Goal: Task Accomplishment & Management: Use online tool/utility

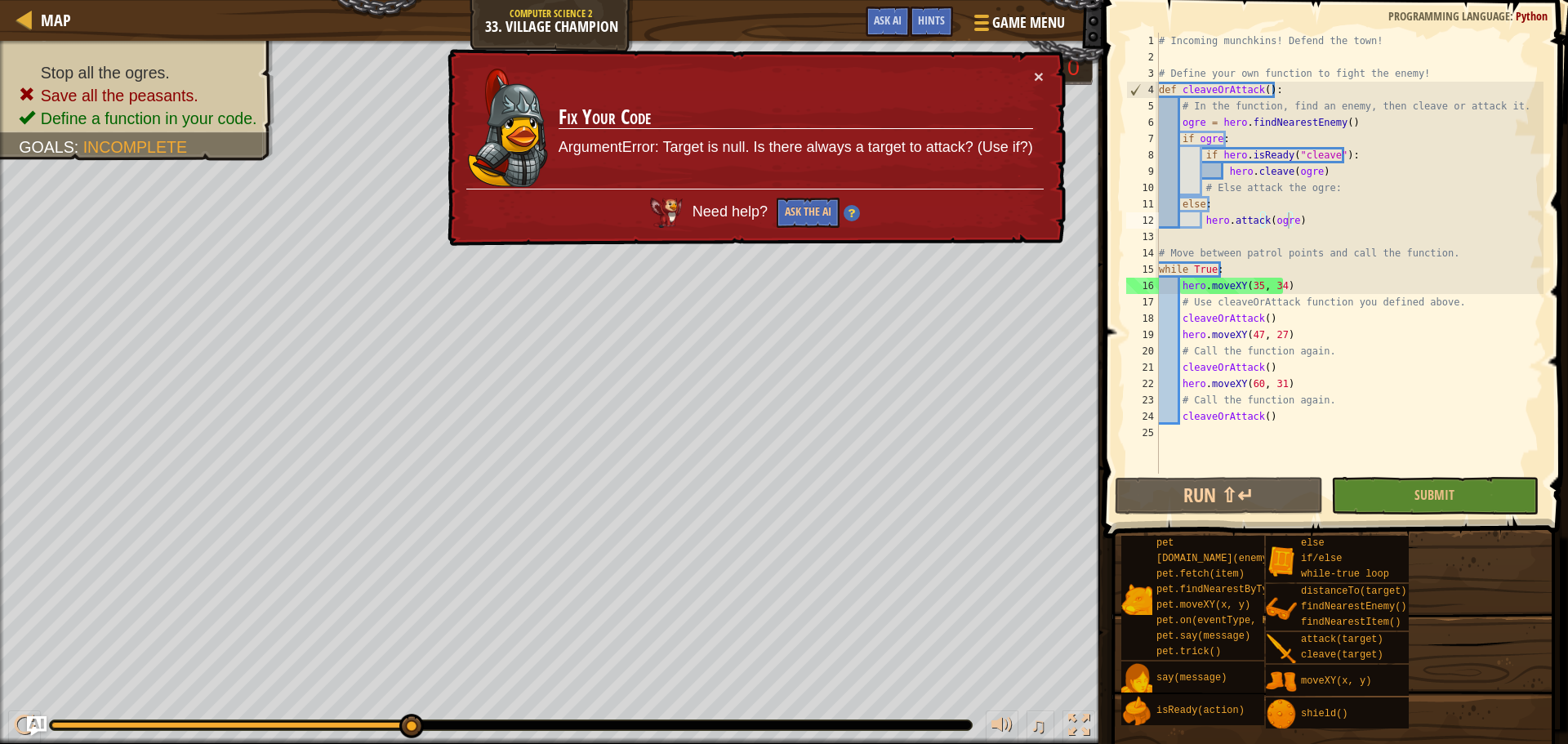
scroll to position [8, 10]
click at [1044, 282] on div "# Incoming munchkins! Defend the town! # Define your own function to fight the …" at bounding box center [1349, 269] width 388 height 474
click at [1044, 284] on div "# Incoming munchkins! Defend the town! # Define your own function to fight the …" at bounding box center [1349, 269] width 388 height 474
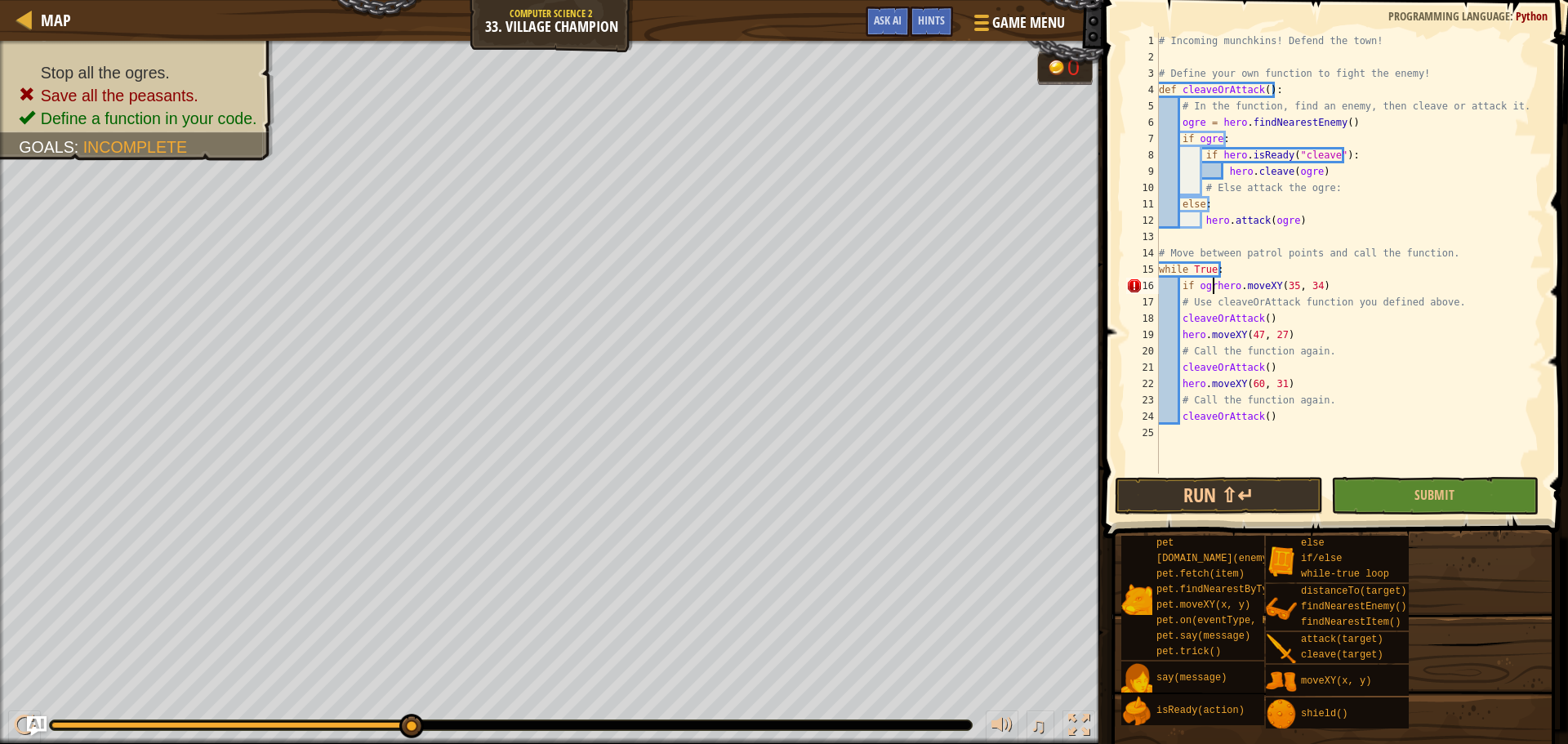
scroll to position [8, 5]
click at [1044, 336] on div "# Incoming munchkins! Defend the town! # Define your own function to fight the …" at bounding box center [1349, 269] width 388 height 474
click at [1044, 351] on div "# Incoming munchkins! Defend the town! # Define your own function to fight the …" at bounding box center [1349, 269] width 388 height 474
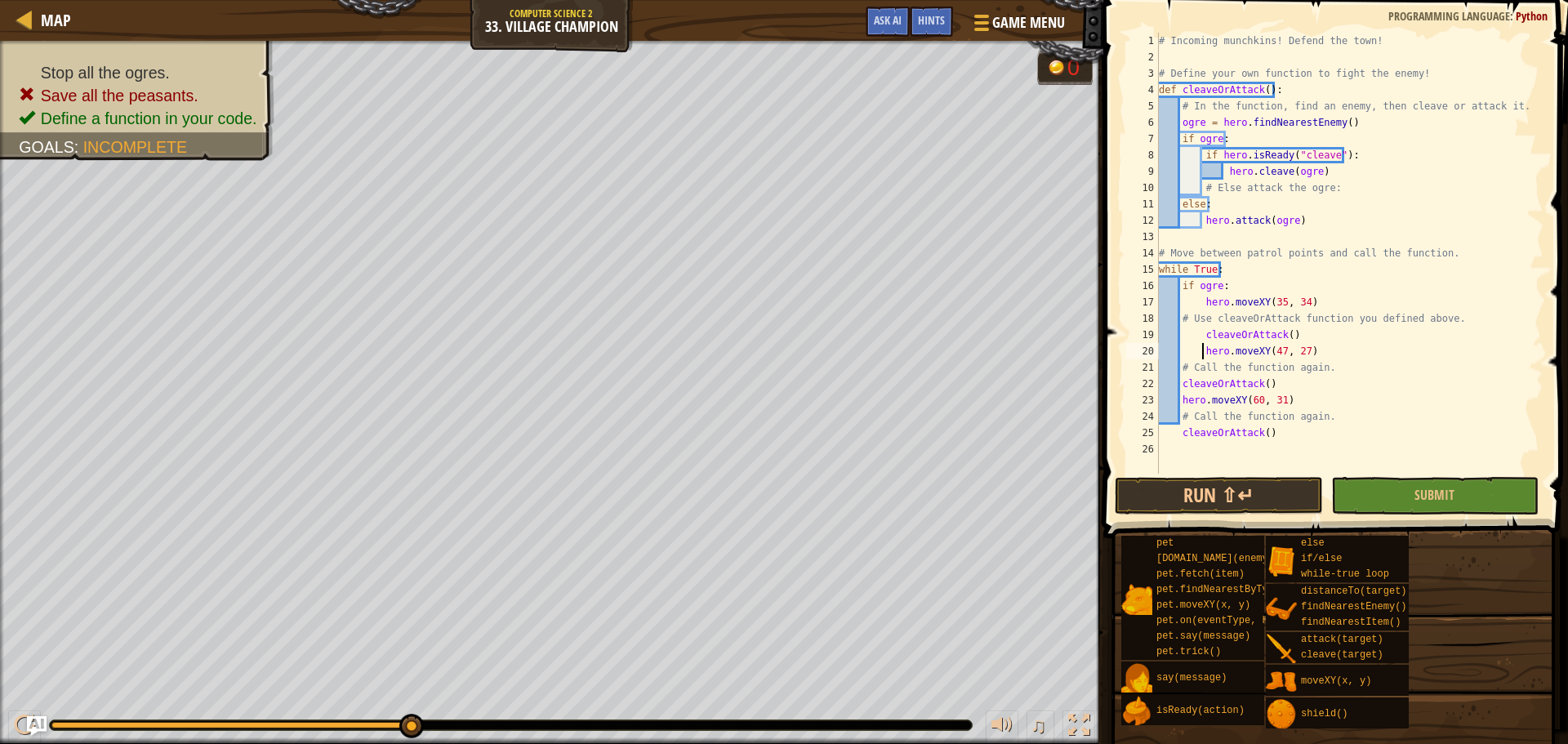
click at [1044, 382] on div "# Incoming munchkins! Defend the town! # Define your own function to fight the …" at bounding box center [1349, 269] width 388 height 474
click at [1044, 397] on div "# Incoming munchkins! Defend the town! # Define your own function to fight the …" at bounding box center [1349, 269] width 388 height 474
click at [1044, 436] on div "# Incoming munchkins! Defend the town! # Define your own function to fight the …" at bounding box center [1349, 269] width 388 height 474
click at [1044, 480] on button "Submit" at bounding box center [1435, 495] width 208 height 37
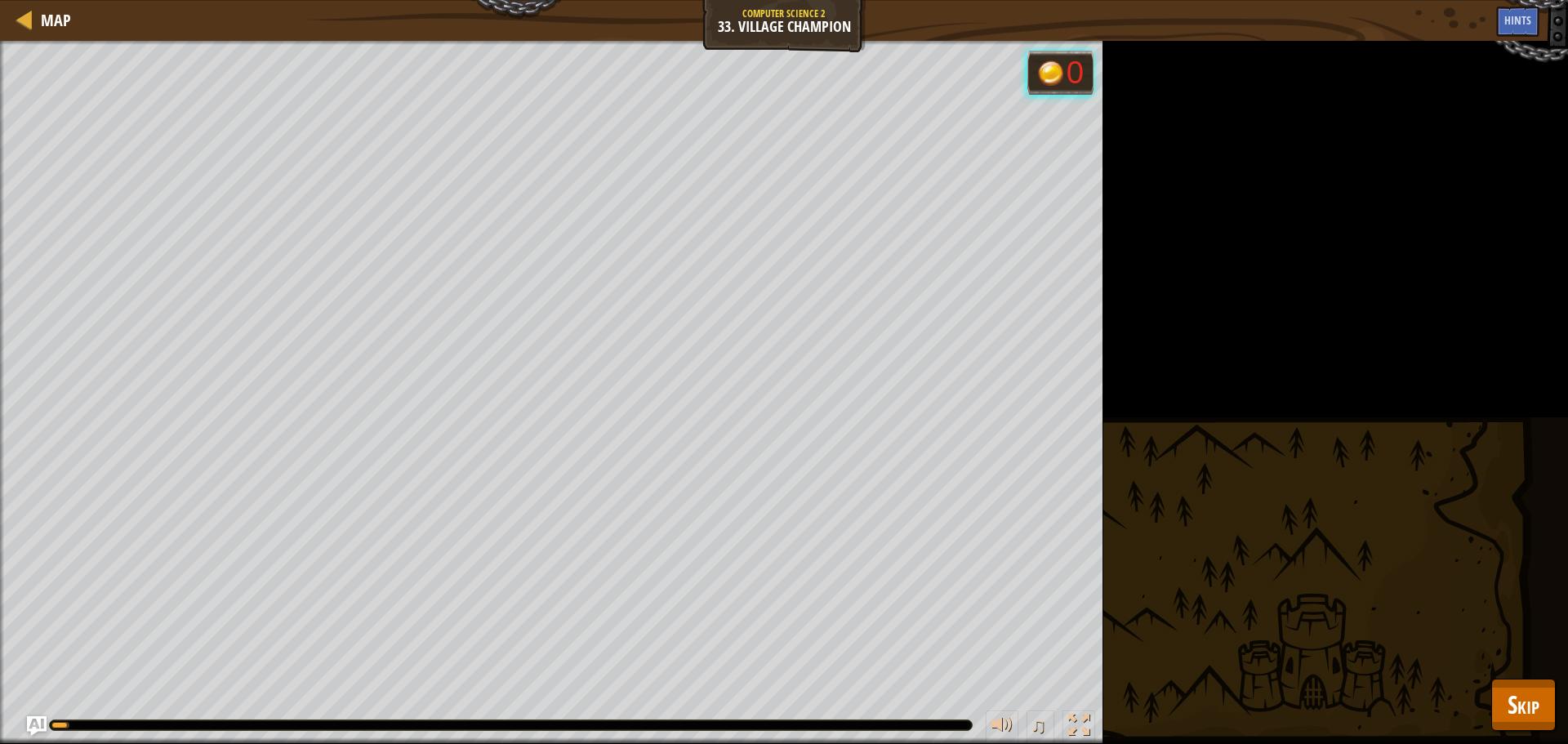
click at [1044, 559] on div "Stop all the ogres. Save all the peasants. Define a function in your code. Goal…" at bounding box center [784, 393] width 1568 height 703
click at [1044, 559] on button "Skip" at bounding box center [1523, 704] width 65 height 52
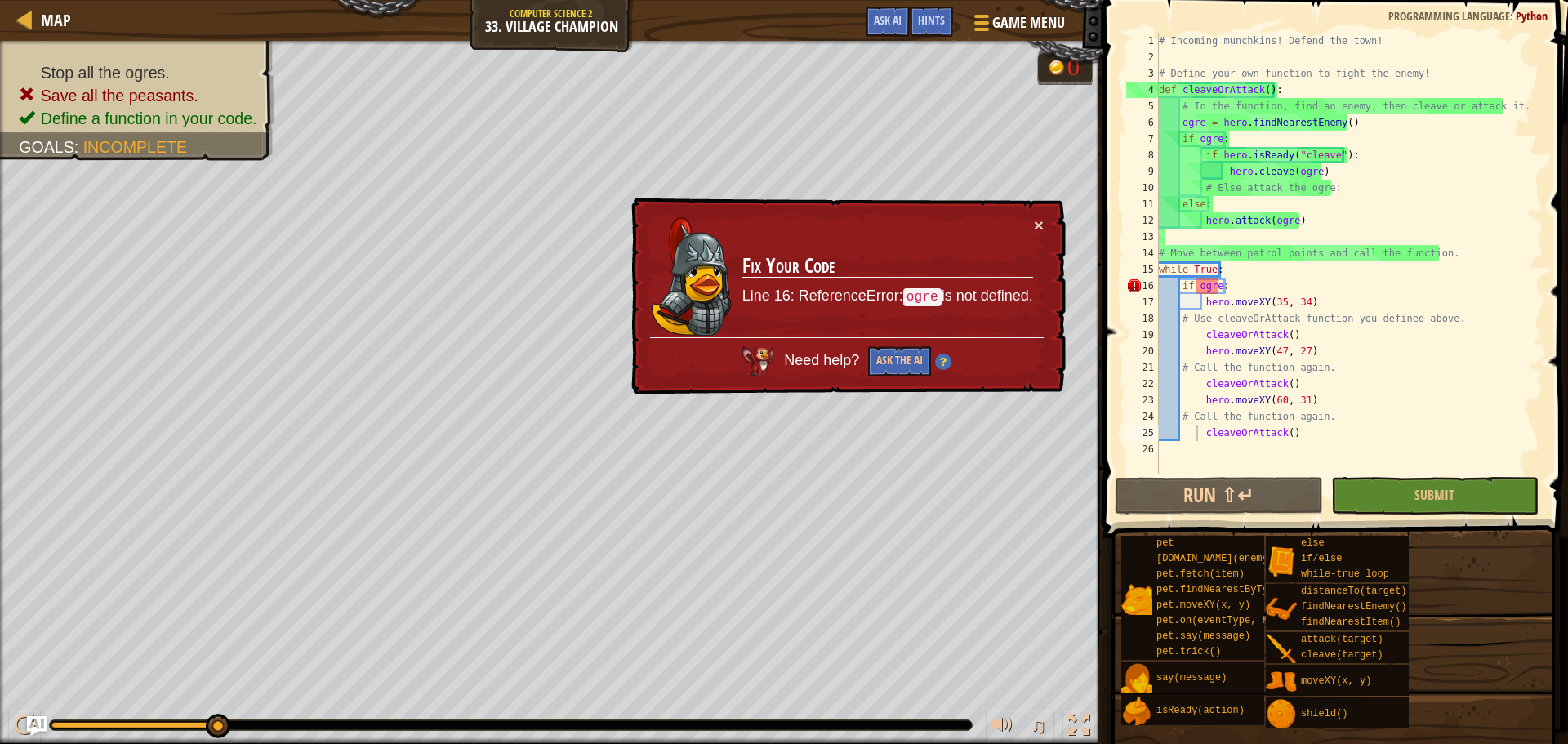
type textarea "while True:"
click at [1044, 269] on div "# Incoming munchkins! Defend the town! # Define your own function to fight the …" at bounding box center [1349, 269] width 388 height 474
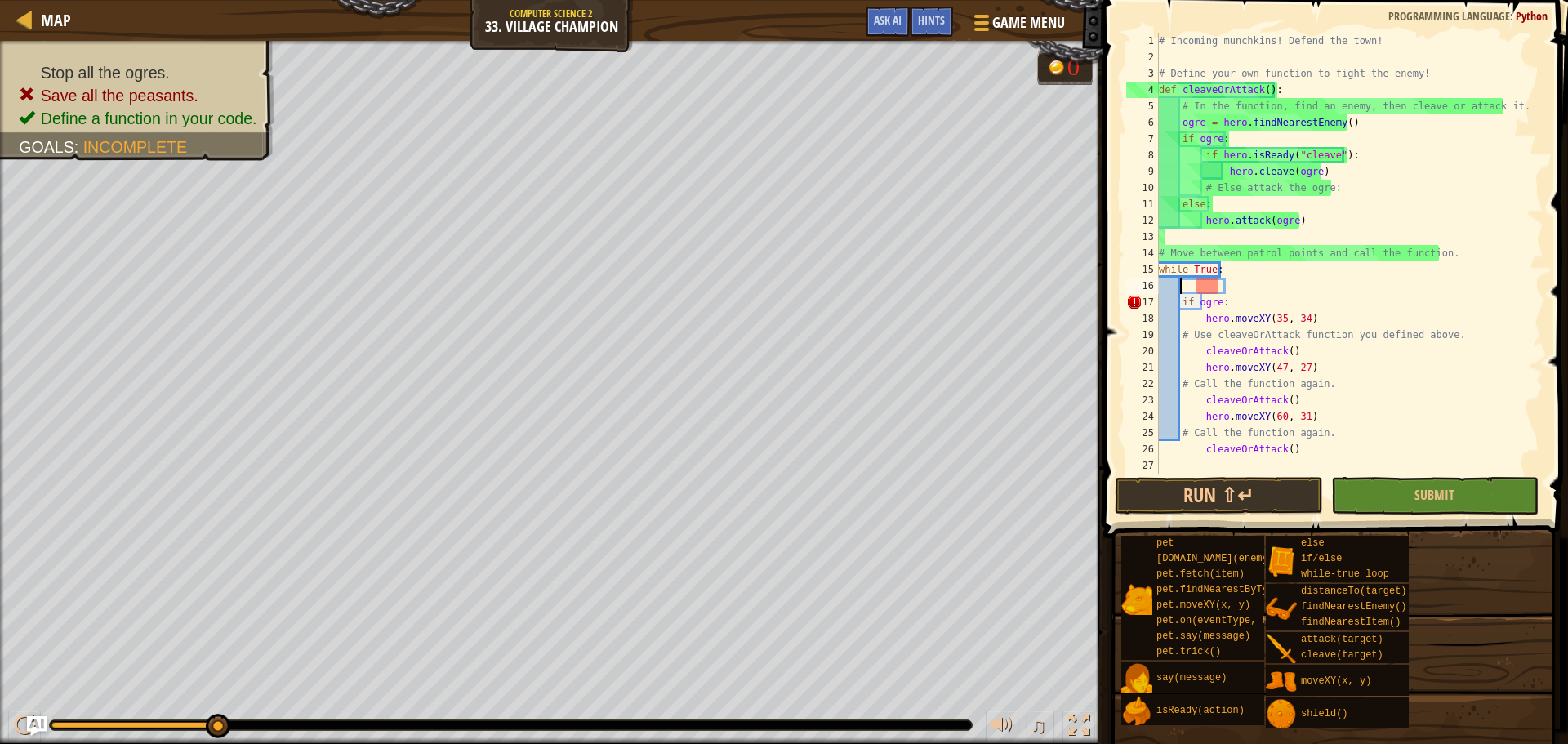
scroll to position [8, 1]
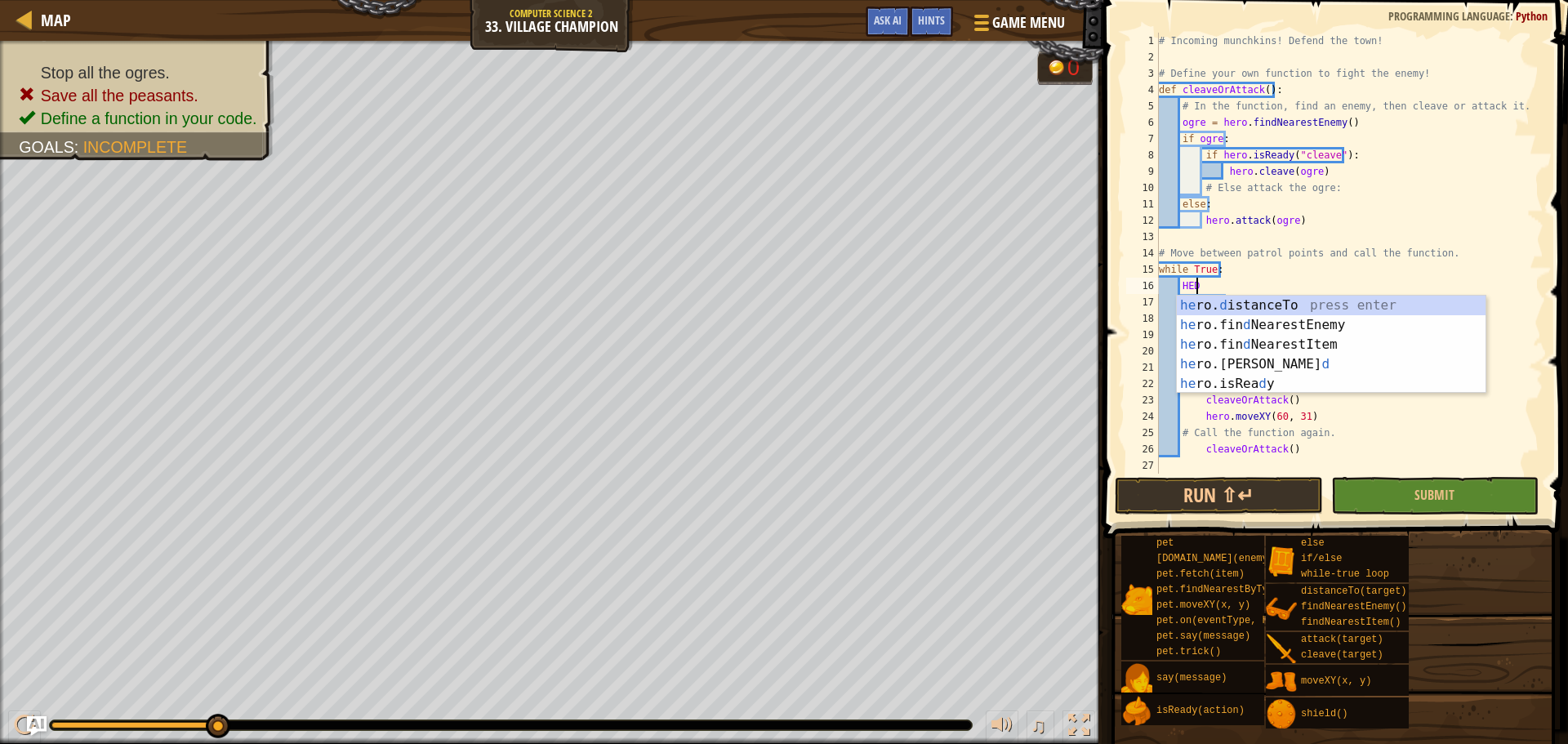
type textarea "H"
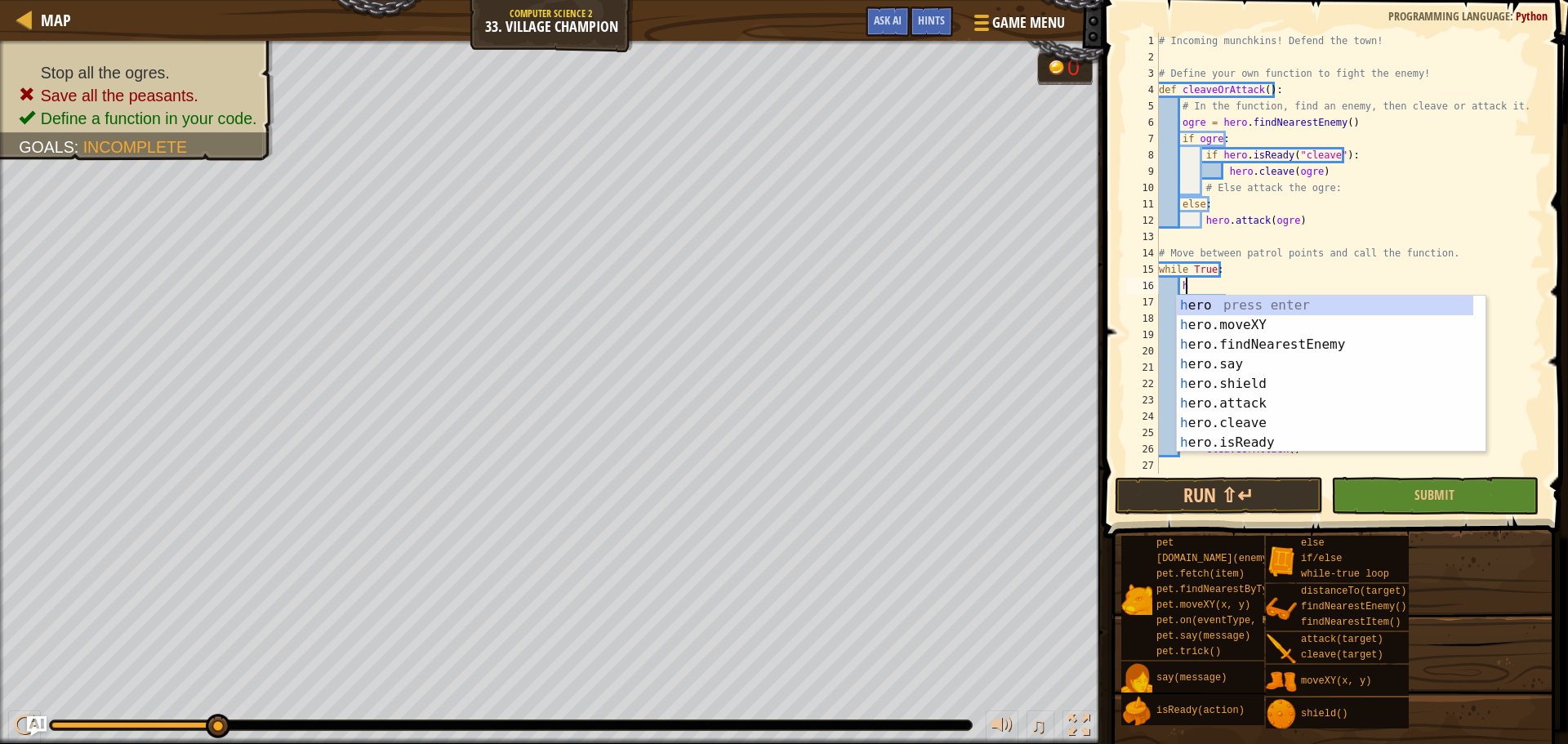
scroll to position [8, 2]
type textarea "her"
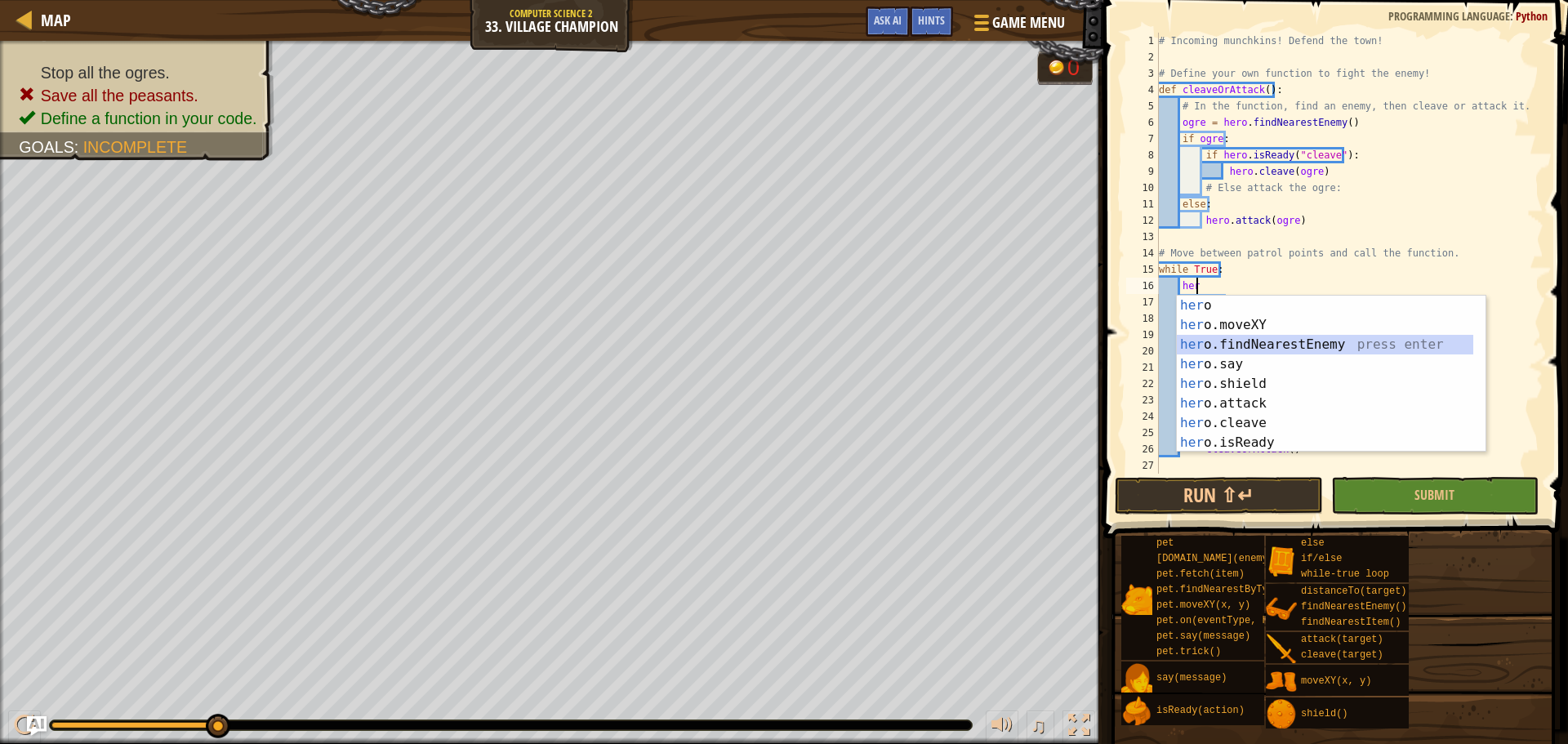
click at [1044, 342] on div "her o press enter her o.moveXY press enter her o.findNearestEnemy press enter h…" at bounding box center [1324, 394] width 297 height 196
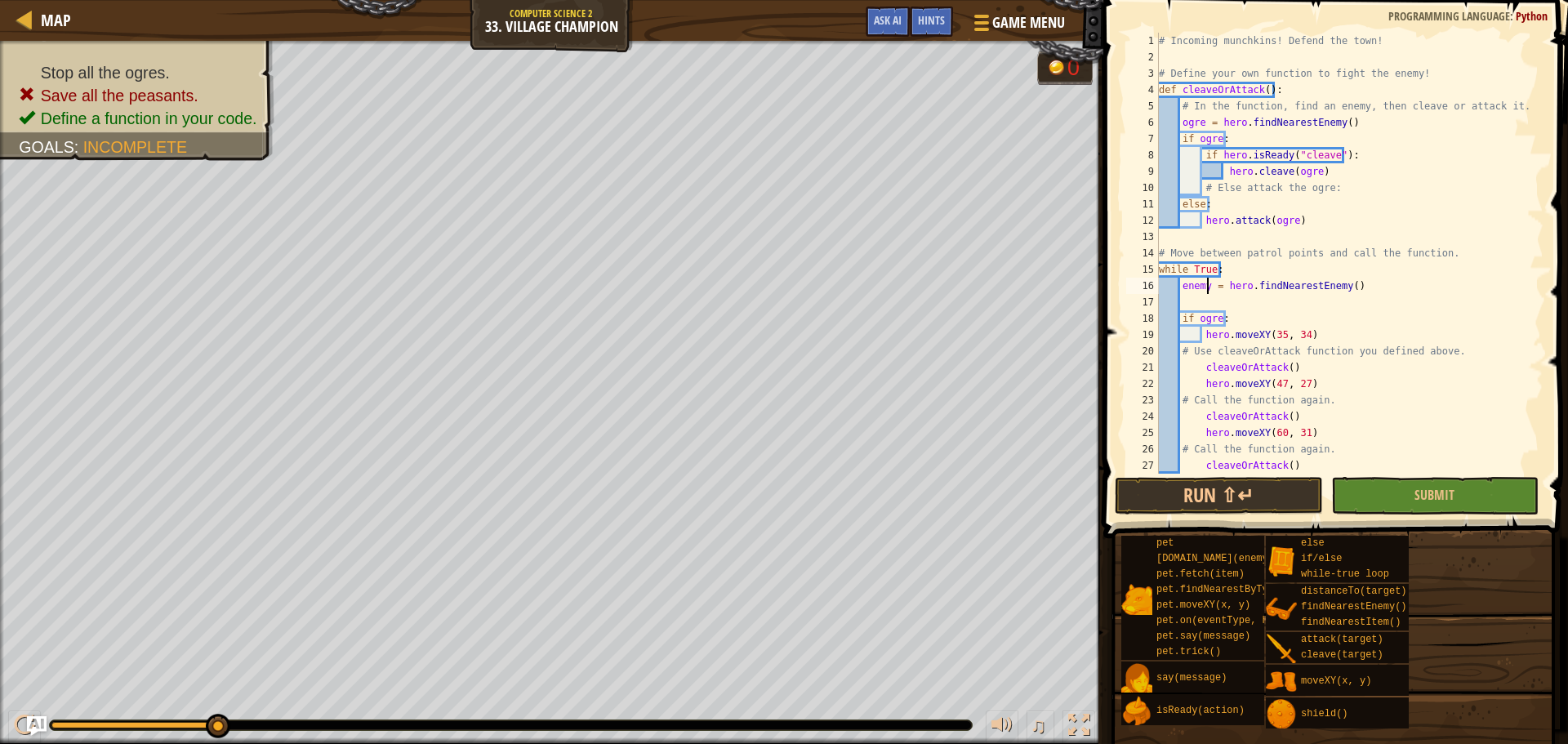
click at [1044, 286] on div "# Incoming munchkins! Defend the town! # Define your own function to fight the …" at bounding box center [1343, 269] width 376 height 474
click at [1044, 327] on div "# Incoming munchkins! Defend the town! # Define your own function to fight the …" at bounding box center [1343, 269] width 376 height 474
type textarea "hero.moveXY(35, 34)"
click at [1044, 298] on div "# Incoming munchkins! Defend the town! # Define your own function to fight the …" at bounding box center [1343, 269] width 376 height 474
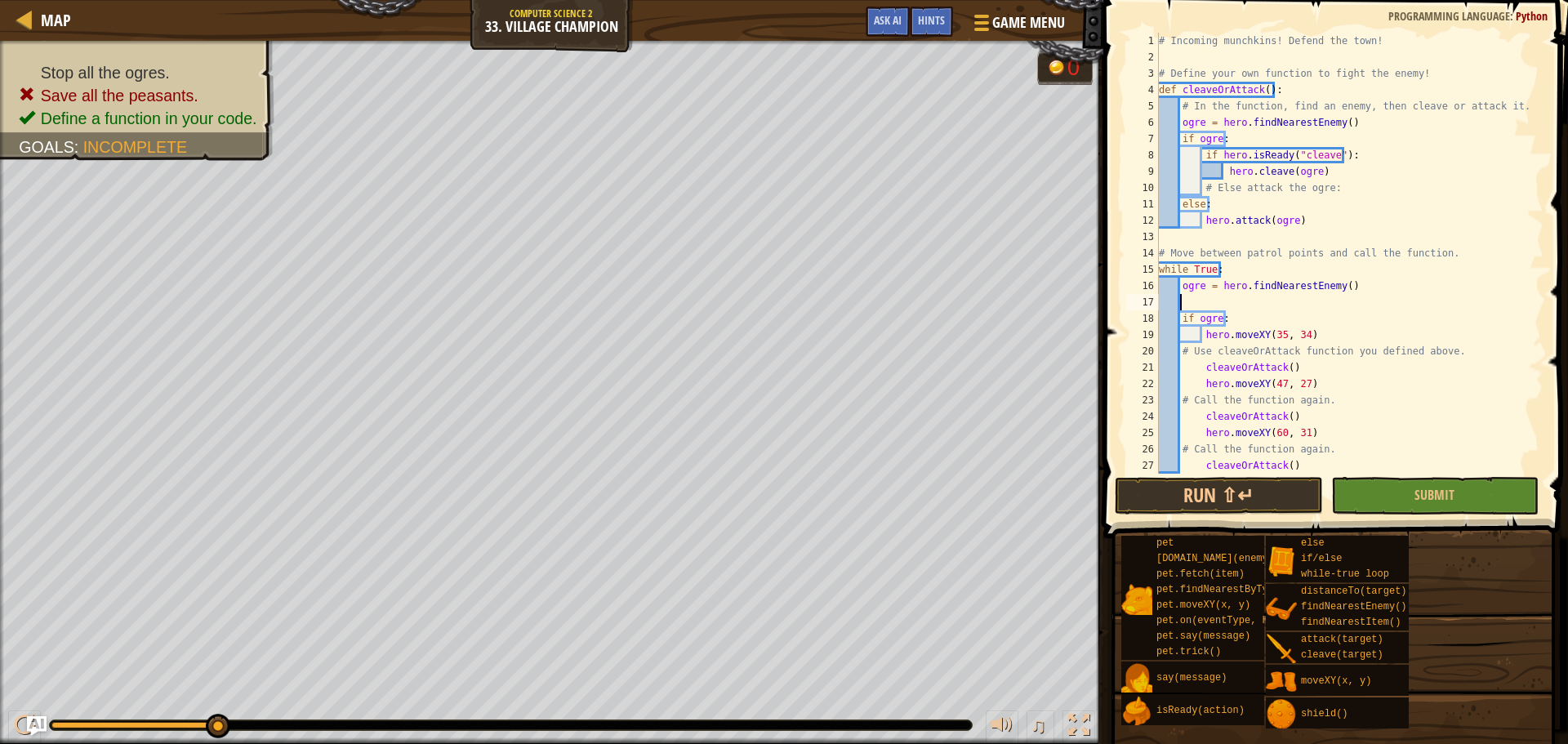
scroll to position [8, 0]
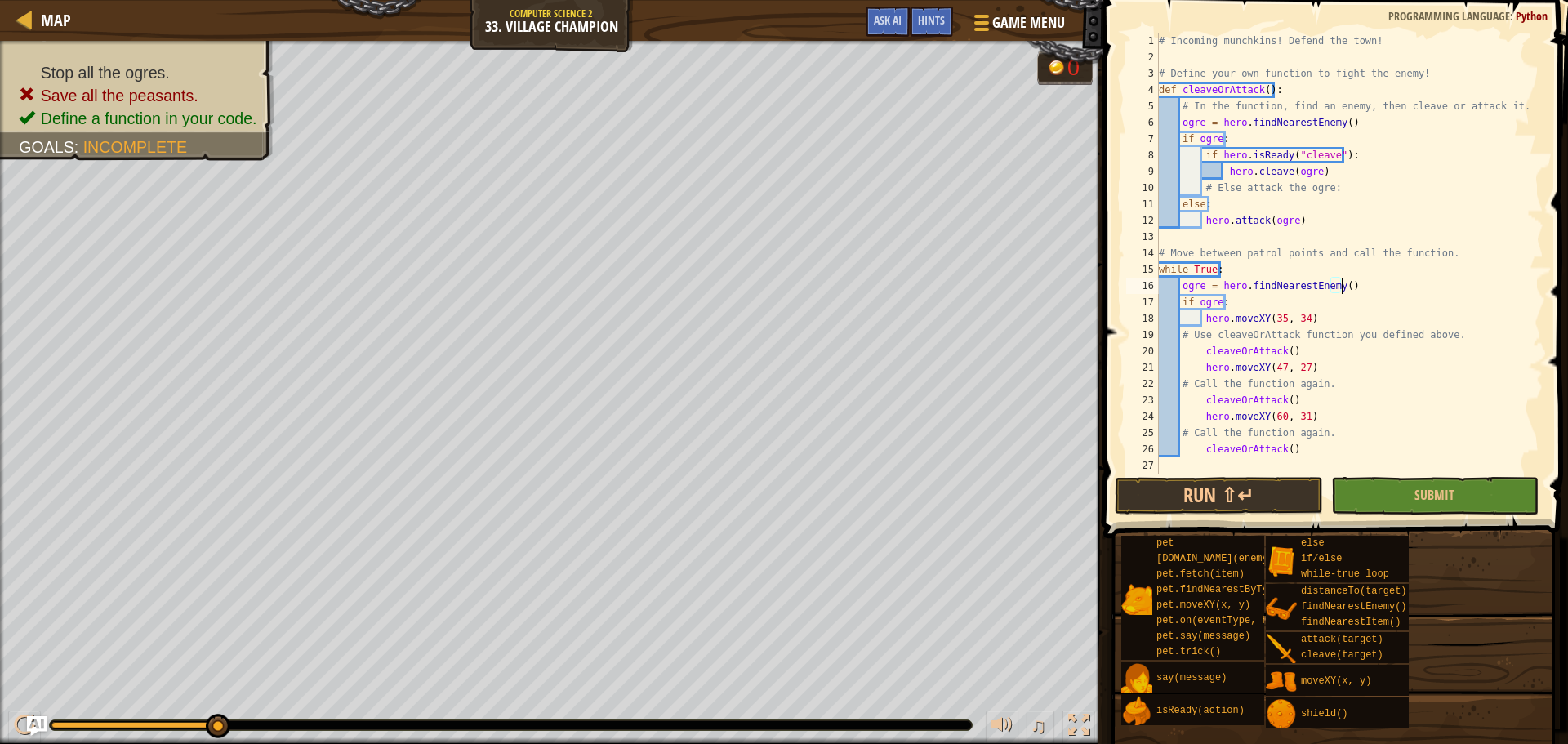
type textarea "ogre = hero.findNearestEnemy()"
click at [1044, 492] on button "Submit" at bounding box center [1435, 495] width 208 height 37
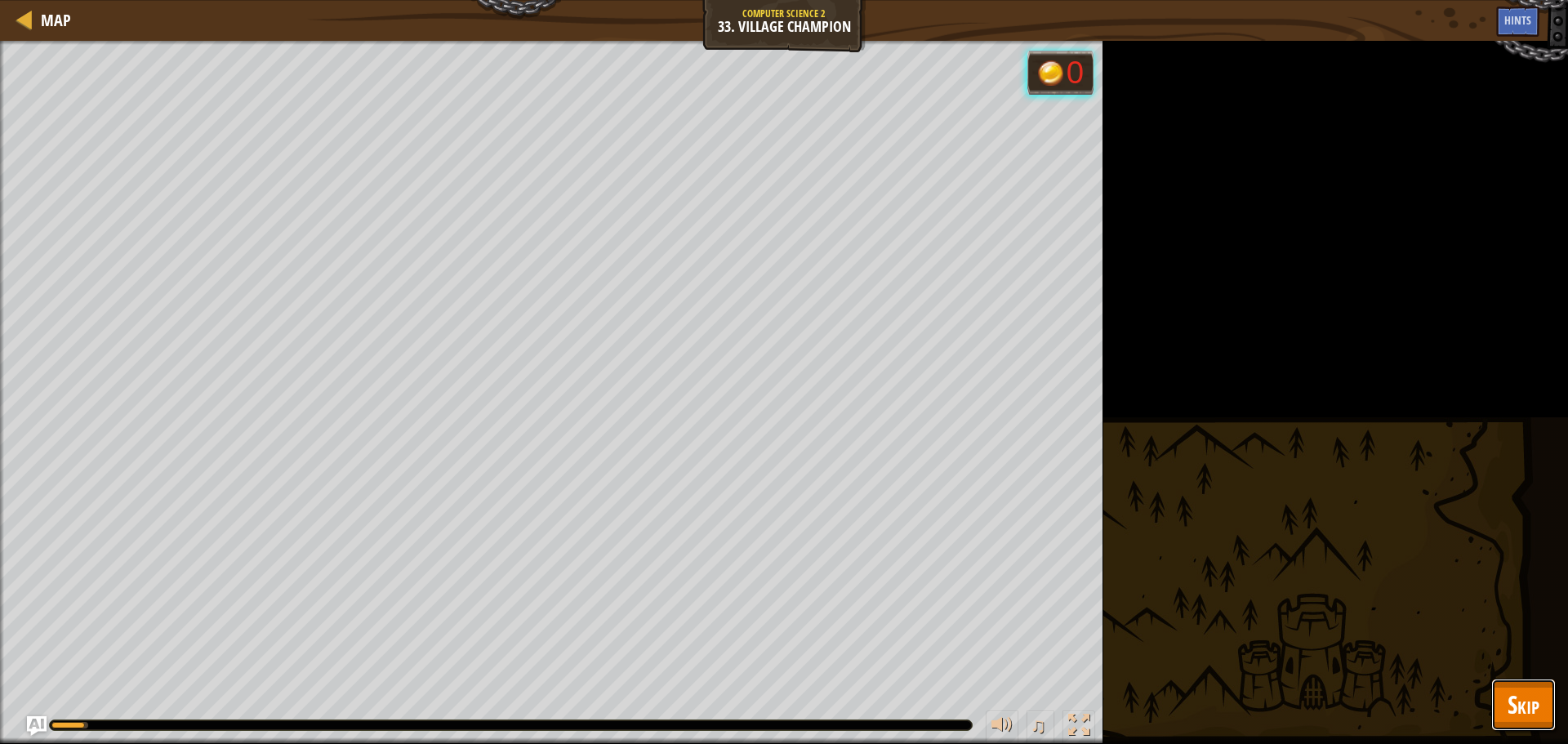
click at [1044, 559] on button "Skip" at bounding box center [1523, 704] width 65 height 52
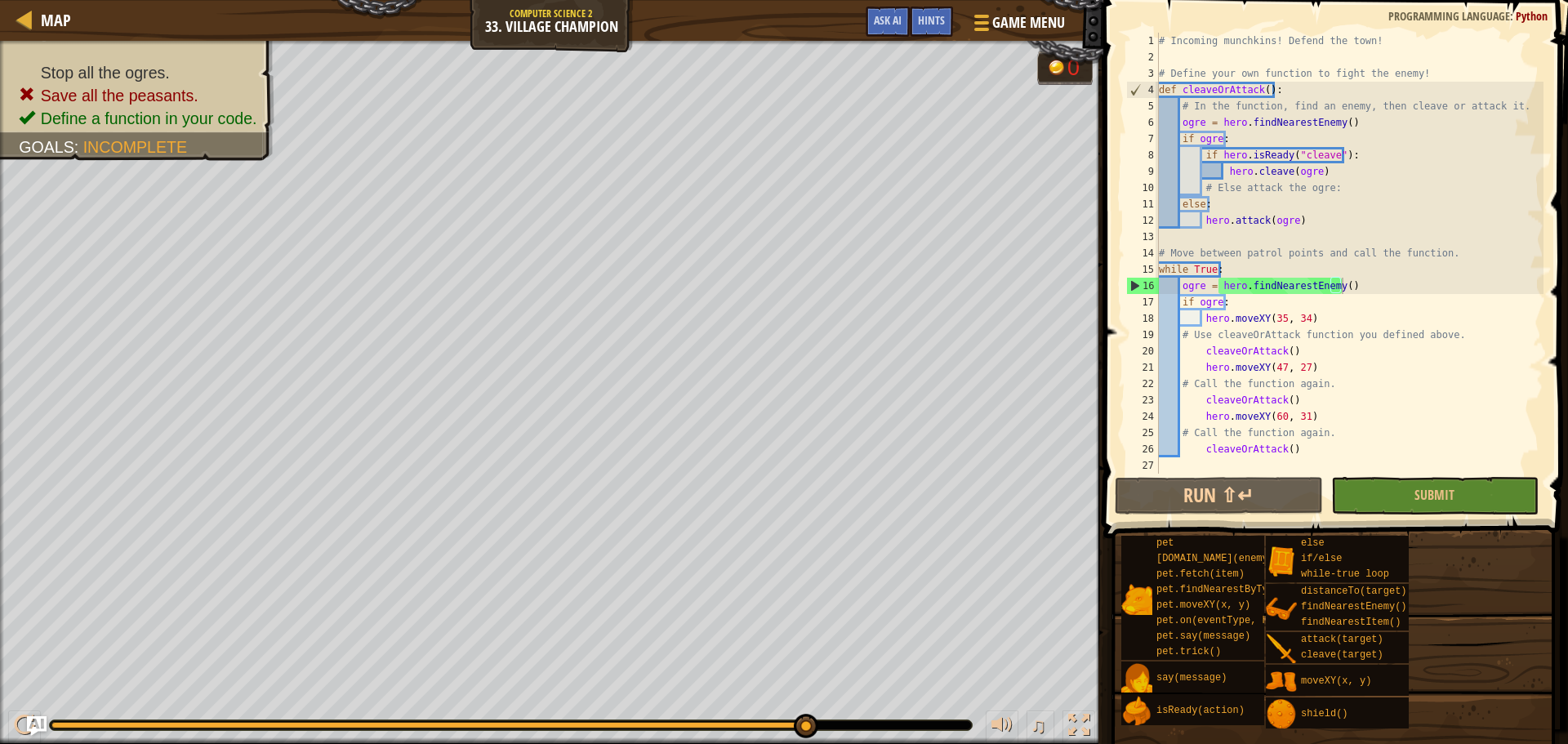
click at [929, 13] on div "Hints" at bounding box center [931, 22] width 43 height 30
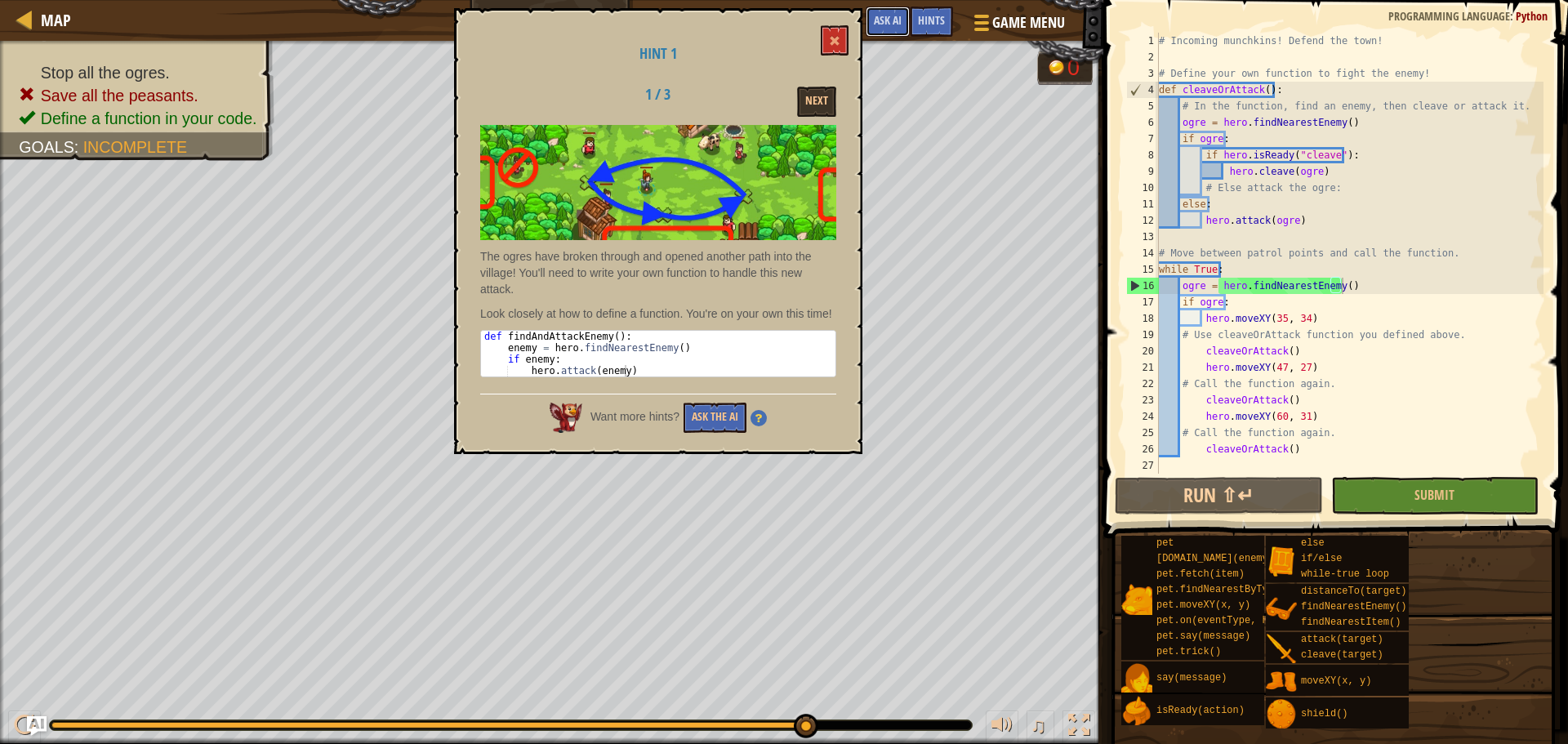
click at [878, 15] on span "Ask AI" at bounding box center [888, 21] width 27 height 16
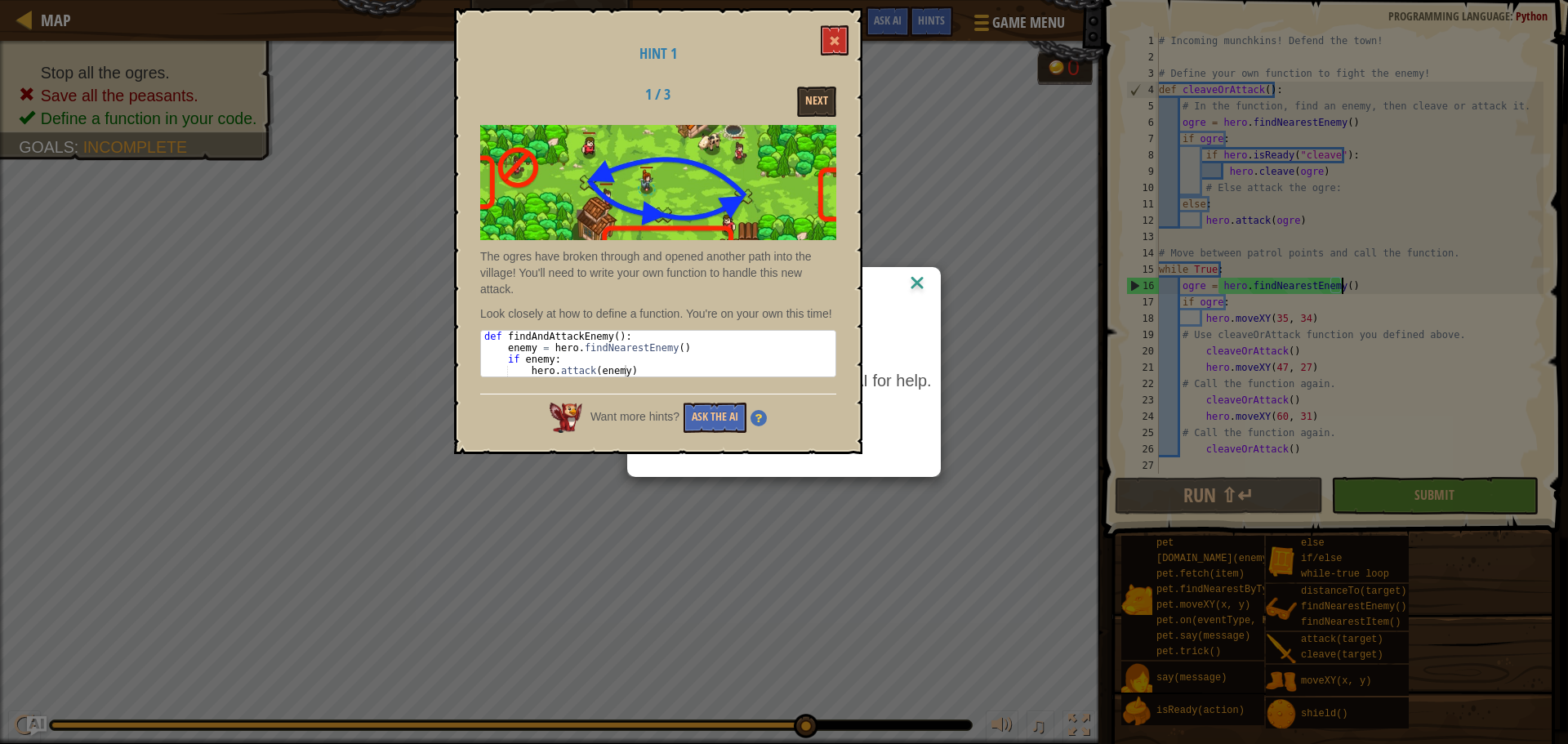
click at [828, 45] on button at bounding box center [834, 40] width 27 height 30
click at [833, 40] on span at bounding box center [835, 41] width 12 height 12
click at [833, 42] on span at bounding box center [835, 41] width 12 height 12
click at [826, 36] on button at bounding box center [834, 40] width 27 height 30
click at [790, 452] on div "Hint 1 1 / 3 Next The ogres have broken through and opened another path into th…" at bounding box center [658, 230] width 408 height 445
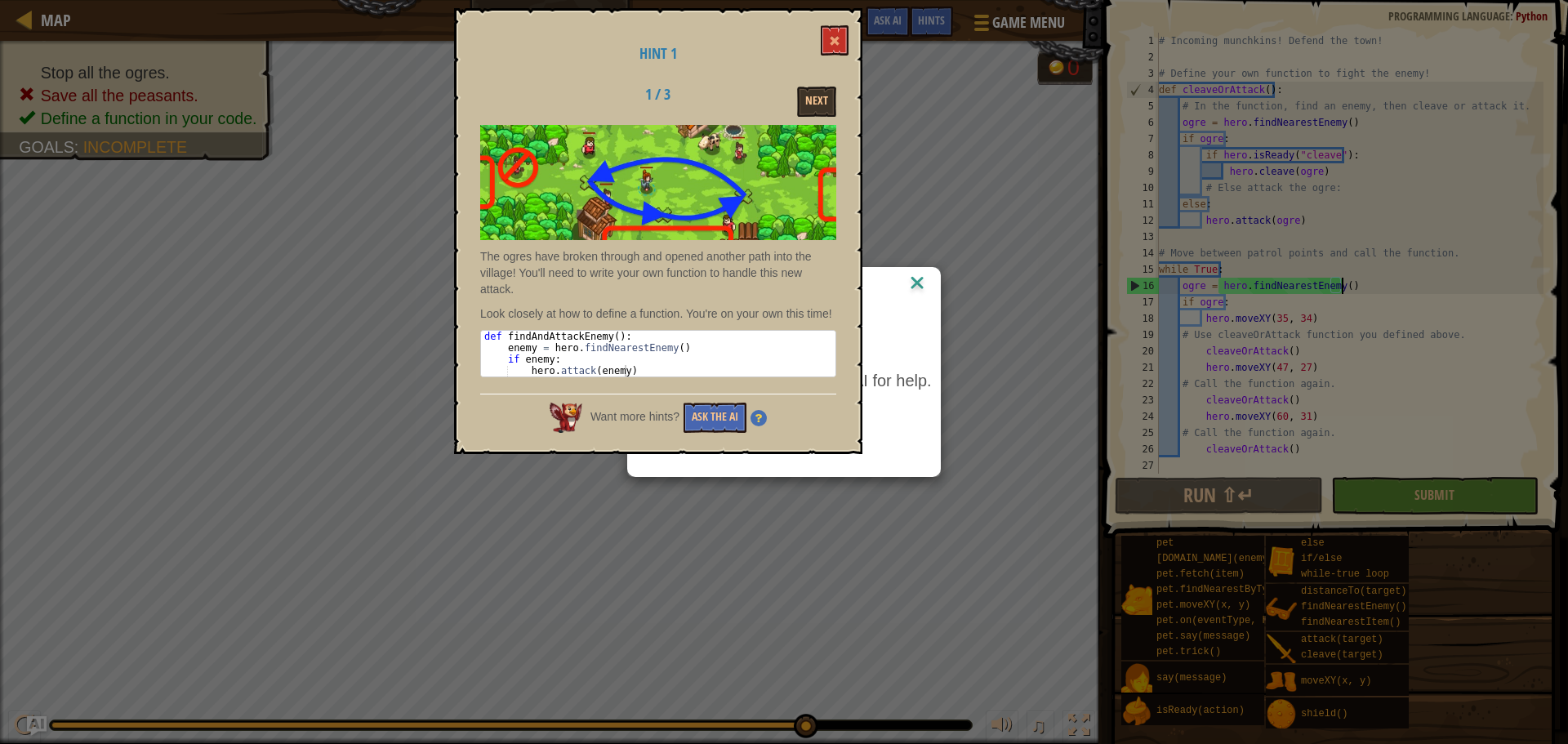
click at [829, 42] on button at bounding box center [834, 40] width 27 height 30
click at [819, 109] on button "Next" at bounding box center [816, 101] width 39 height 30
click at [819, 106] on button "Next" at bounding box center [816, 101] width 39 height 30
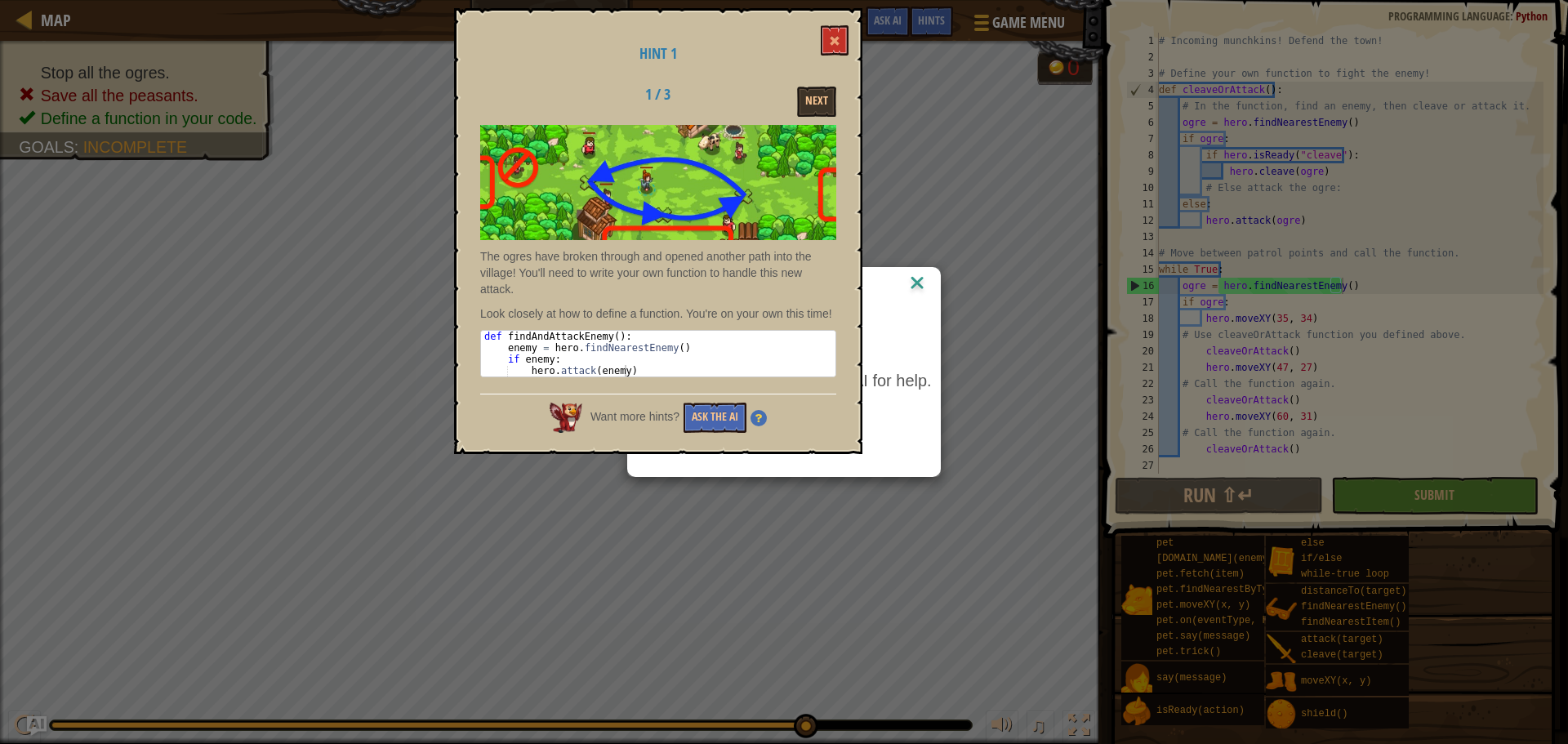
click at [786, 493] on div "AI Hint Need a hint? You can ask the AI for help. Ask the AI 2 AI Bot queries l…" at bounding box center [784, 372] width 1568 height 744
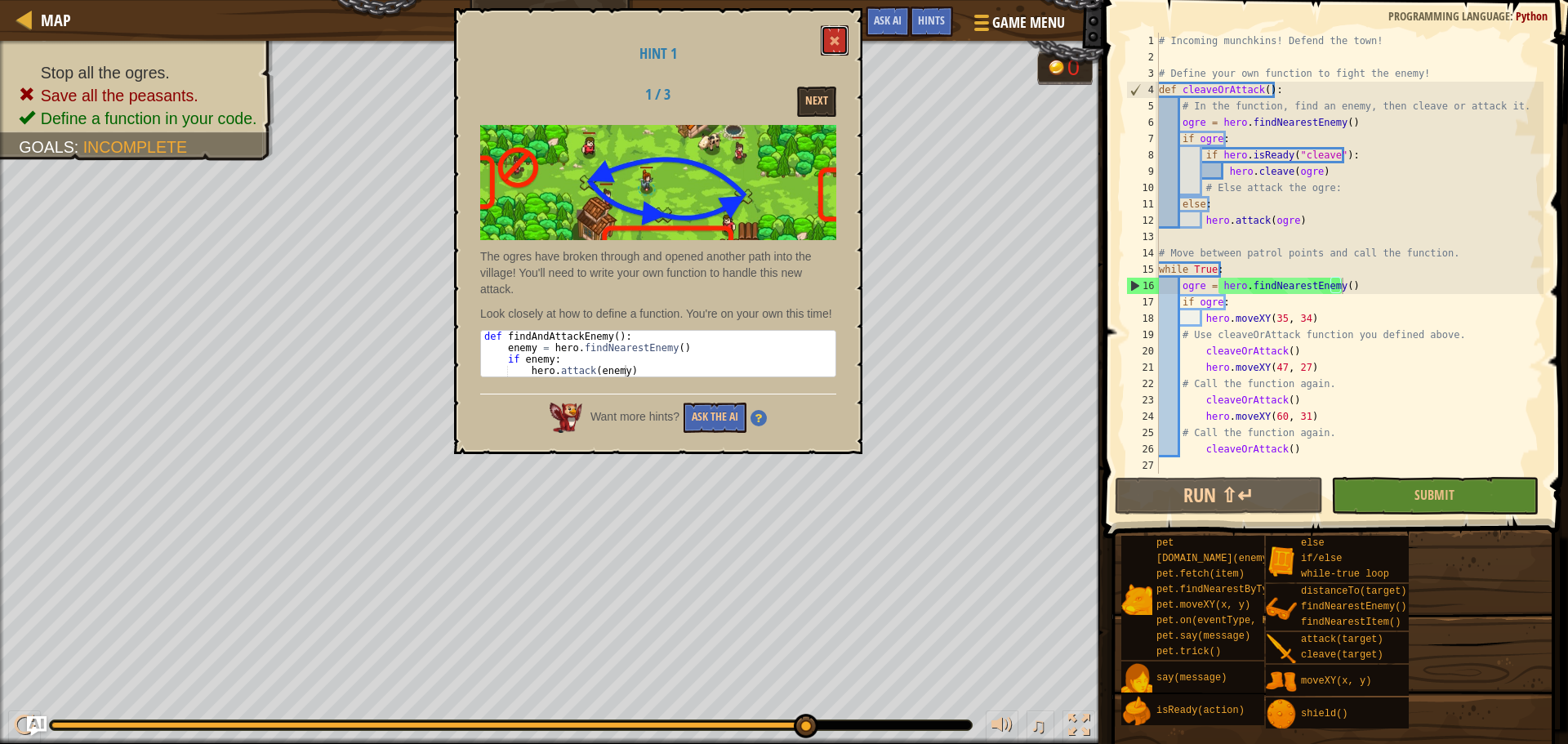
click at [834, 39] on span at bounding box center [835, 41] width 12 height 12
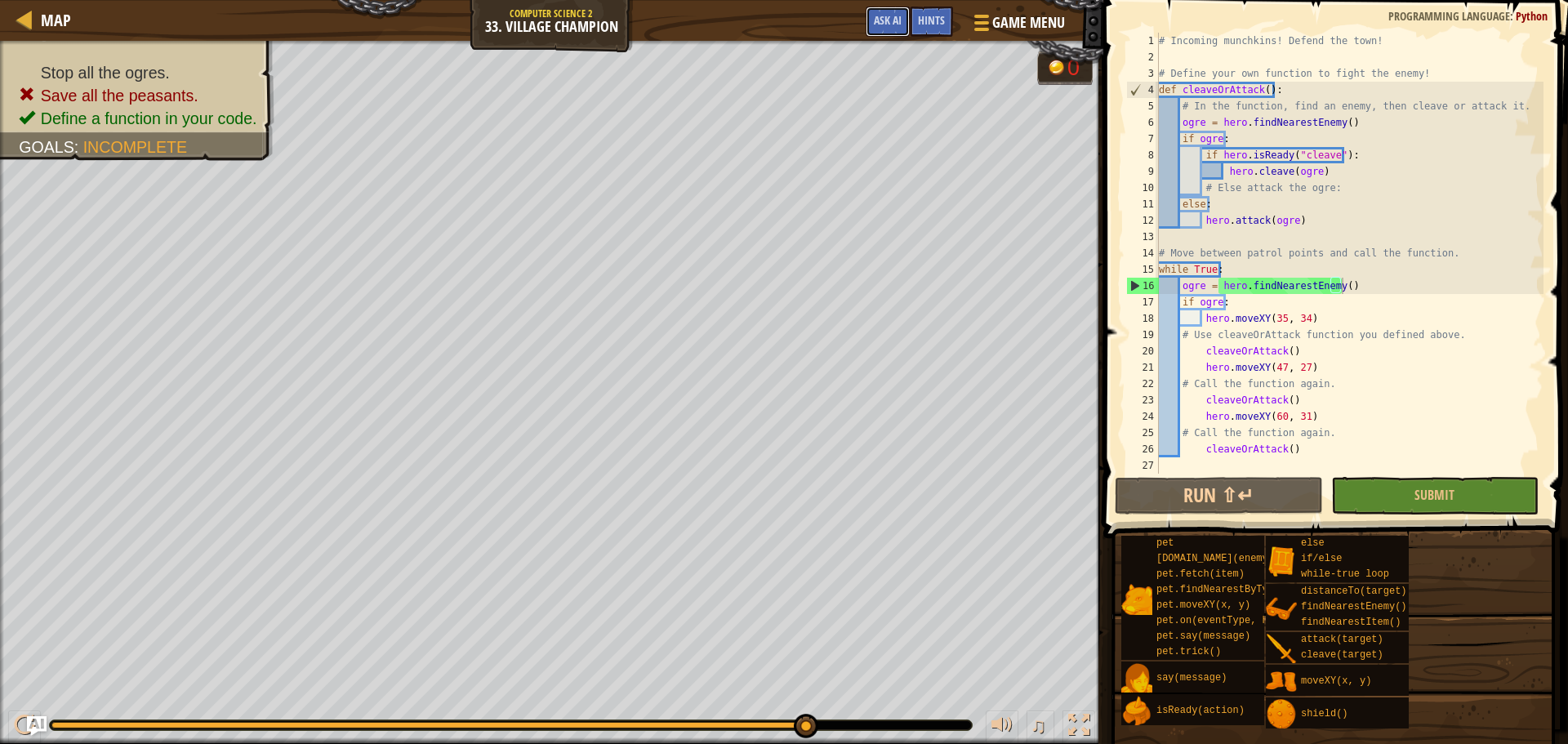
click at [887, 23] on span "Ask AI" at bounding box center [888, 21] width 27 height 16
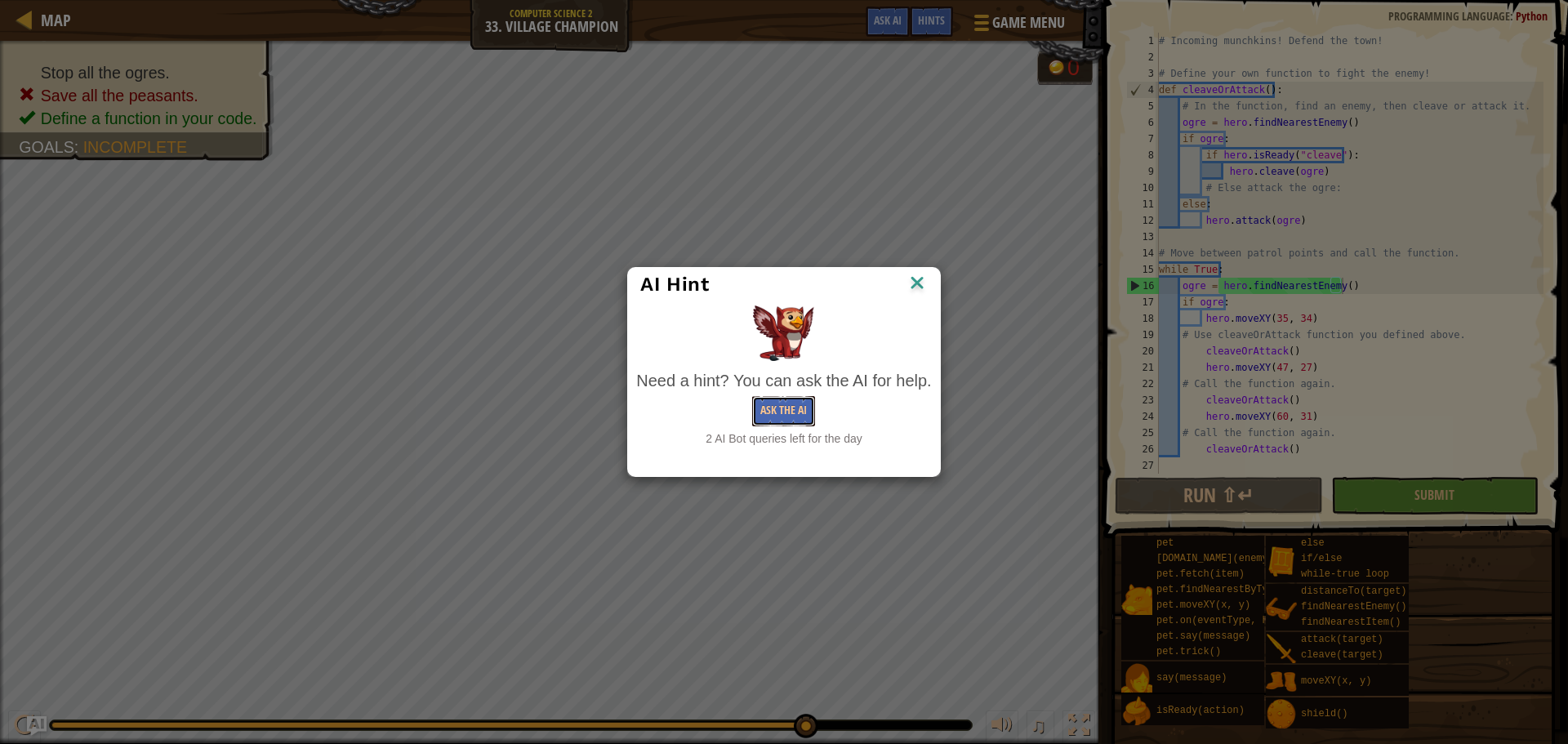
click at [792, 406] on button "Ask the AI" at bounding box center [783, 411] width 63 height 30
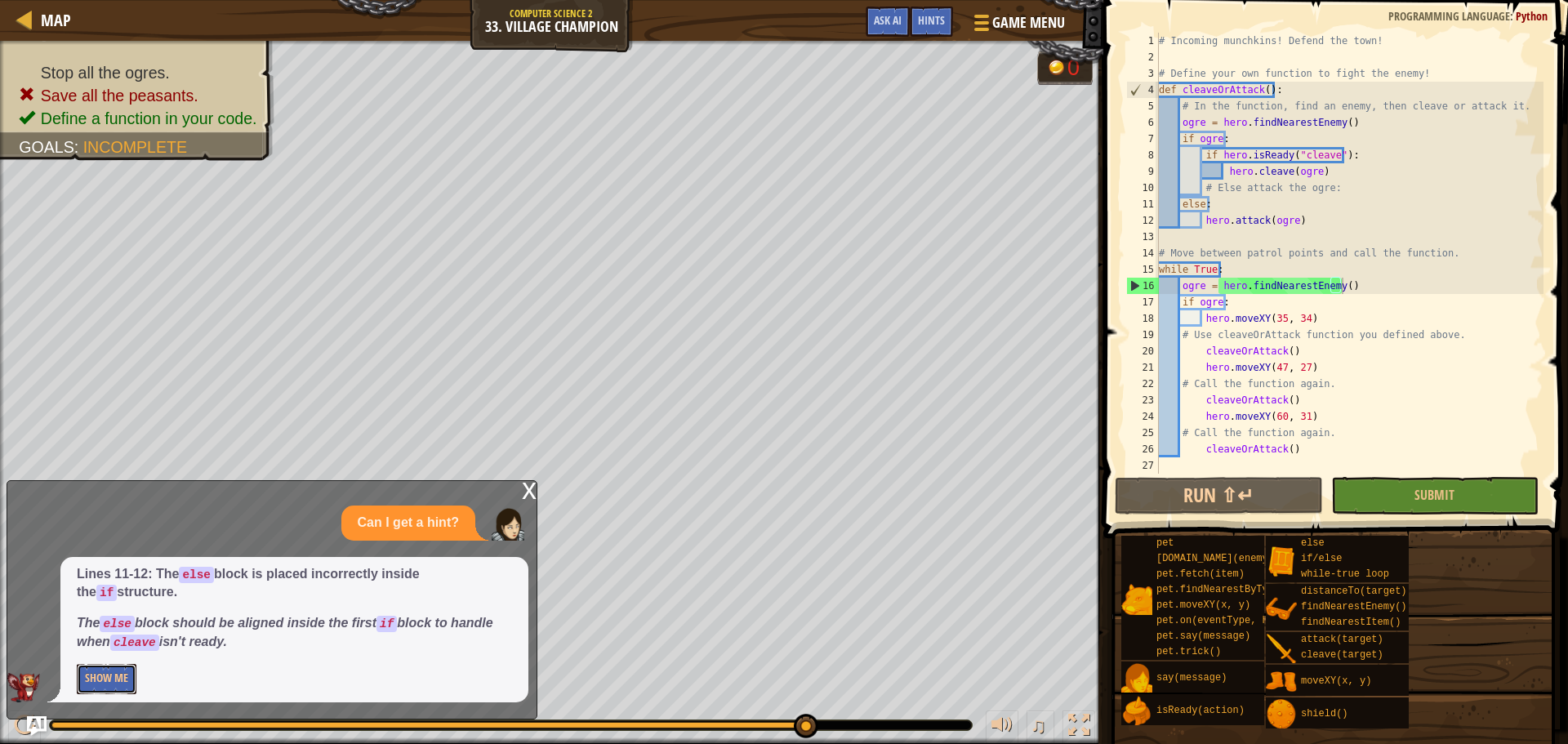
click at [91, 559] on button "Show Me" at bounding box center [106, 678] width 60 height 30
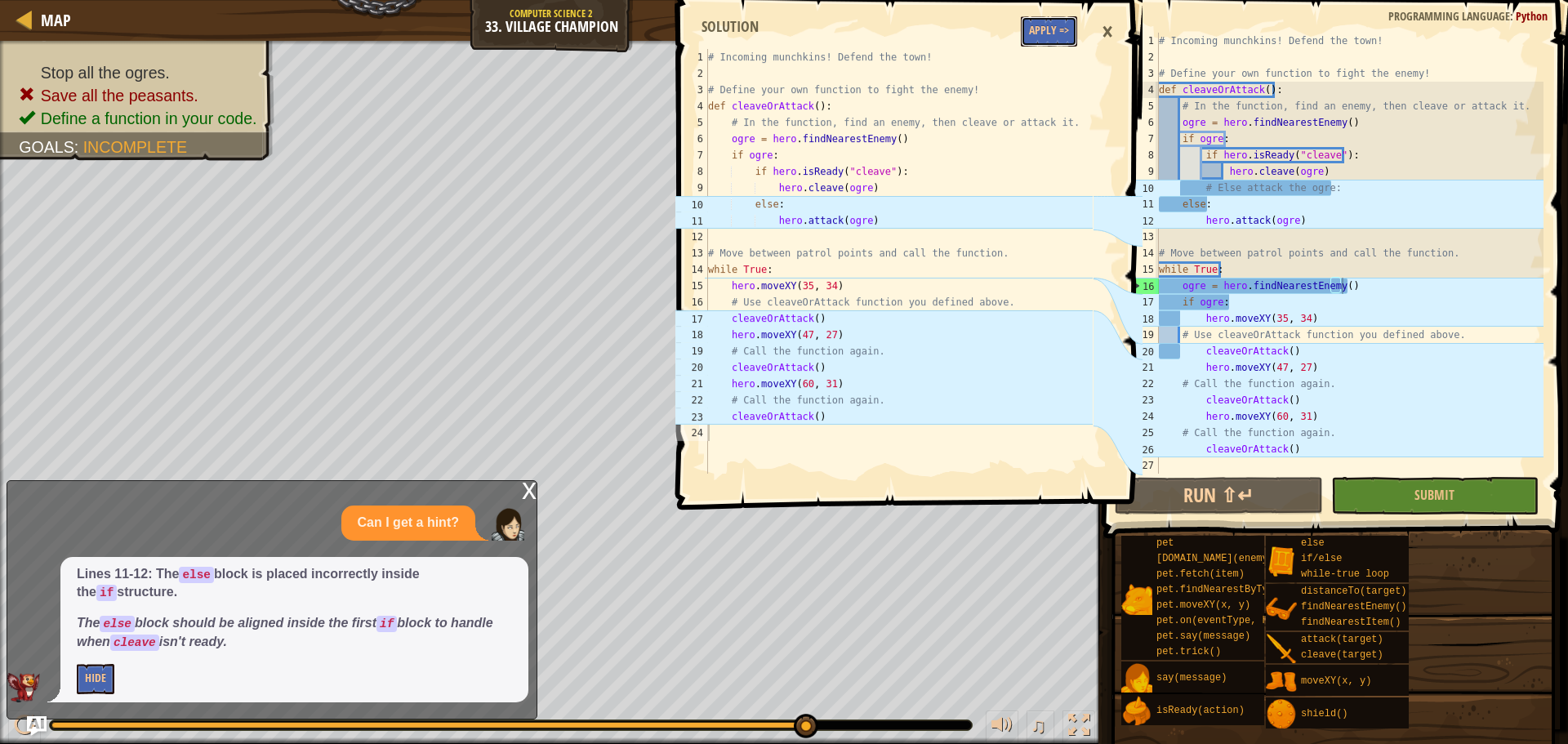
click at [1032, 26] on button "Apply =>" at bounding box center [1049, 31] width 57 height 30
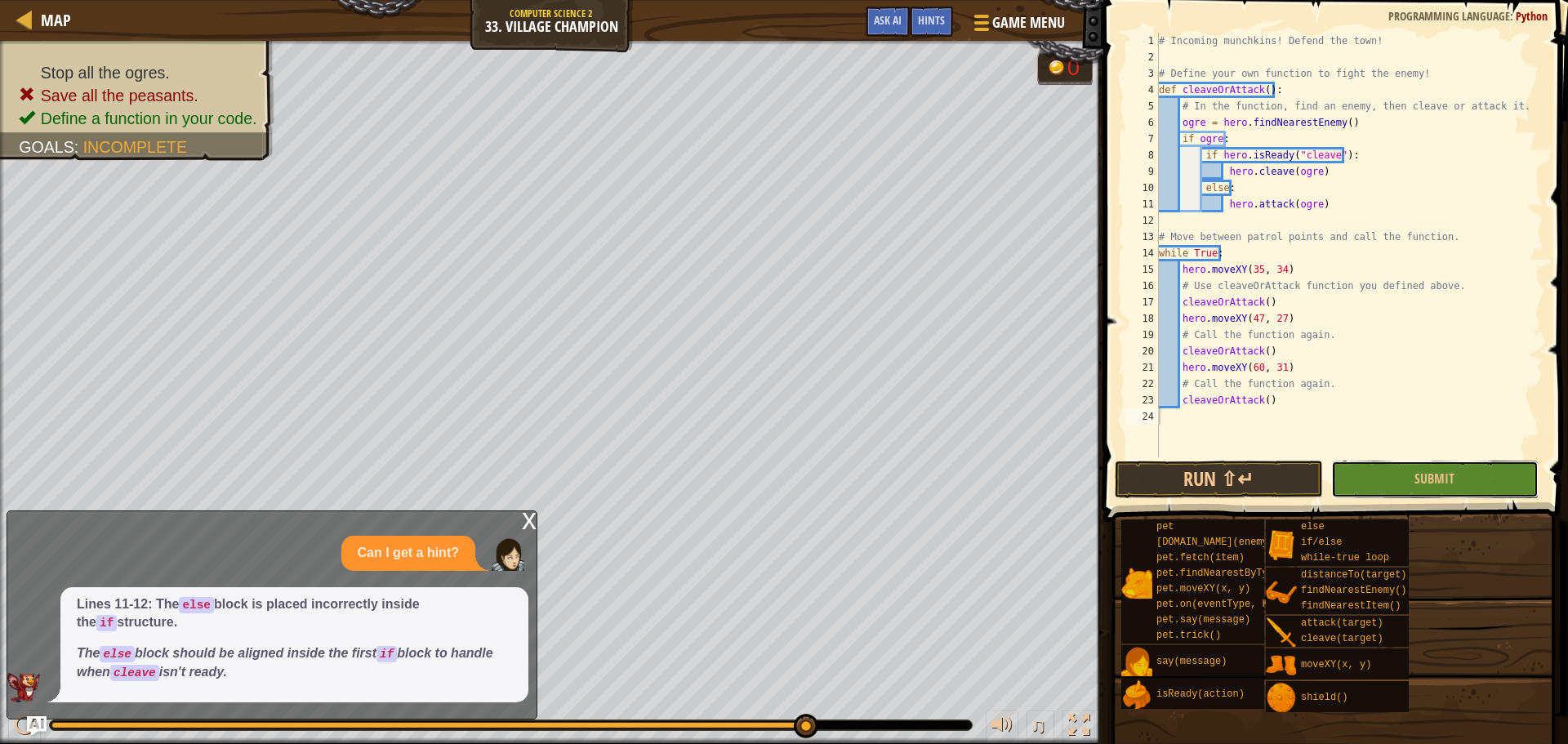
click at [1044, 484] on button "Submit" at bounding box center [1435, 479] width 208 height 37
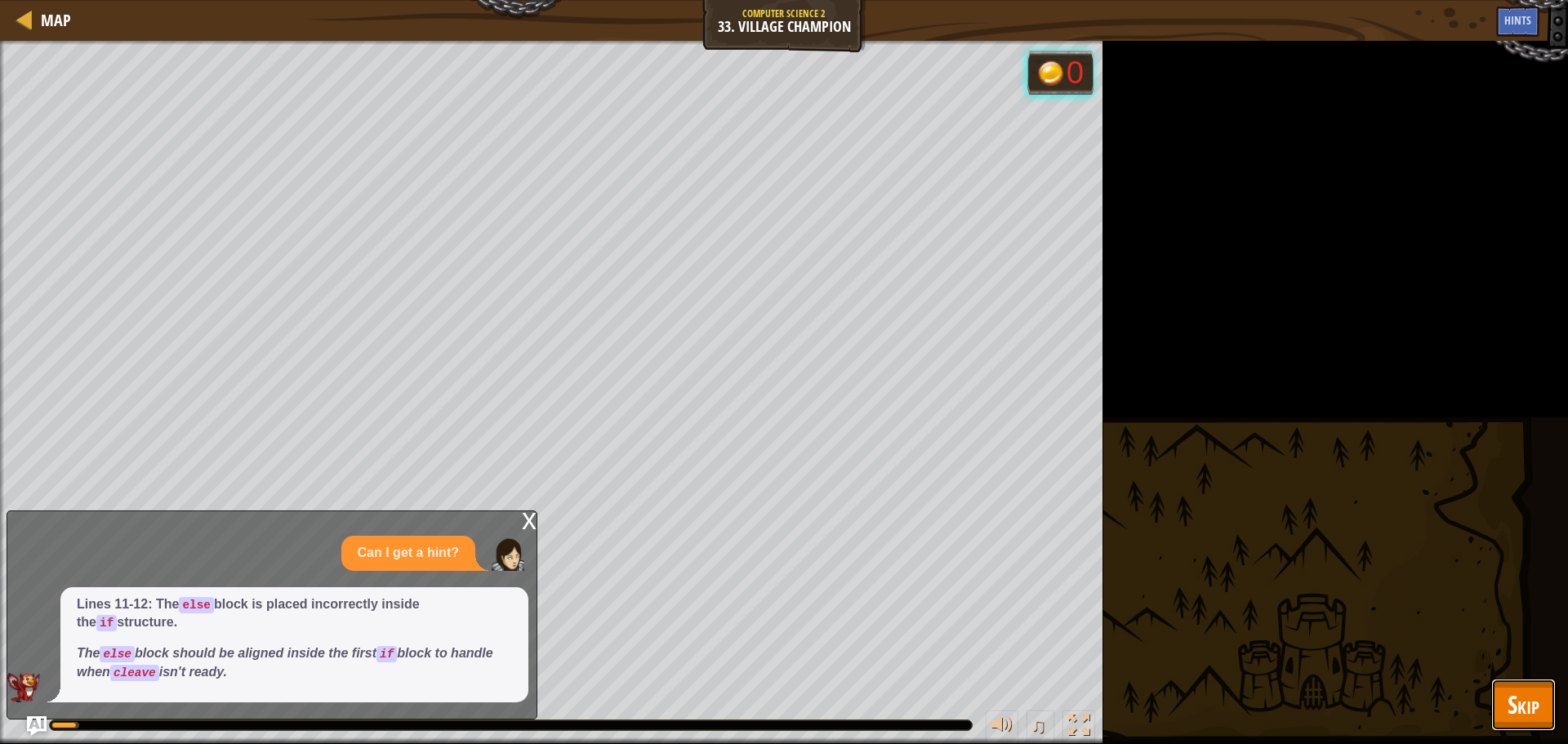
click at [1044, 559] on button "Skip" at bounding box center [1523, 704] width 65 height 52
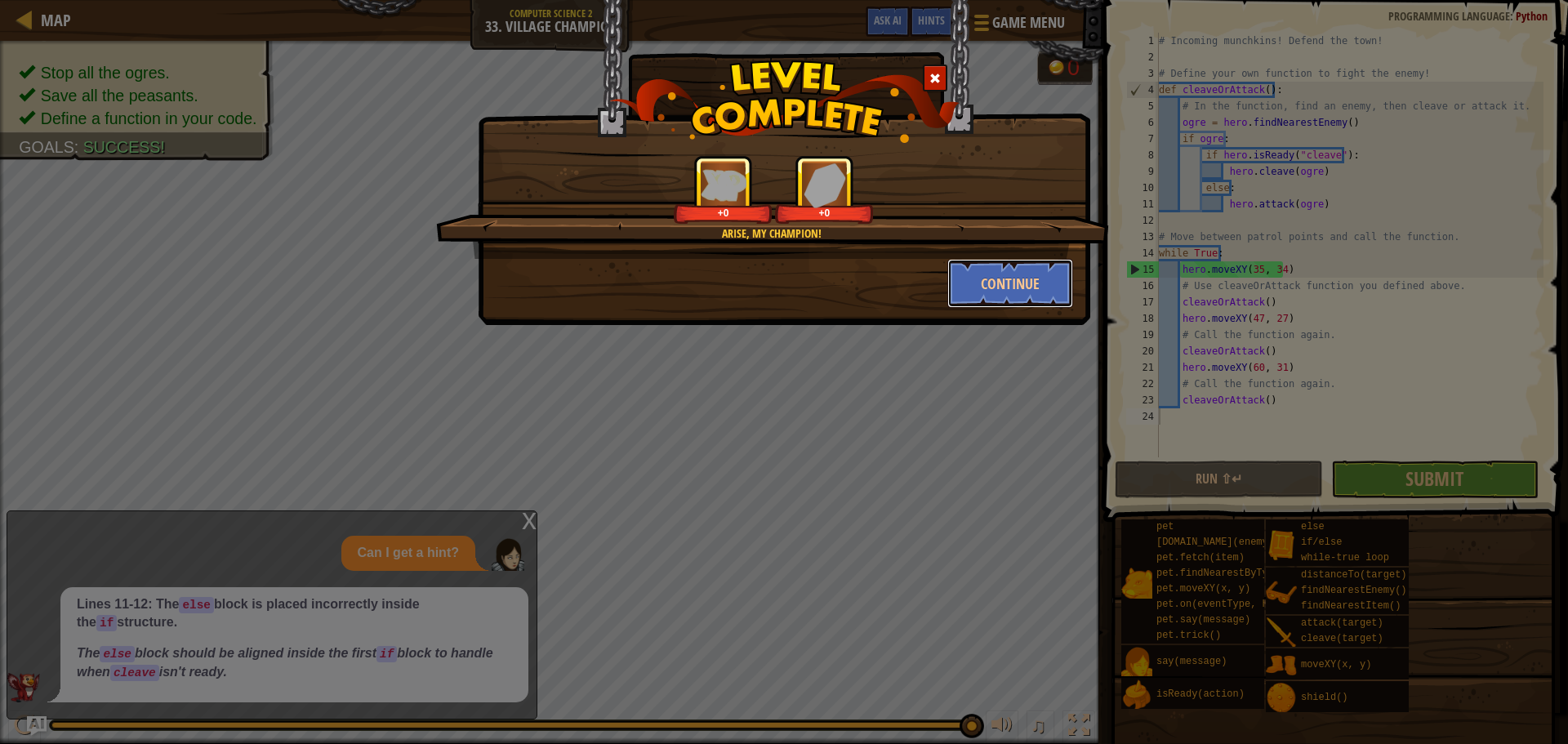
click at [982, 278] on button "Continue" at bounding box center [1010, 283] width 126 height 49
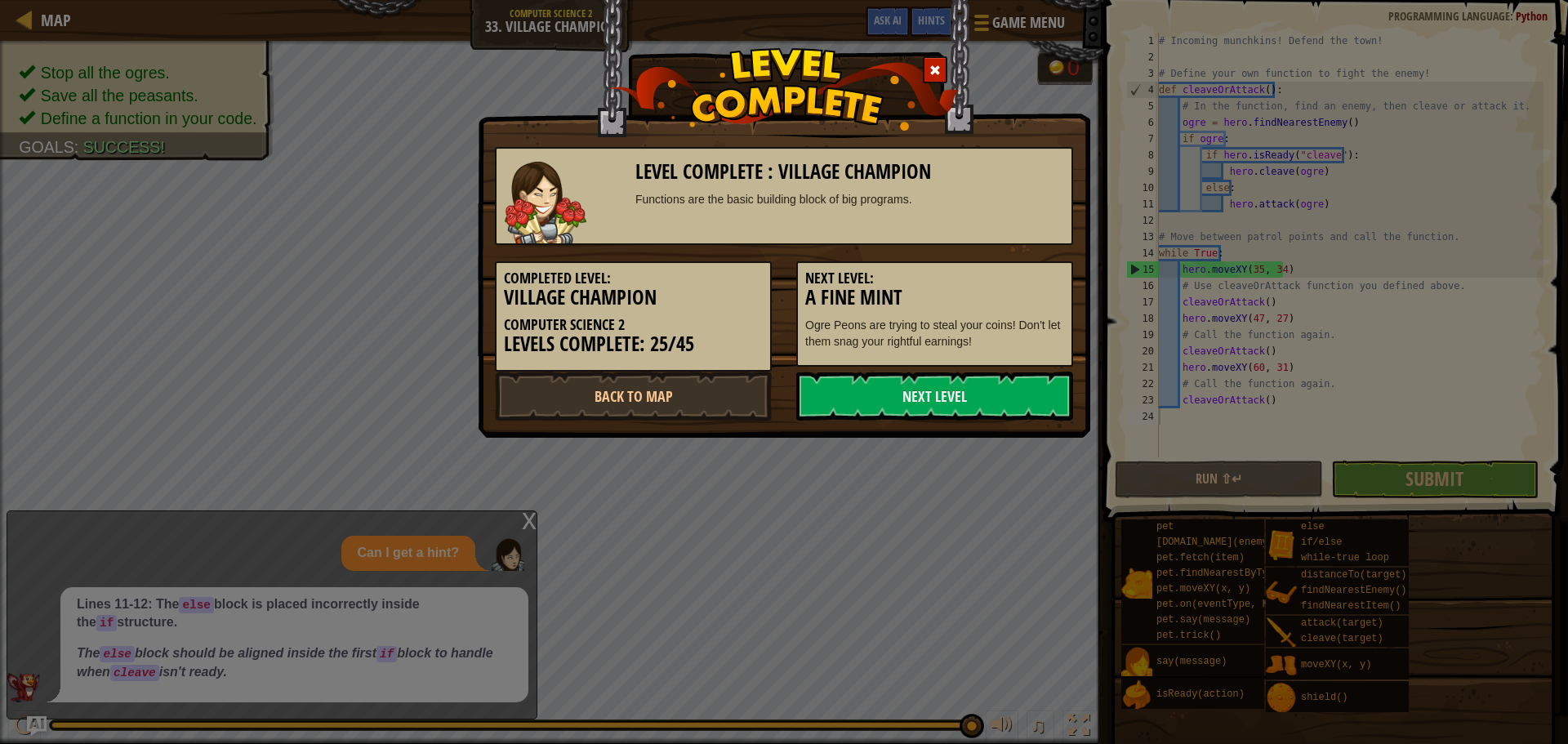
click at [938, 382] on link "Next Level" at bounding box center [934, 396] width 277 height 49
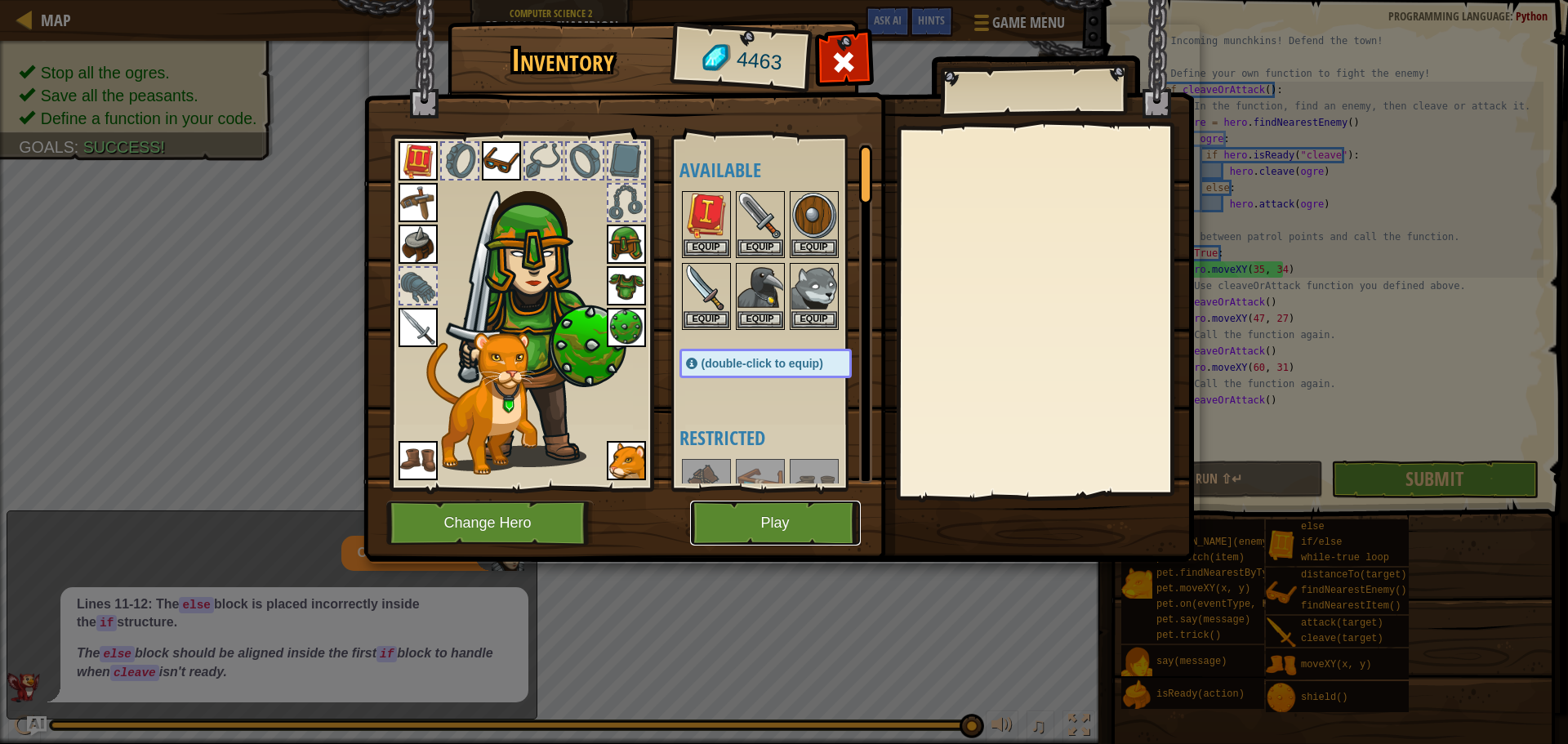
click at [774, 514] on button "Play" at bounding box center [775, 523] width 170 height 45
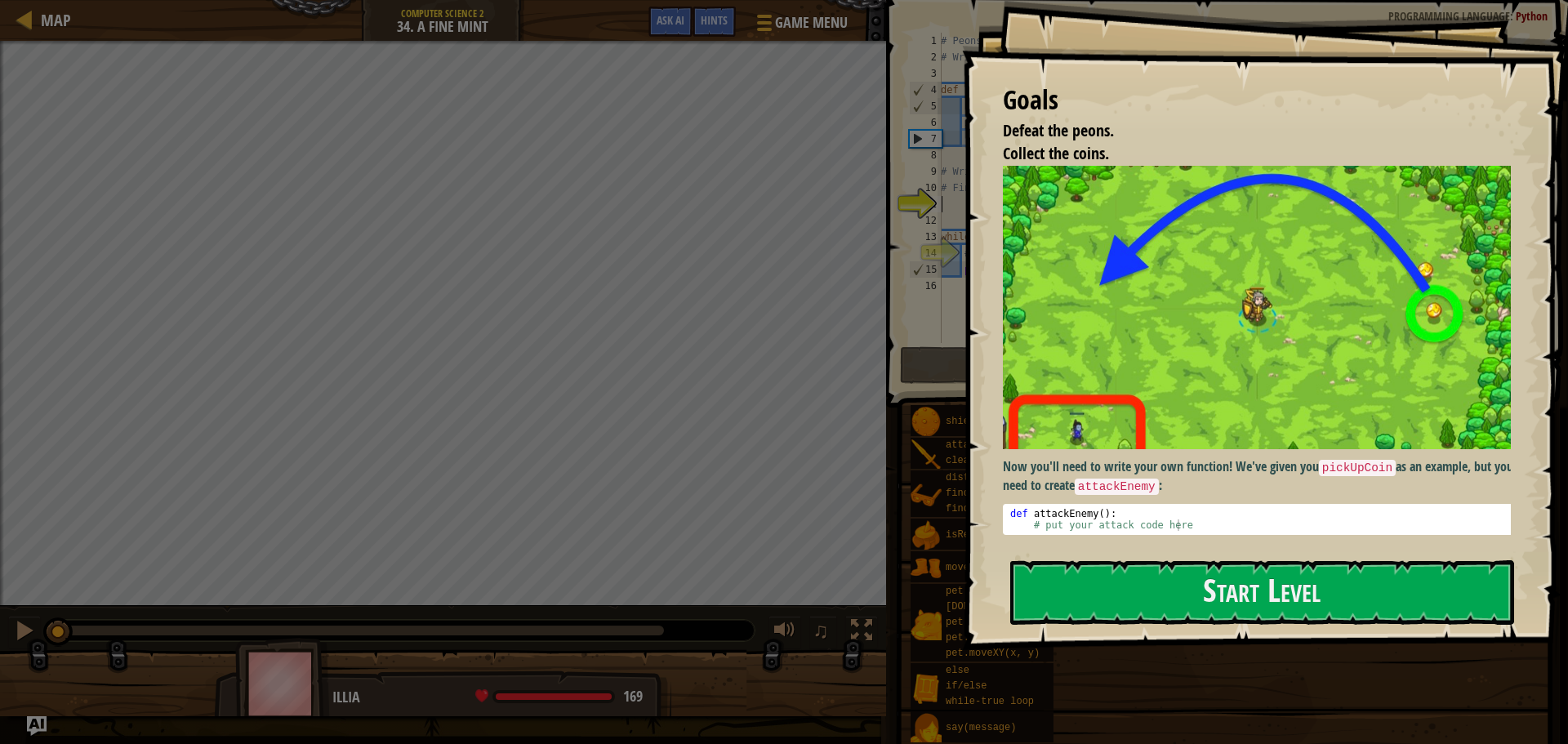
click at [1044, 559] on button "Start Level" at bounding box center [1262, 592] width 504 height 65
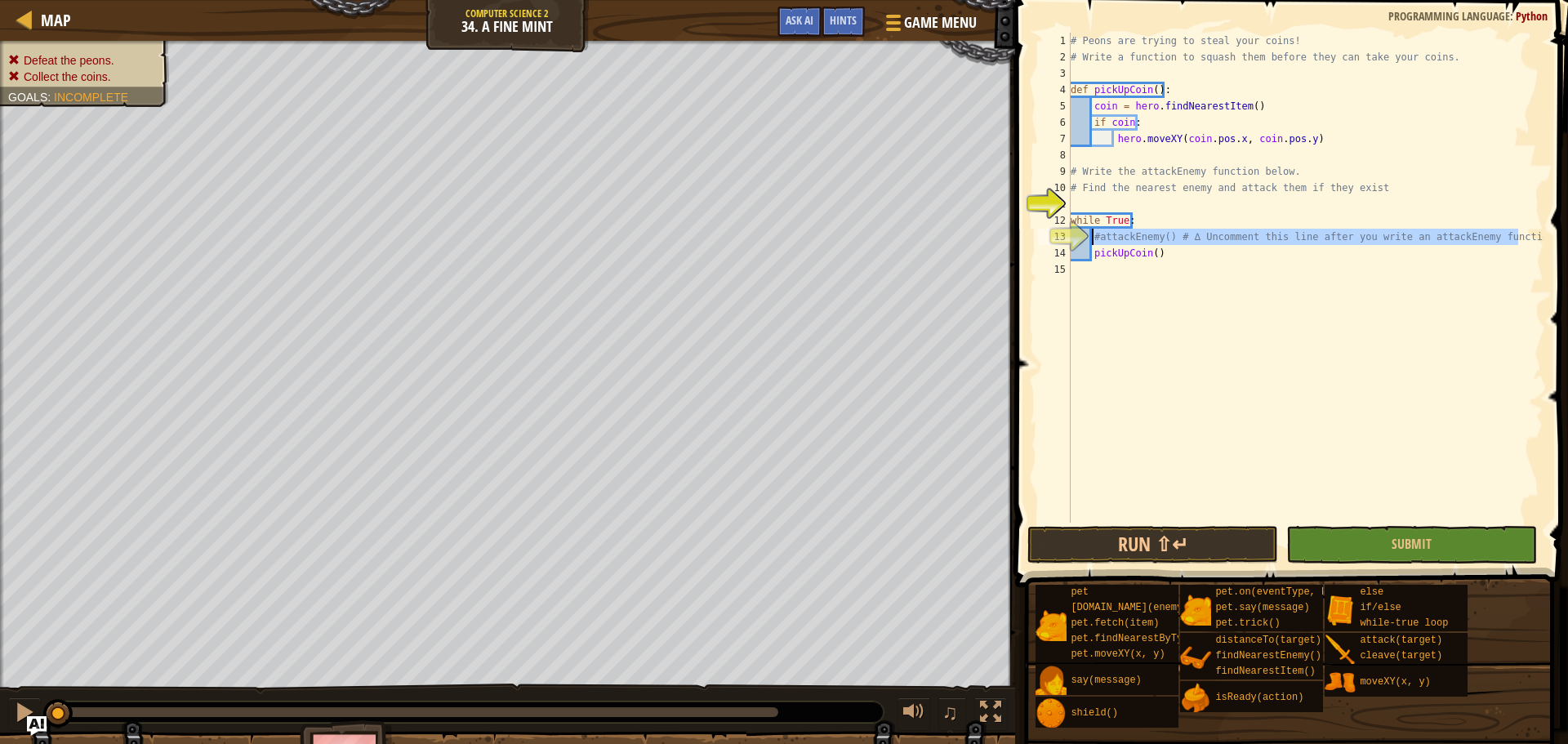
drag, startPoint x: 1523, startPoint y: 233, endPoint x: 1093, endPoint y: 234, distance: 430.0
click at [1044, 234] on div "# Peons are trying to steal your coins! # Write a function to squash them befor…" at bounding box center [1305, 294] width 476 height 523
type textarea "#attackEnemy() # ∆ Uncomment this line after you write an attackEnemy function."
type textarea "c"
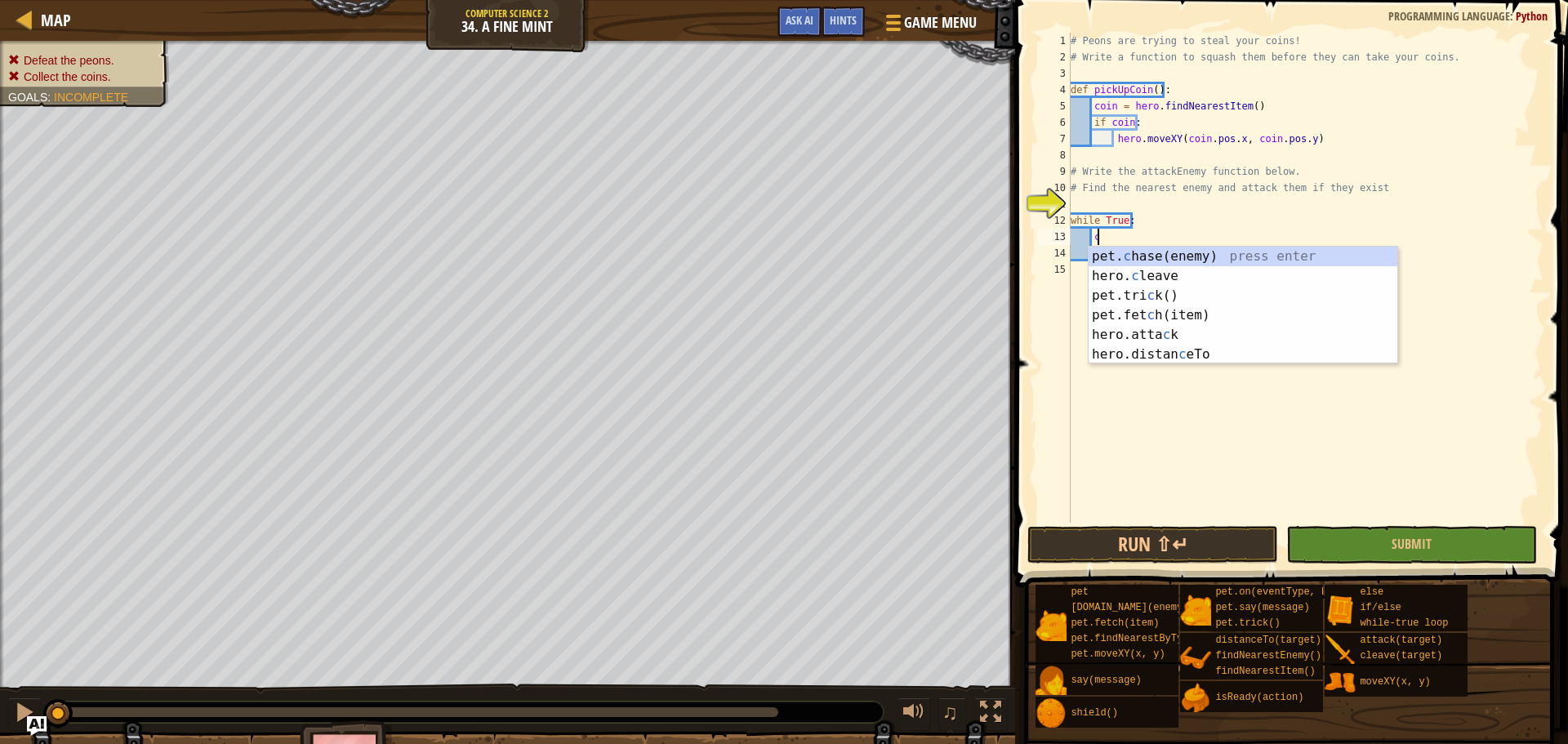
scroll to position [8, 1]
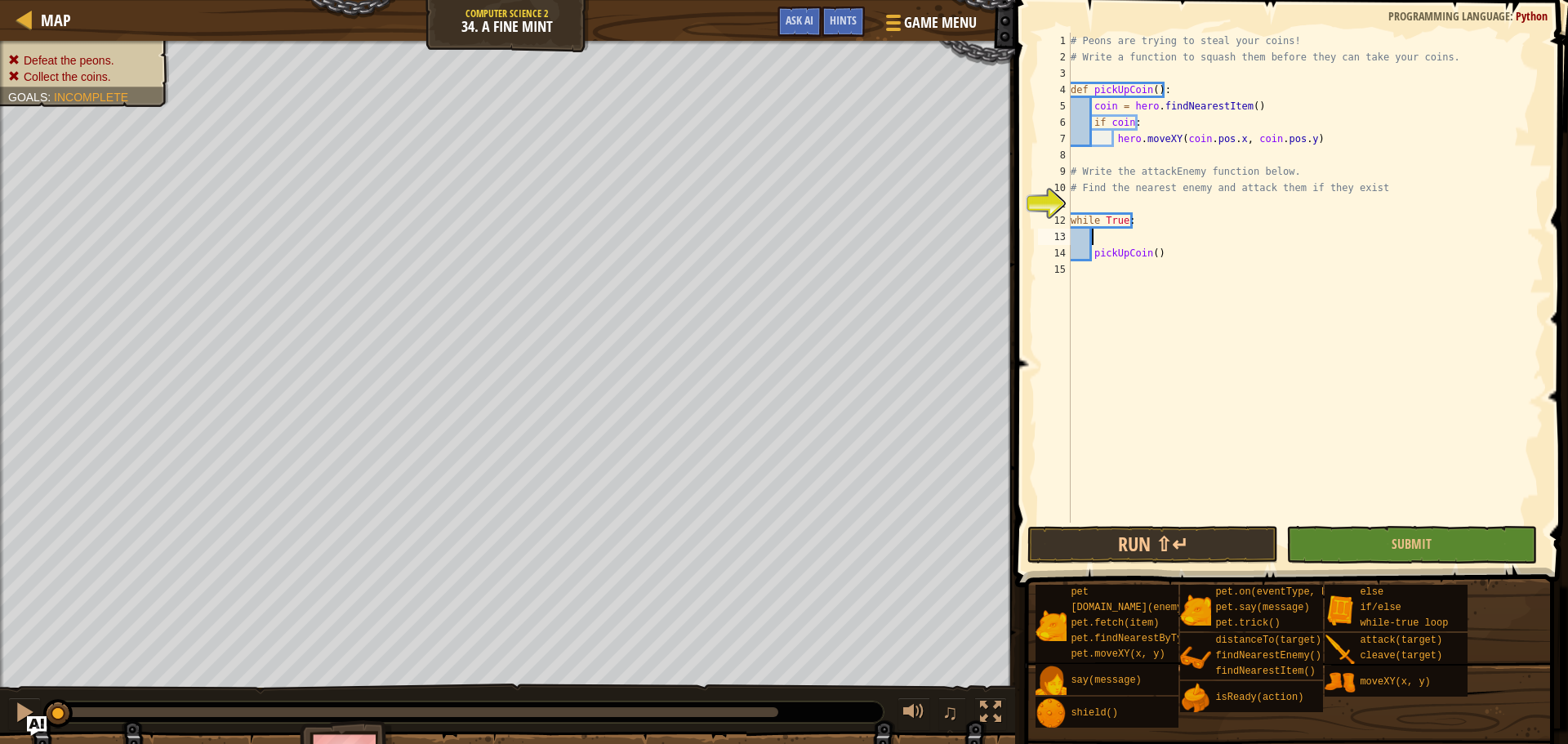
click at [37, 559] on img "Ask AI" at bounding box center [37, 726] width 20 height 20
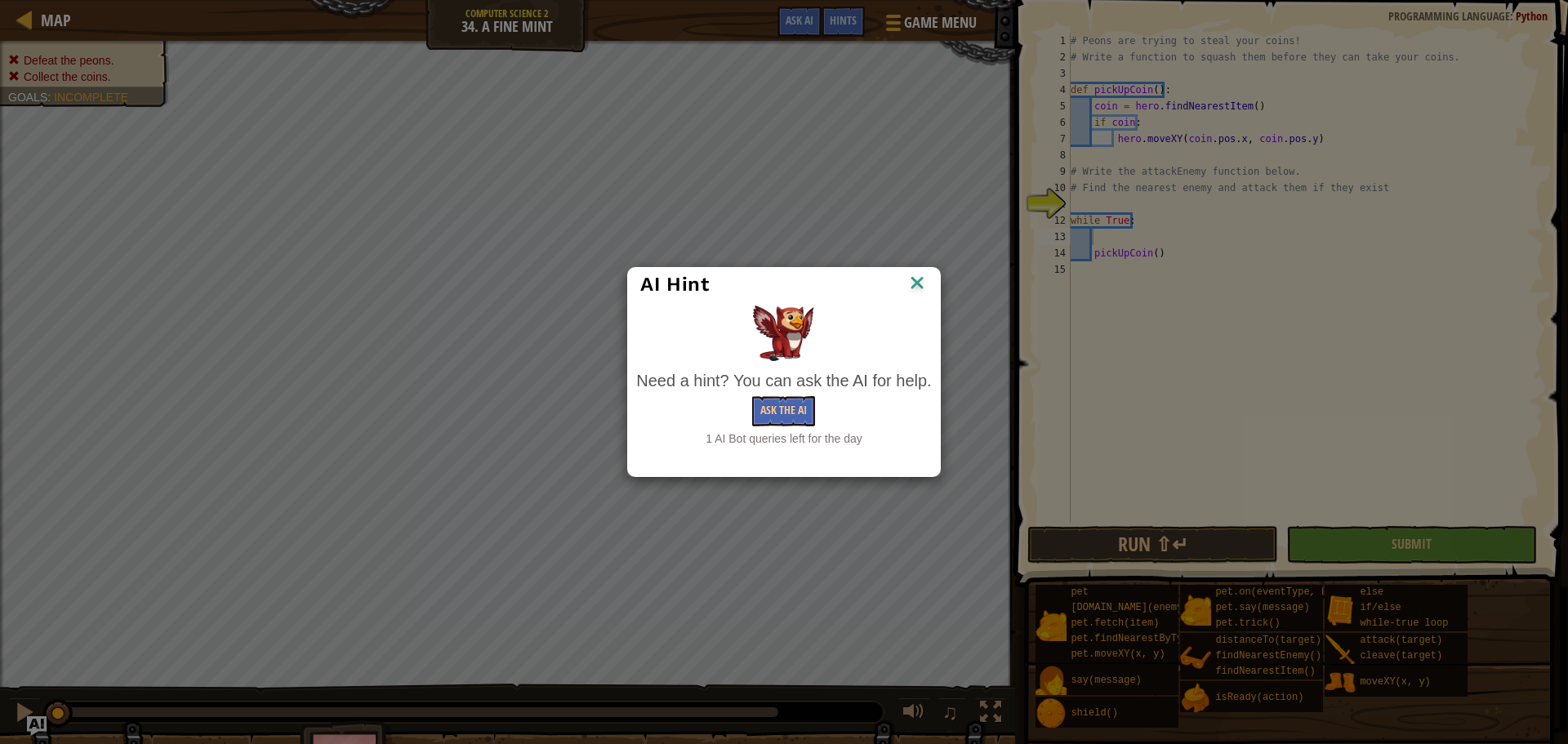
click at [912, 294] on img at bounding box center [917, 284] width 22 height 24
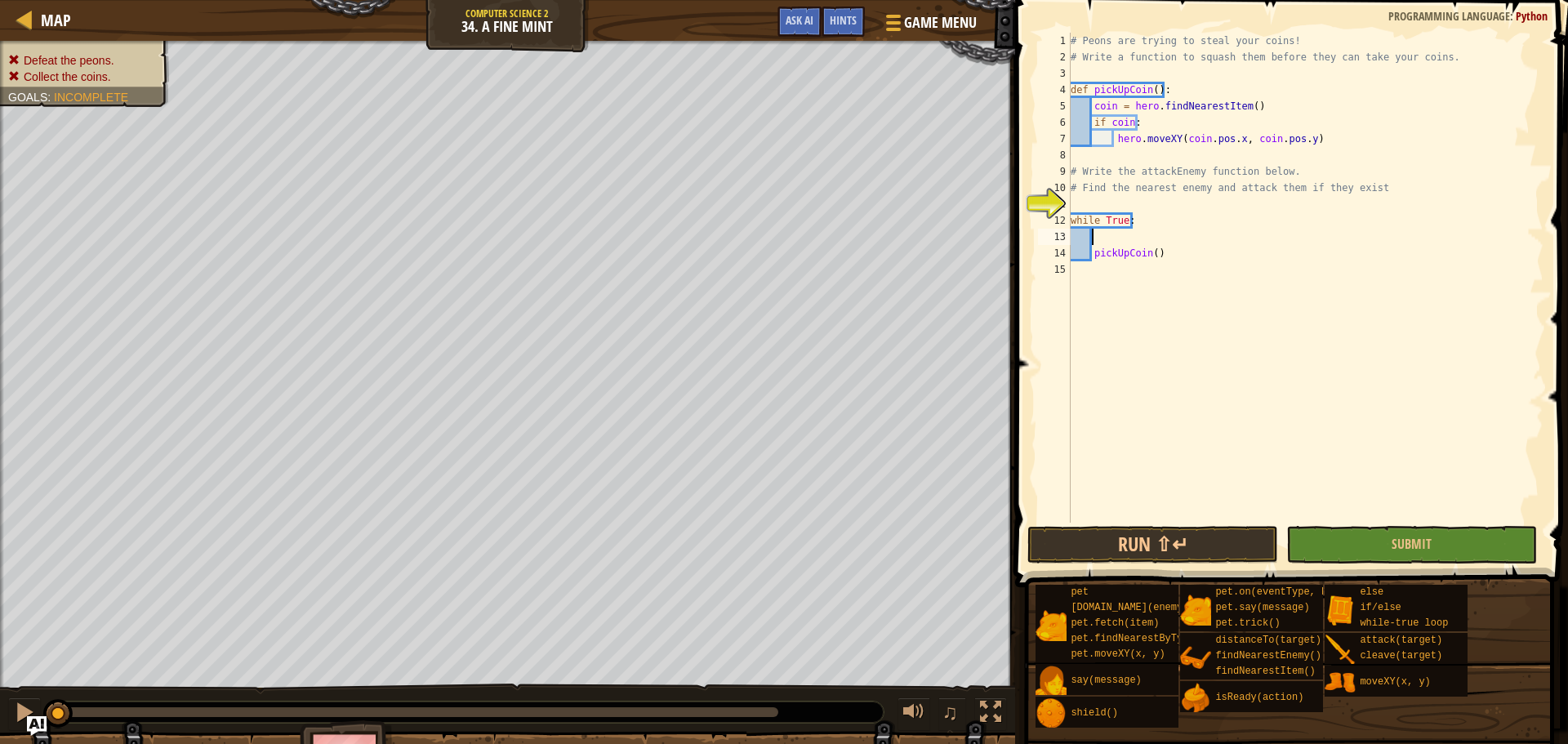
click at [1044, 200] on div "# Peons are trying to steal your coins! # Write a function to squash them befor…" at bounding box center [1305, 294] width 476 height 523
type textarea "\"
type textarea "# Find the nearest enemy and attack them if they exist"
click at [1044, 227] on div "# Peons are trying to steal your coins! # Write a function to squash them befor…" at bounding box center [1305, 294] width 476 height 523
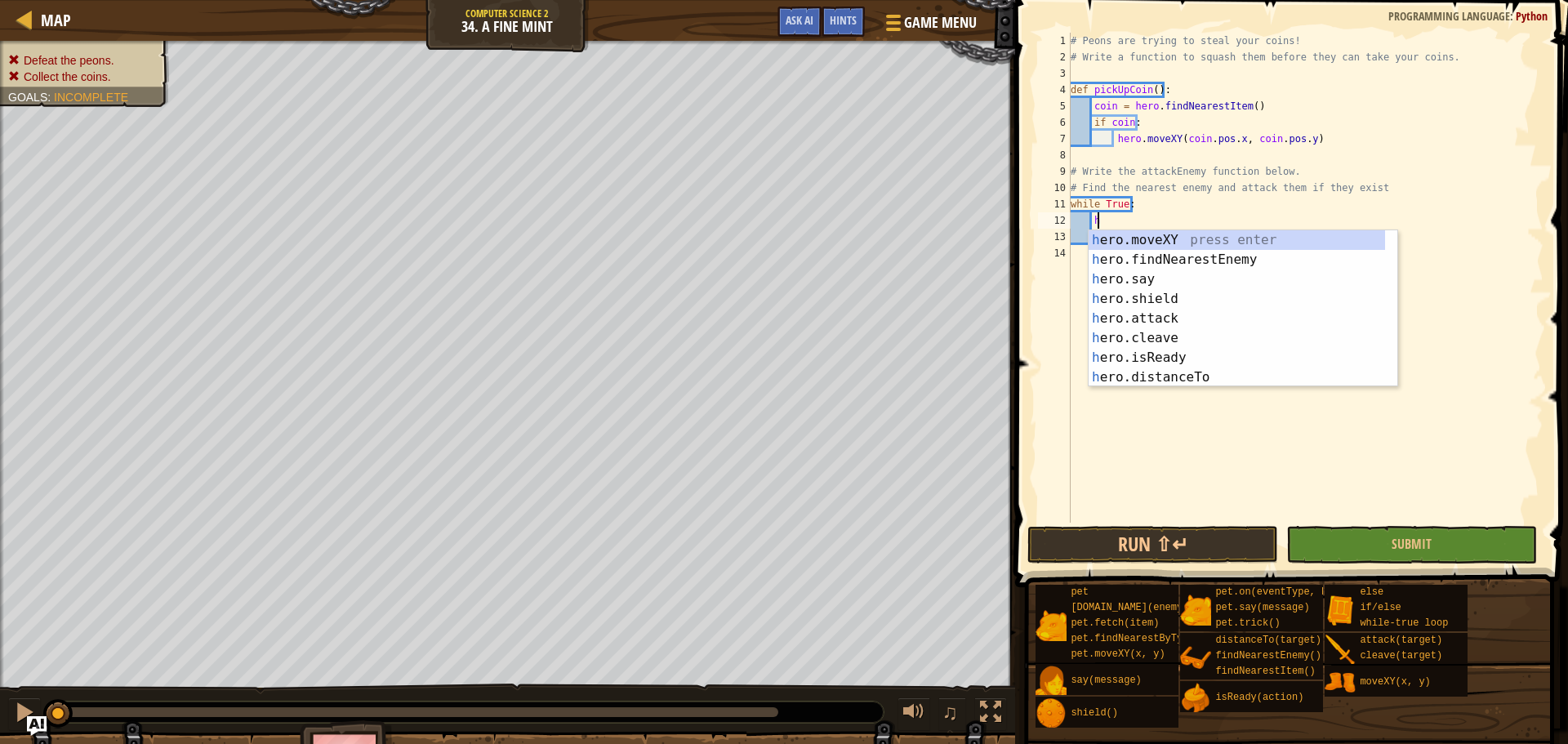
scroll to position [8, 2]
click at [1044, 247] on div "her o.moveXY press enter her o.findNearestEnemy press enter her o.say press ent…" at bounding box center [1236, 328] width 297 height 196
type textarea "hero.moveXY(x, y)"
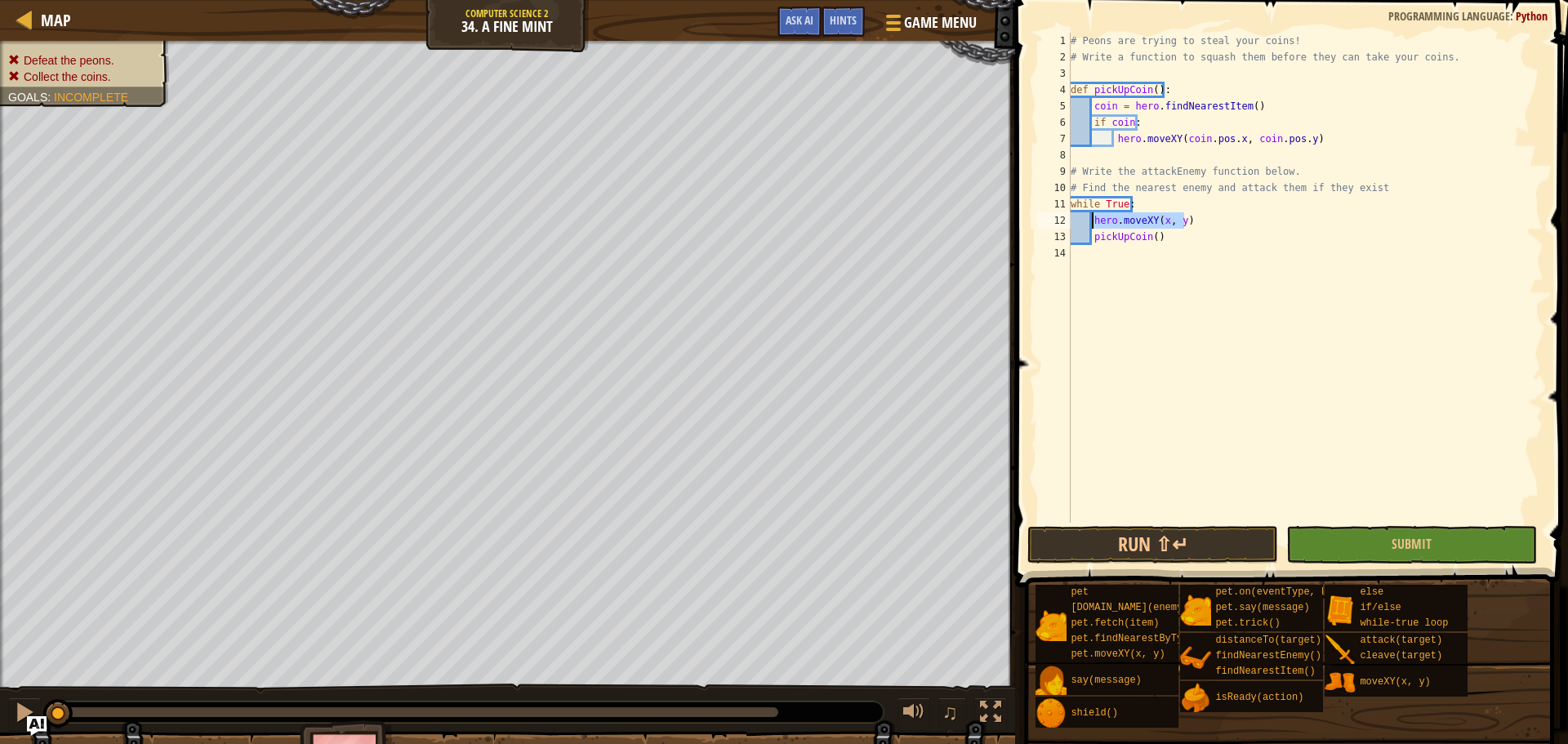
drag, startPoint x: 1187, startPoint y: 219, endPoint x: 1093, endPoint y: 220, distance: 94.0
click at [1044, 220] on div "# Peons are trying to steal your coins! # Write a function to squash them befor…" at bounding box center [1305, 294] width 476 height 523
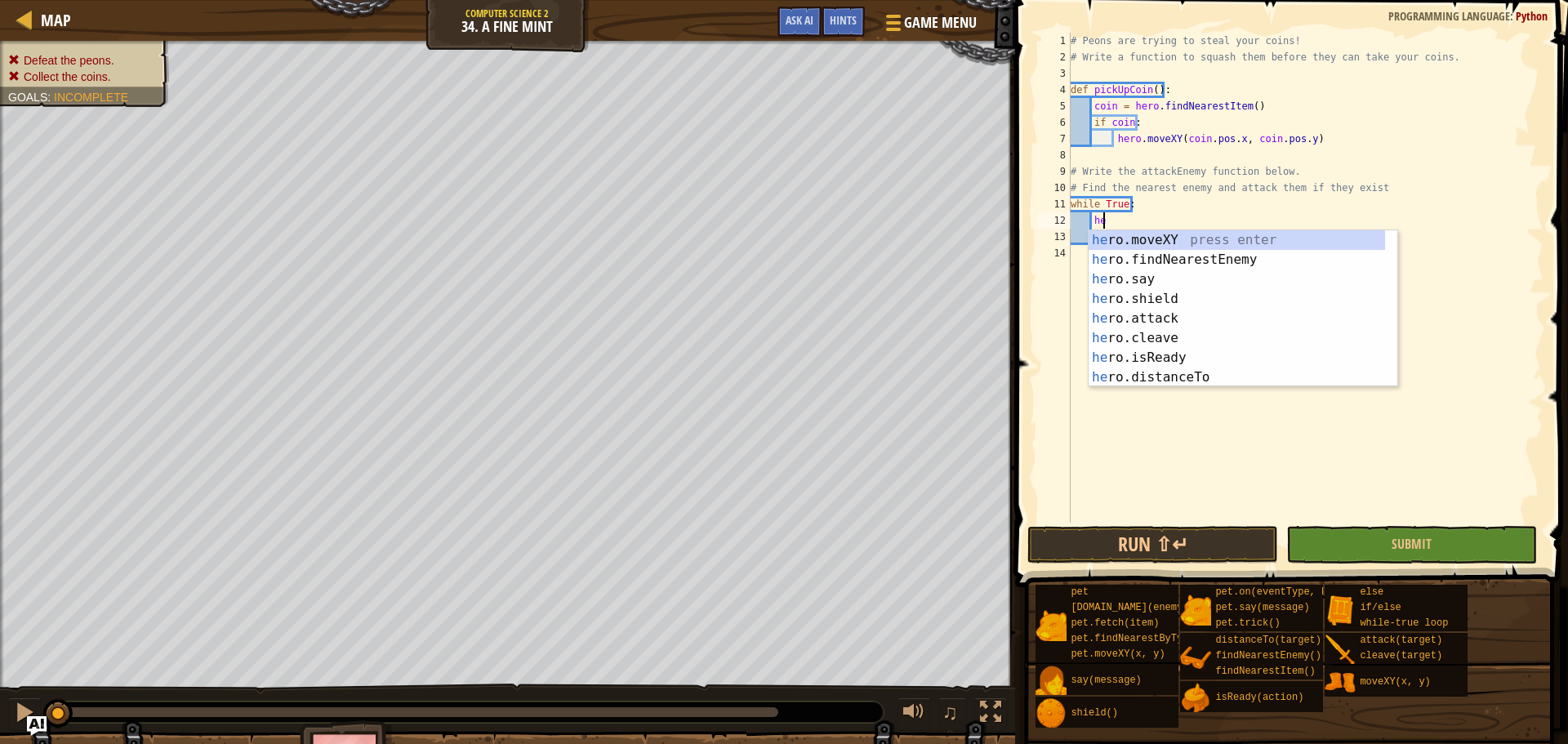
type textarea "her"
click at [1044, 259] on div "her o.moveXY press enter her o.findNearestEnemy press enter her o.say press ent…" at bounding box center [1236, 328] width 297 height 196
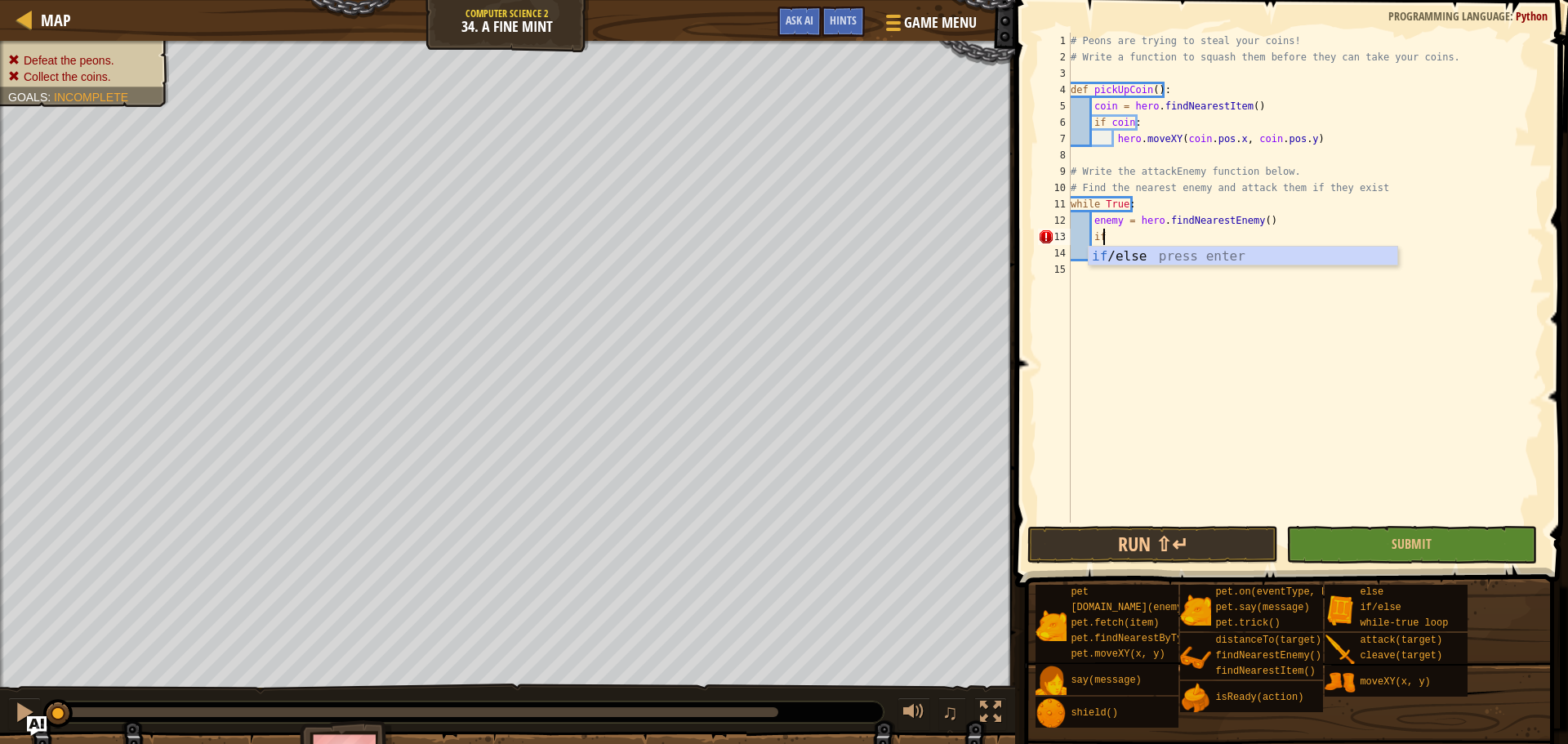
click at [1044, 259] on div "if /else press enter" at bounding box center [1242, 276] width 308 height 59
type textarea "if enemy:"
click at [1044, 252] on div "# Peons are trying to steal your coins! # Write a function to squash them befor…" at bounding box center [1305, 294] width 476 height 523
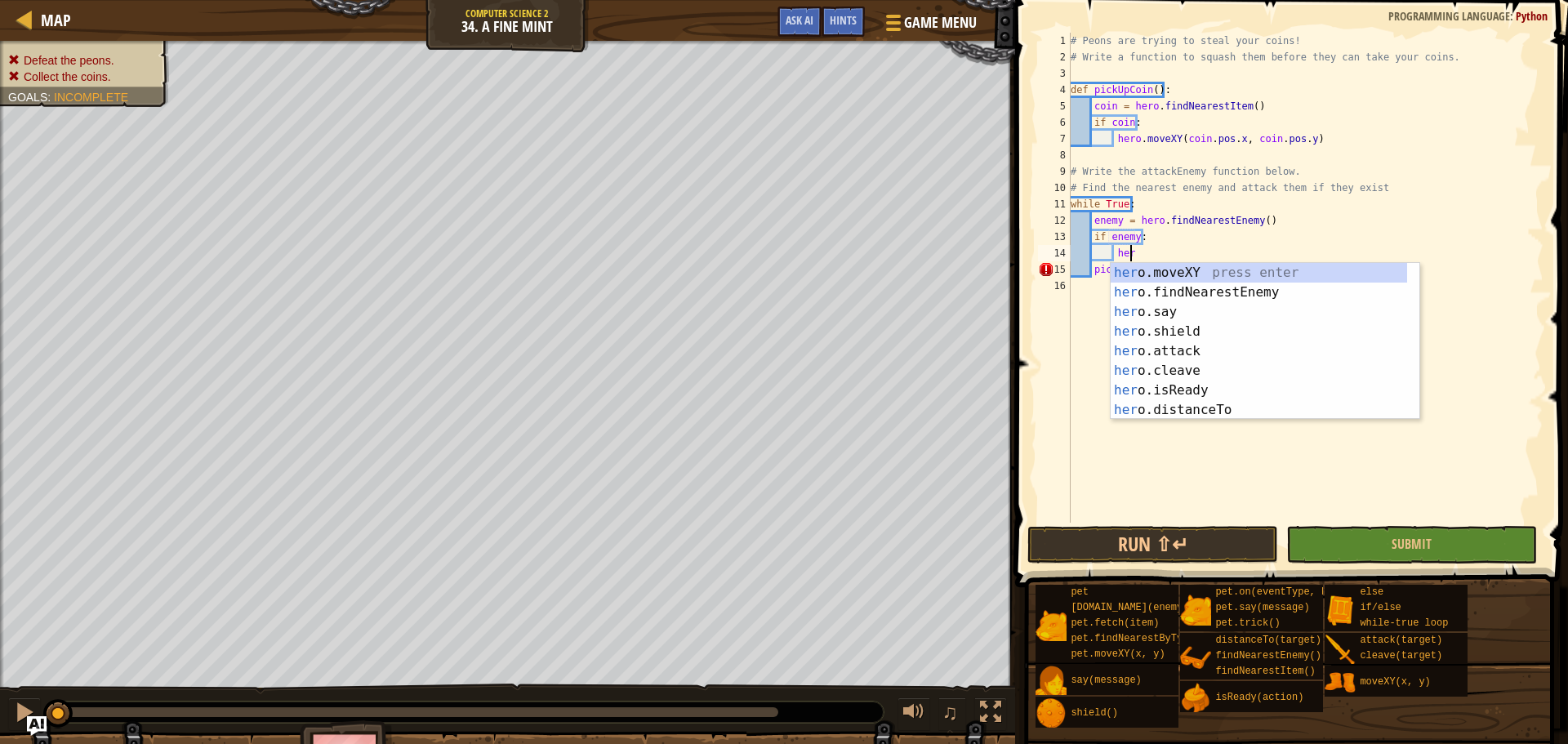
scroll to position [8, 4]
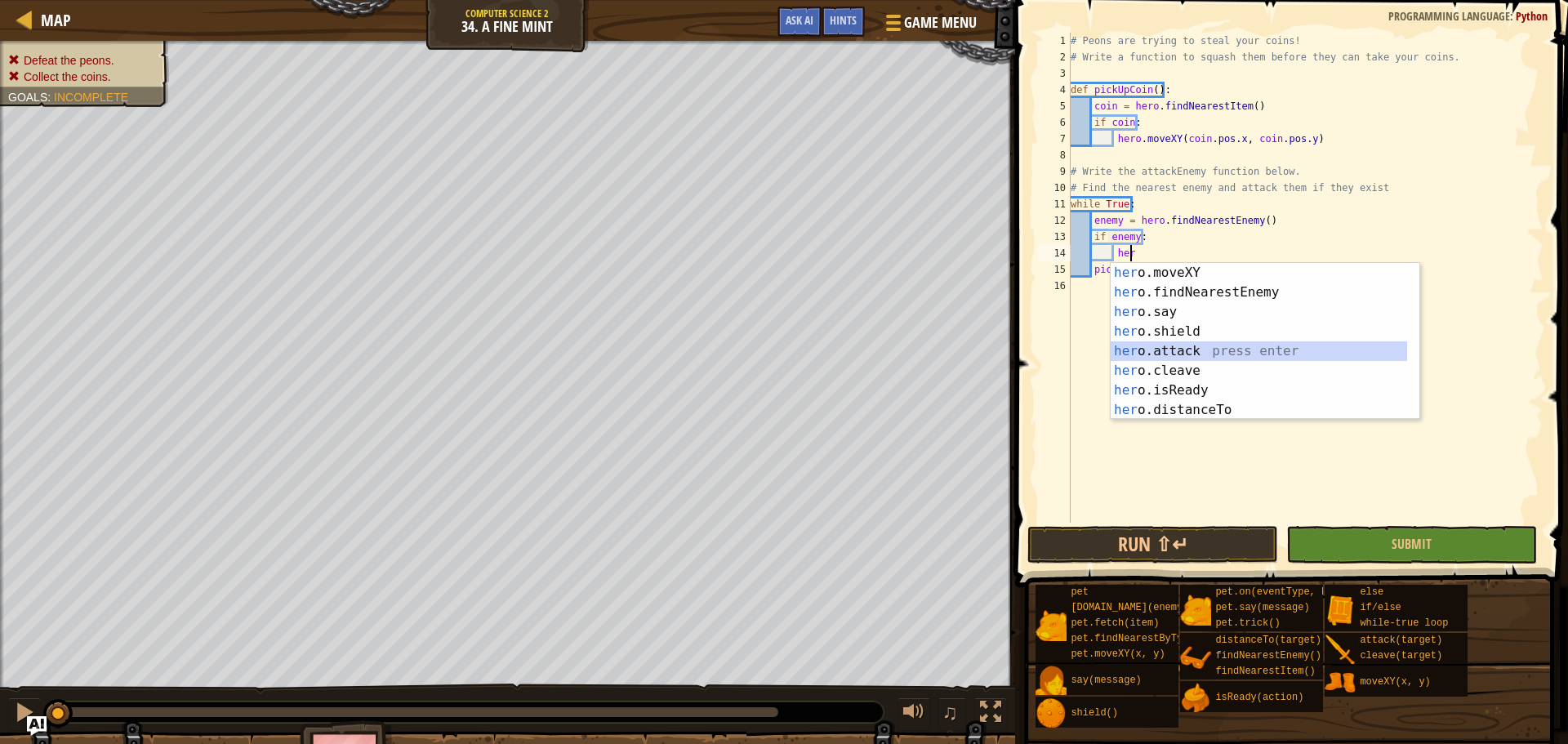
click at [1044, 348] on div "her o.moveXY press enter her o.findNearestEnemy press enter her o.say press ent…" at bounding box center [1258, 361] width 297 height 196
type textarea "hero.attack(enemy)"
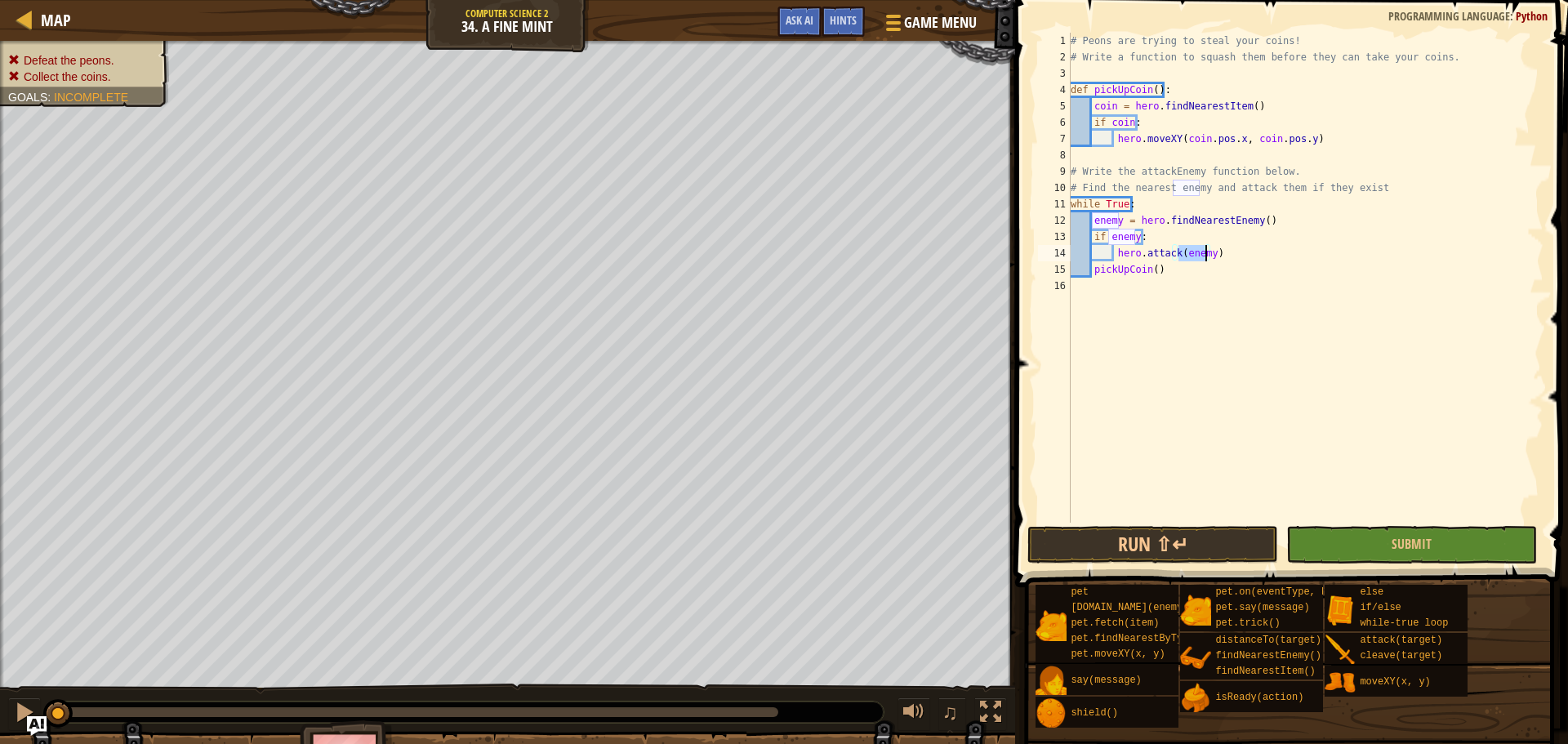
click at [1044, 254] on div "# Peons are trying to steal your coins! # Write a function to squash them befor…" at bounding box center [1305, 294] width 476 height 523
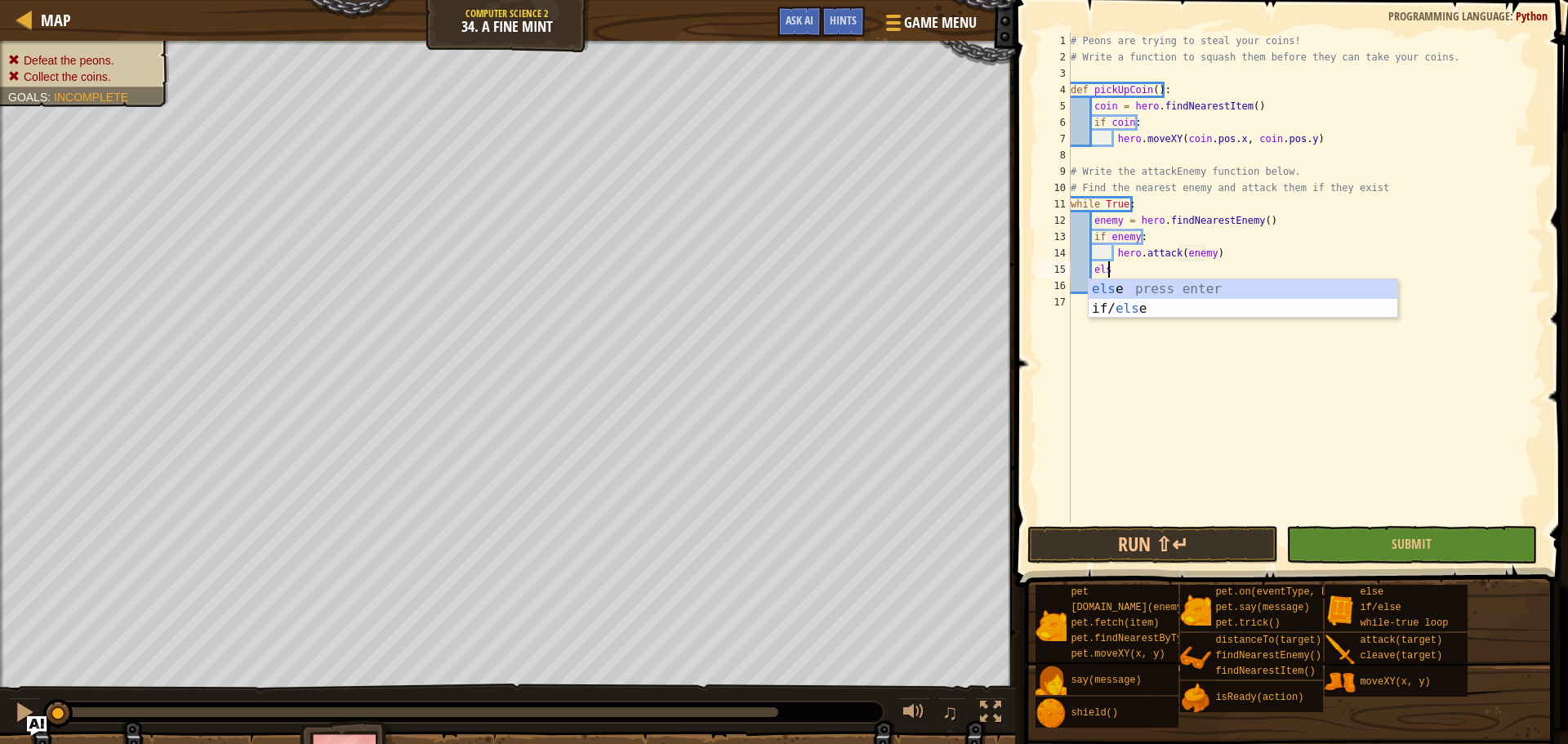
type textarea "else"
click at [1044, 292] on div "else press enter if/ else press enter" at bounding box center [1242, 318] width 308 height 78
click at [1044, 302] on div "# Peons are trying to steal your coins! # Write a function to squash them befor…" at bounding box center [1305, 294] width 476 height 523
type textarea "pickUpCoin()"
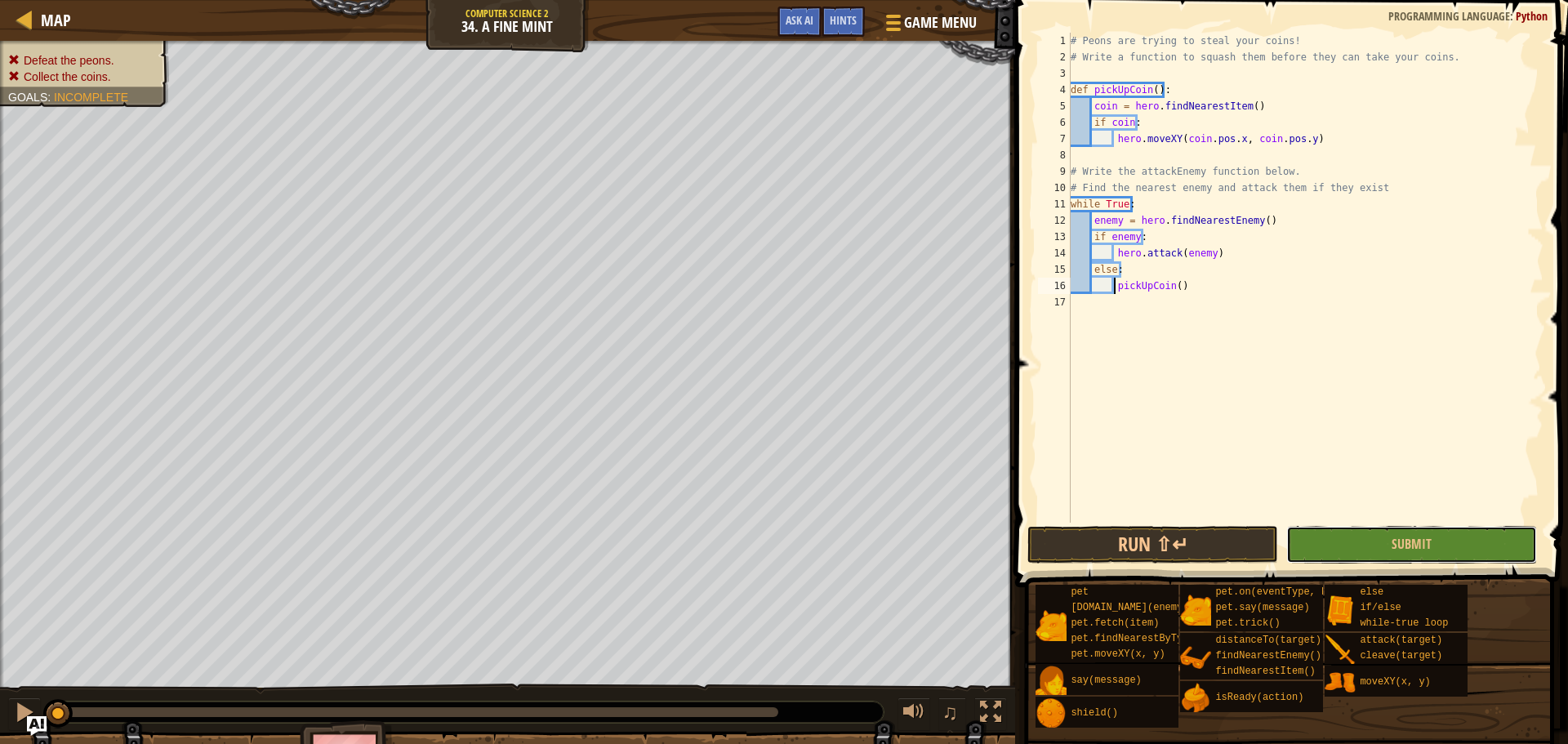
click at [1044, 532] on button "Submit" at bounding box center [1411, 544] width 251 height 37
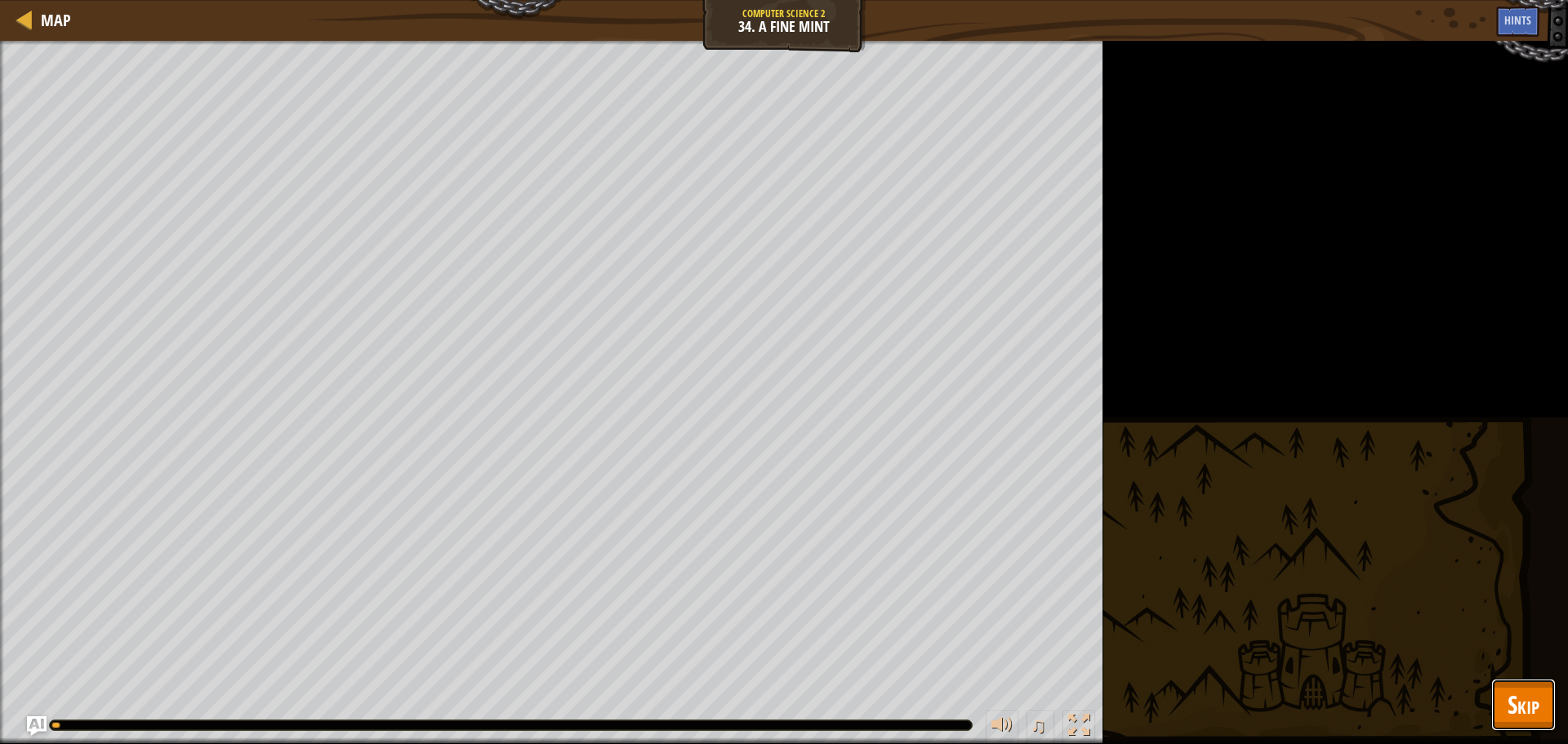
click at [1044, 559] on span "Skip" at bounding box center [1523, 704] width 32 height 33
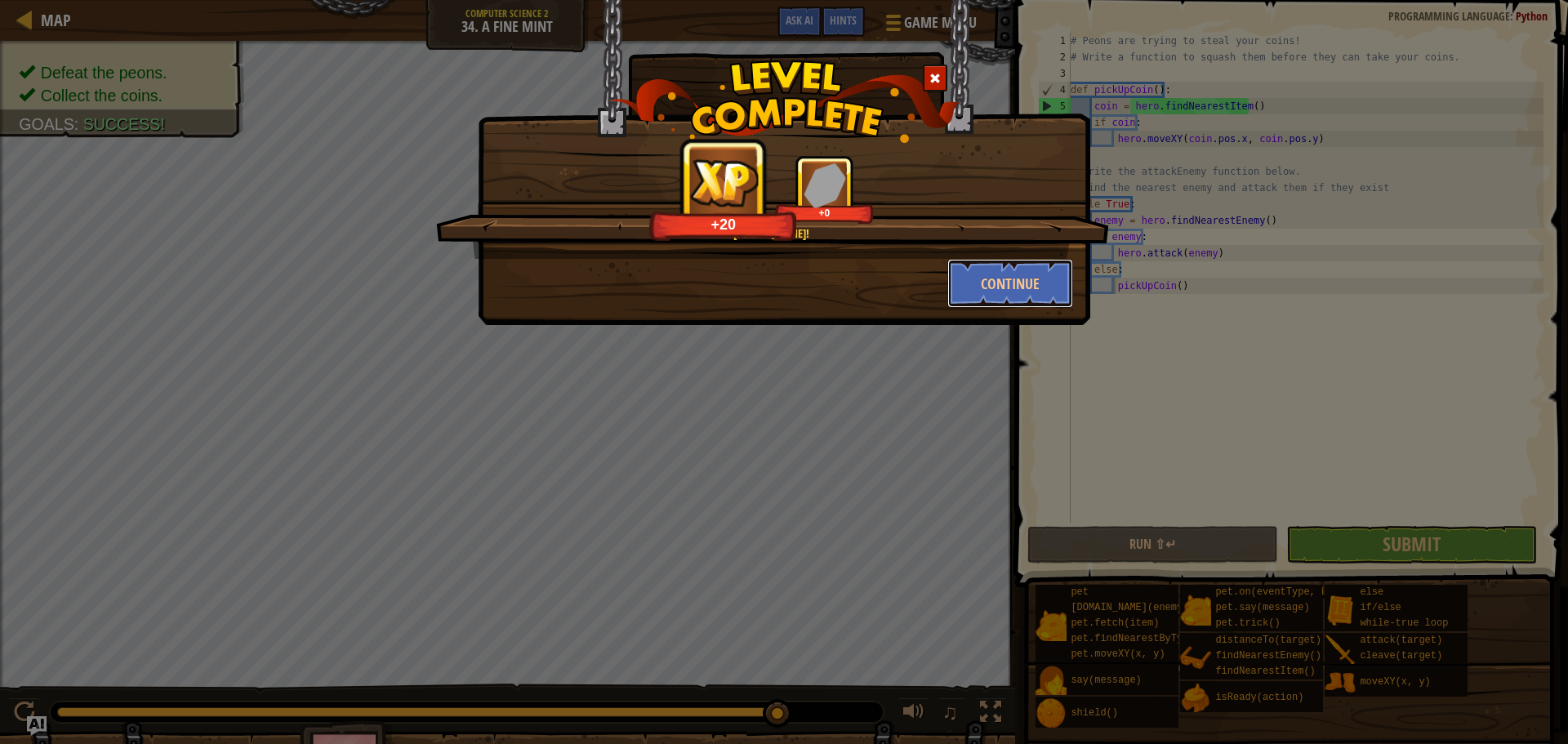
click at [1018, 305] on button "Continue" at bounding box center [1010, 283] width 126 height 49
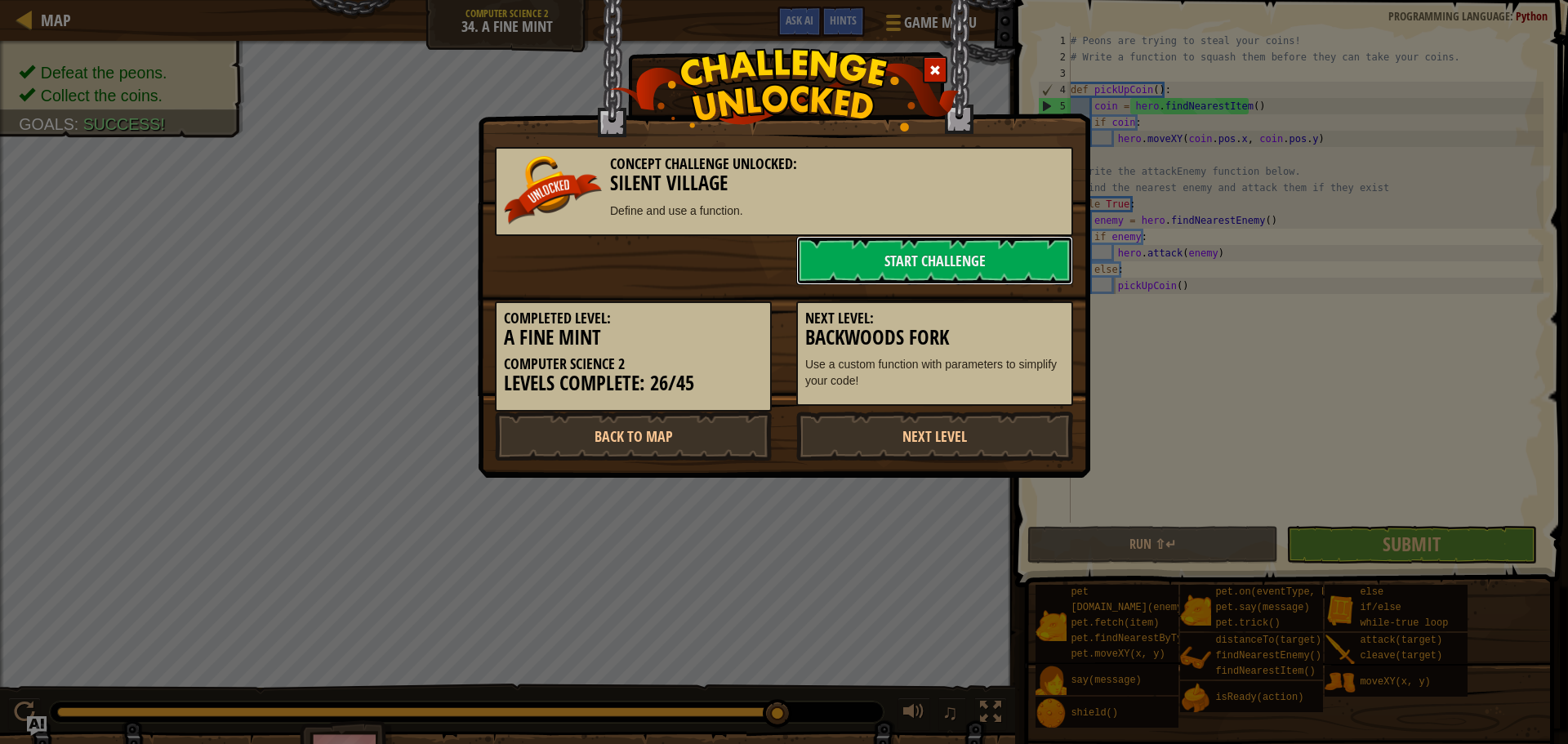
click at [923, 262] on link "Start Challenge" at bounding box center [934, 260] width 277 height 49
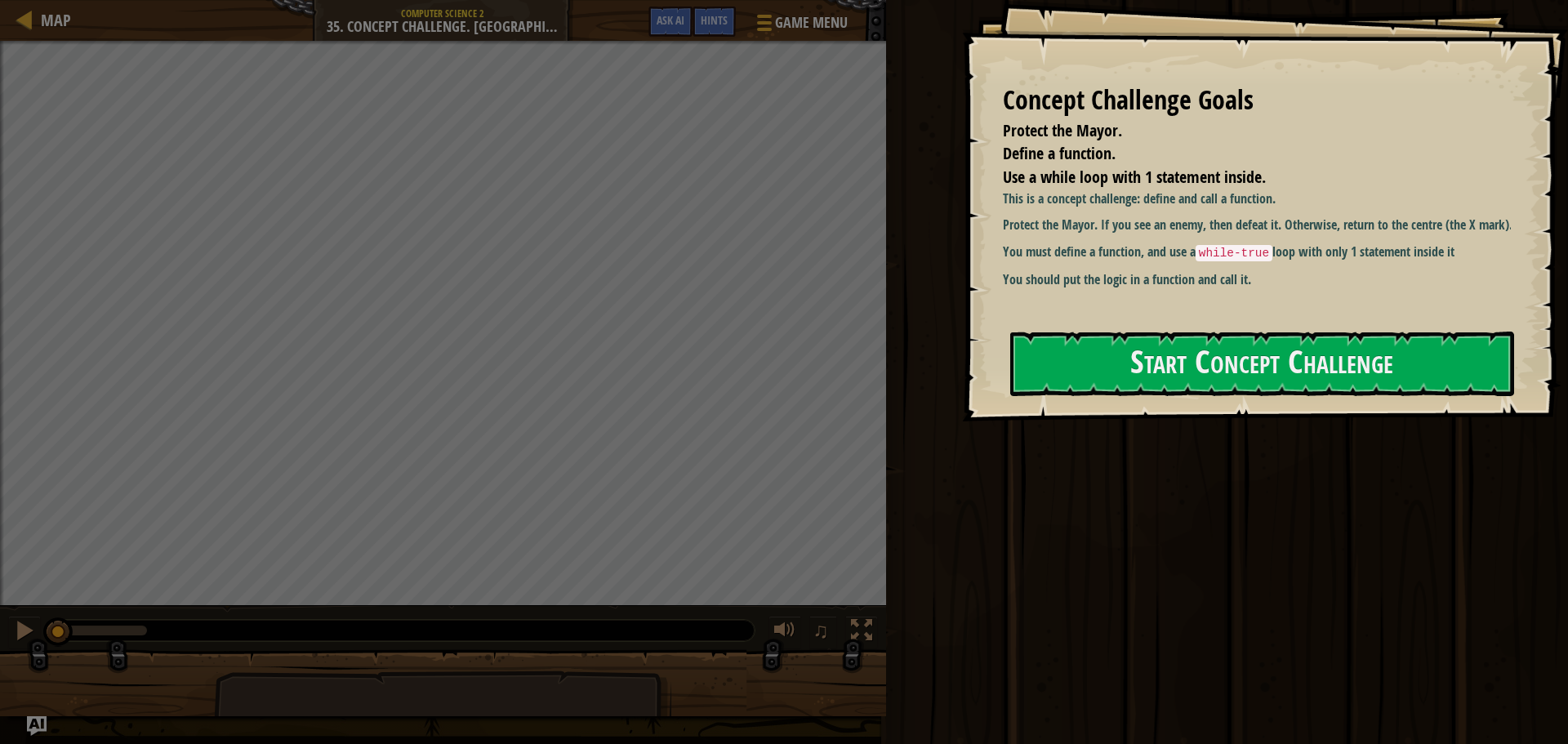
click at [1044, 346] on button "Start Concept Challenge" at bounding box center [1262, 364] width 504 height 65
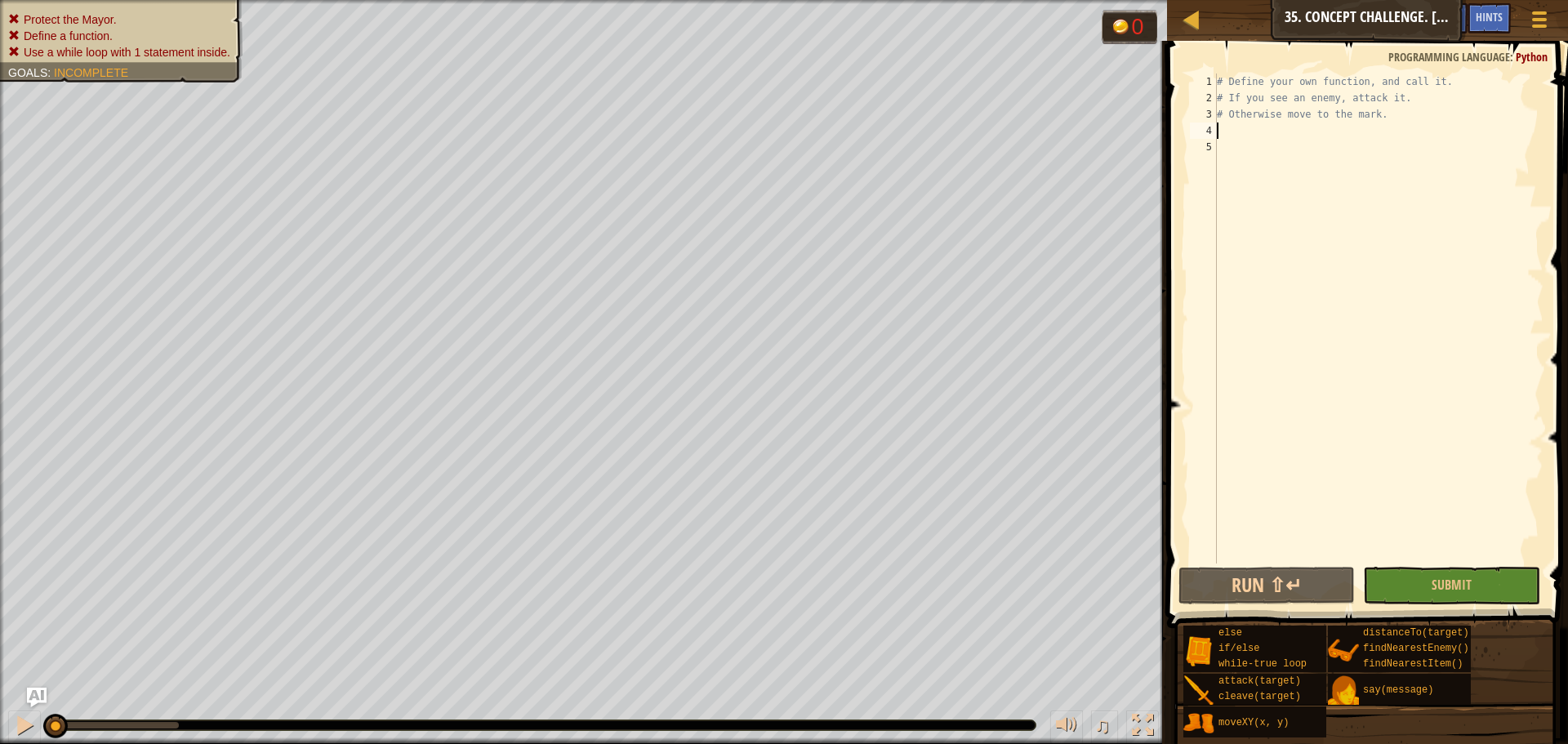
click at [1044, 136] on div "# Define your own function, and call it. # If you see an enemy, attack it. # Ot…" at bounding box center [1378, 335] width 330 height 523
click at [1044, 128] on div "# Define your own function, and call it. # If you see an enemy, attack it. # Ot…" at bounding box center [1378, 335] width 330 height 523
click at [1044, 135] on div "# Define your own function, and call it. # If you see an enemy, attack it. # Ot…" at bounding box center [1378, 335] width 330 height 523
type textarea "def heroLogicAttack():"
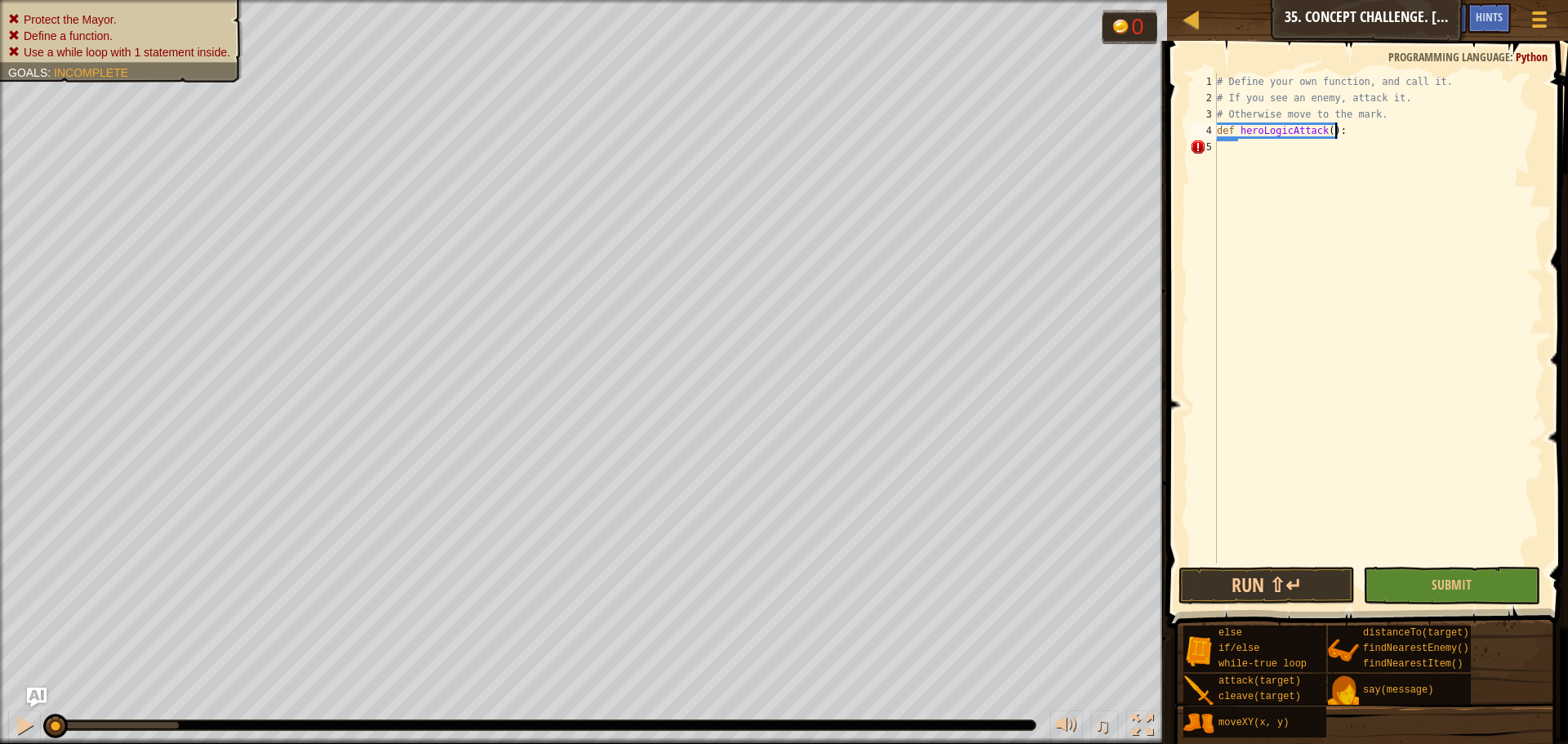
click at [1044, 153] on div "# Define your own function, and call it. # If you see an enemy, attack it. # Ot…" at bounding box center [1378, 335] width 330 height 523
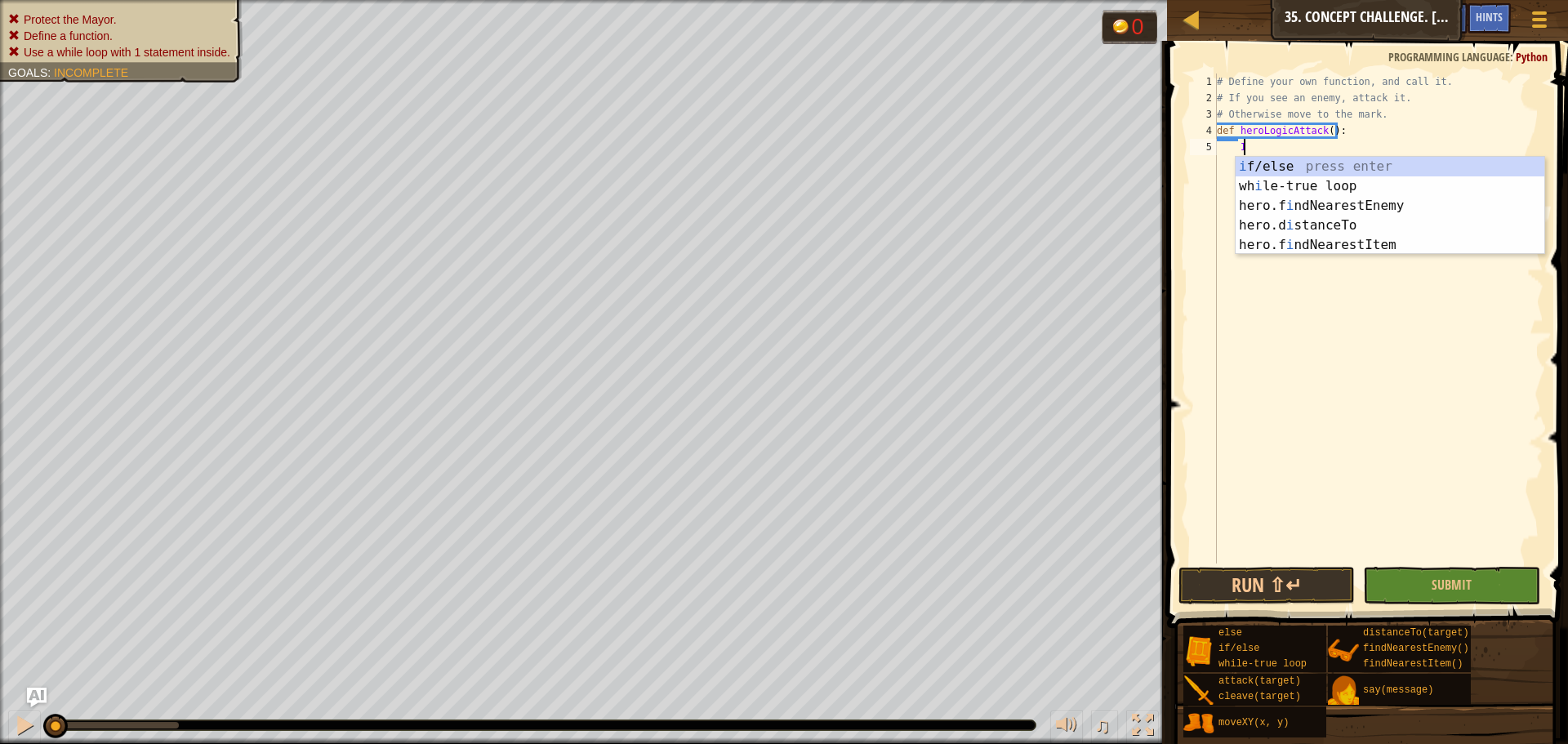
scroll to position [8, 2]
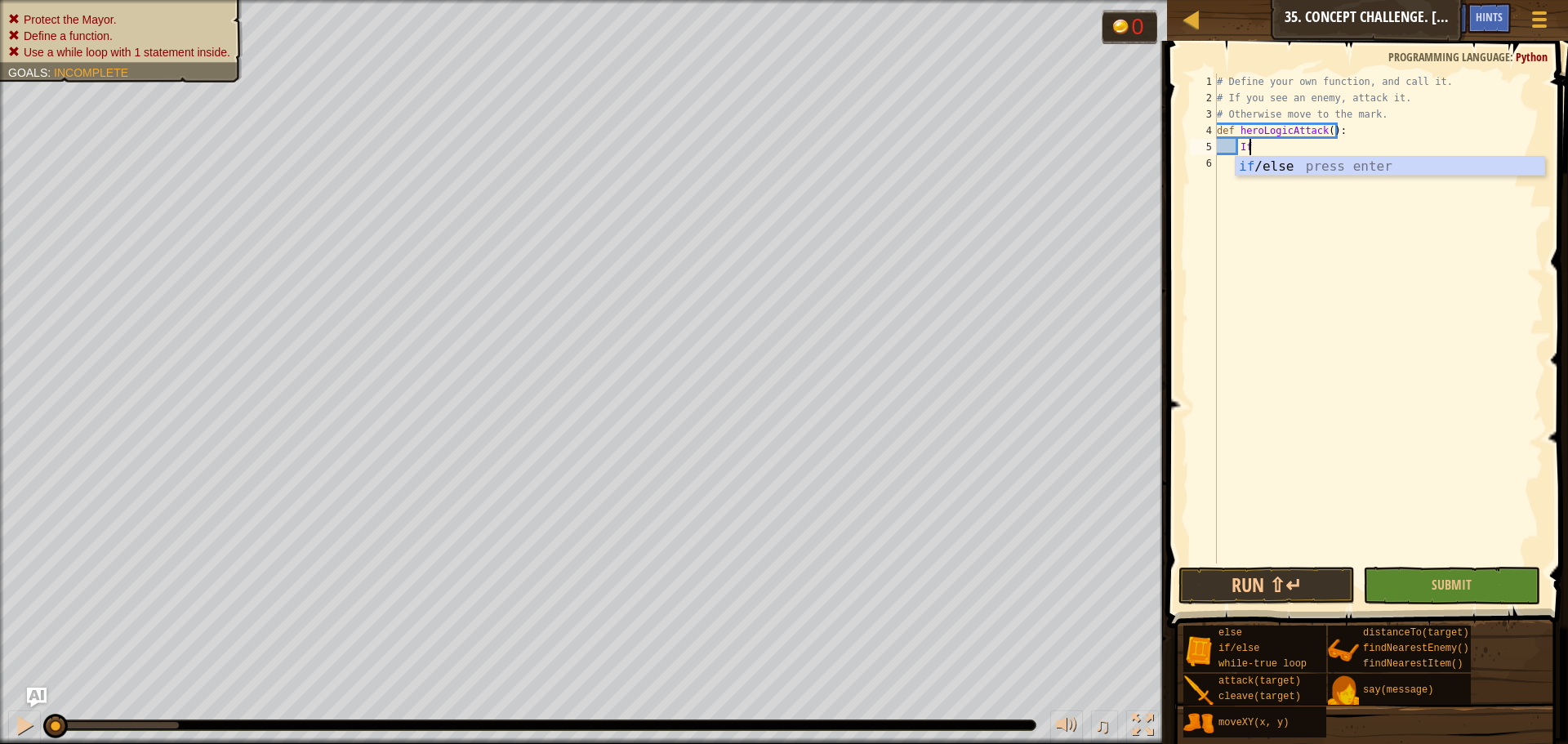
type textarea "I"
click at [1044, 165] on div "if /else press enter" at bounding box center [1389, 186] width 308 height 59
type textarea "if enemy:"
click at [1044, 164] on div "# Define your own function, and call it. # If you see an enemy, attack it. # Ot…" at bounding box center [1378, 335] width 330 height 523
click at [1044, 136] on div "# Define your own function, and call it. # If you see an enemy, attack it. # Ot…" at bounding box center [1378, 335] width 330 height 523
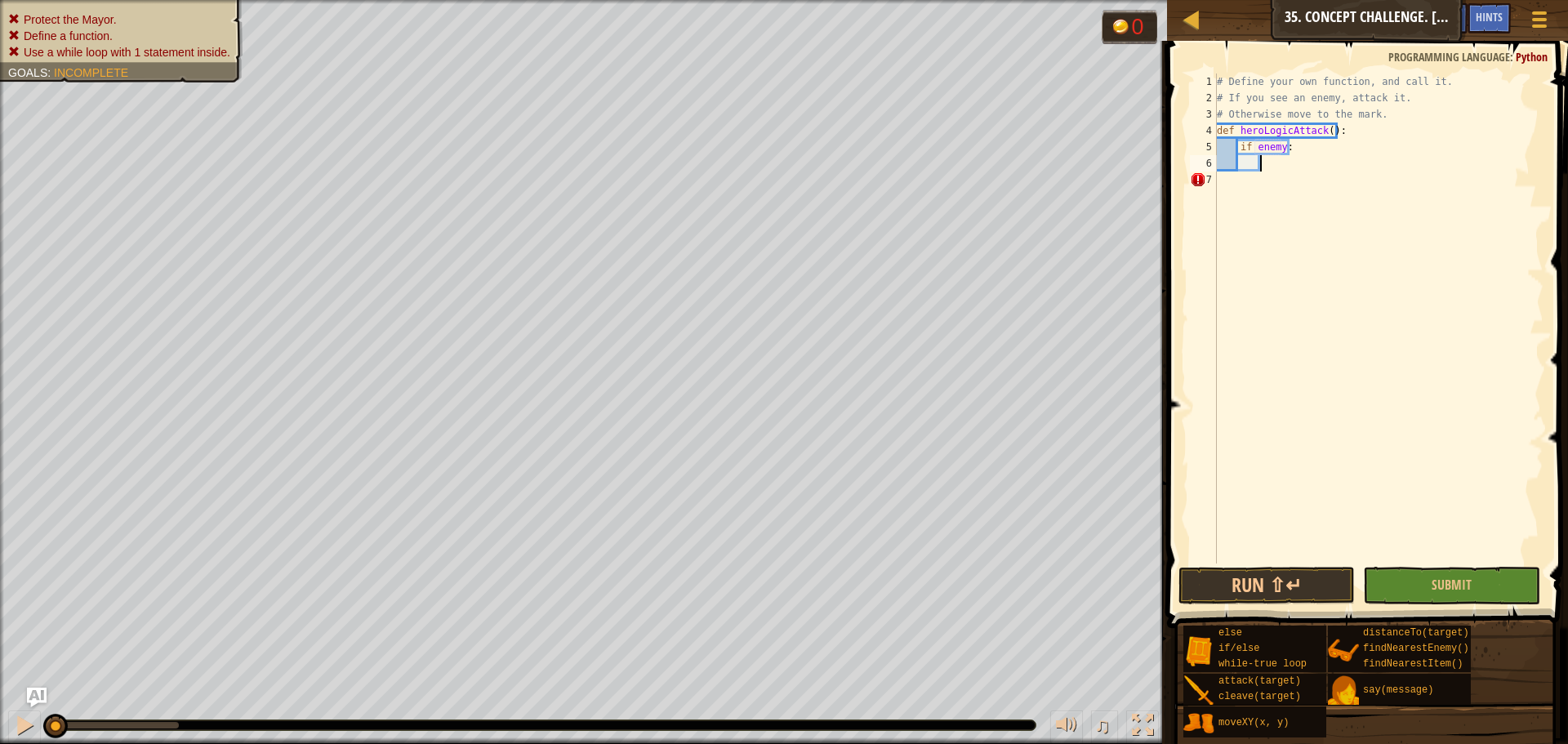
type textarea "def heroLogicAttack():"
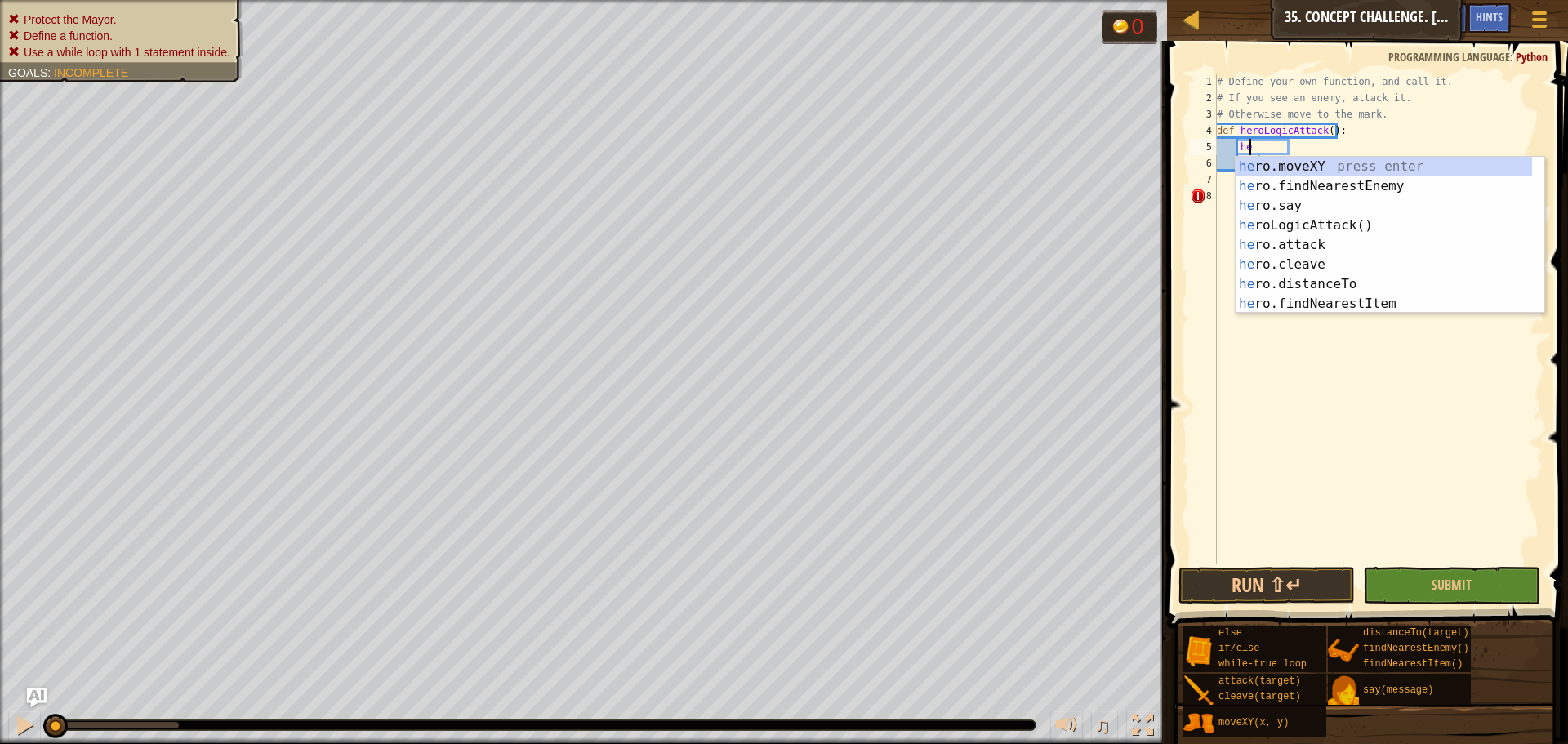
type textarea "her"
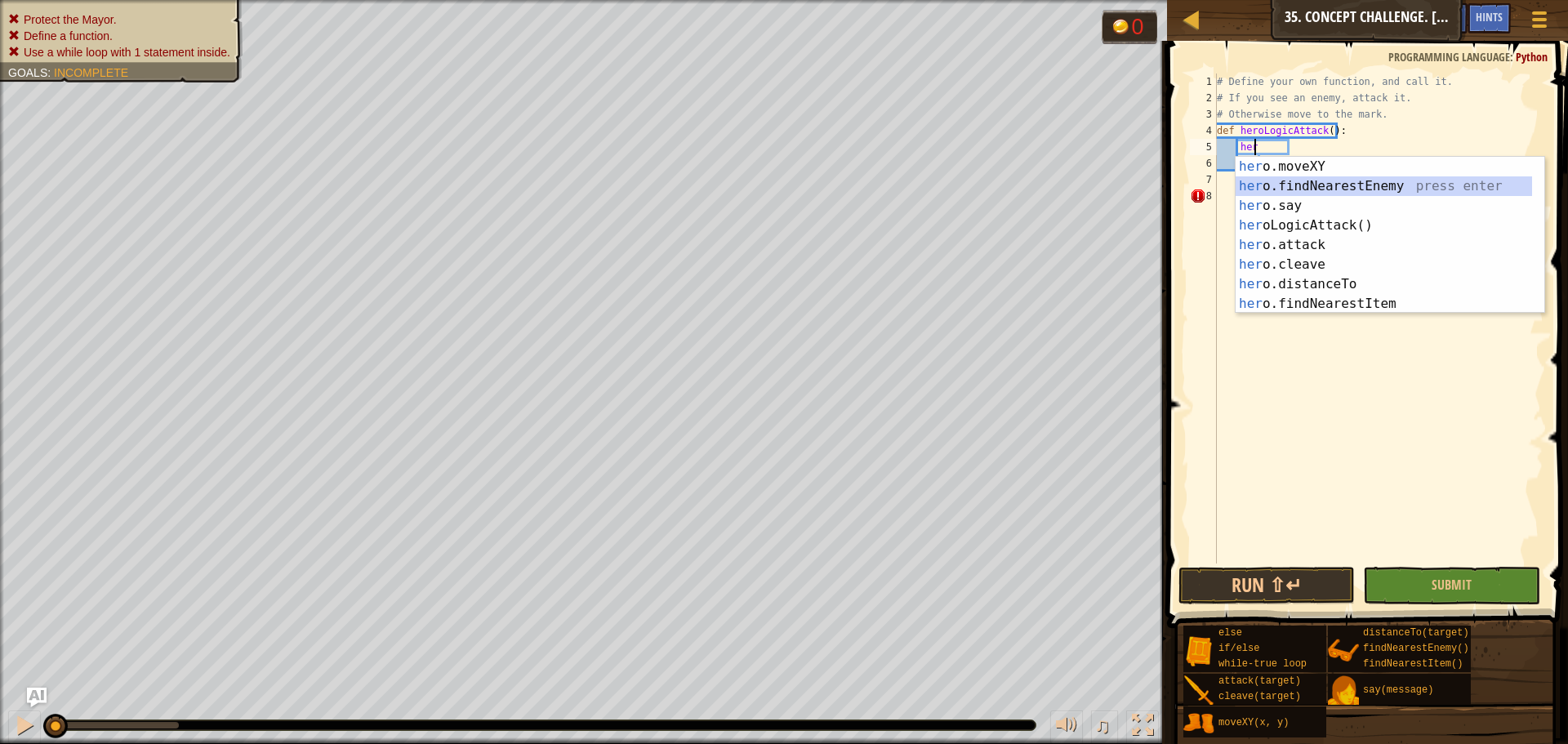
click at [1044, 190] on div "her o.moveXY press enter her o.findNearestEnemy press enter her o.say press ent…" at bounding box center [1383, 255] width 297 height 196
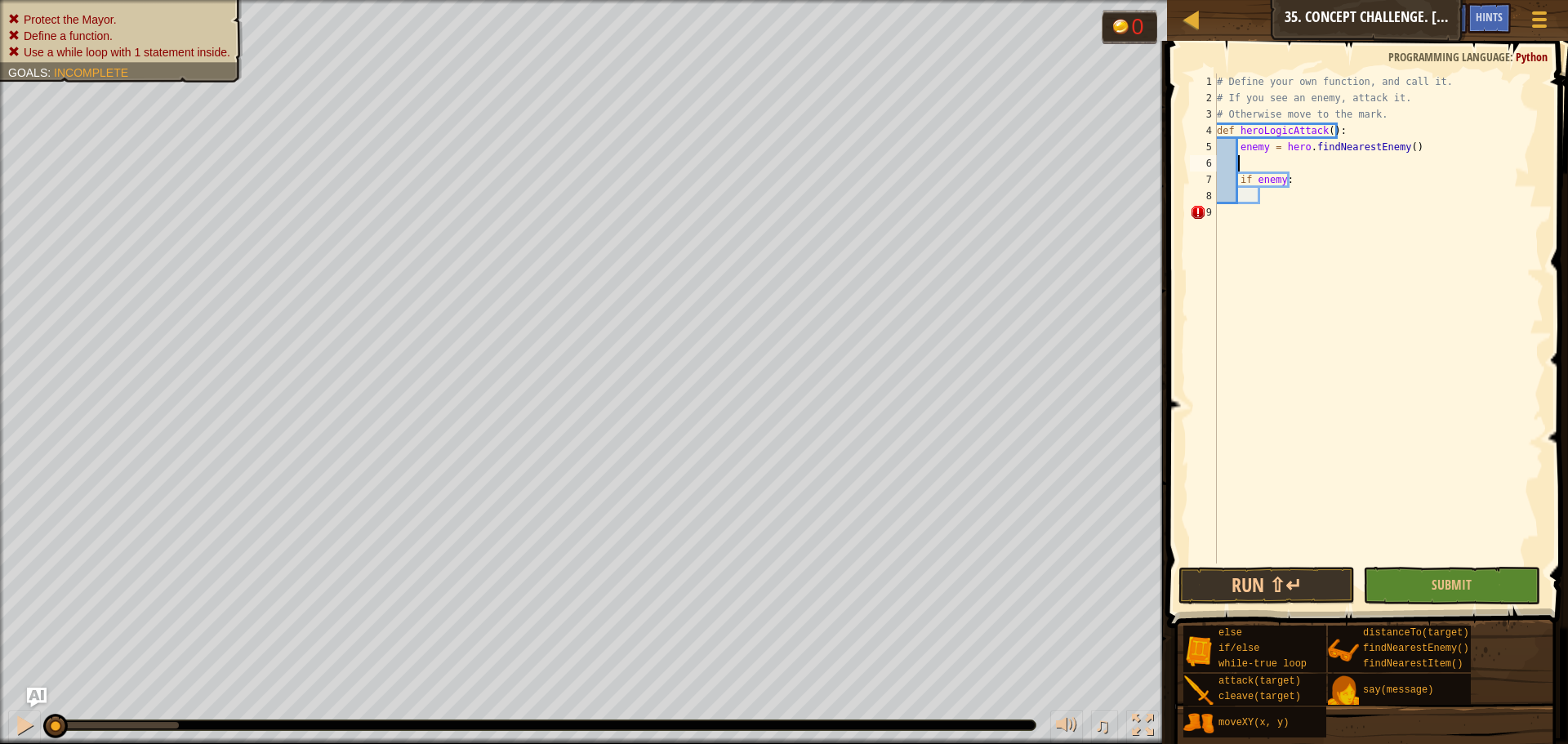
scroll to position [8, 0]
type textarea "enemy = hero.findNearestEnemy()"
click at [1044, 175] on div "# Define your own function, and call it. # If you see an enemy, attack it. # Ot…" at bounding box center [1378, 335] width 330 height 523
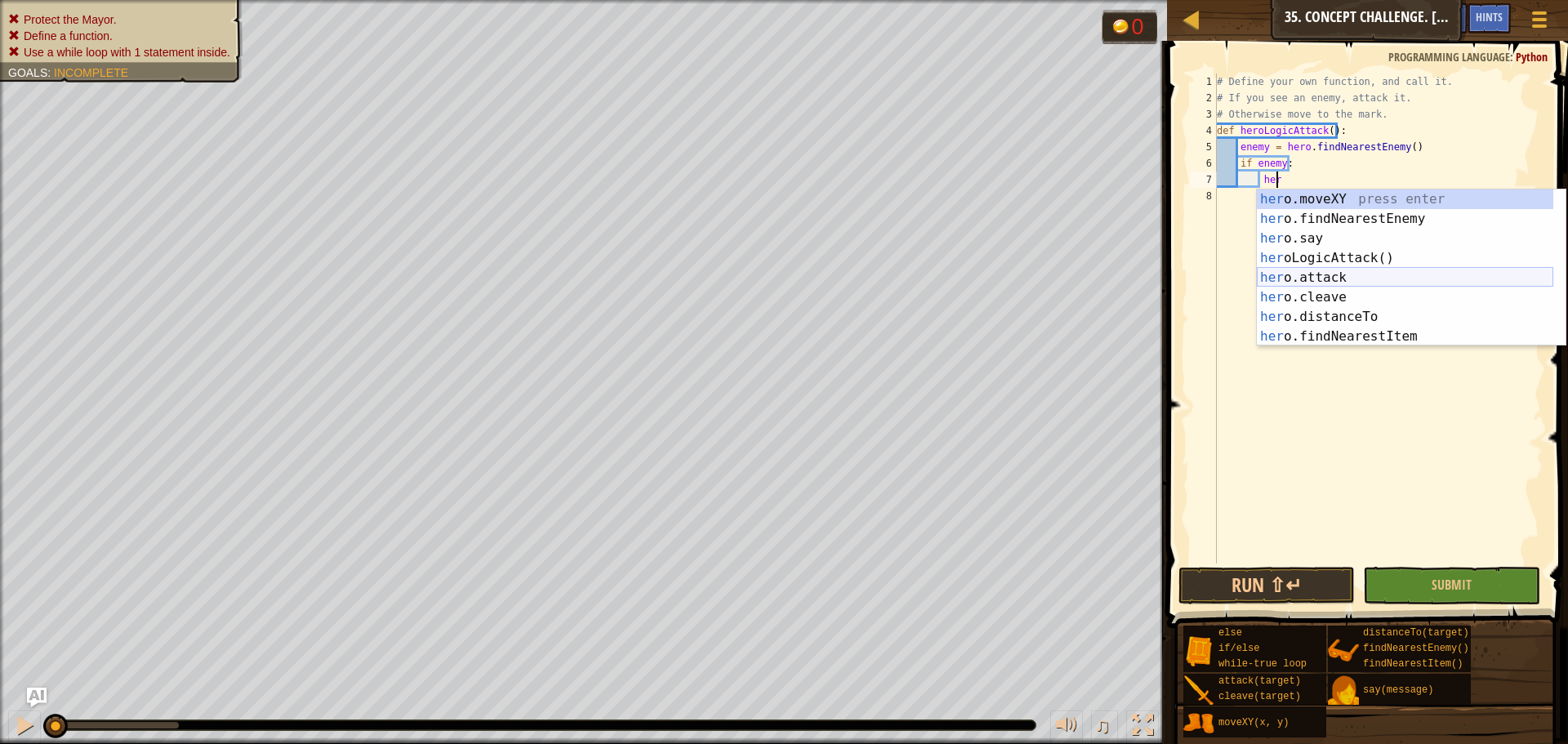
scroll to position [20, 0]
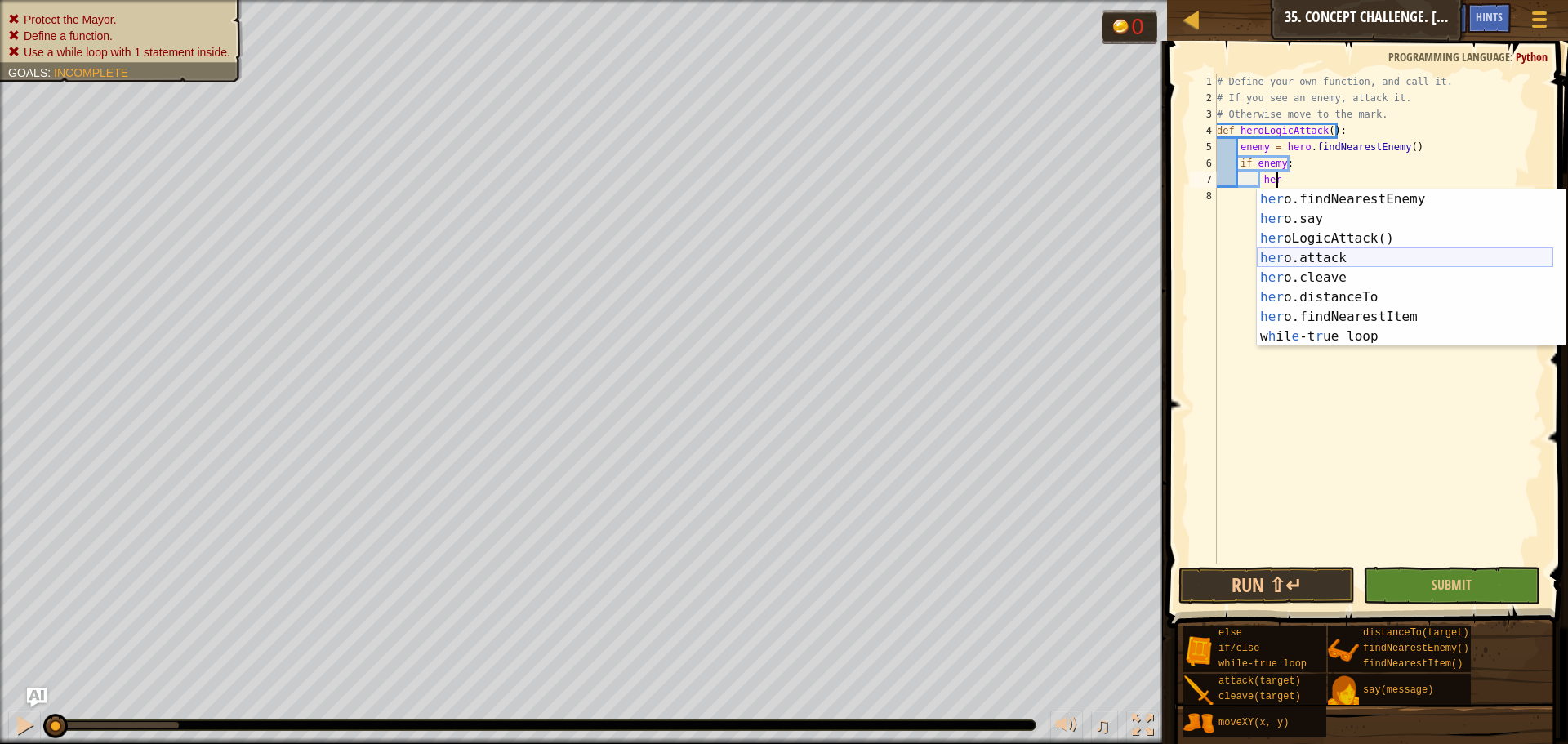
click at [1044, 261] on div "her o.findNearestEnemy press enter her o.say press enter her oLogicAttack() pre…" at bounding box center [1405, 288] width 297 height 196
type textarea "hero.attack(enemy)"
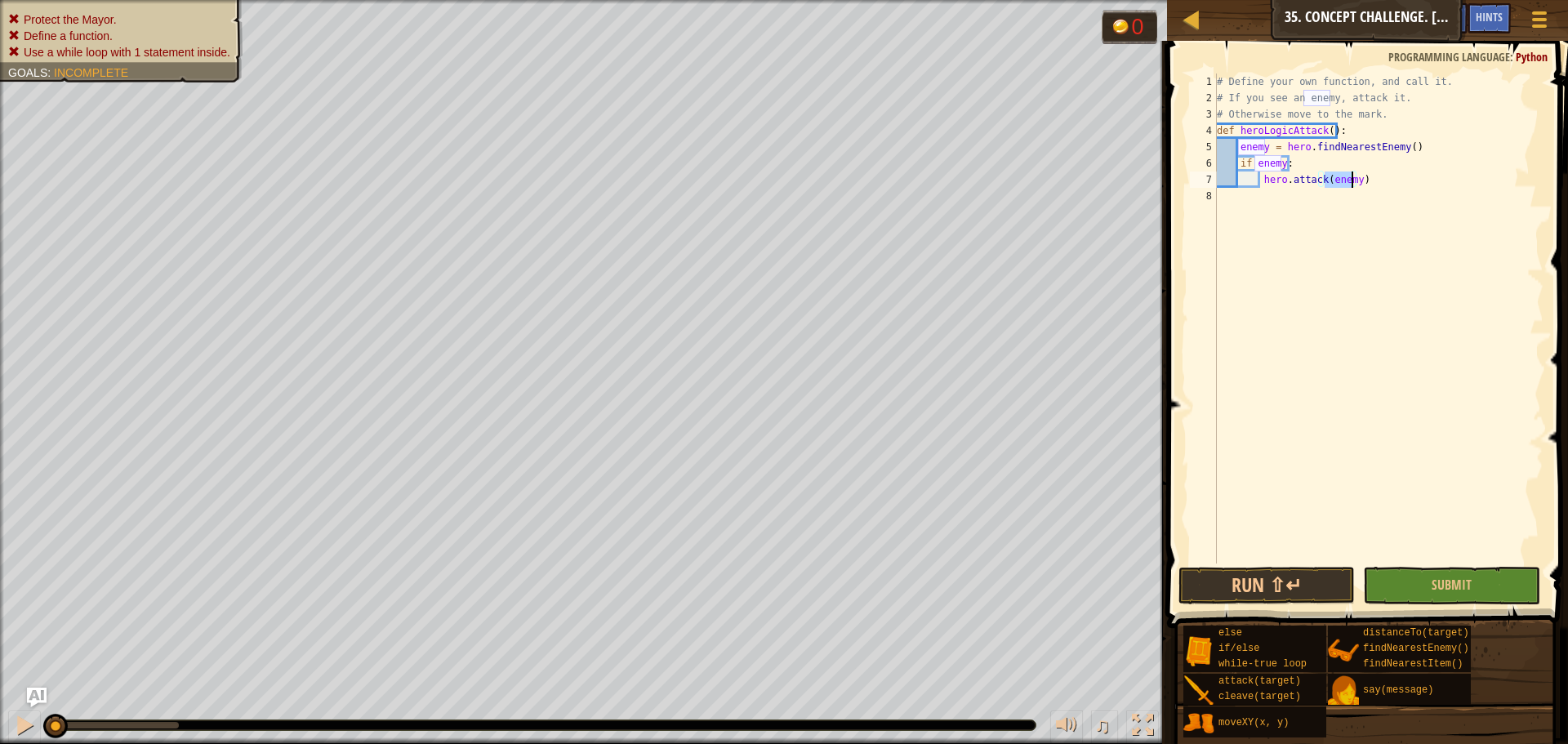
click at [1044, 185] on div "# Define your own function, and call it. # If you see an enemy, attack it. # Ot…" at bounding box center [1378, 335] width 330 height 523
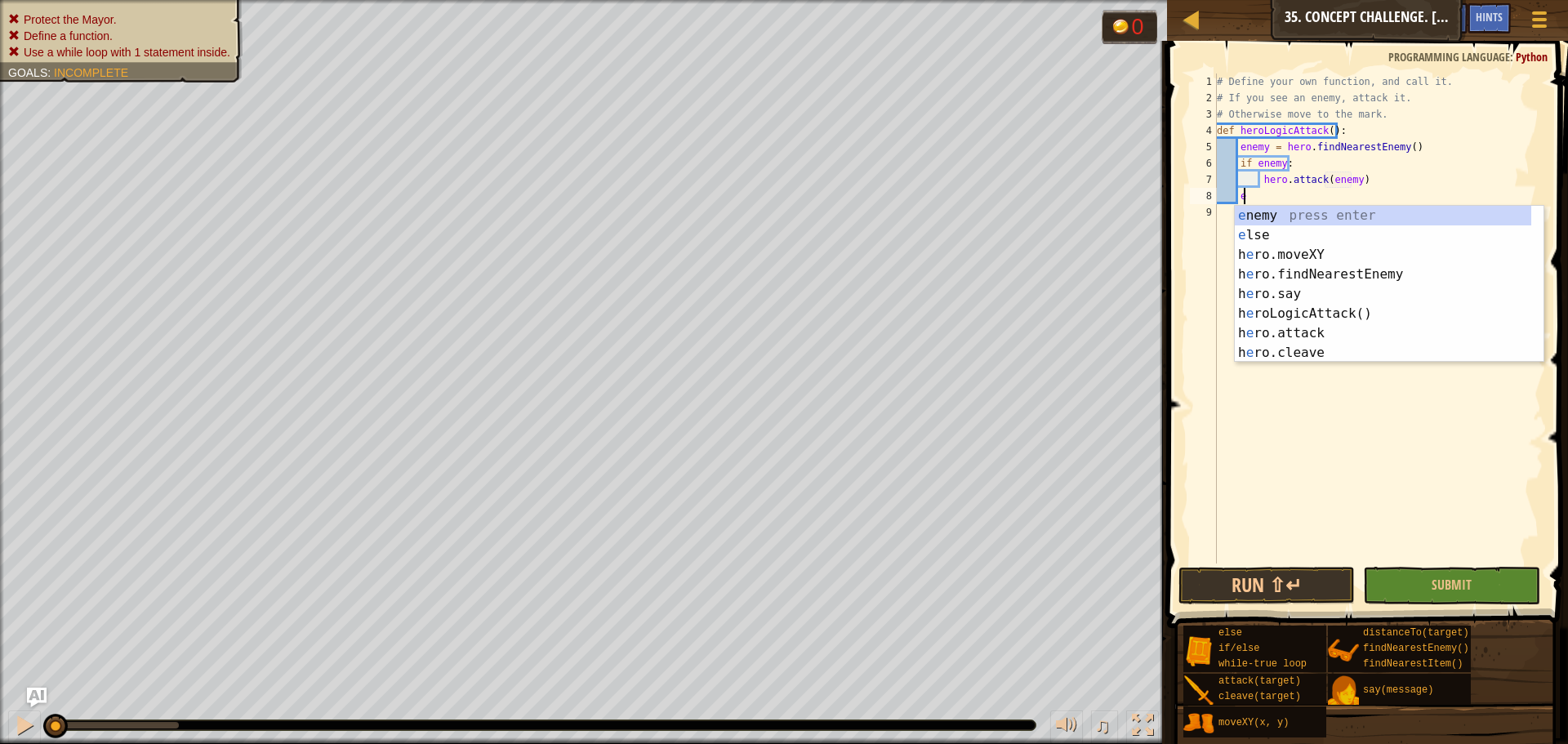
scroll to position [0, 0]
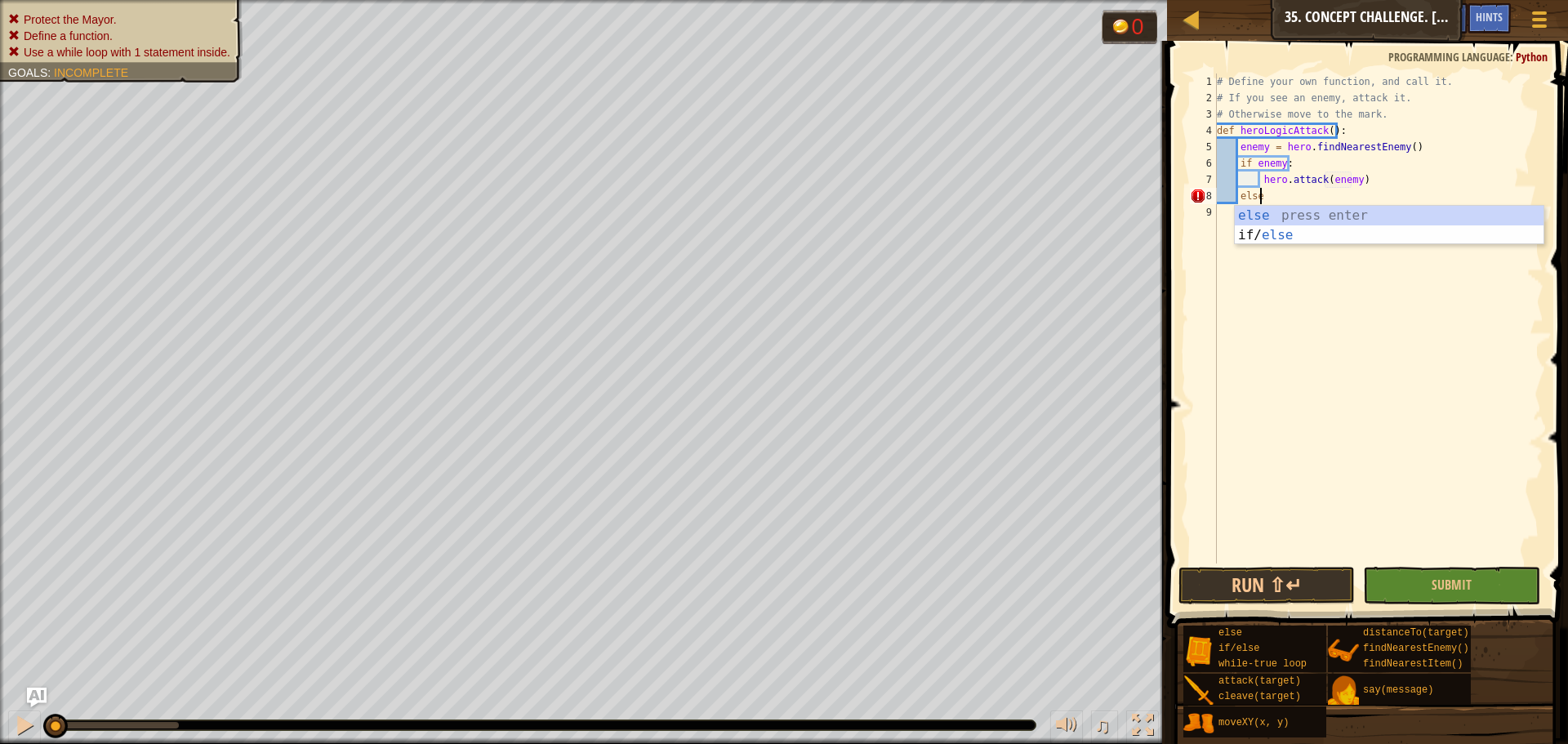
type textarea "else:"
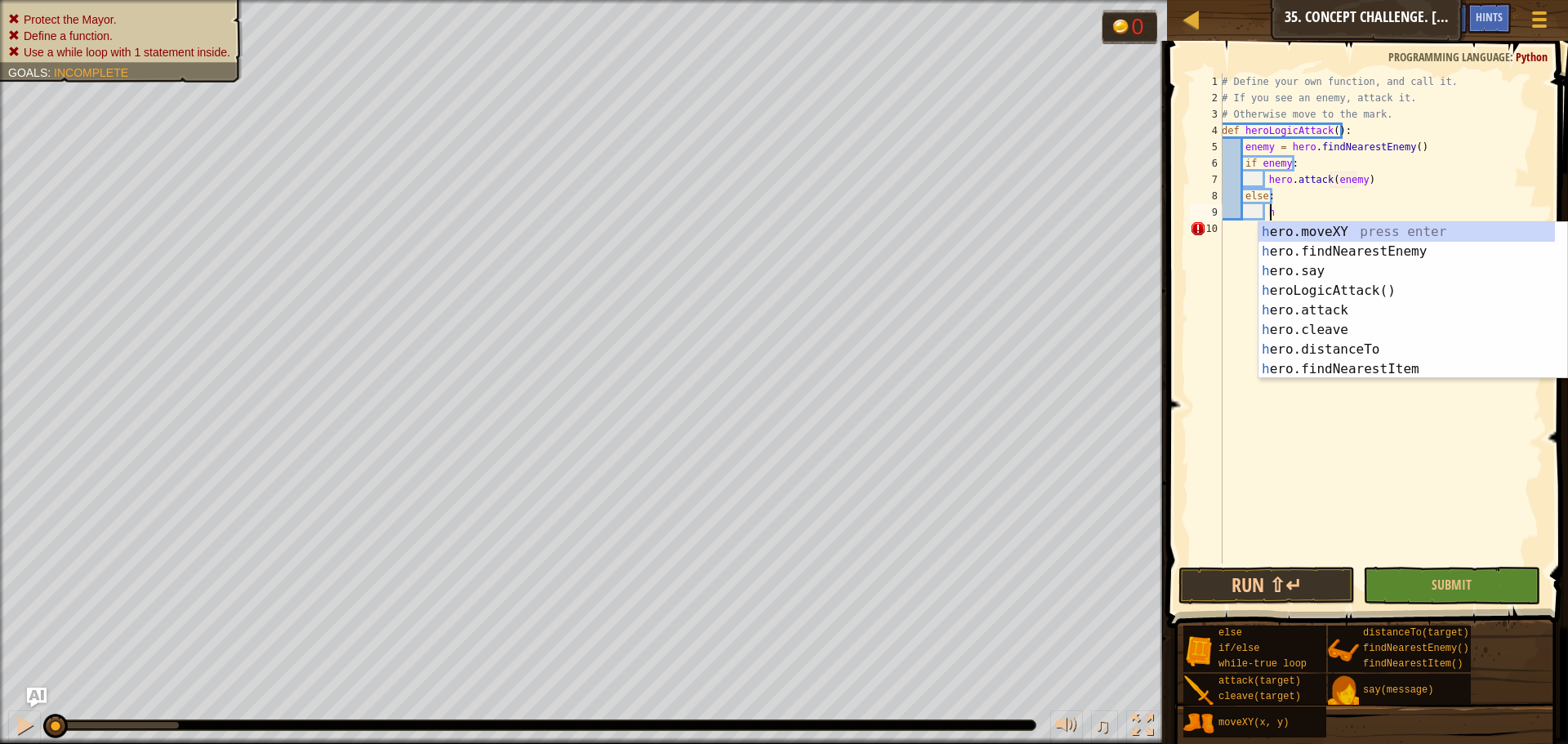
scroll to position [8, 4]
click at [1044, 232] on div "he ro.moveXY press enter he ro.findNearestEnemy press enter he ro.say press ent…" at bounding box center [1406, 320] width 297 height 196
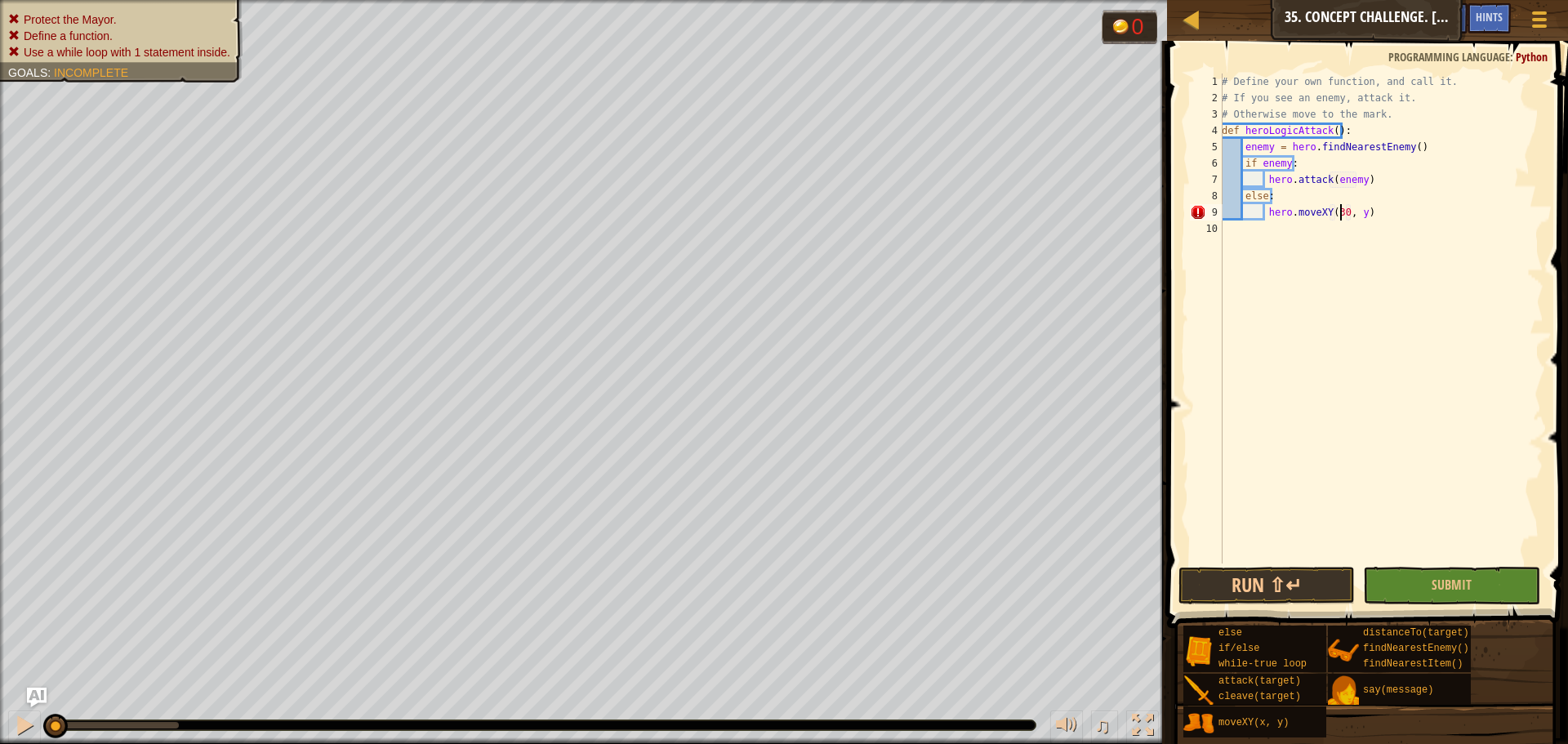
scroll to position [8, 11]
click at [1044, 209] on div "# Define your own function, and call it. # If you see an enemy, attack it. # Ot…" at bounding box center [1381, 335] width 325 height 523
click at [1044, 211] on div "# Define your own function, and call it. # If you see an enemy, attack it. # Ot…" at bounding box center [1381, 335] width 325 height 523
type textarea "hero.moveXY(30, 26)"
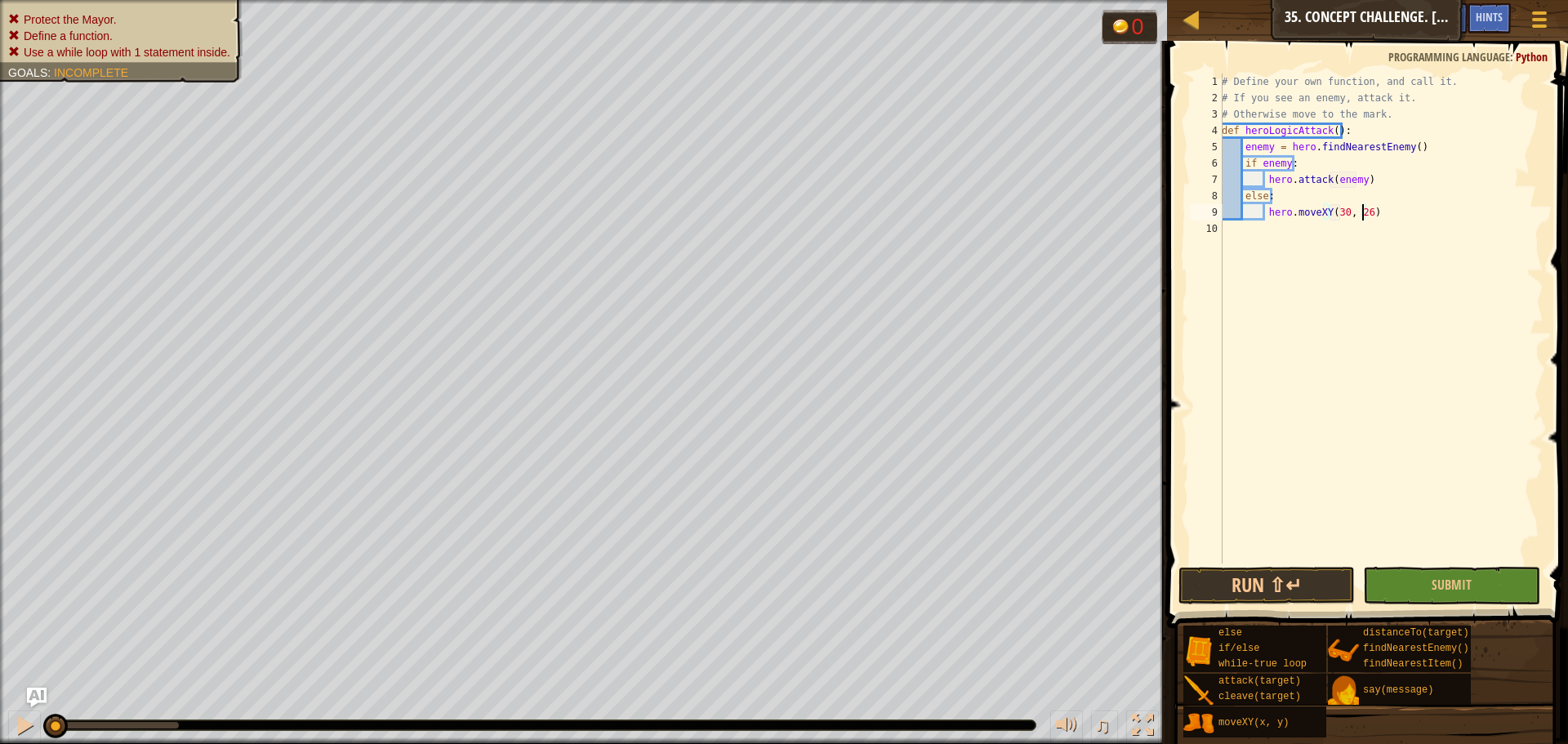
click at [1044, 219] on div "# Define your own function, and call it. # If you see an enemy, attack it. # Ot…" at bounding box center [1381, 335] width 325 height 523
type textarea "W"
click at [1044, 279] on div "w [PERSON_NAME]-true loop press enter" at bounding box center [1372, 301] width 308 height 59
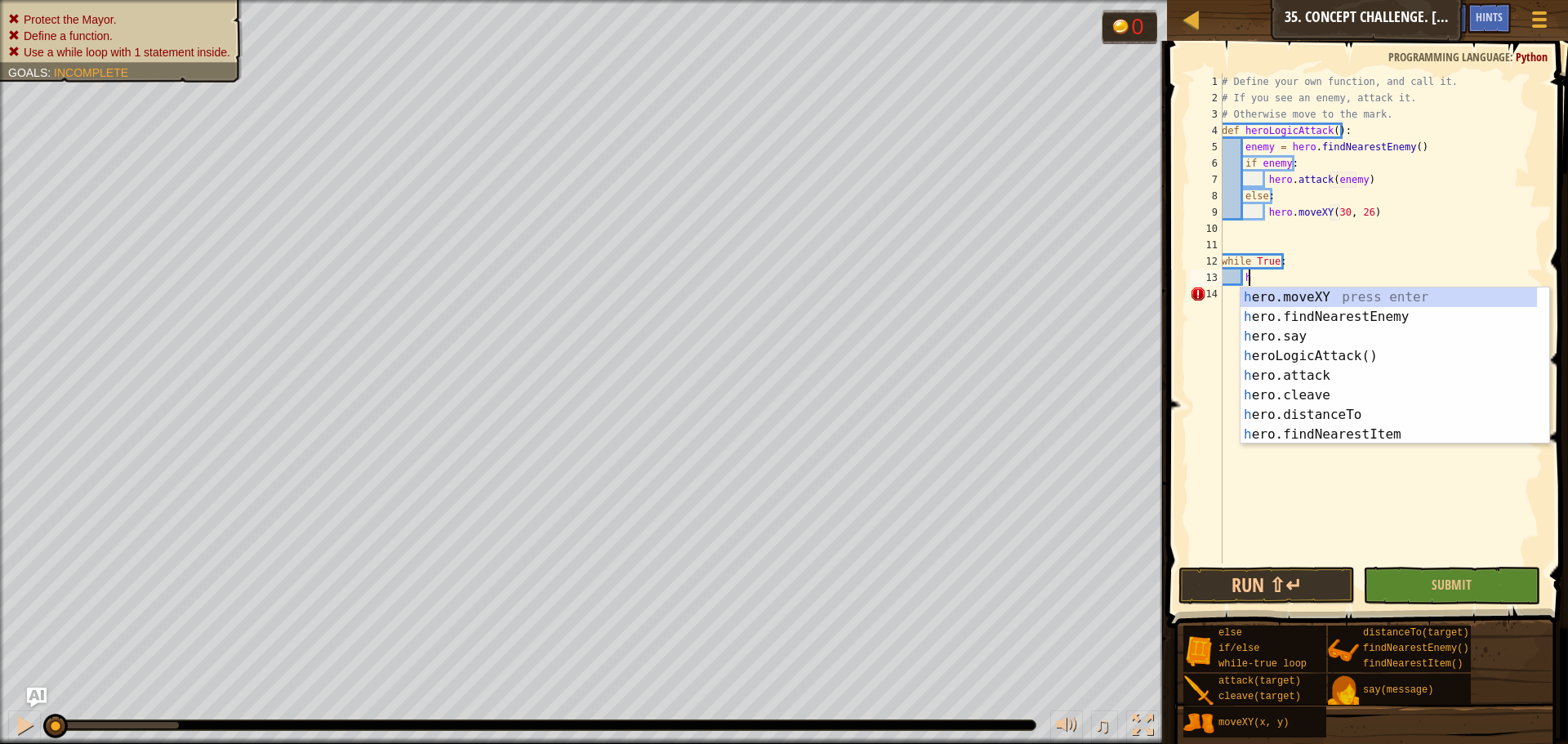
type textarea "her"
click at [1044, 357] on div "her o.moveXY press enter her o.findNearestEnemy press enter her o.say press ent…" at bounding box center [1388, 386] width 297 height 196
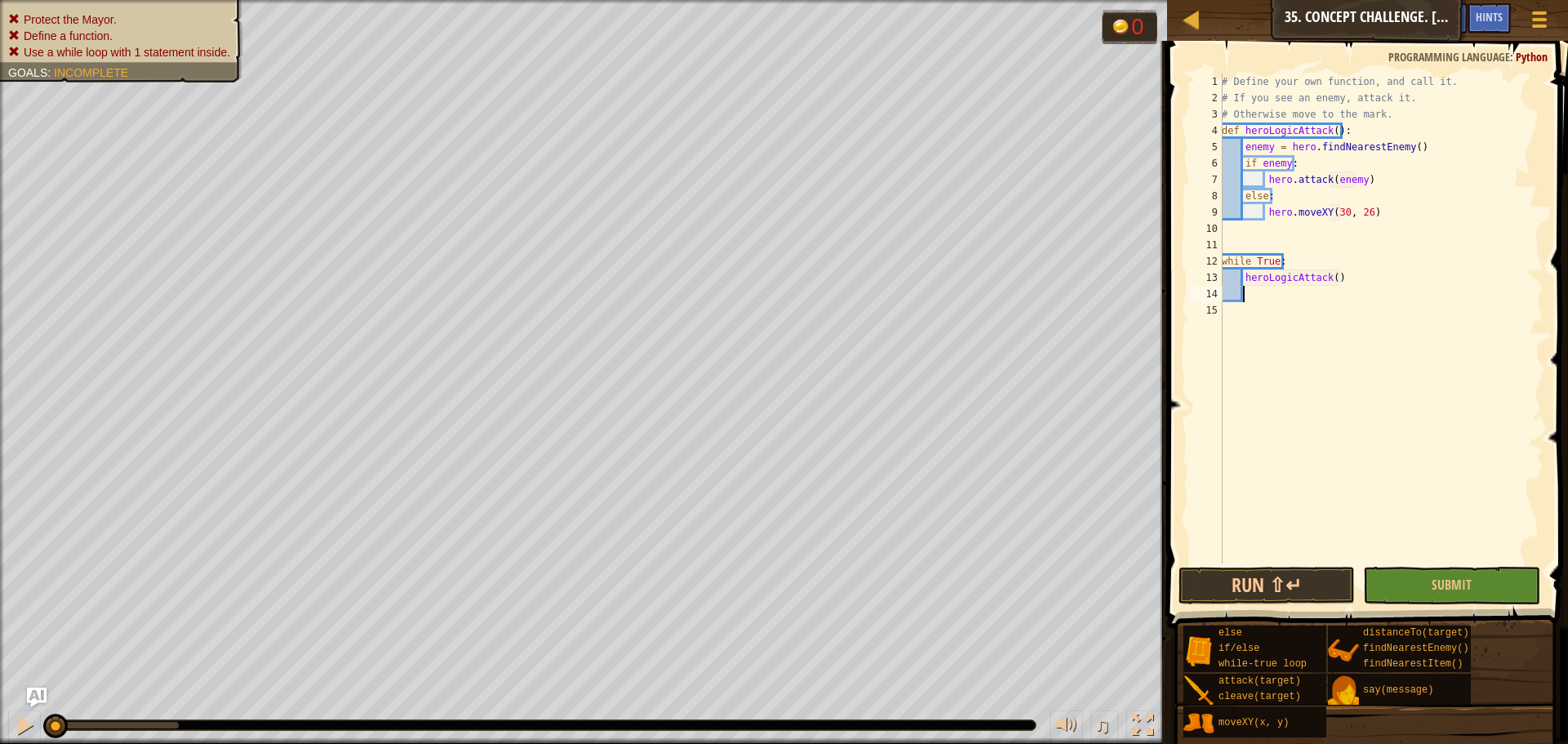
scroll to position [8, 1]
click at [1044, 559] on button "Submit" at bounding box center [1451, 585] width 176 height 37
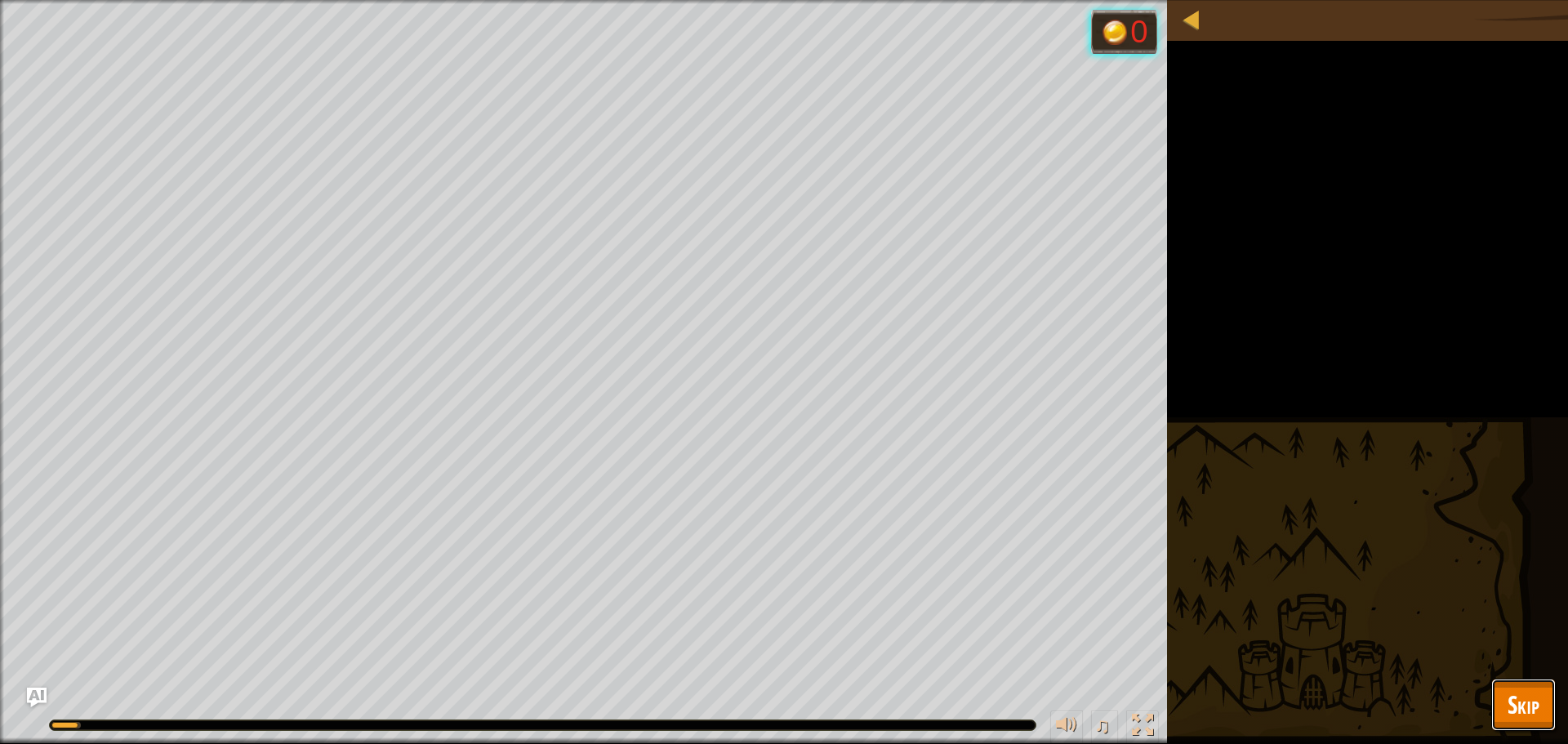
click at [1044, 559] on span "Skip" at bounding box center [1523, 704] width 32 height 33
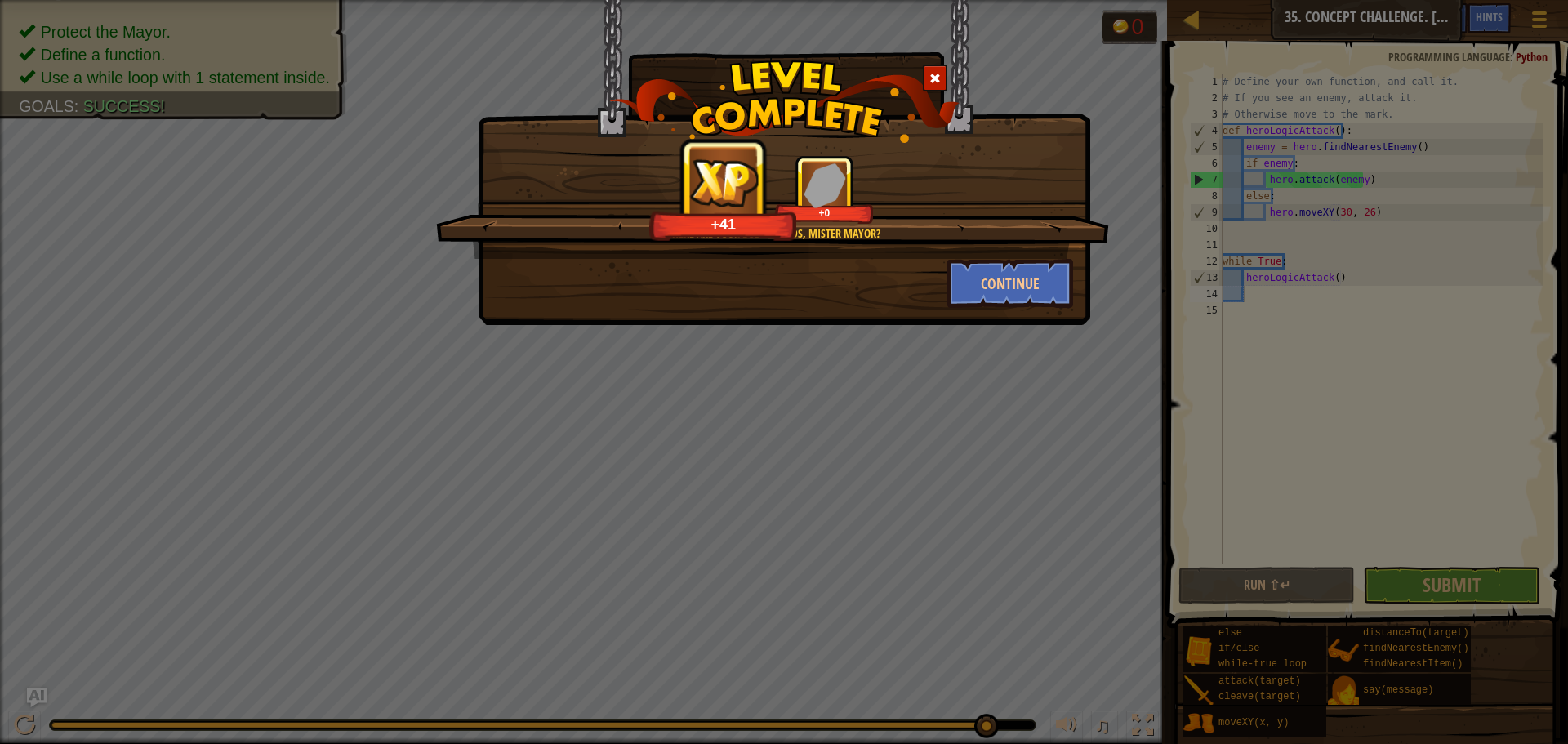
click at [941, 71] on div at bounding box center [935, 78] width 24 height 27
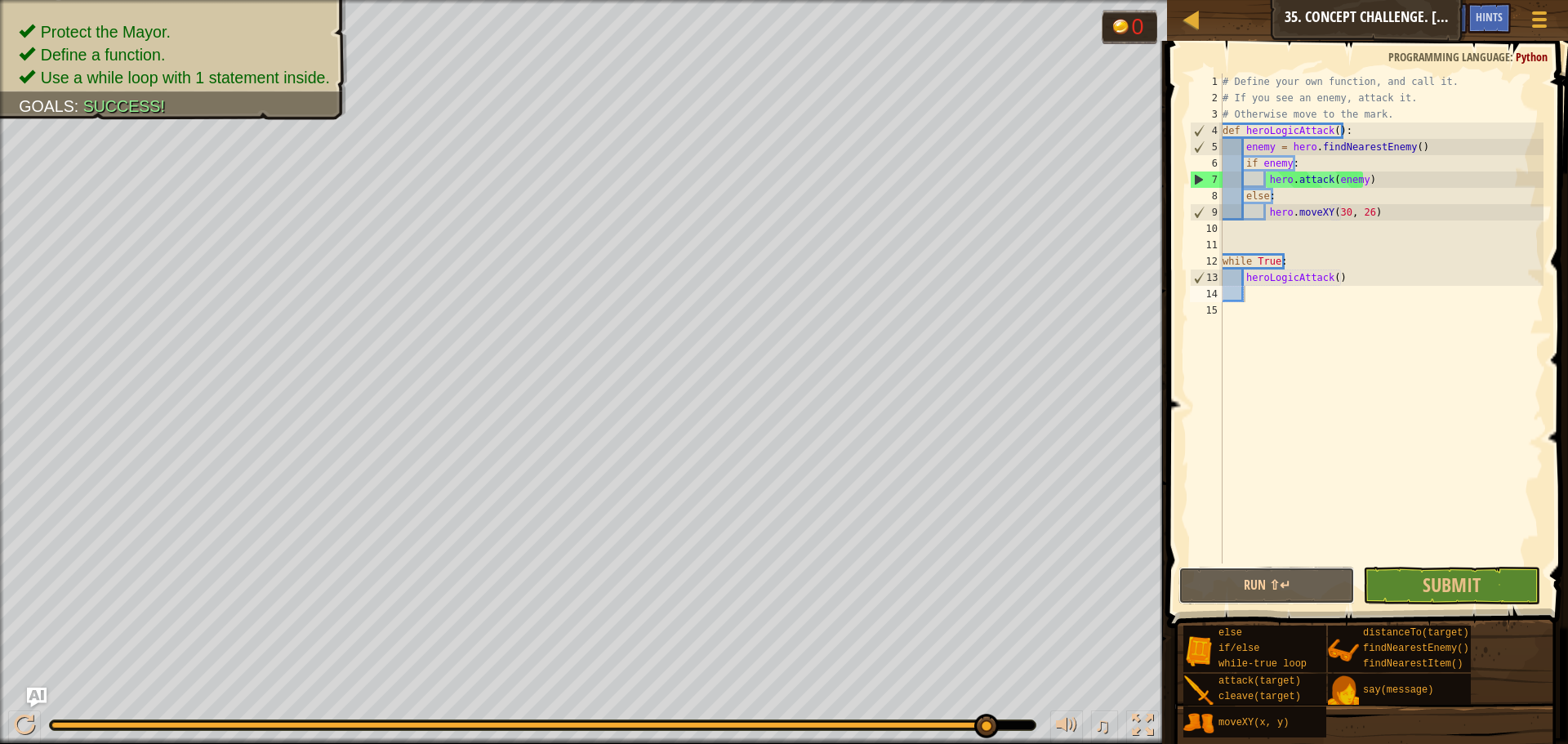
click at [1044, 559] on button "Run ⇧↵" at bounding box center [1267, 585] width 176 height 37
click at [1044, 559] on button "Submit" at bounding box center [1451, 585] width 176 height 37
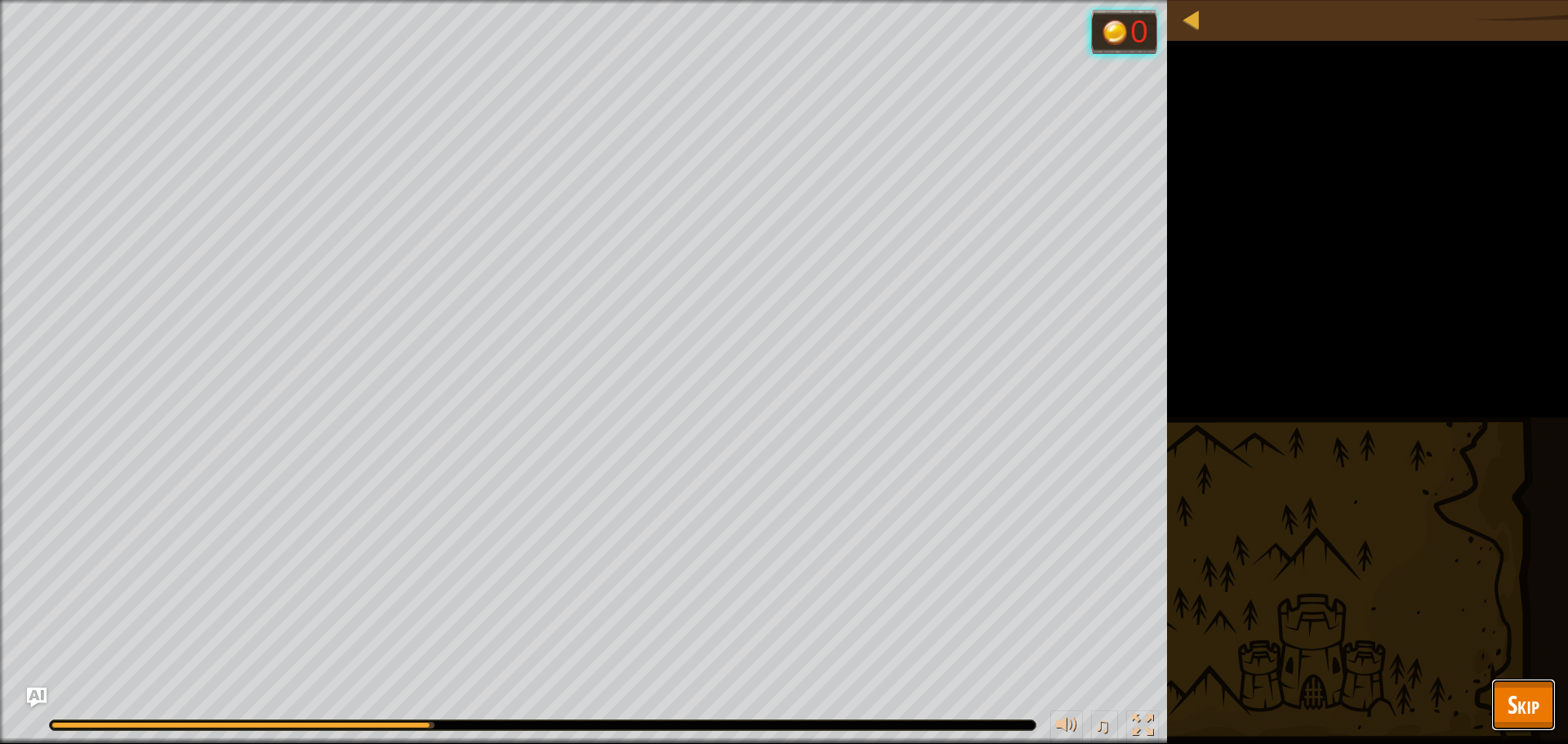
click at [1044, 559] on button "Skip" at bounding box center [1523, 704] width 65 height 52
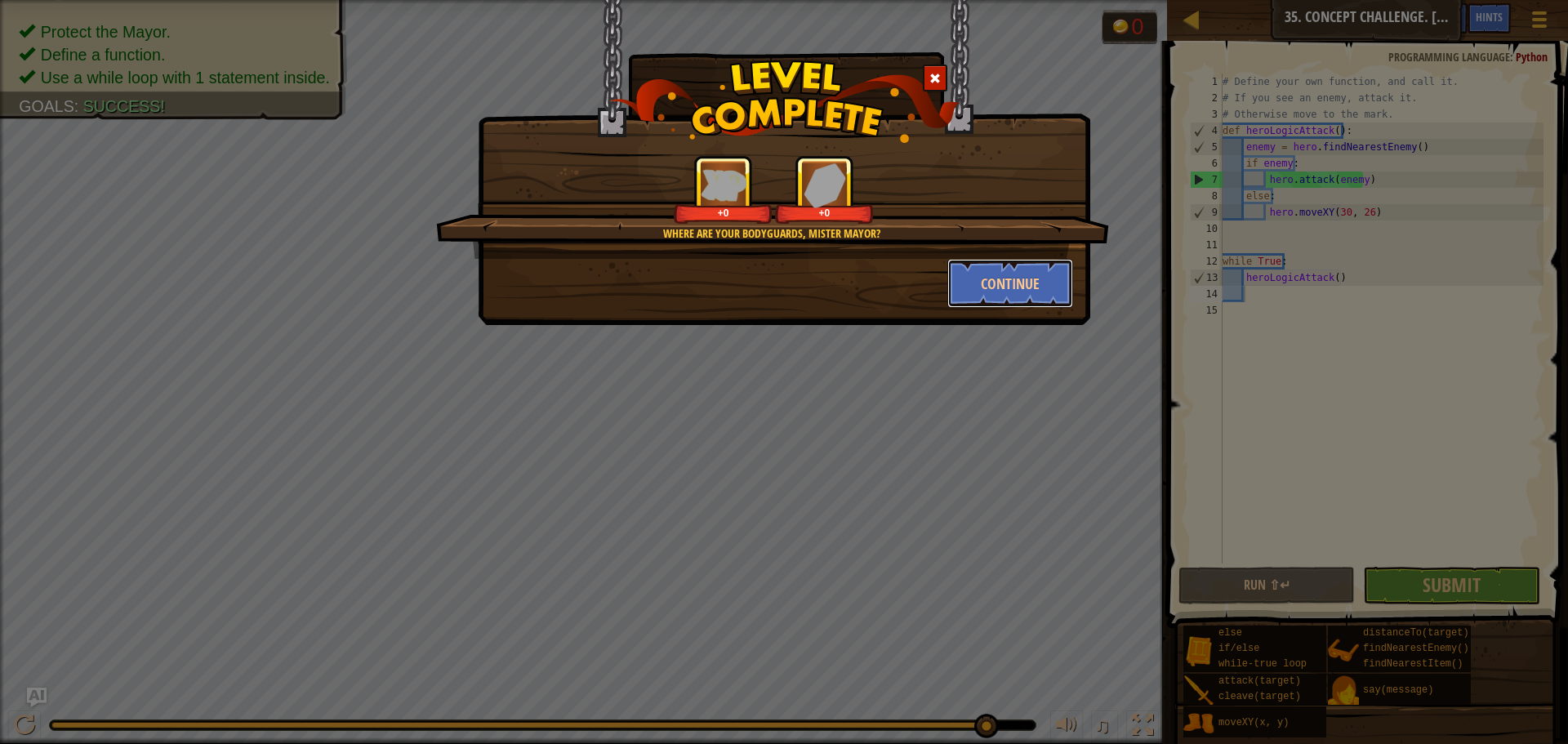
click at [1008, 293] on button "Continue" at bounding box center [1010, 283] width 126 height 49
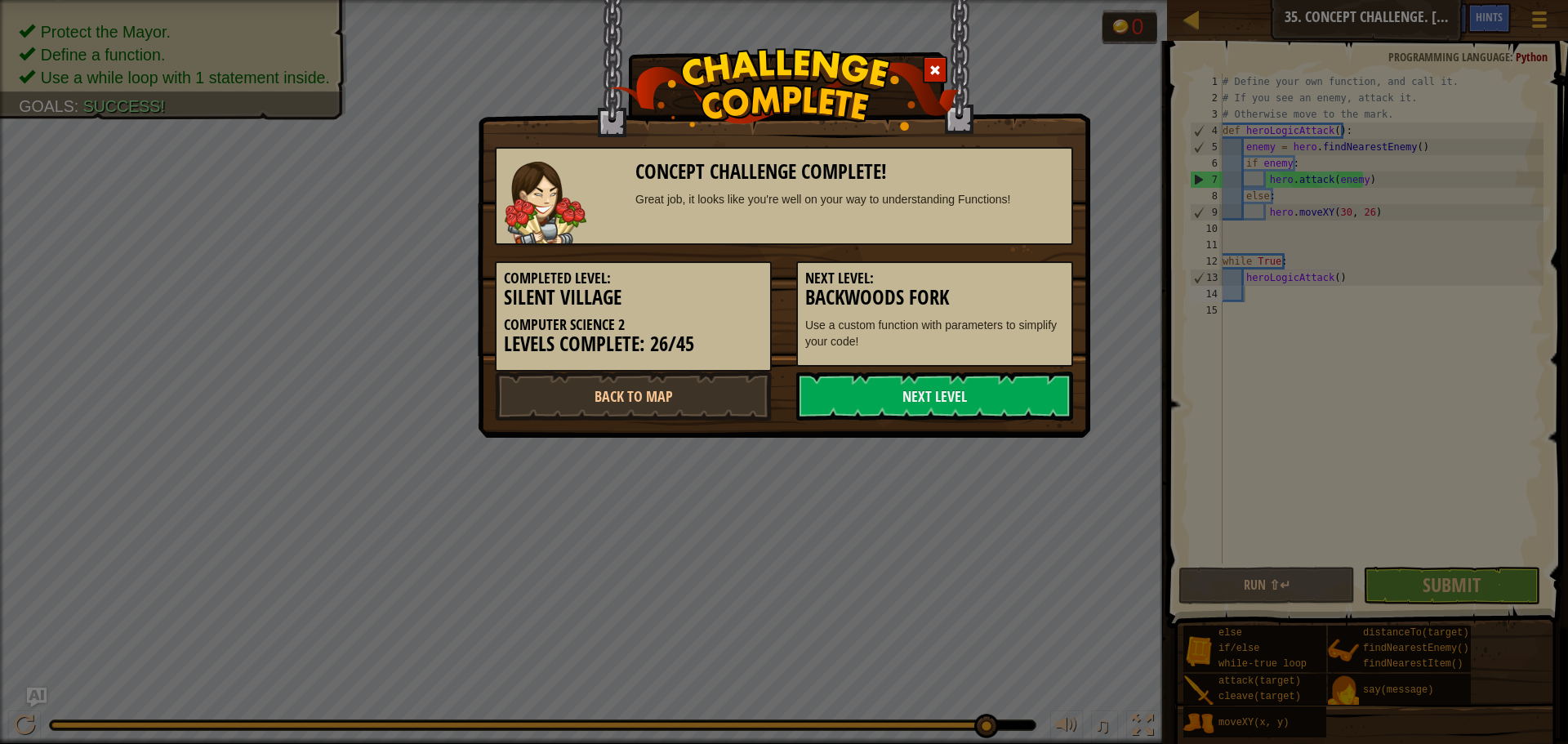
click at [957, 394] on link "Next Level" at bounding box center [934, 396] width 277 height 49
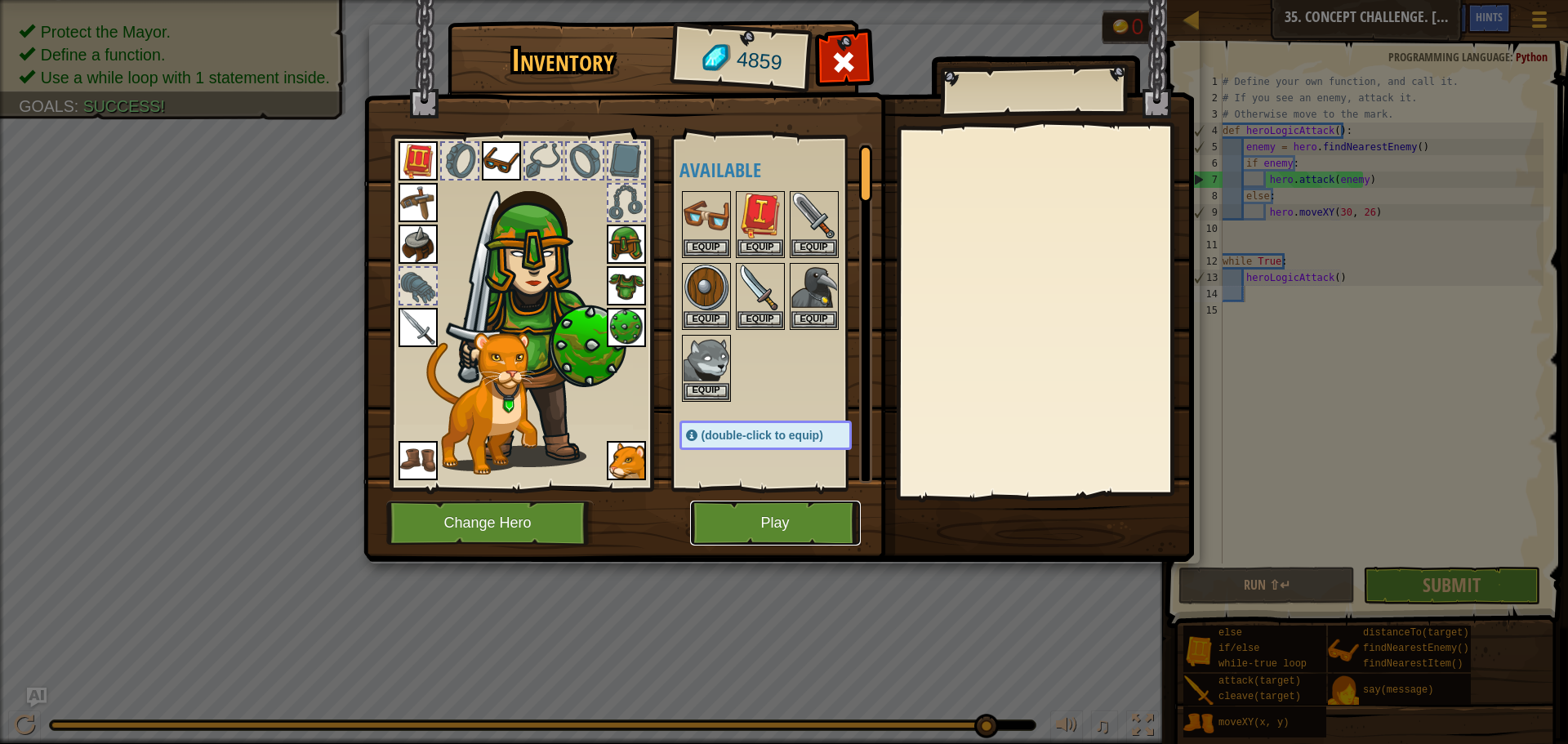
click at [774, 520] on button "Play" at bounding box center [775, 523] width 170 height 45
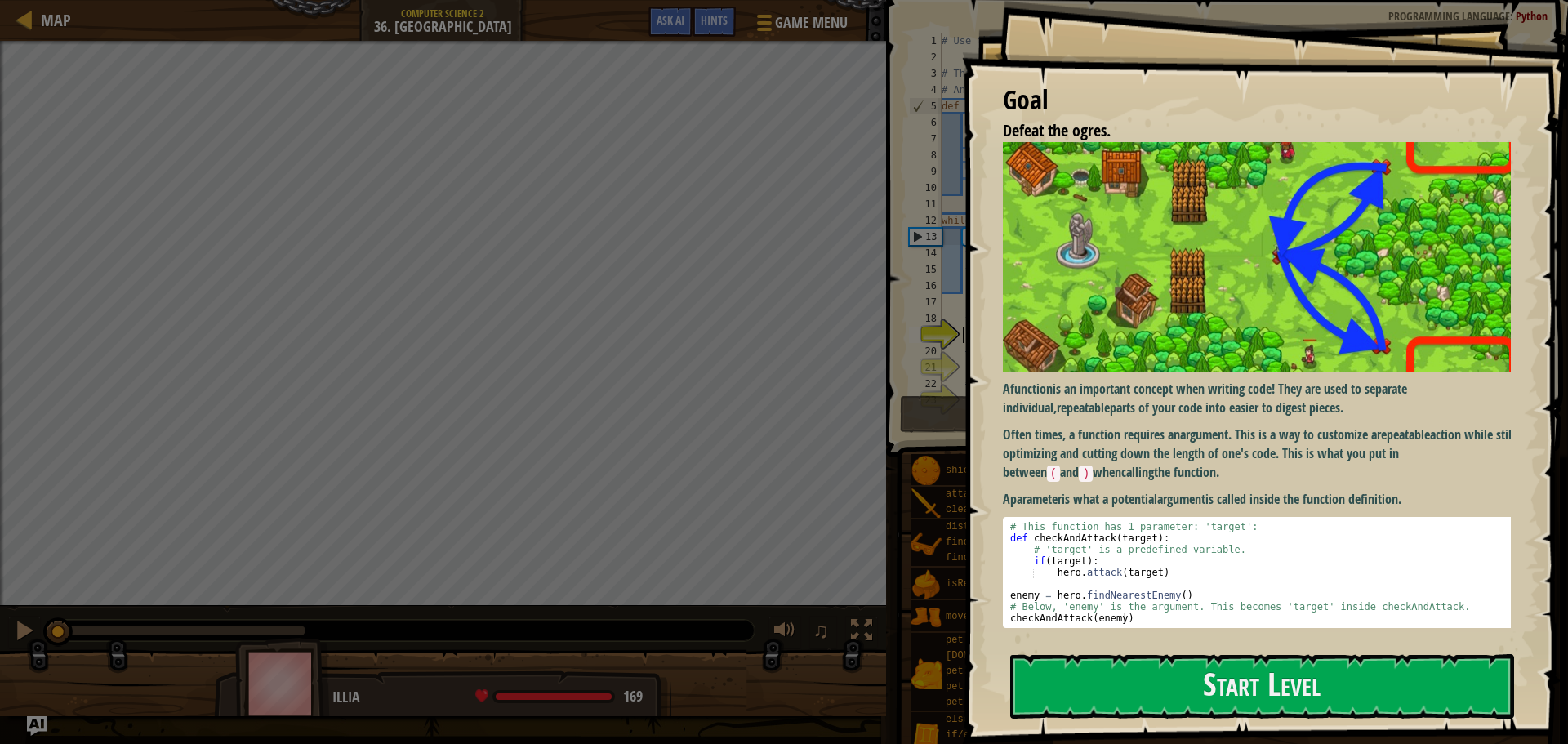
click at [1044, 559] on button "Start Level" at bounding box center [1262, 686] width 504 height 65
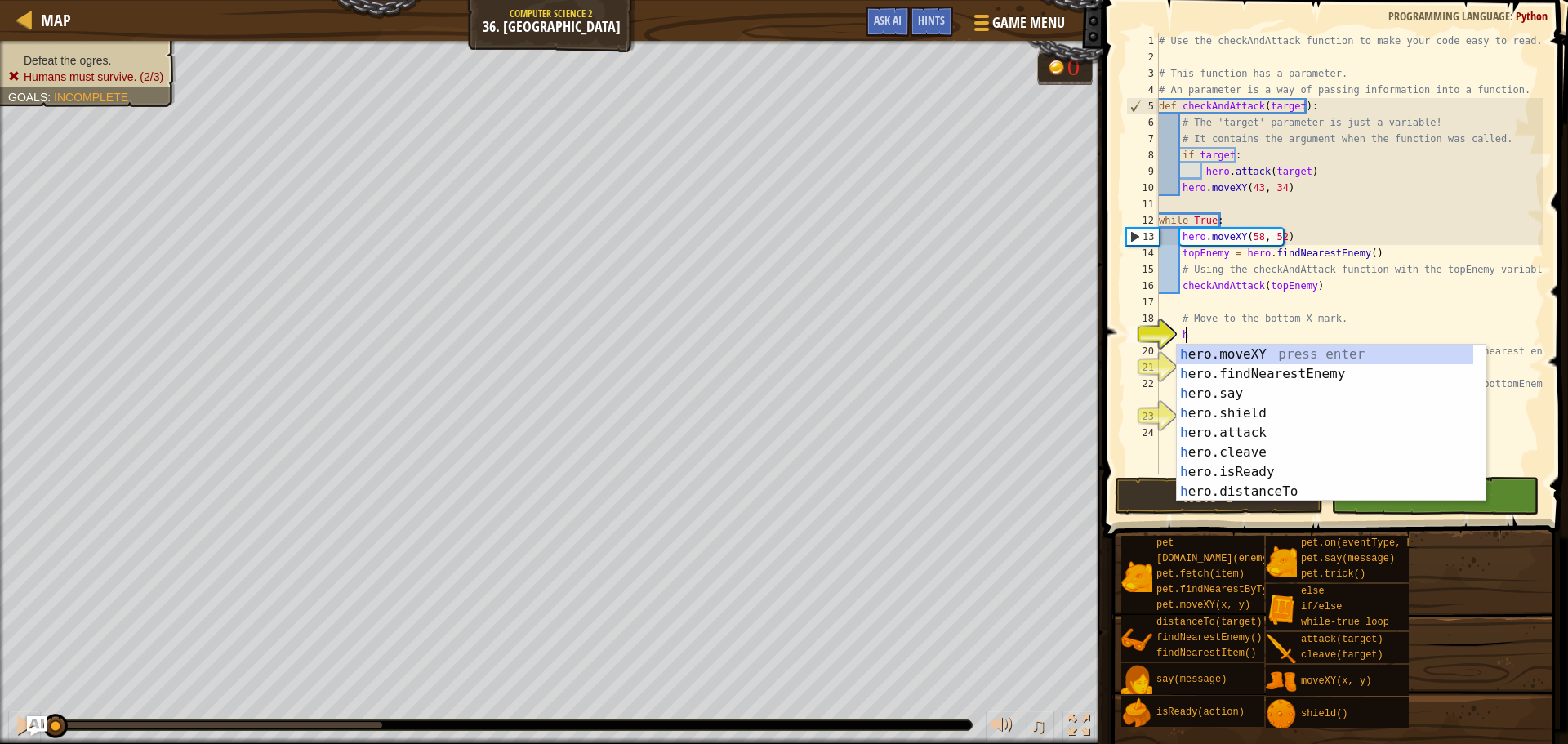
scroll to position [8, 2]
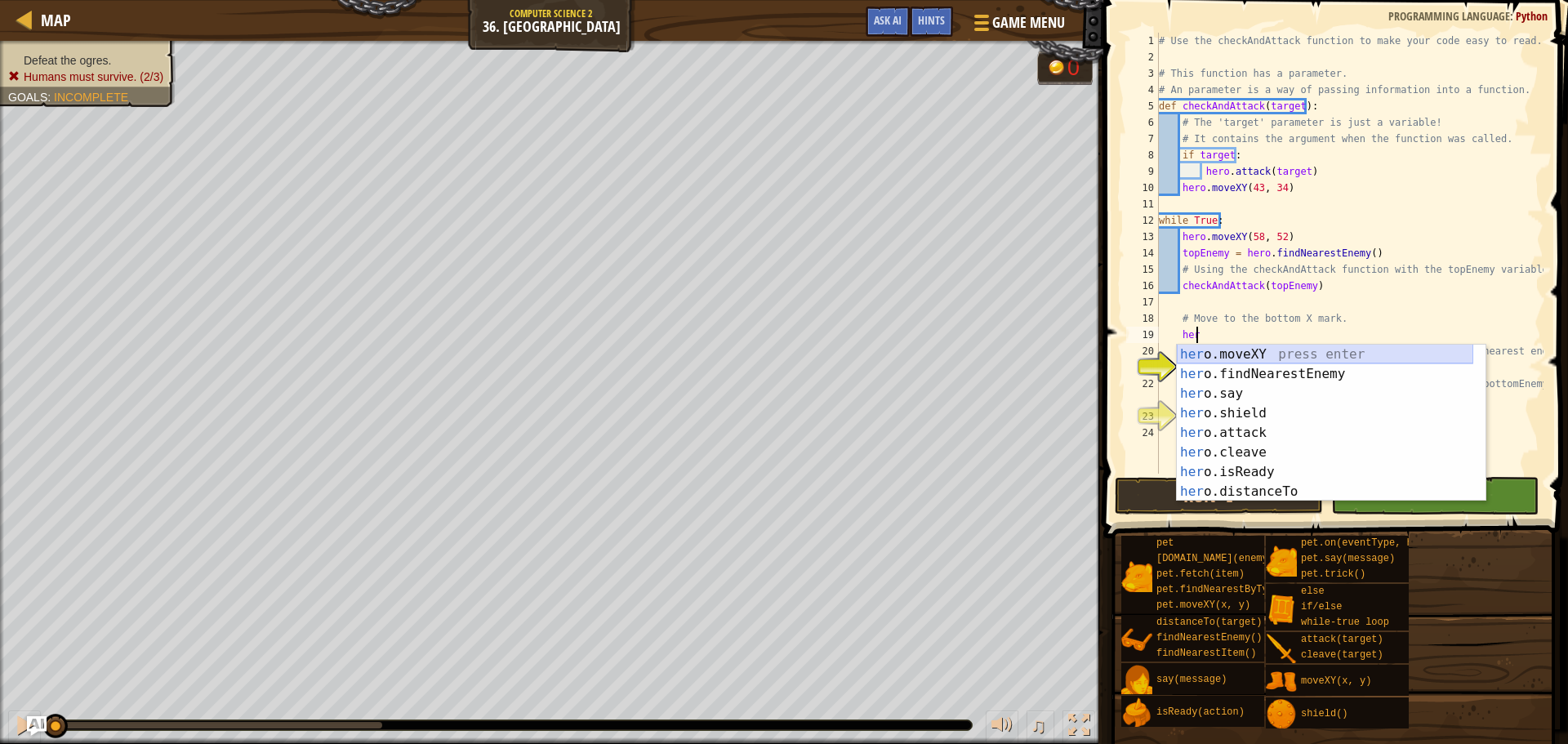
click at [1044, 352] on div "her o.moveXY press enter her o.findNearestEnemy press enter her o.say press ent…" at bounding box center [1324, 442] width 297 height 196
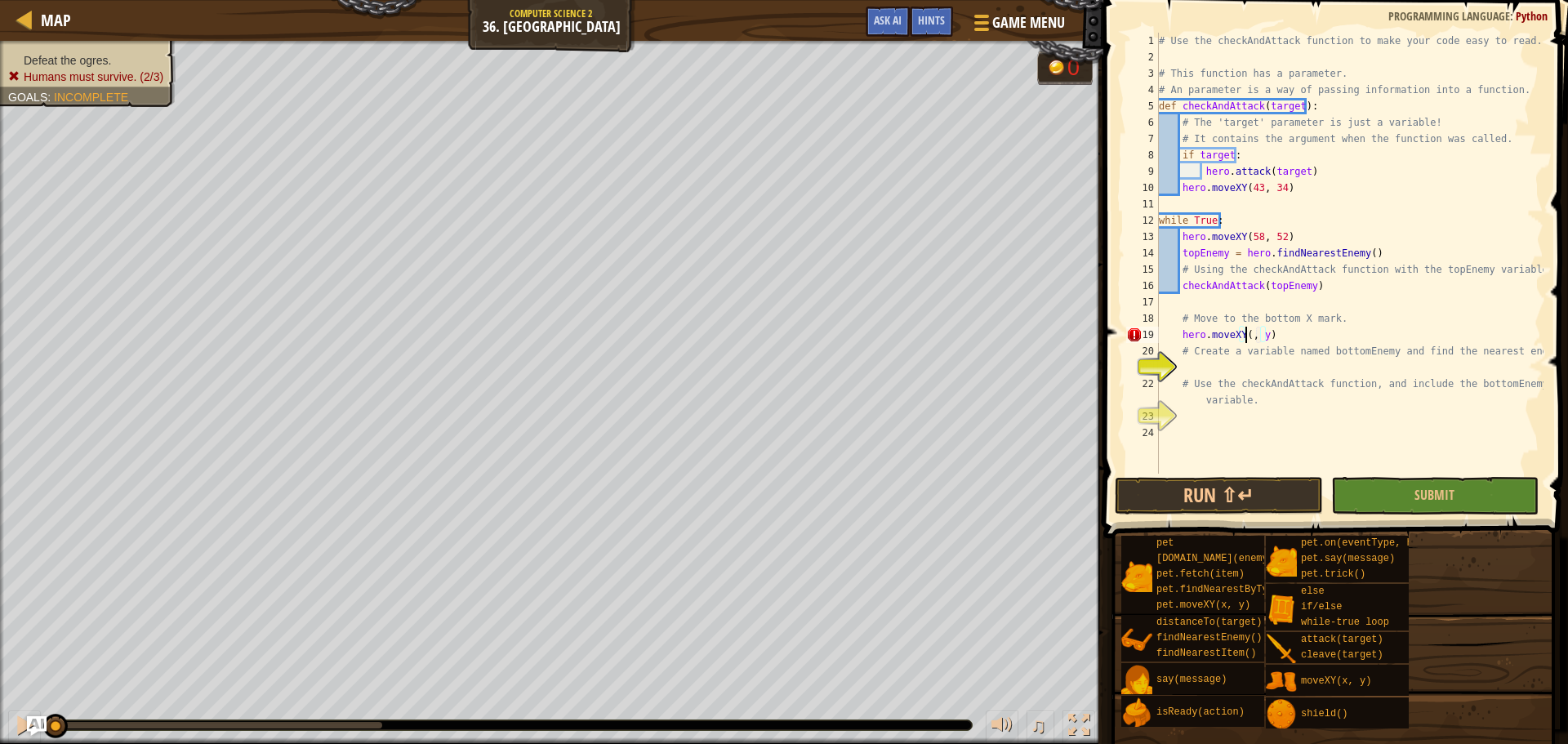
scroll to position [8, 8]
click at [1044, 332] on div "# Use the checkAndAttack function to make your code easy to read. # This functi…" at bounding box center [1349, 269] width 388 height 474
type textarea "hero.moveXY(58, 16)"
click at [1044, 370] on div "# Use the checkAndAttack function to make your code easy to read. # This functi…" at bounding box center [1349, 269] width 388 height 474
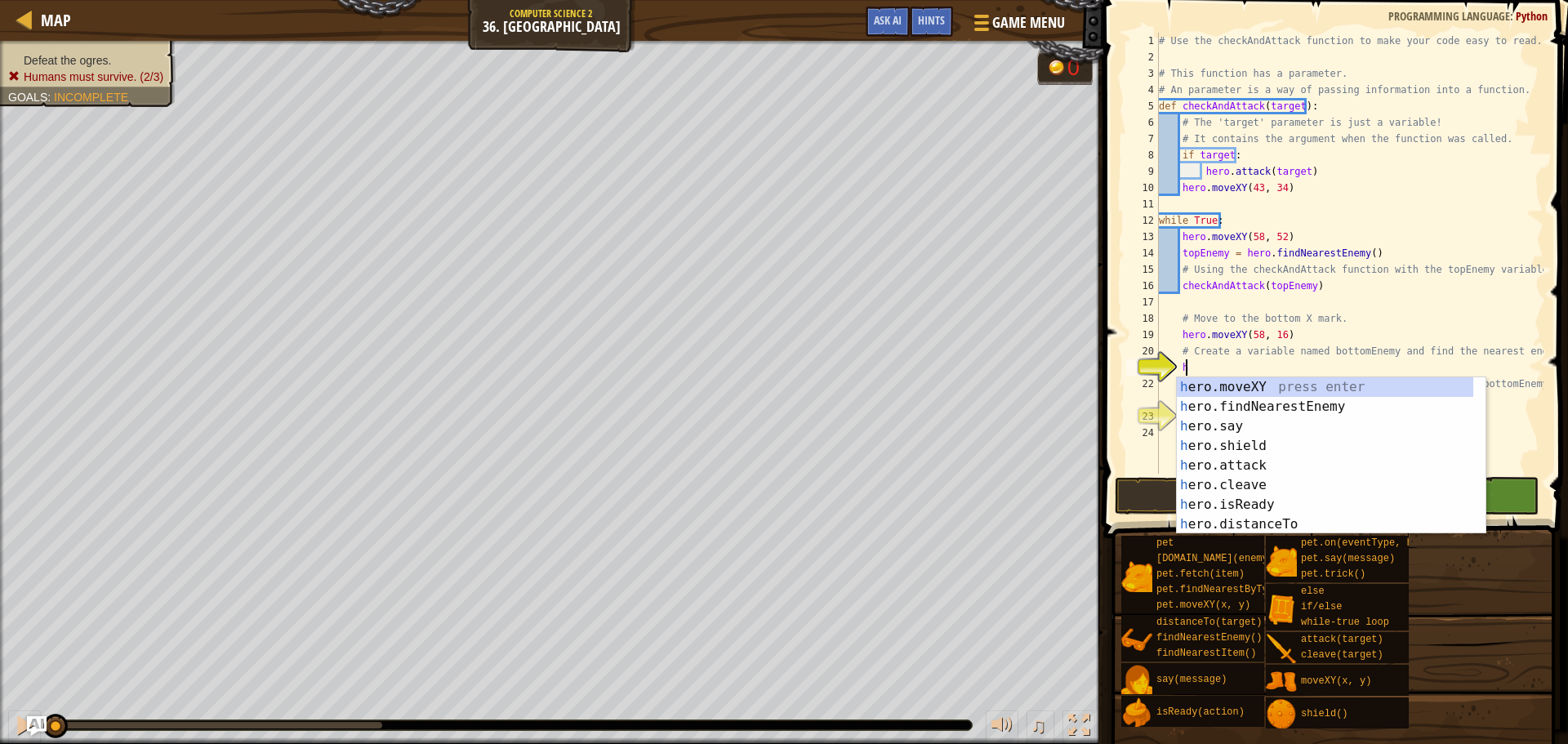
scroll to position [8, 2]
type textarea "her"
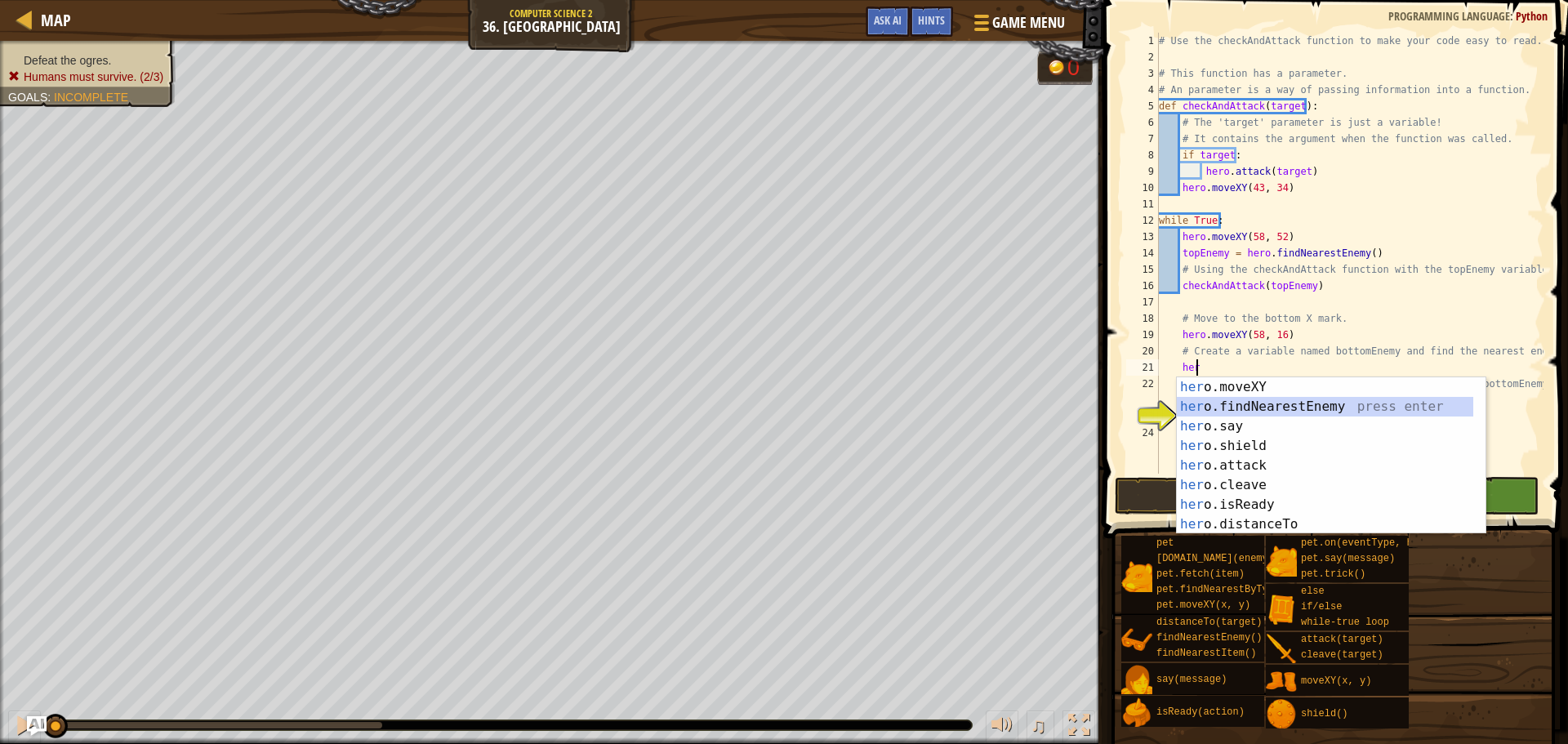
click at [1044, 402] on div "her o.moveXY press enter her o.findNearestEnemy press enter her o.say press ent…" at bounding box center [1324, 475] width 297 height 196
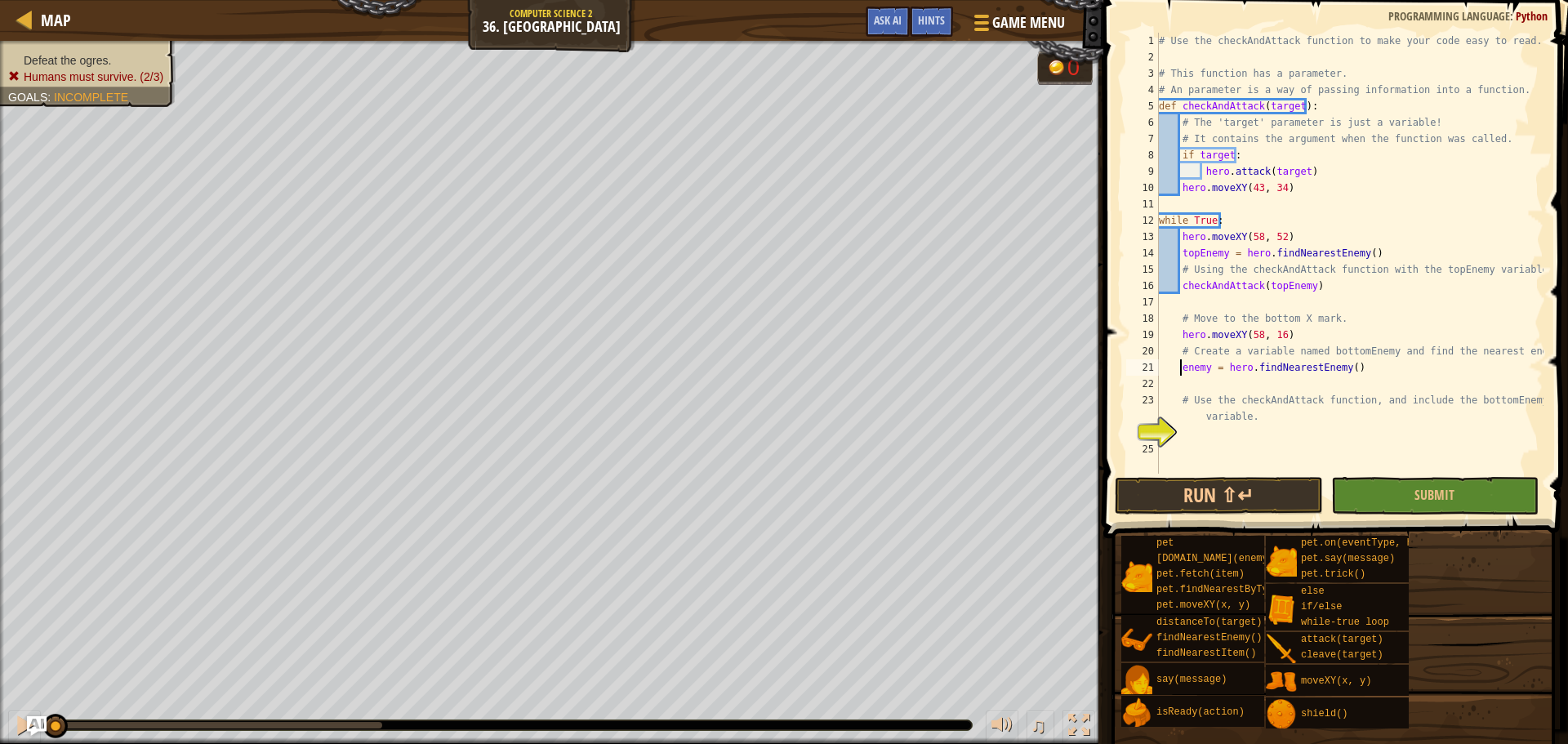
click at [1044, 369] on div "# Use the checkAndAttack function to make your code easy to read. # This functi…" at bounding box center [1349, 269] width 388 height 474
click at [1044, 424] on div "# Use the checkAndAttack function to make your code easy to read. # This functi…" at bounding box center [1349, 269] width 388 height 474
type textarea "# Use the checkAndAttack function, and include the bottomEnemy variable."
click at [1044, 431] on div "# Use the checkAndAttack function to make your code easy to read. # This functi…" at bounding box center [1349, 269] width 388 height 474
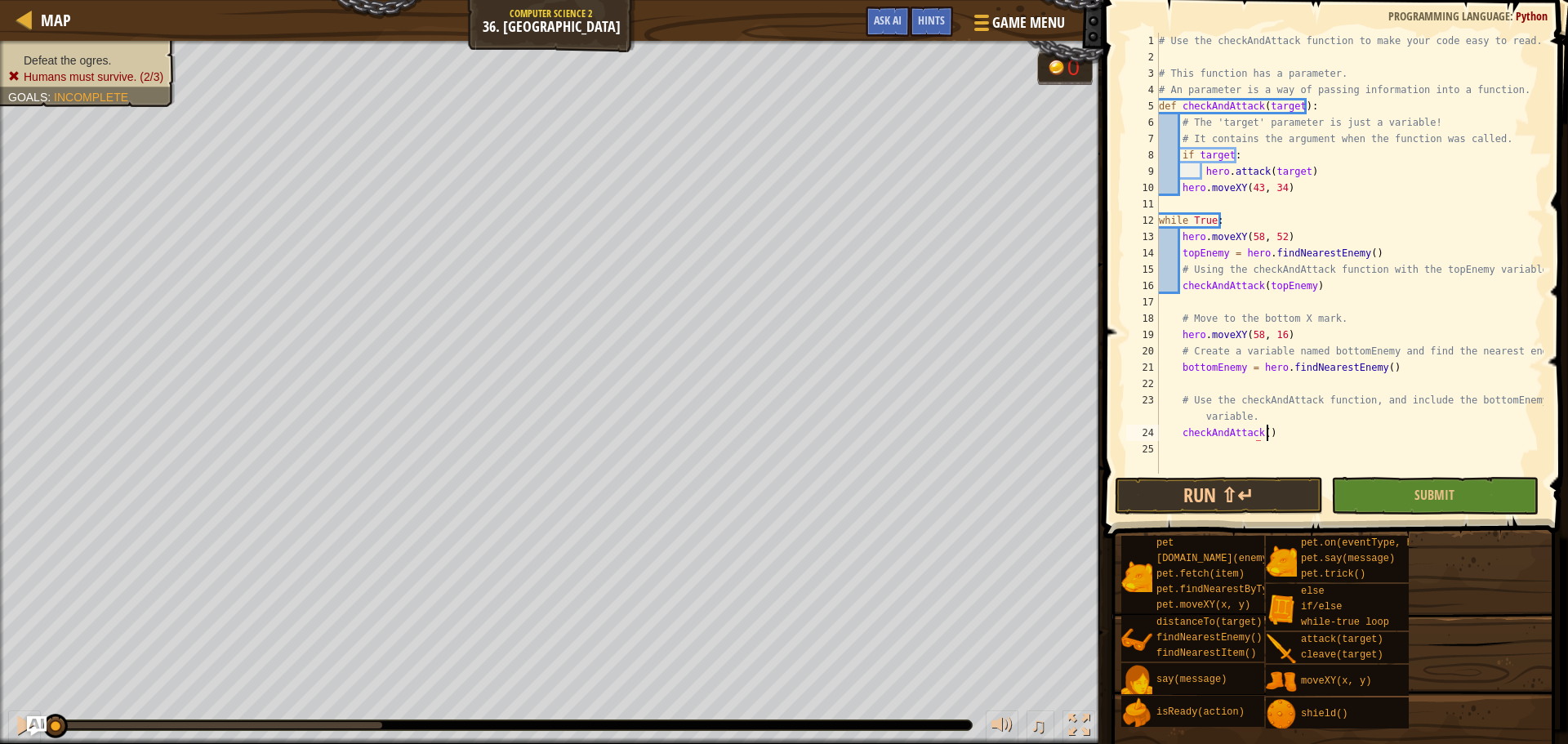
scroll to position [8, 8]
click at [1044, 432] on div "# Use the checkAndAttack function to make your code easy to read. # This functi…" at bounding box center [1349, 269] width 388 height 474
type textarea "checkAndAttack(bottomEnemy)"
click at [1044, 486] on button "Submit" at bounding box center [1435, 495] width 208 height 37
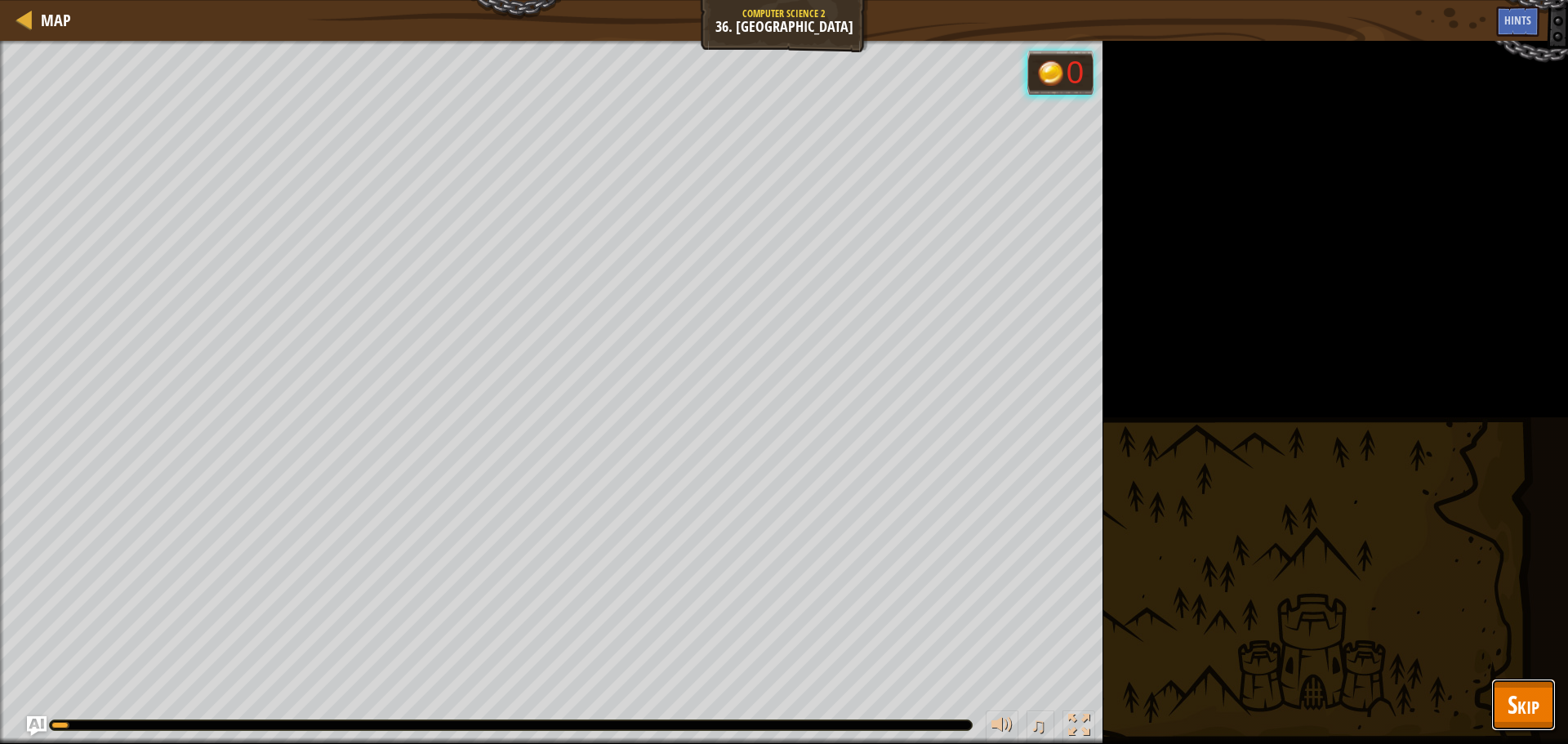
click at [1044, 559] on span "Skip" at bounding box center [1523, 704] width 32 height 33
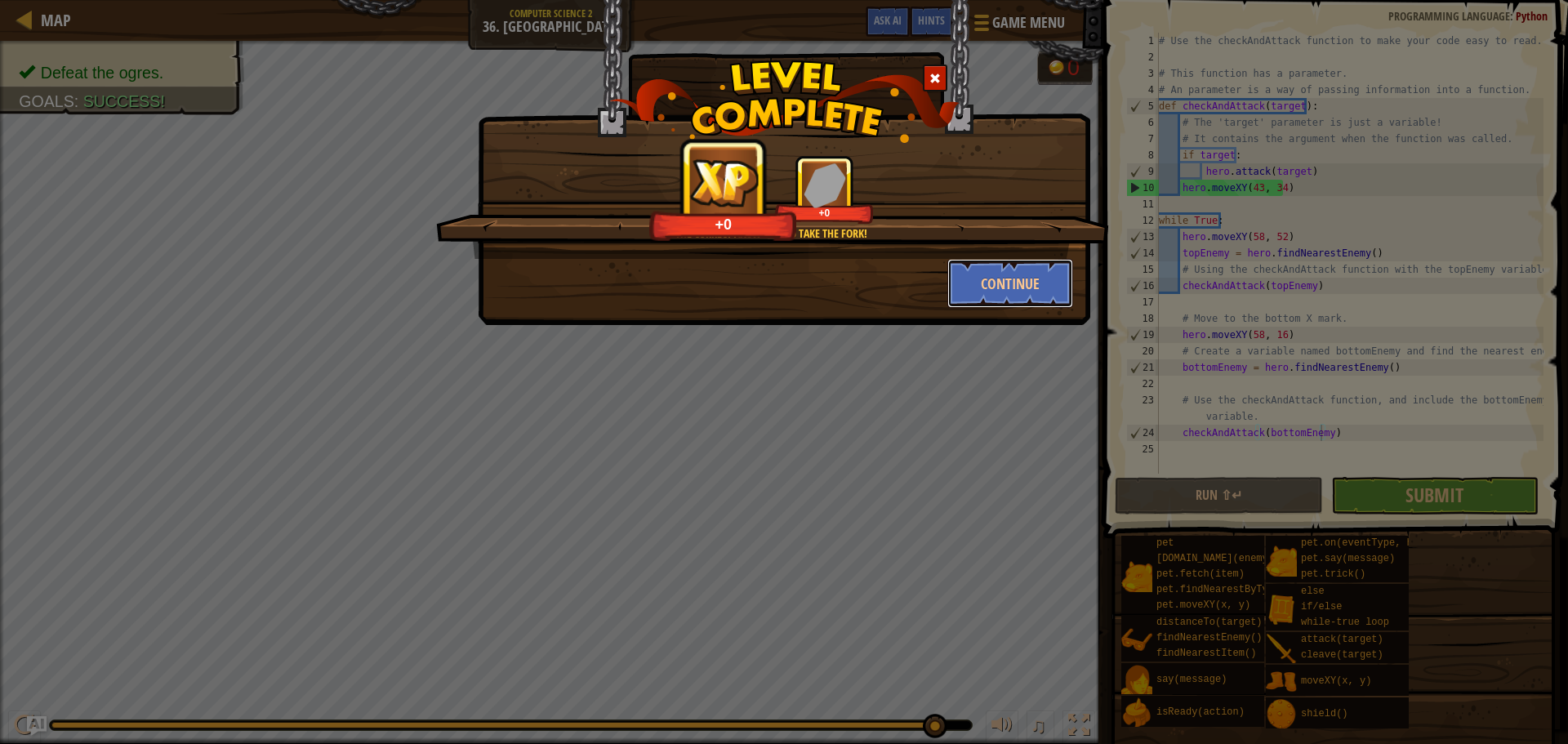
click at [981, 269] on button "Continue" at bounding box center [1010, 283] width 126 height 49
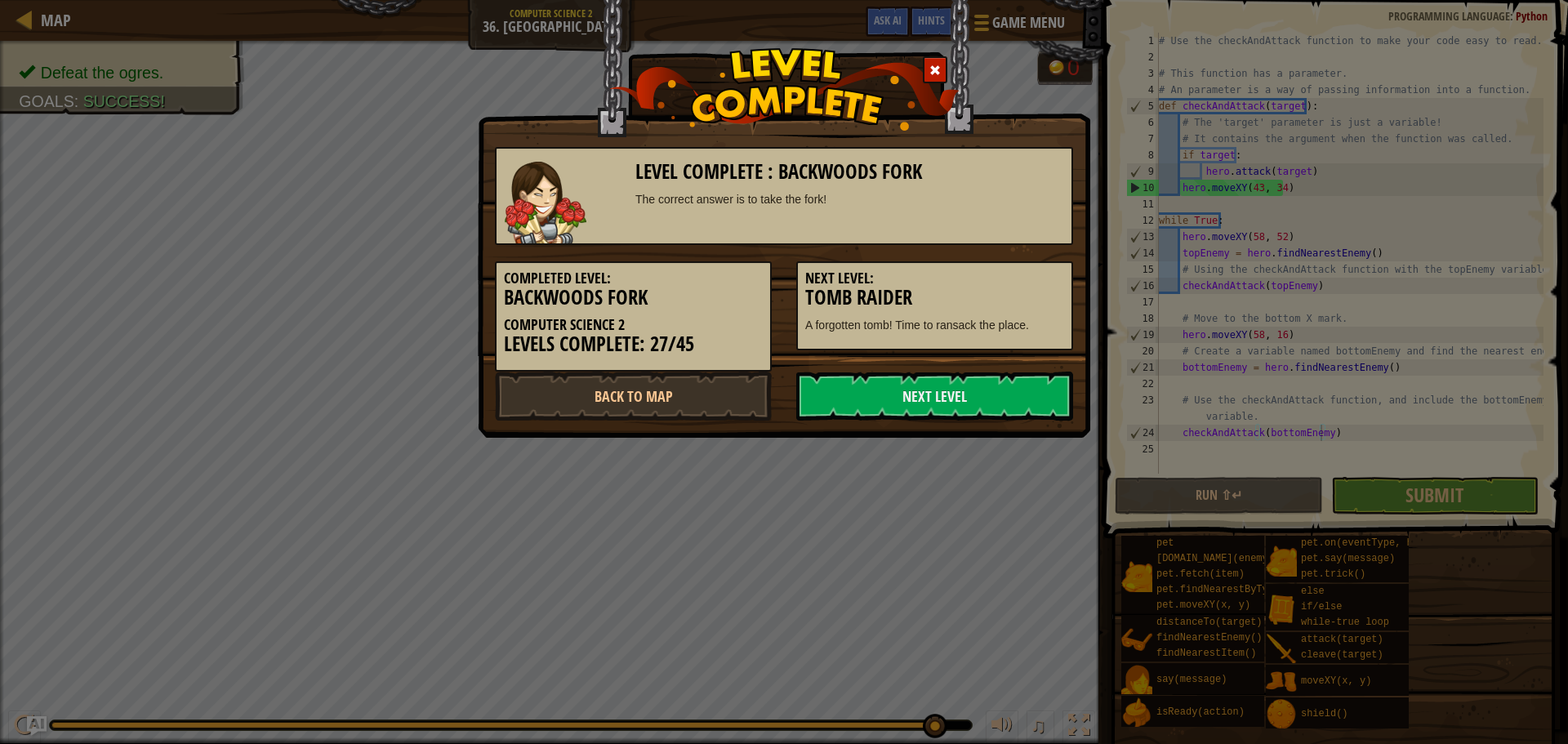
click at [879, 382] on link "Next Level" at bounding box center [934, 396] width 277 height 49
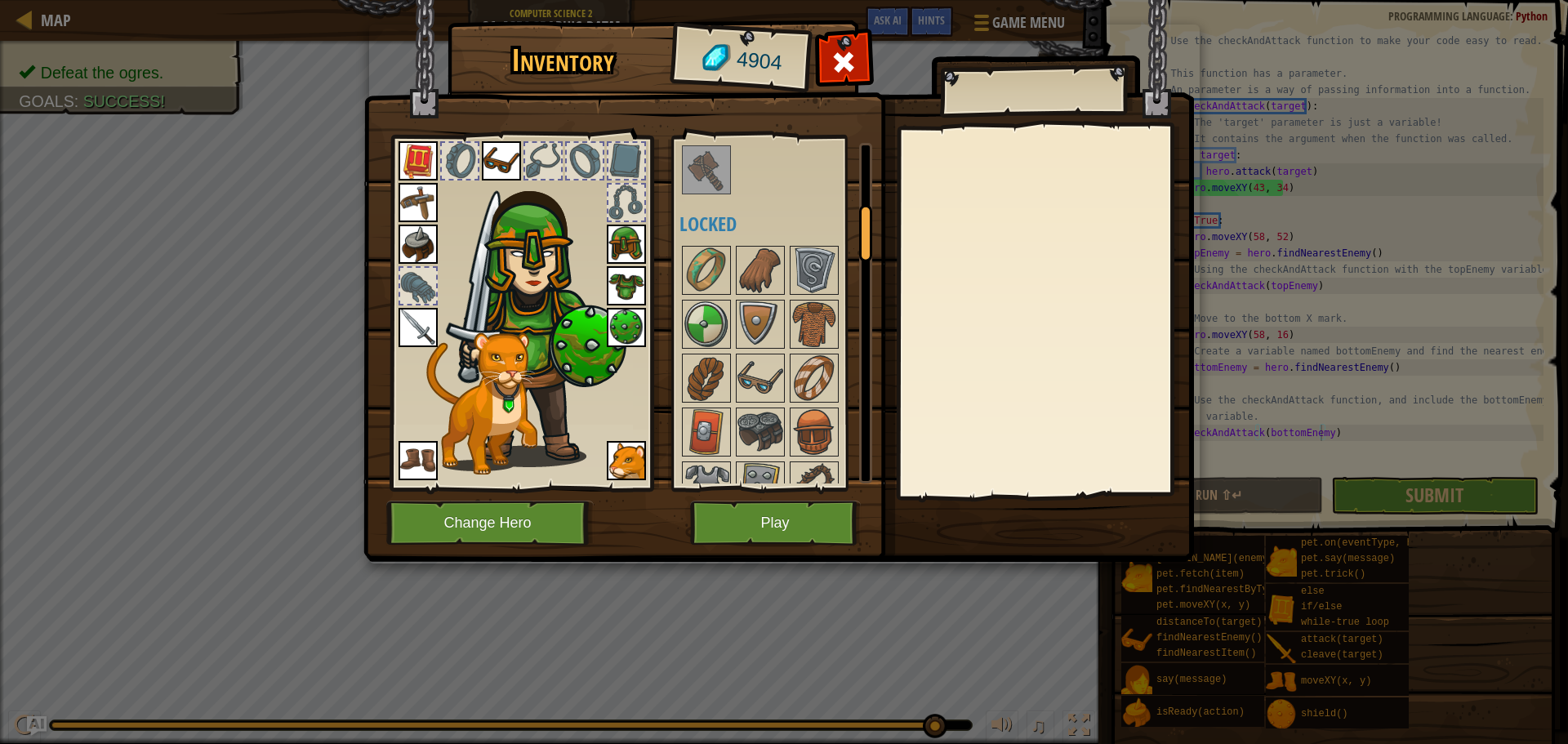
scroll to position [386, 0]
click at [750, 437] on img at bounding box center [760, 432] width 46 height 46
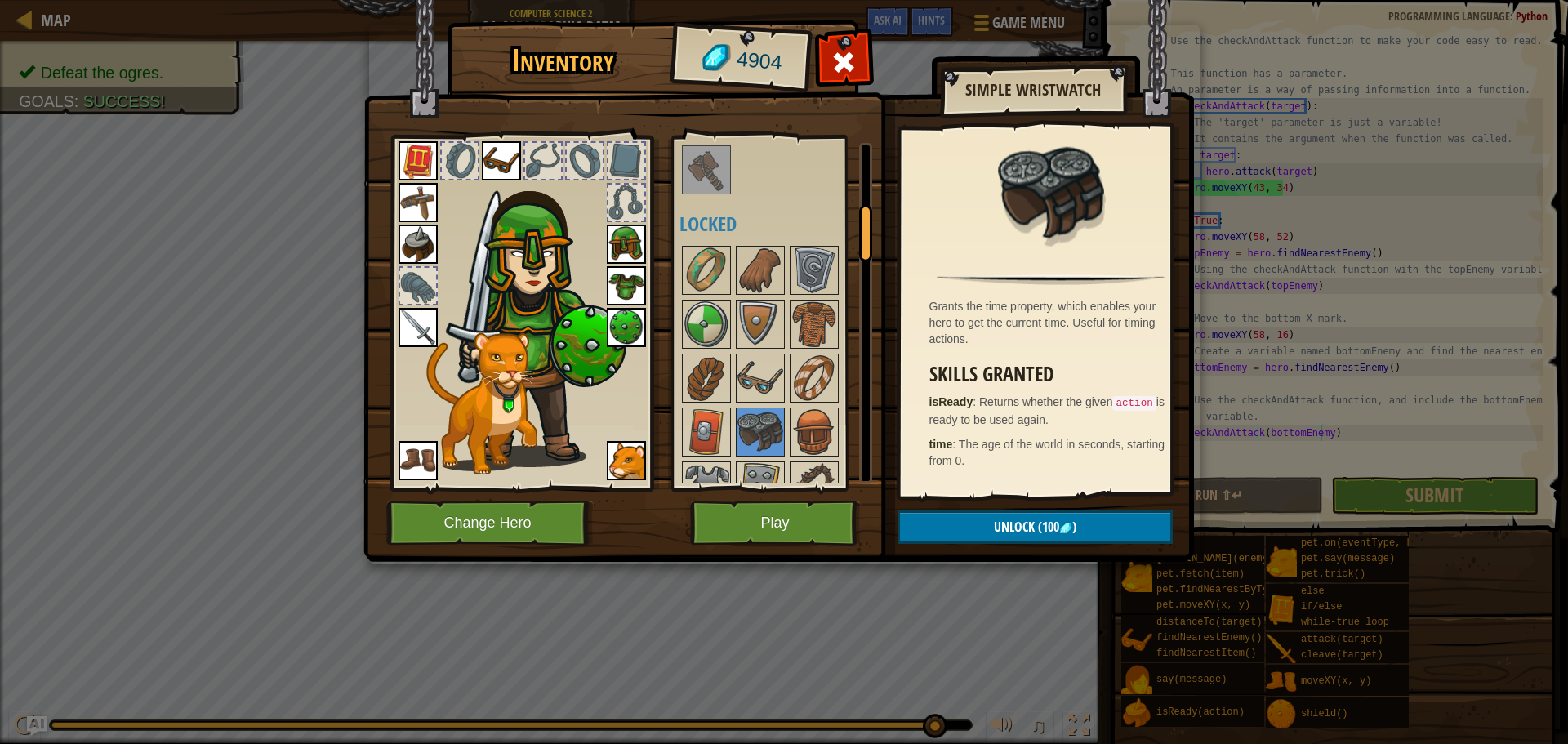
click at [706, 410] on img at bounding box center [706, 432] width 46 height 46
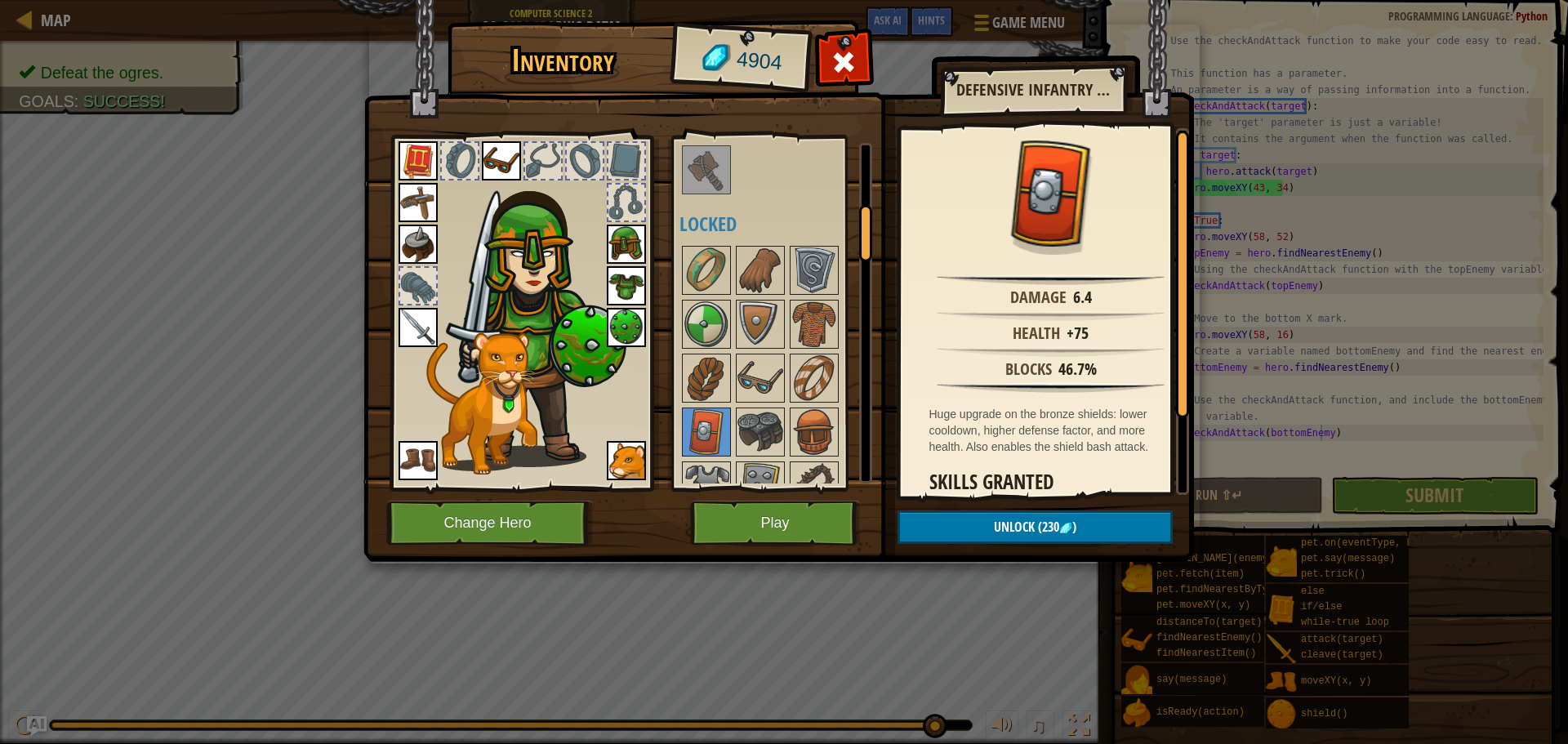
scroll to position [96, 0]
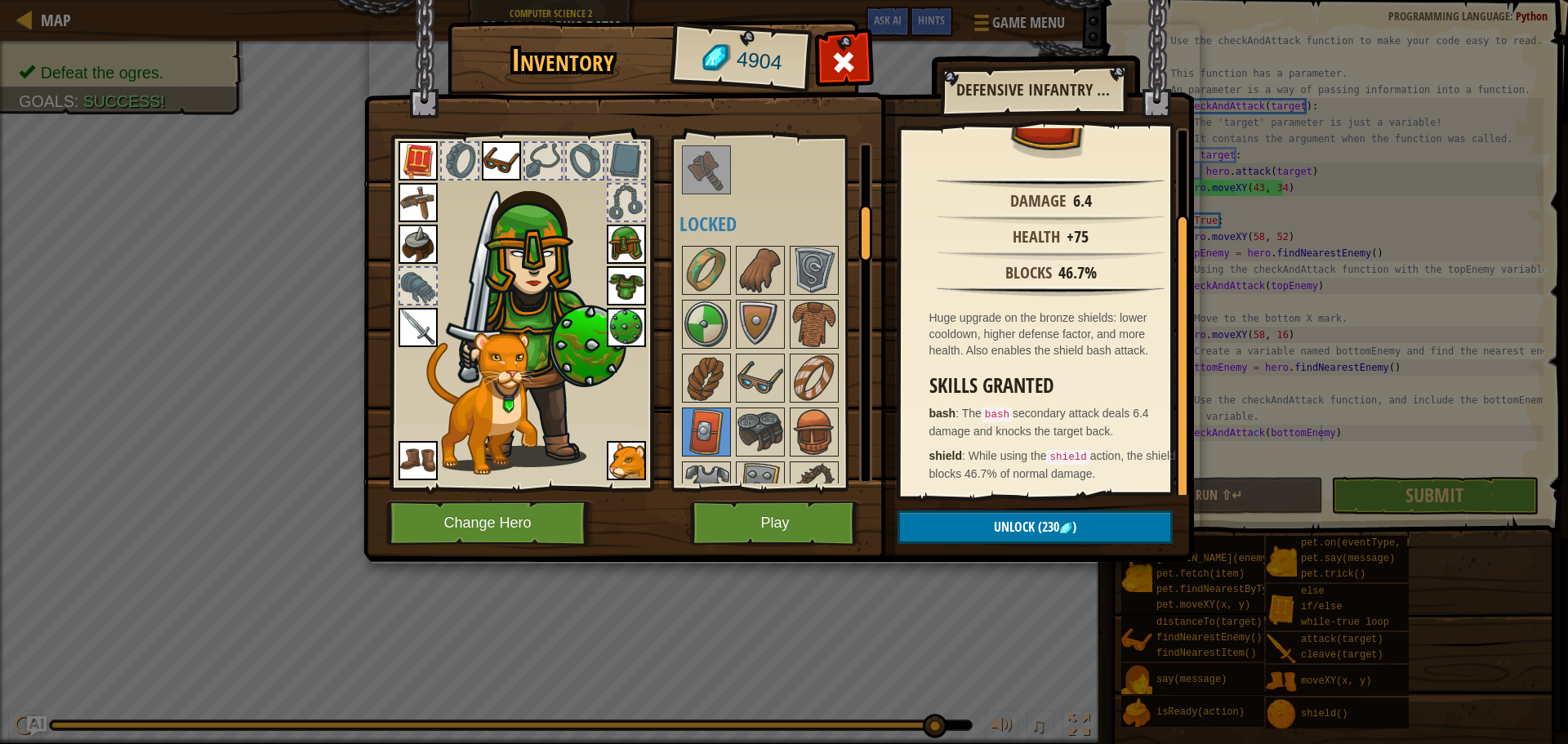
click at [829, 375] on img at bounding box center [813, 378] width 46 height 46
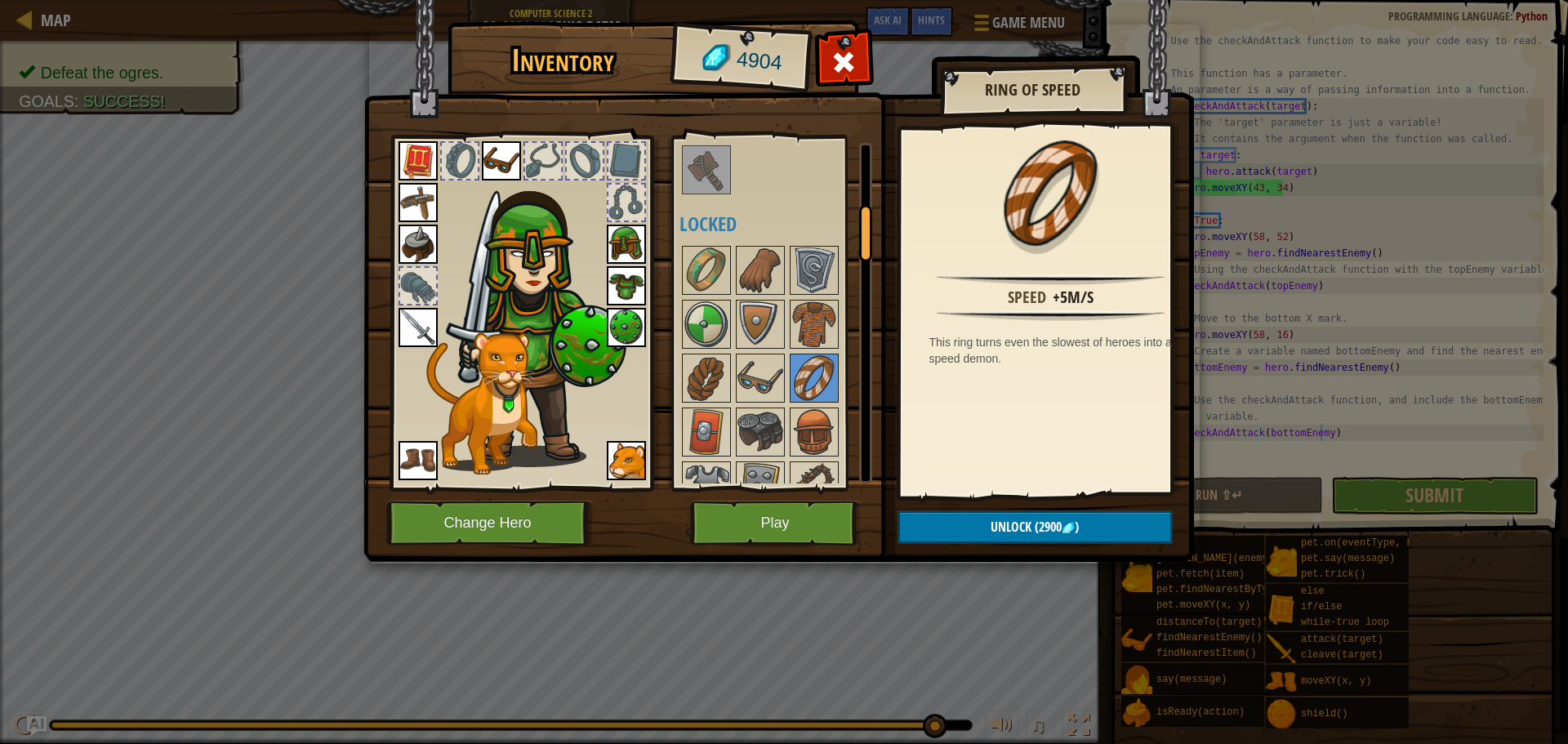
click at [744, 368] on img at bounding box center [760, 378] width 46 height 46
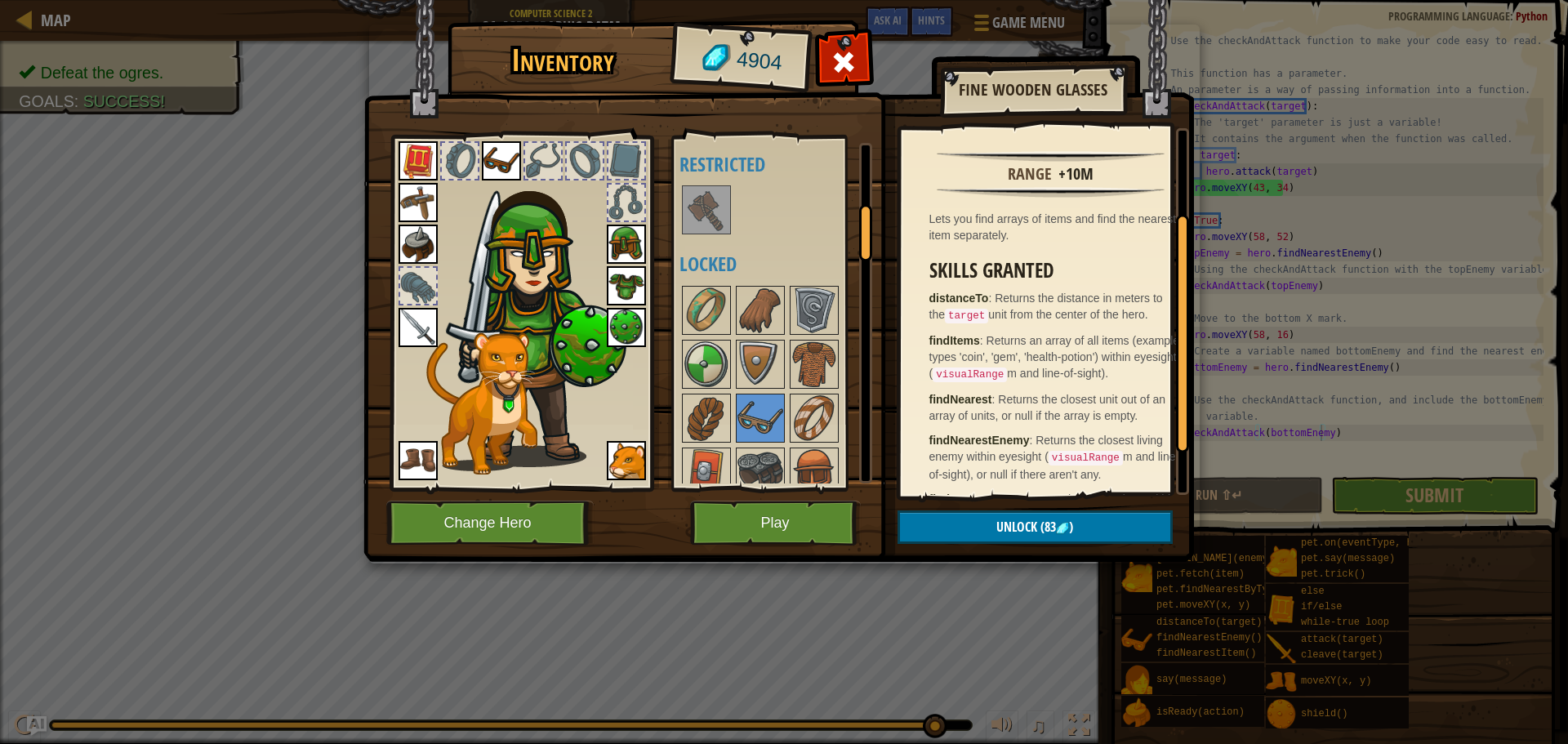
scroll to position [388, 0]
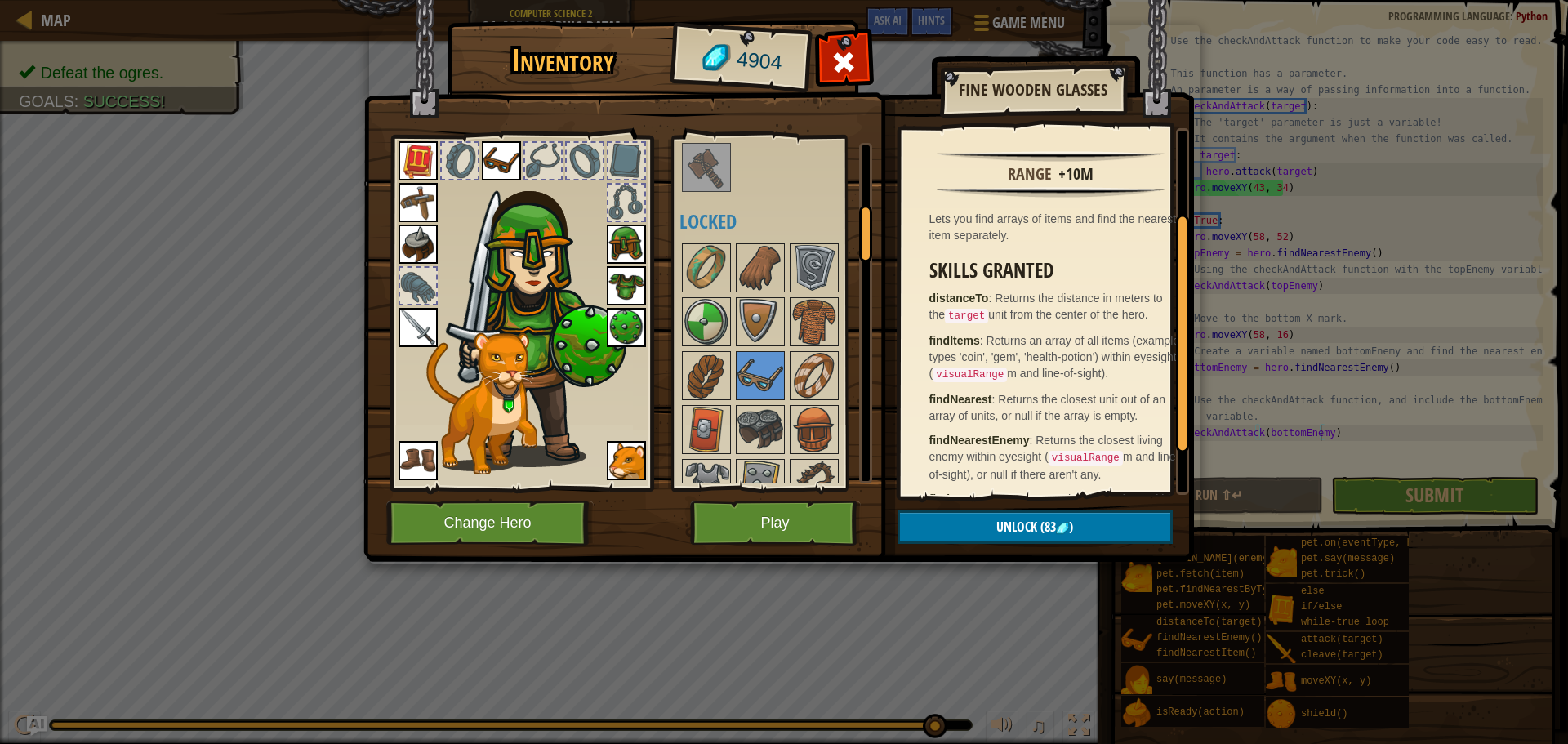
click at [692, 271] on img at bounding box center [706, 267] width 46 height 46
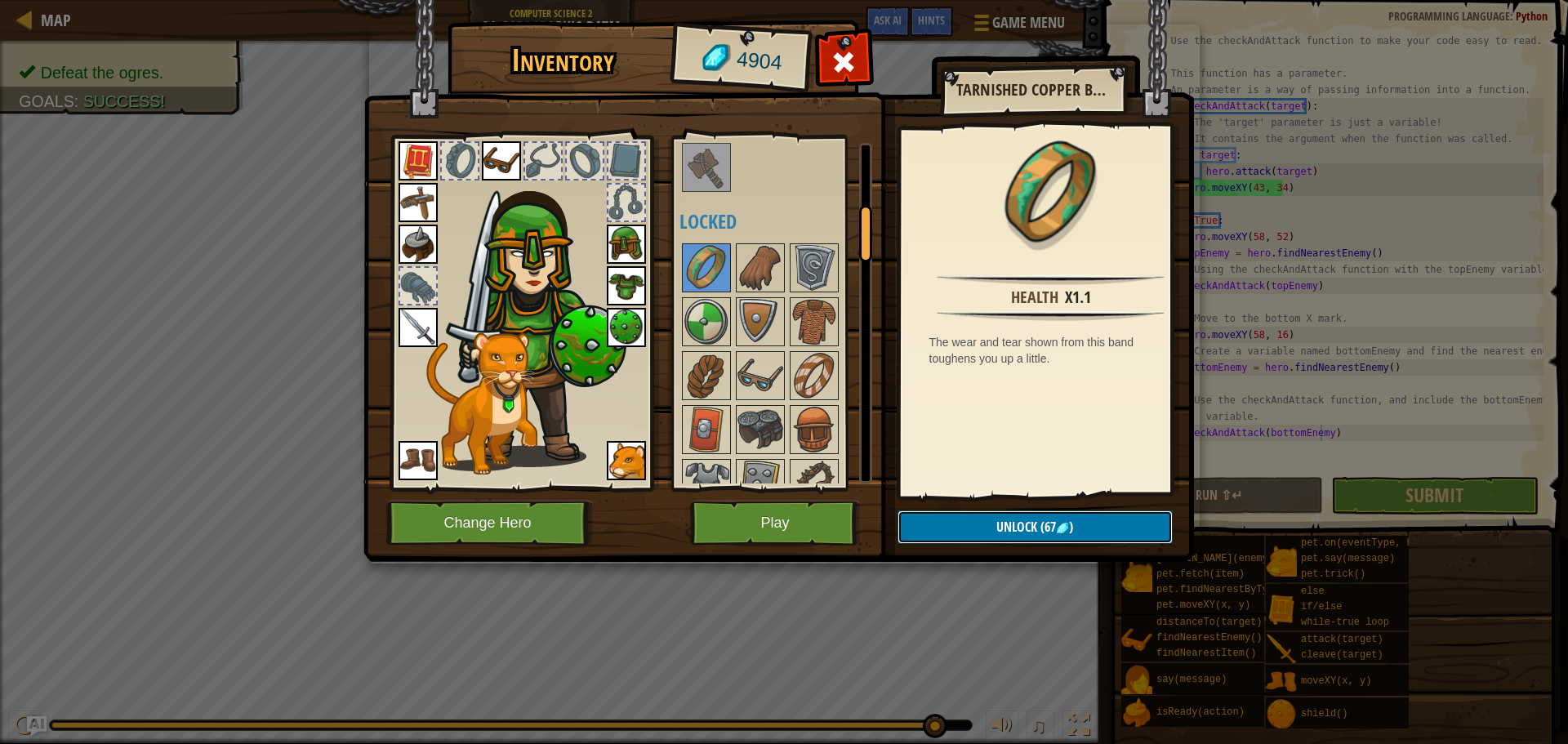
click at [983, 512] on button "Unlock (67 )" at bounding box center [1035, 527] width 275 height 33
click at [983, 512] on button "Confirm" at bounding box center [1035, 527] width 275 height 33
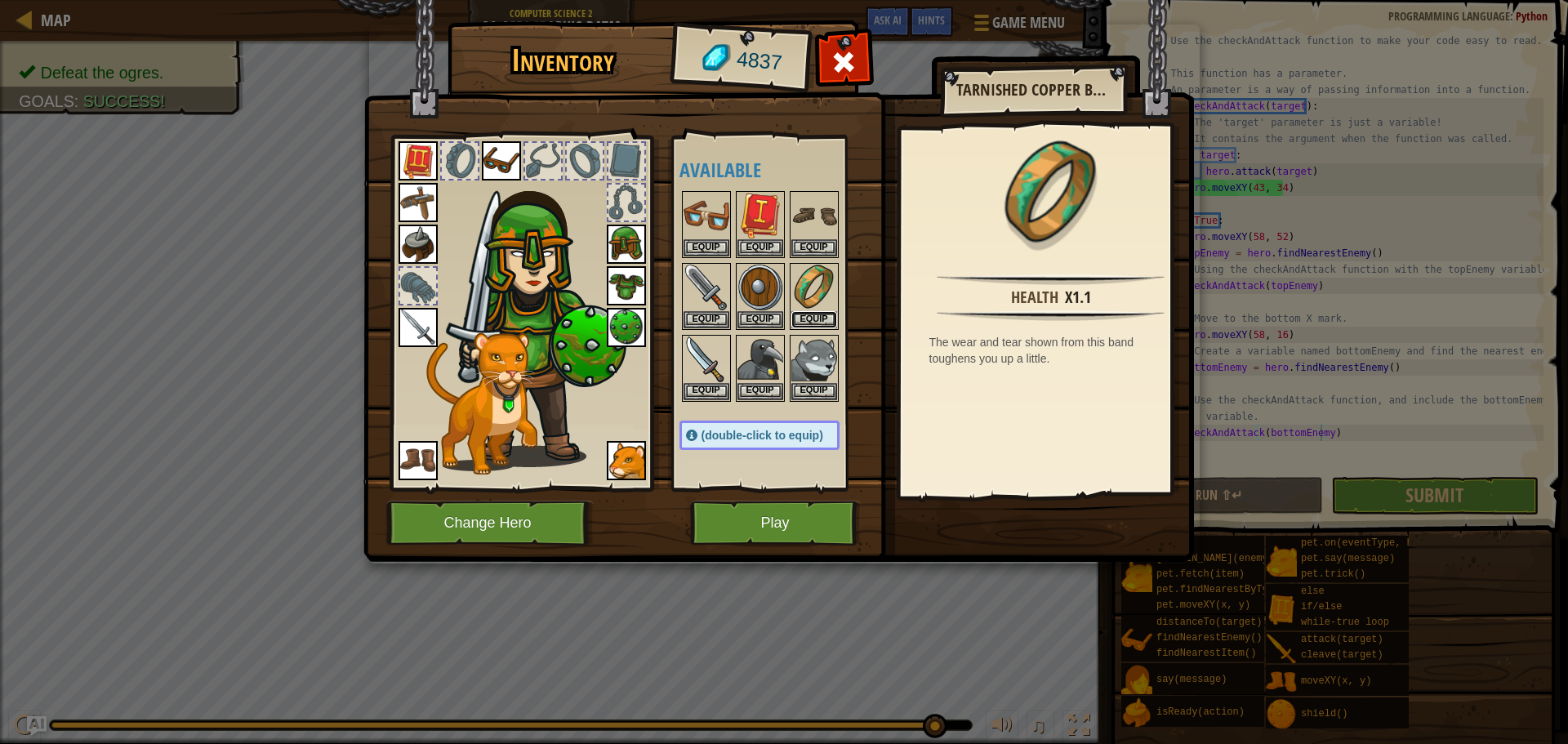
click at [810, 323] on button "Equip" at bounding box center [813, 320] width 46 height 18
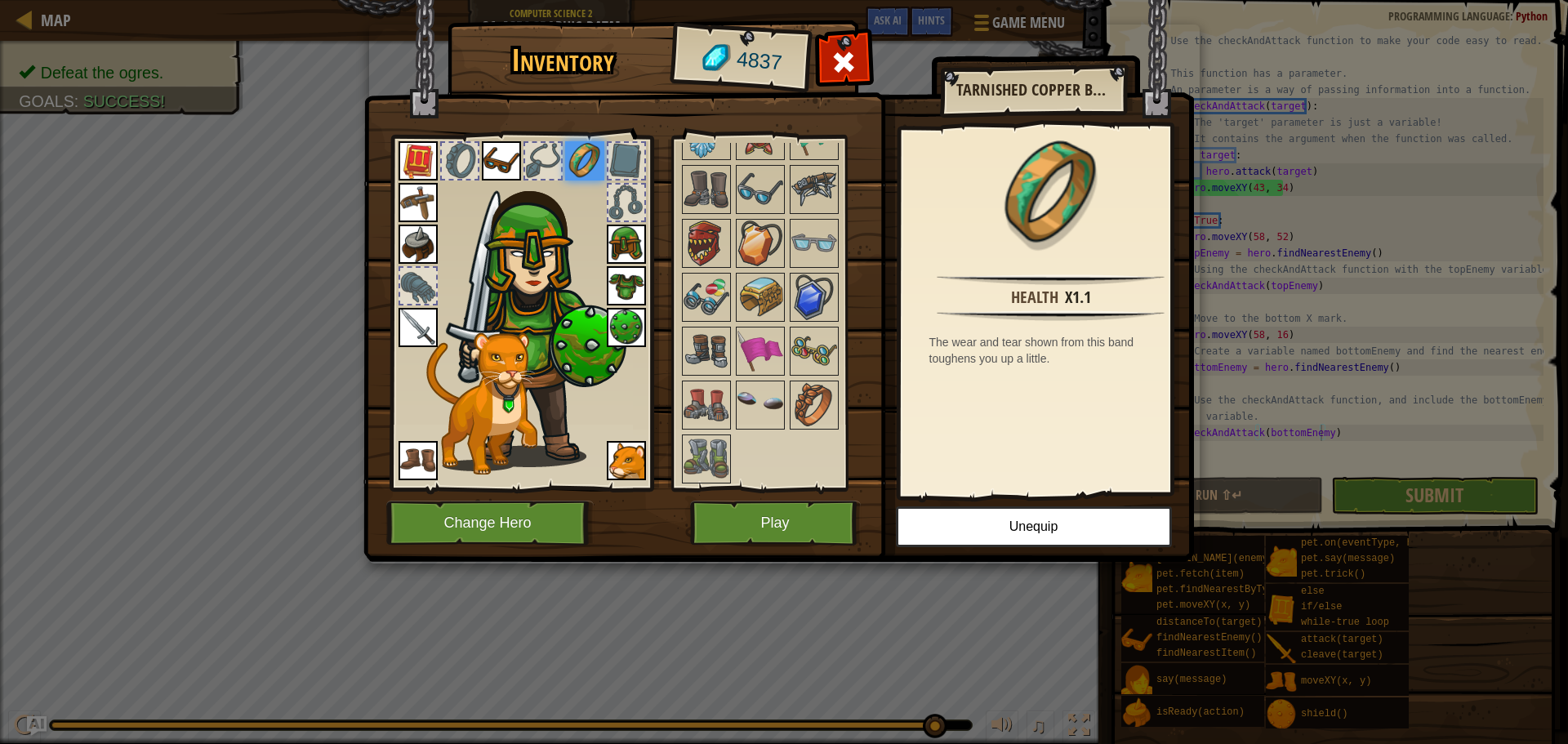
scroll to position [1870, 0]
click at [803, 396] on img at bounding box center [813, 402] width 46 height 46
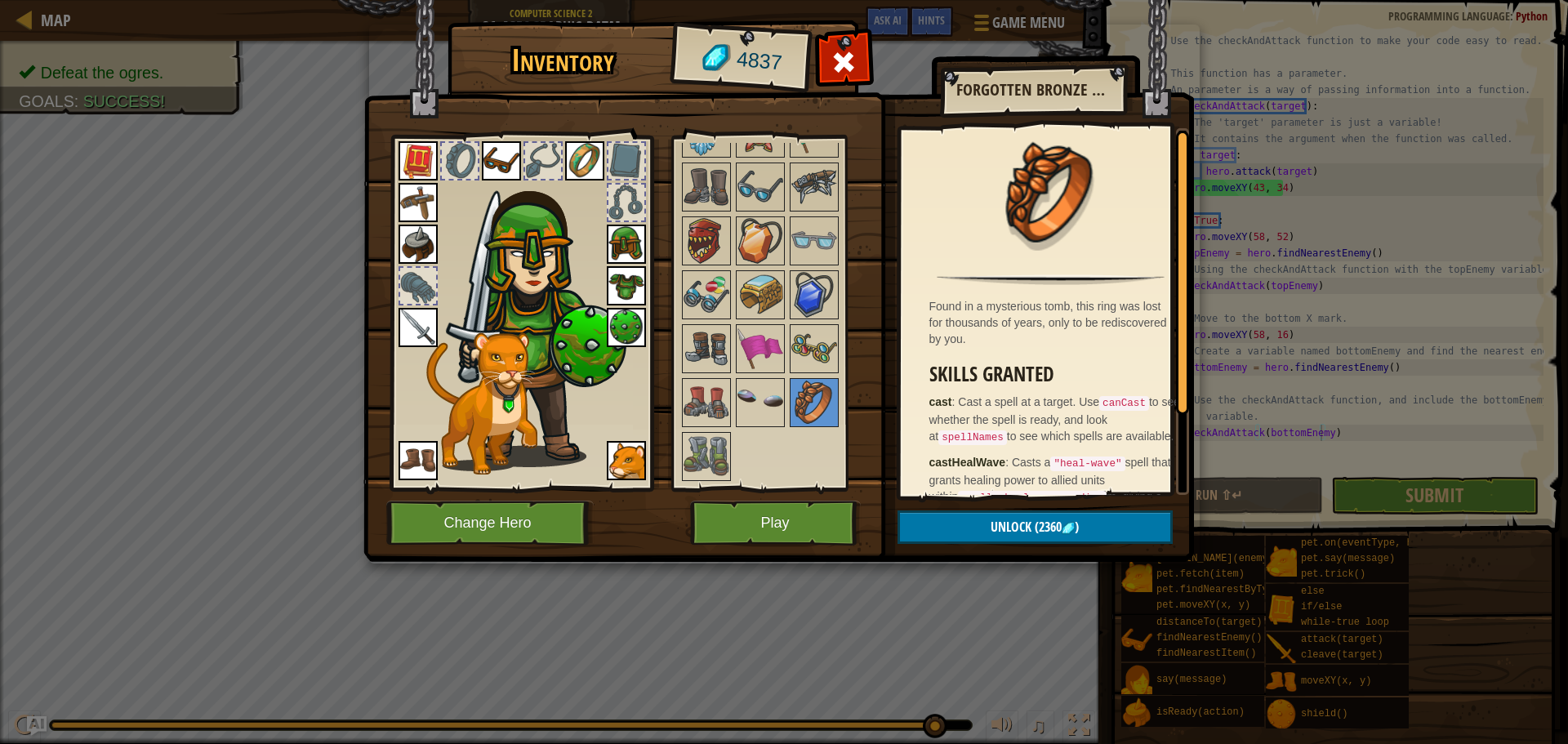
click at [700, 452] on img at bounding box center [706, 456] width 46 height 46
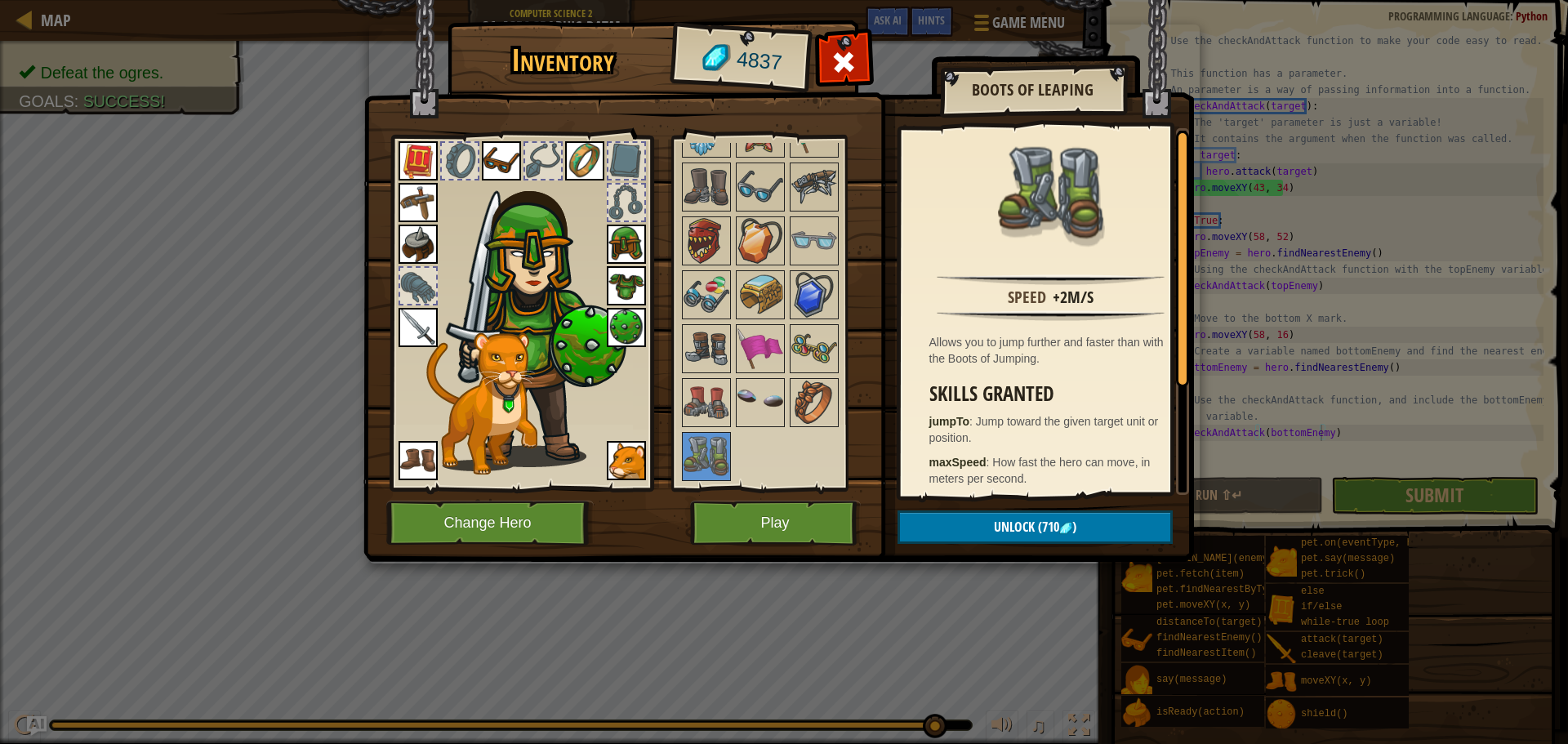
click at [800, 296] on img at bounding box center [813, 295] width 46 height 46
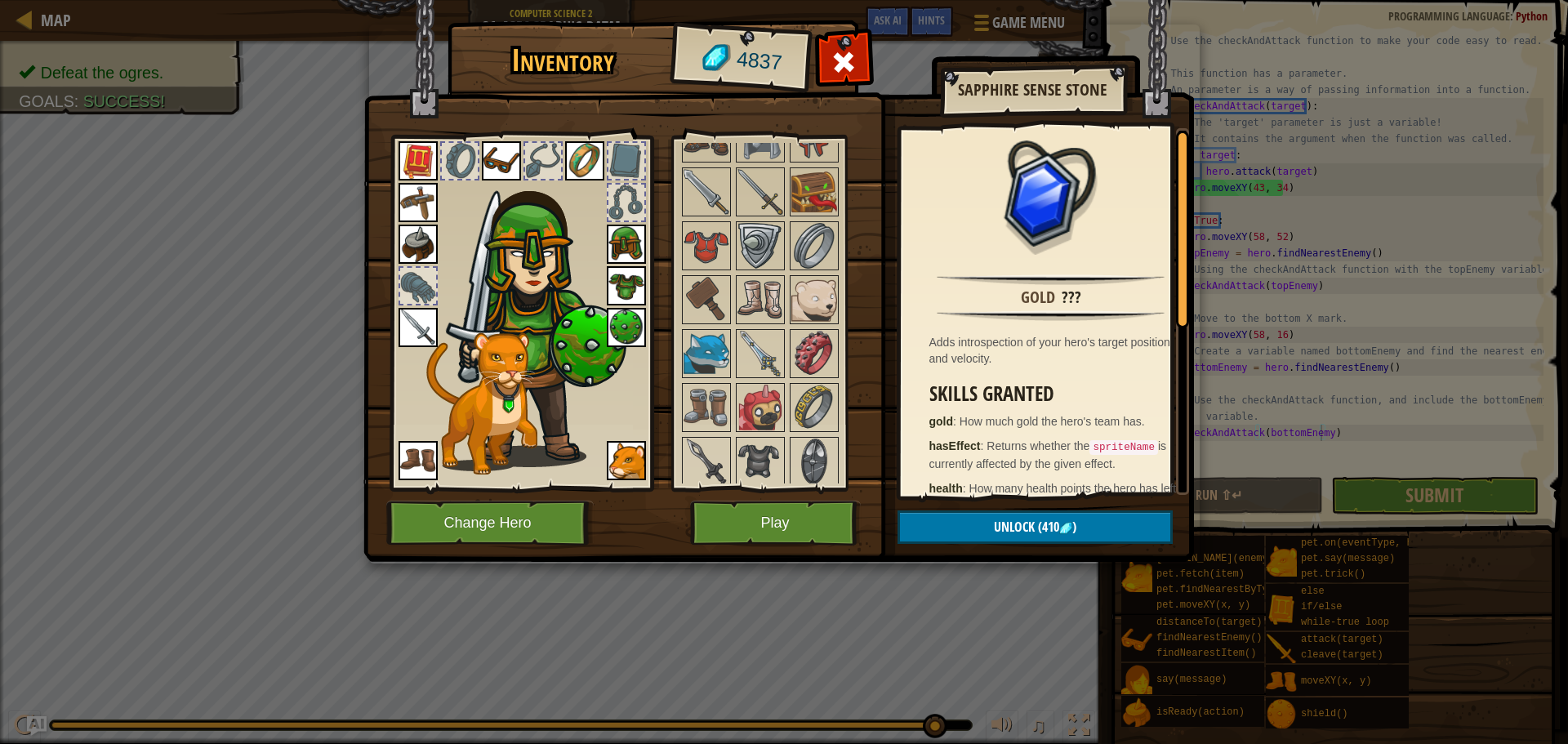
scroll to position [1055, 0]
click at [816, 346] on img at bounding box center [813, 354] width 46 height 46
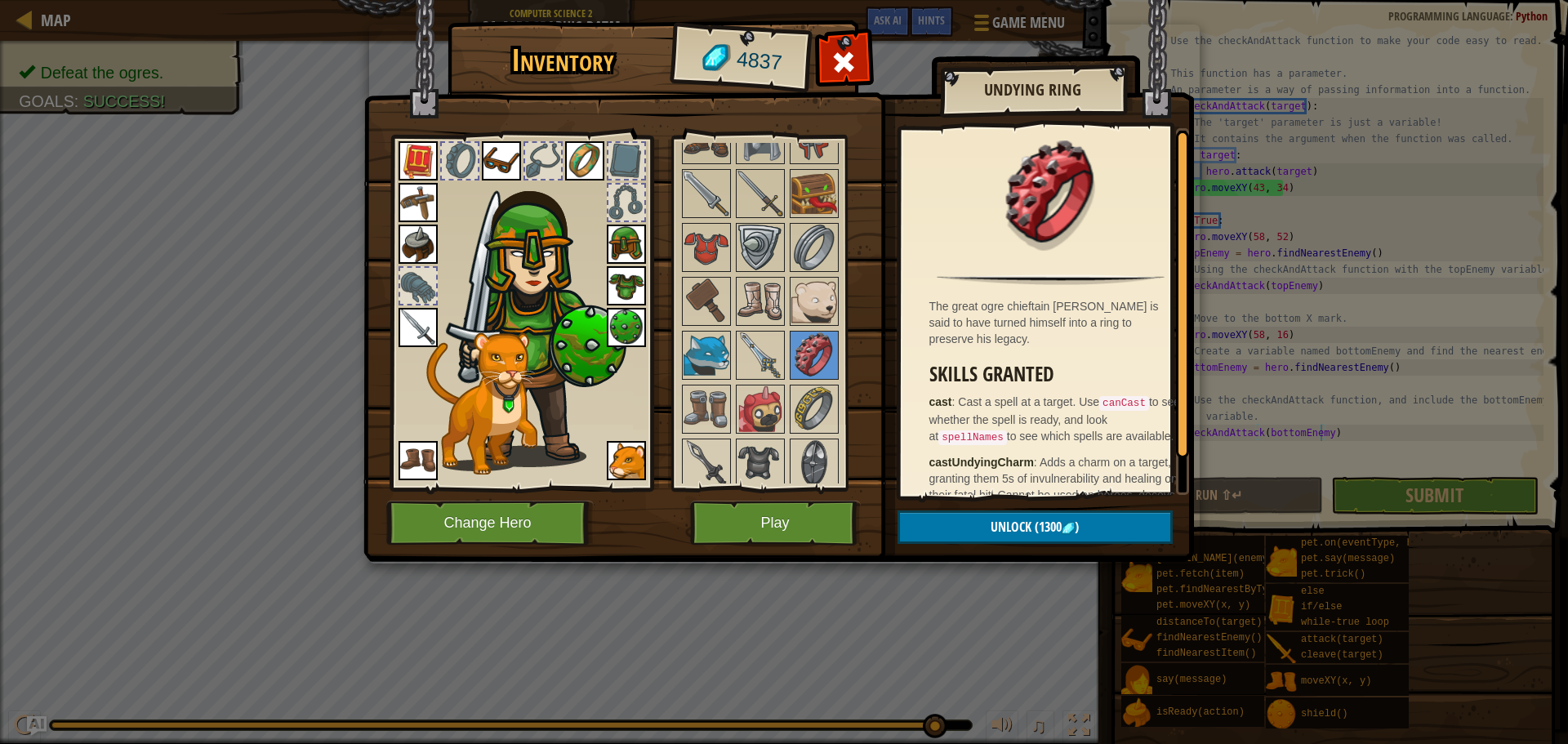
click at [829, 401] on img at bounding box center [813, 409] width 46 height 46
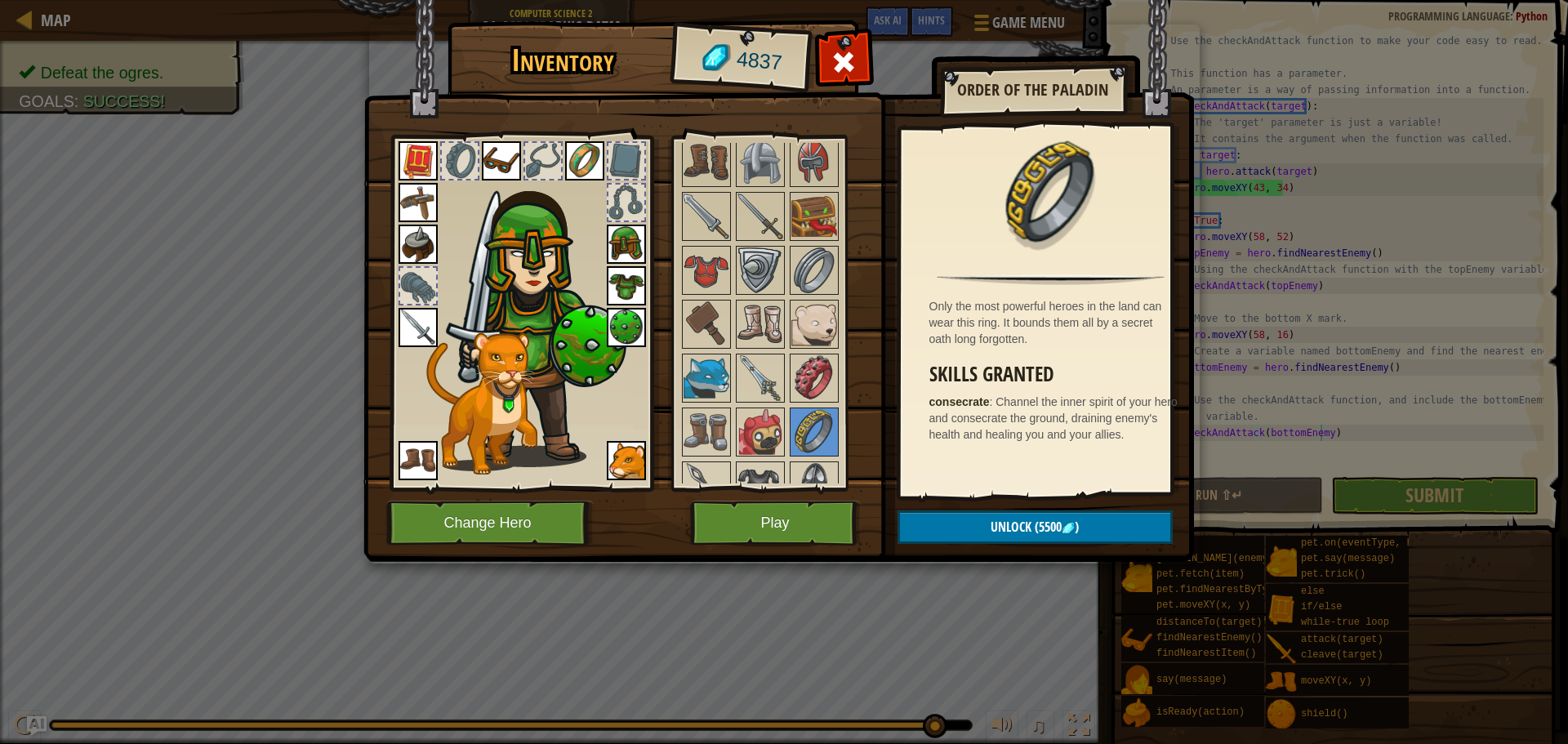
scroll to position [1032, 0]
click at [800, 334] on img at bounding box center [813, 325] width 46 height 46
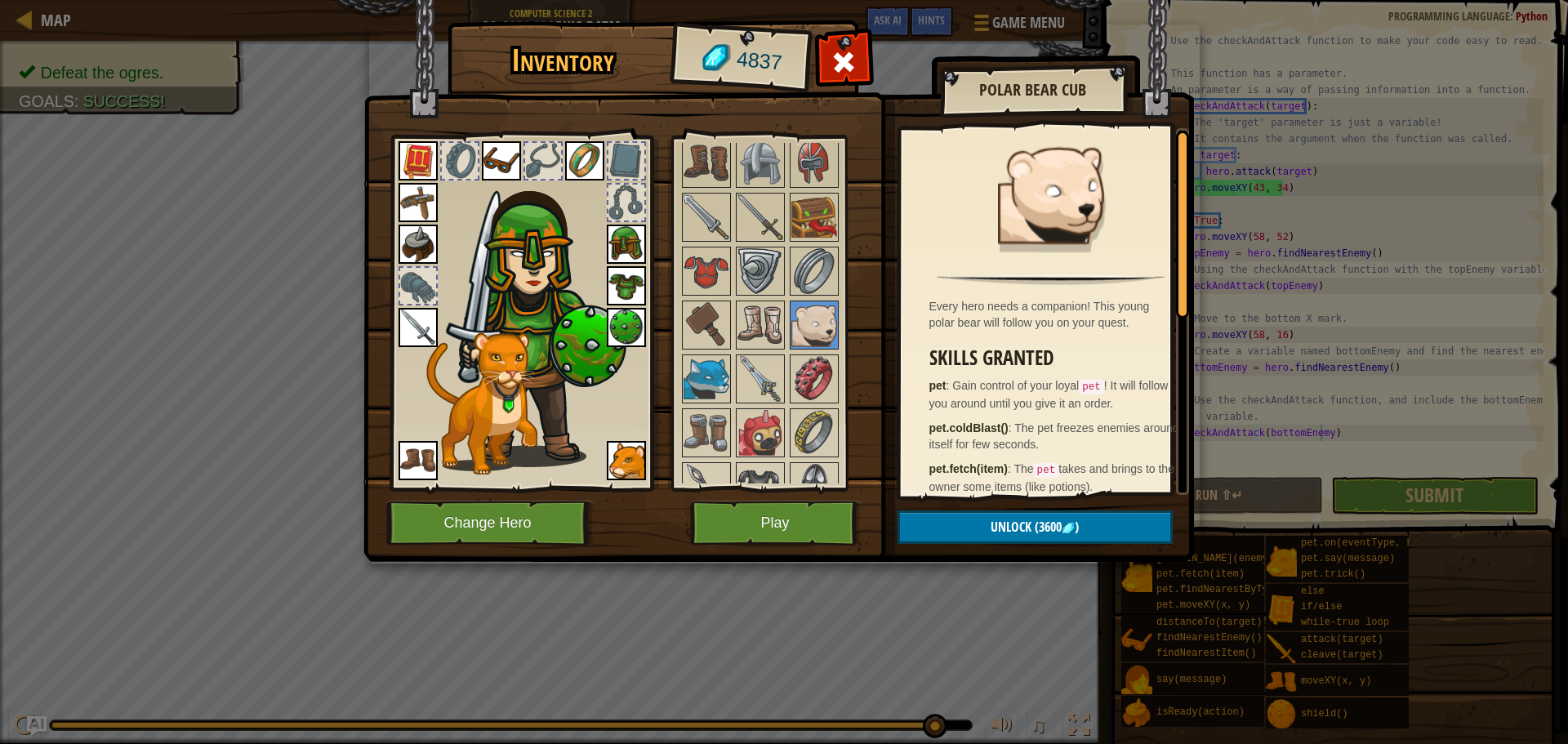
click at [703, 377] on img at bounding box center [706, 379] width 46 height 46
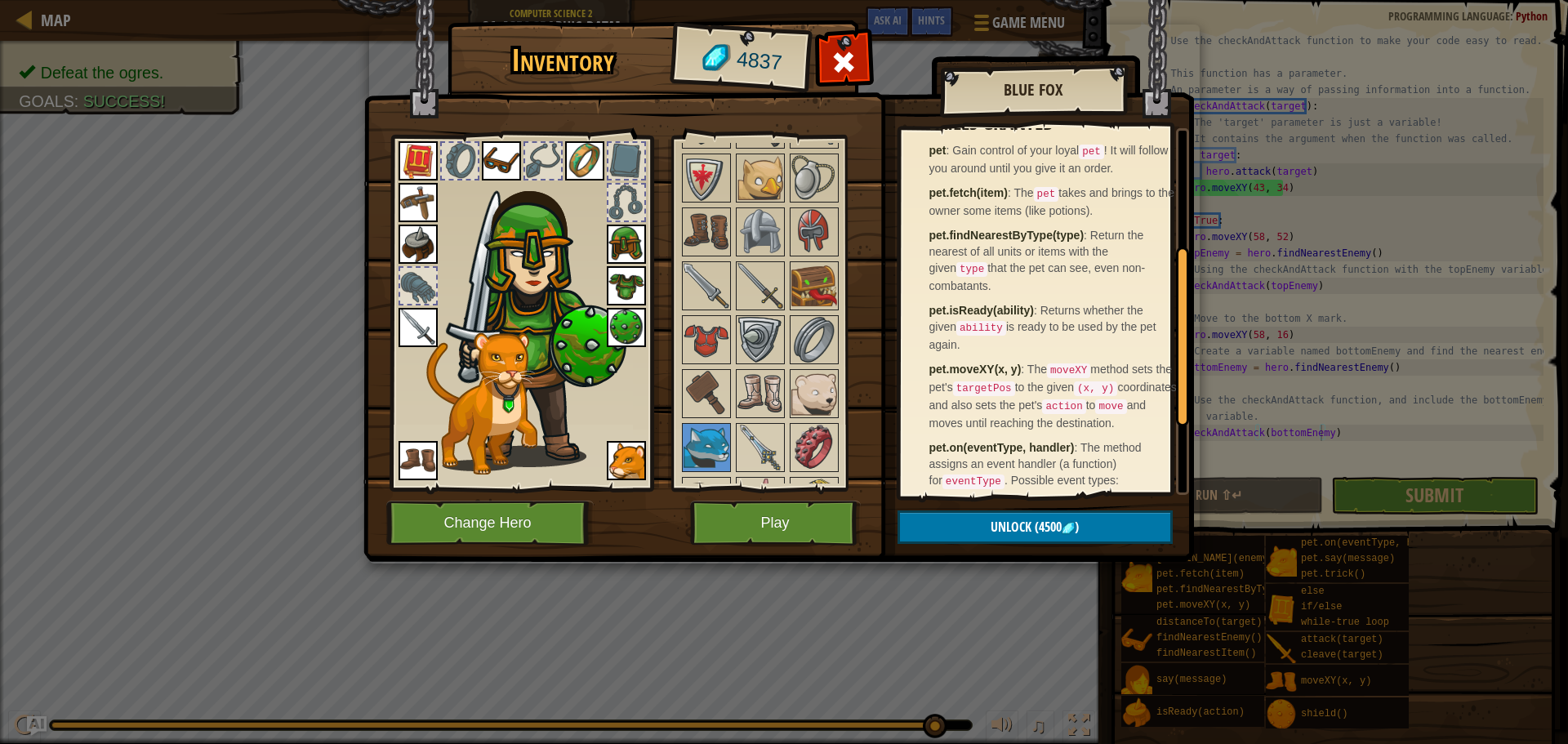
scroll to position [959, 0]
click at [704, 337] on img at bounding box center [706, 343] width 46 height 46
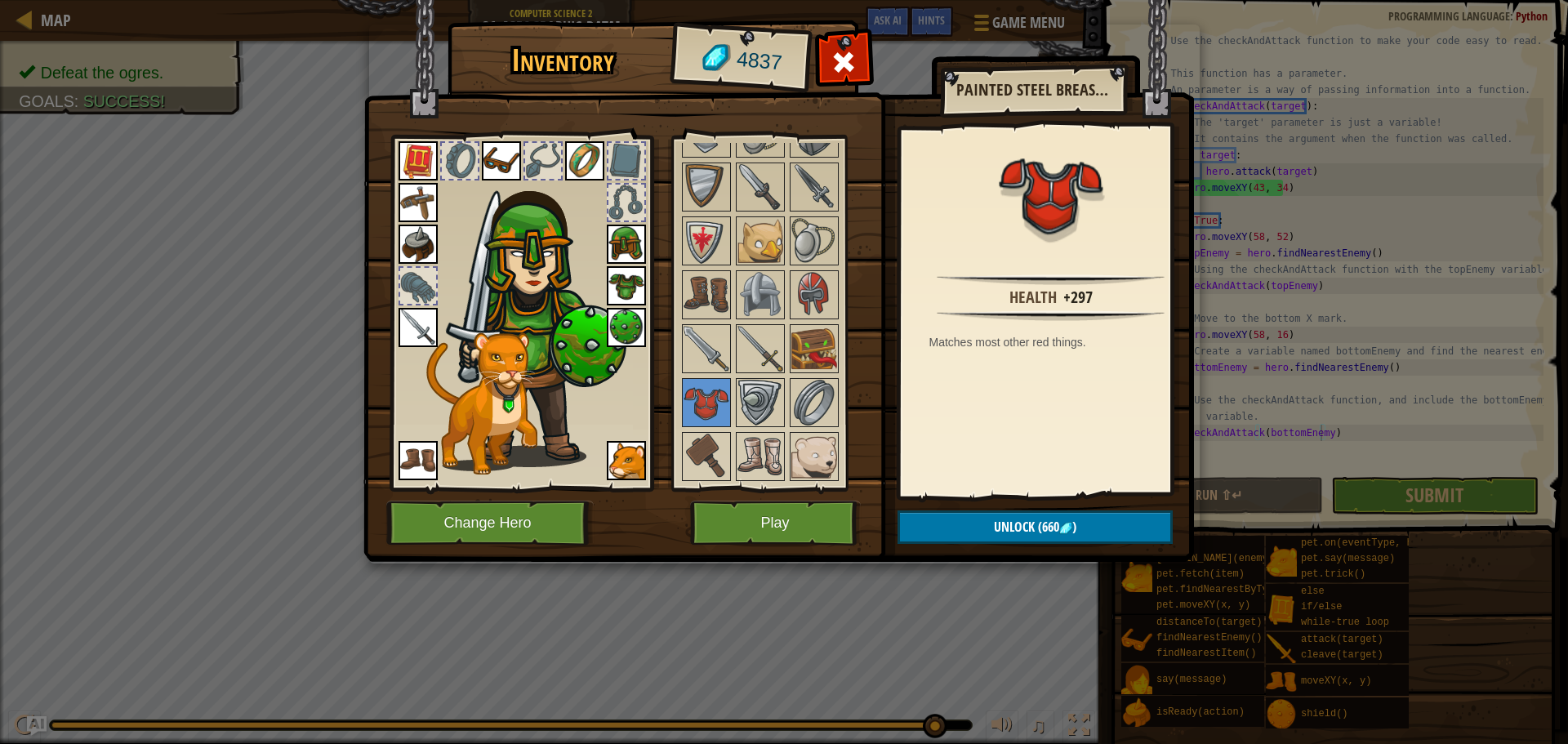
scroll to position [899, 0]
click at [957, 530] on button "Unlock (660 )" at bounding box center [1035, 527] width 275 height 33
click at [946, 527] on button "Confirm" at bounding box center [1035, 527] width 275 height 33
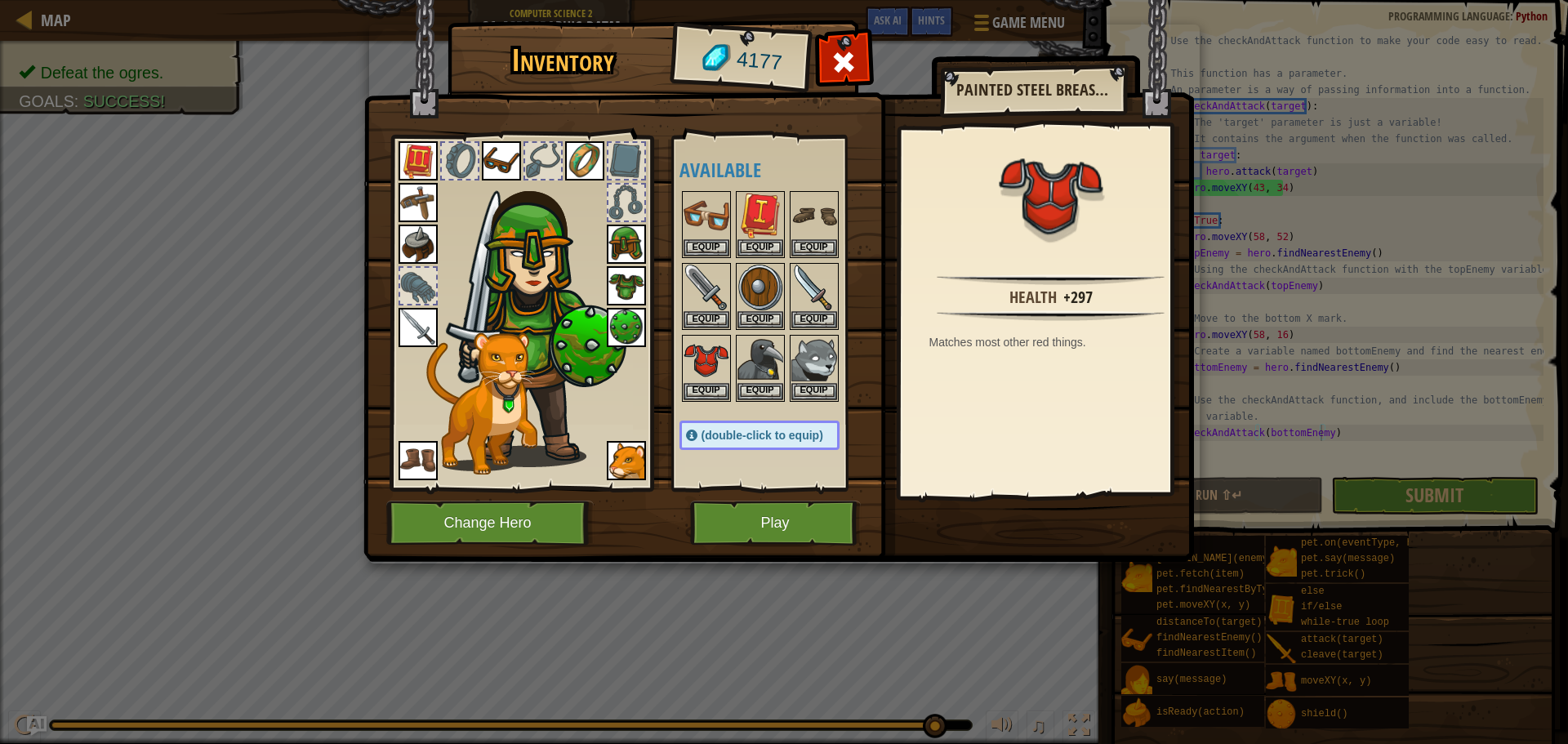
click at [699, 351] on img at bounding box center [706, 359] width 46 height 46
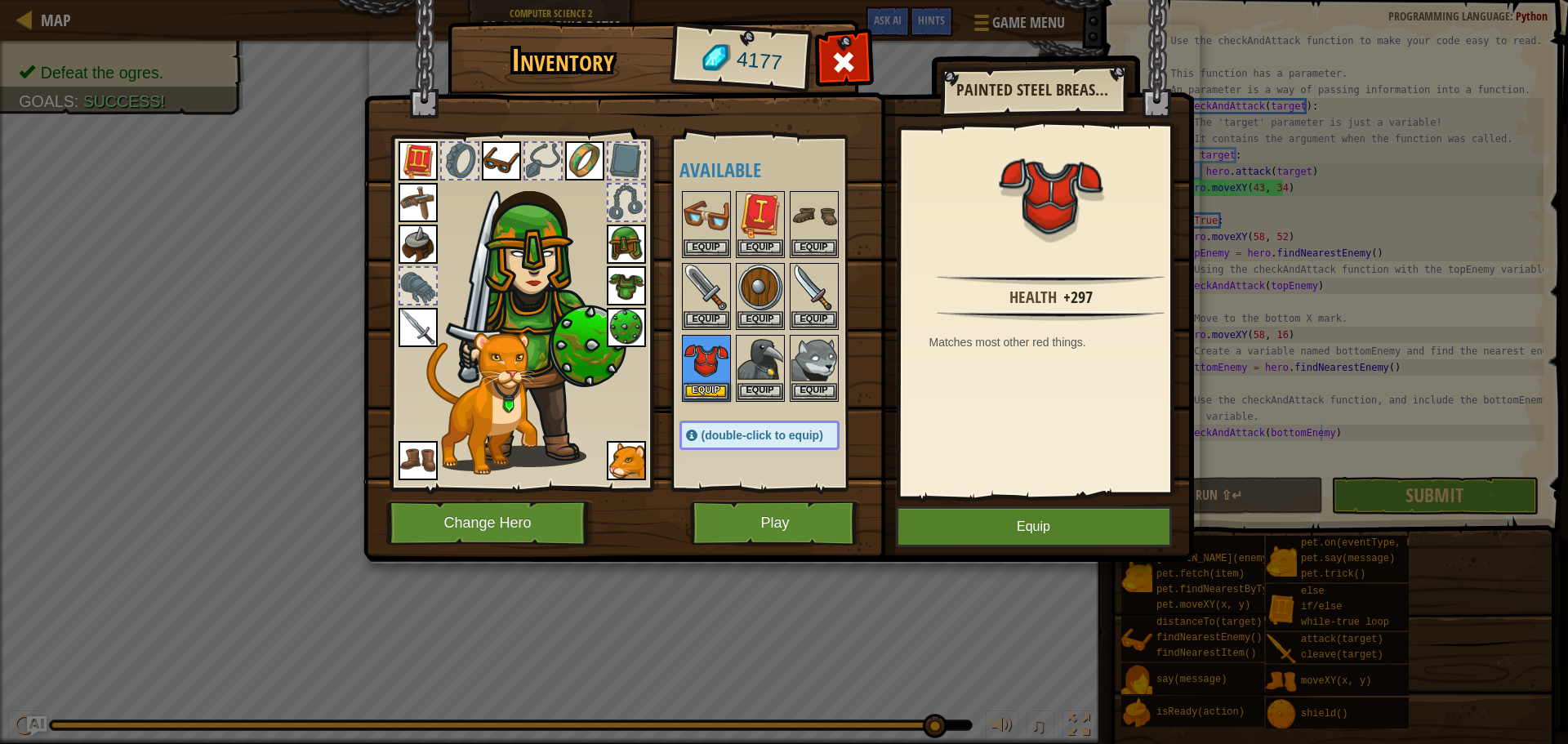
click at [941, 503] on img at bounding box center [778, 265] width 830 height 593
click at [946, 517] on button "Equip" at bounding box center [1034, 527] width 276 height 41
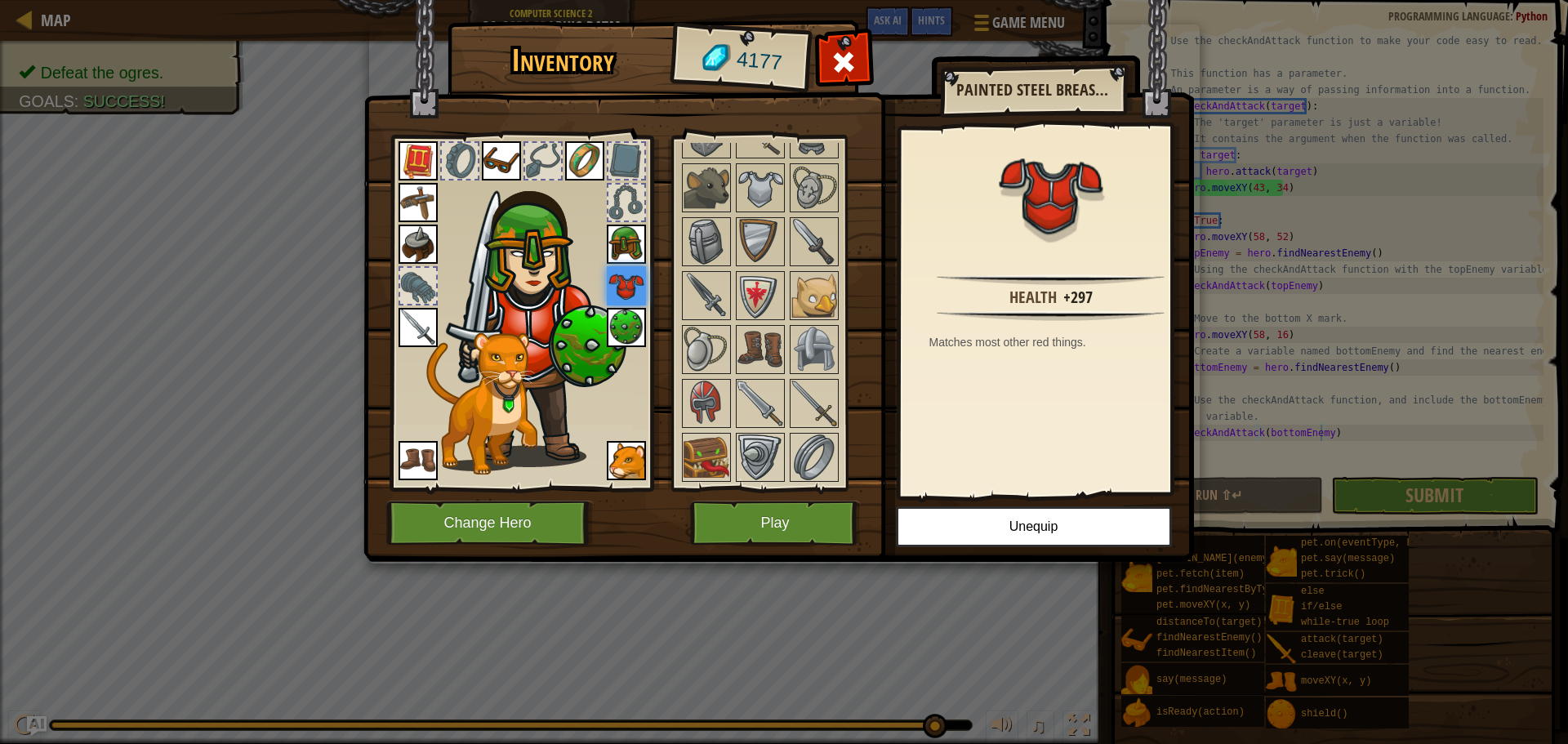
scroll to position [860, 0]
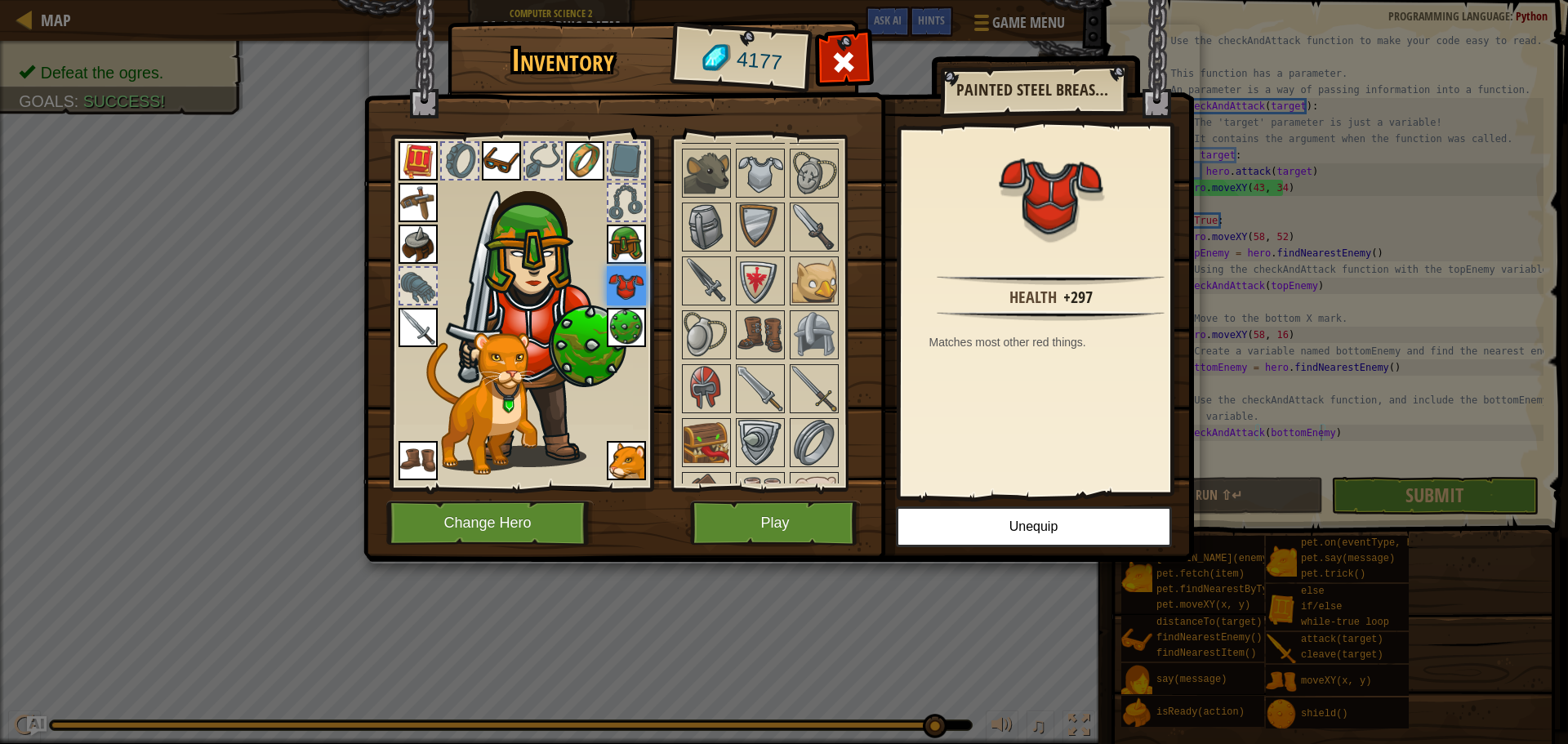
click at [757, 284] on img at bounding box center [760, 281] width 46 height 46
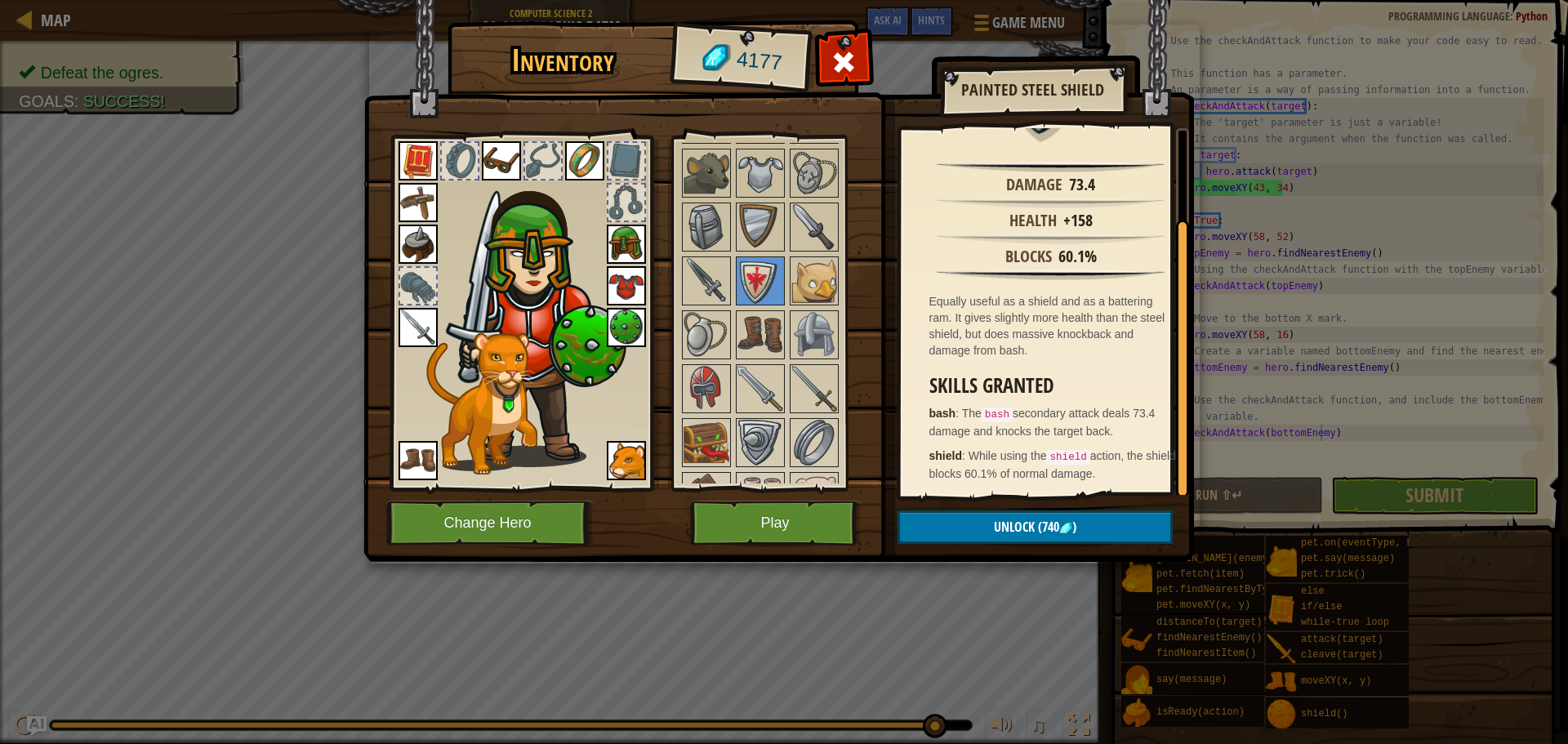
scroll to position [113, 0]
click at [721, 379] on img at bounding box center [706, 389] width 46 height 46
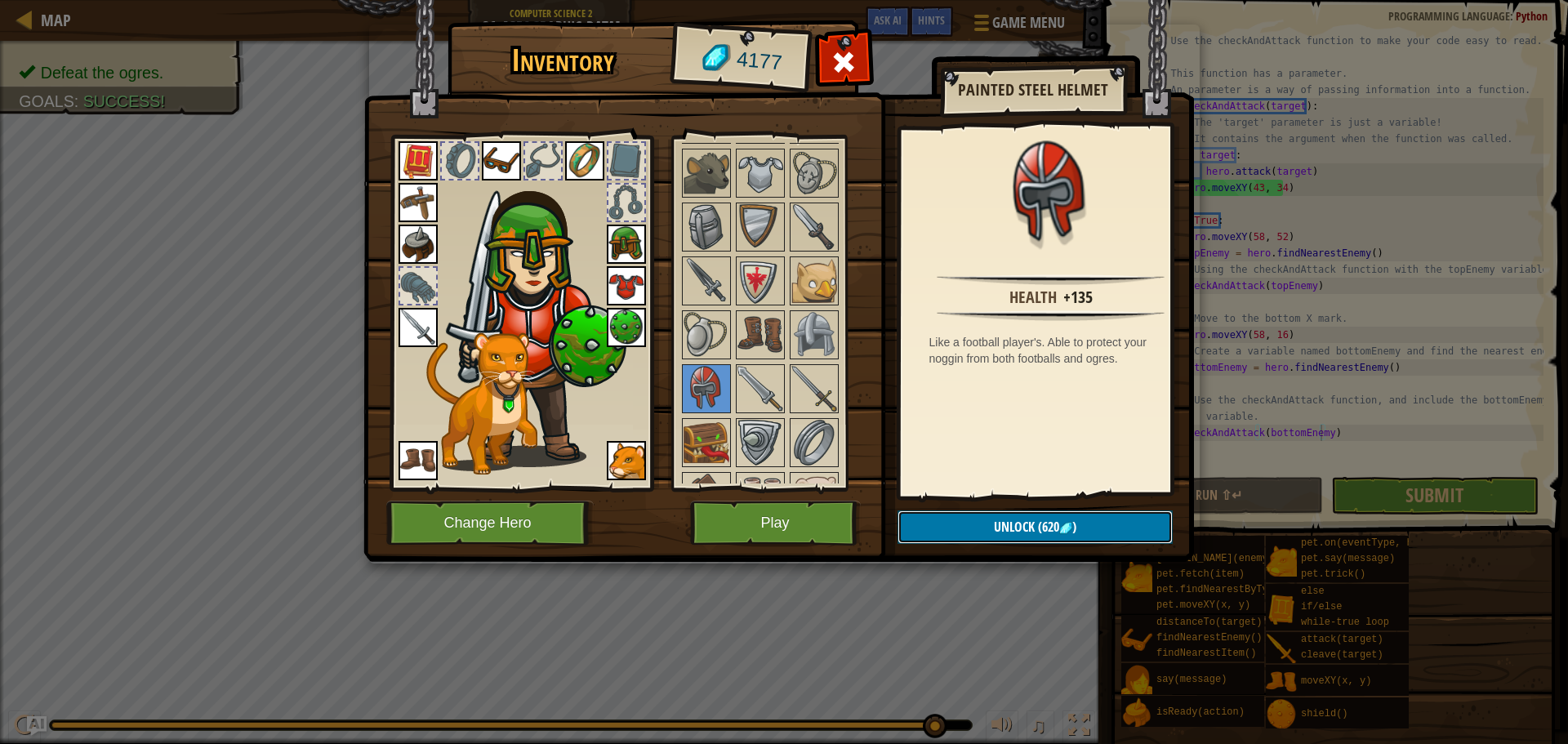
click at [991, 520] on button "Unlock (620 )" at bounding box center [1035, 527] width 275 height 33
click at [991, 520] on button "Confirm" at bounding box center [1035, 527] width 275 height 33
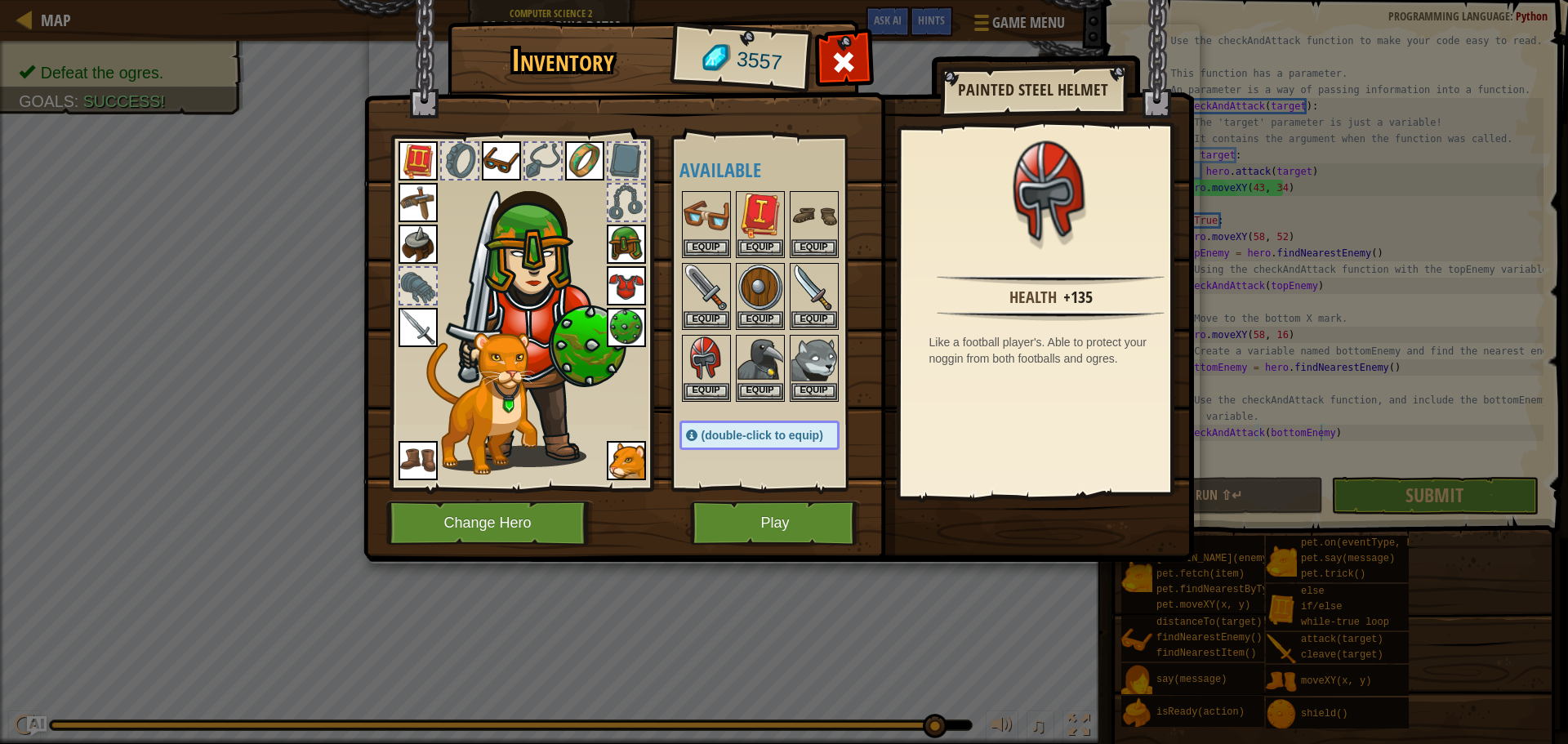
click at [718, 353] on img at bounding box center [706, 359] width 46 height 46
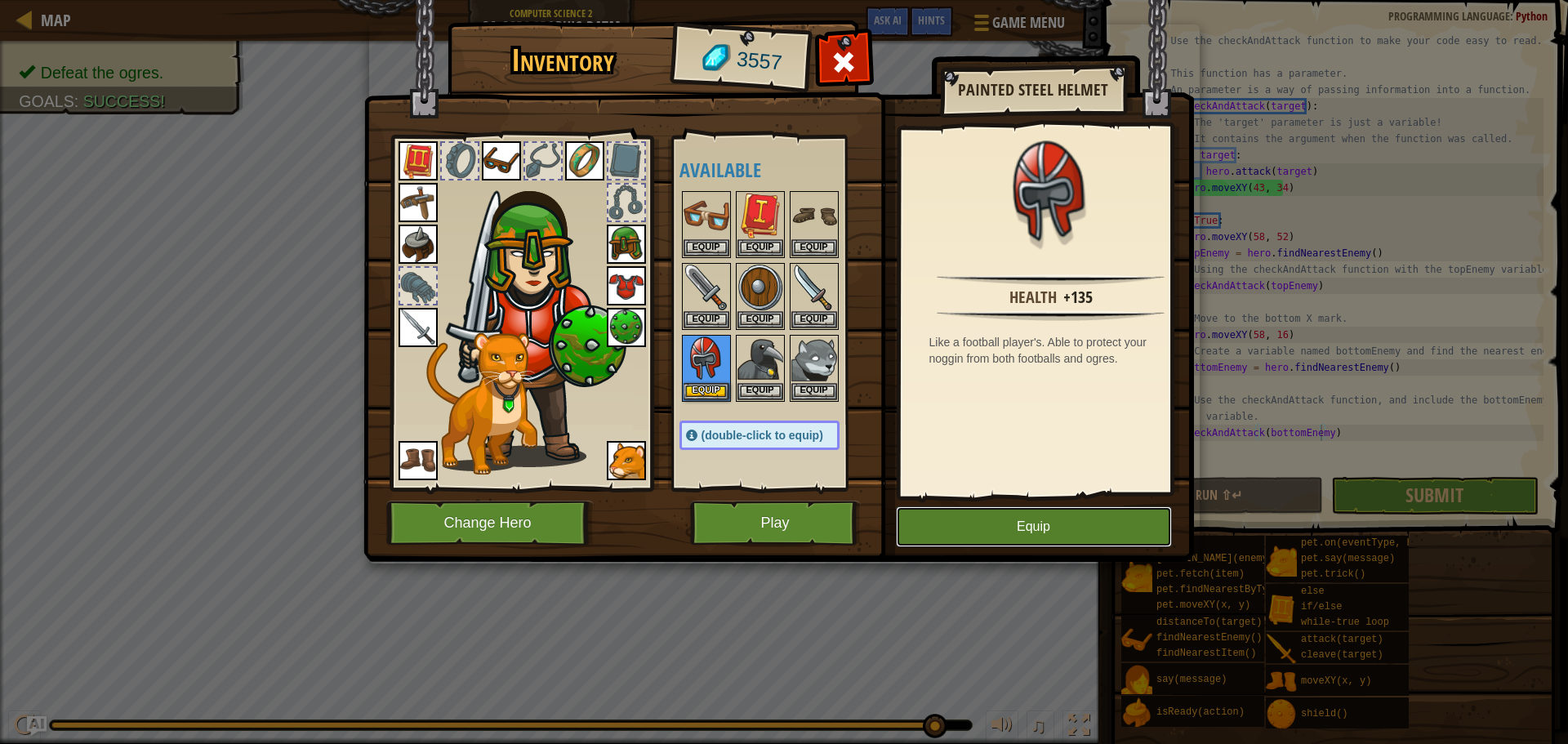
click at [931, 515] on button "Equip" at bounding box center [1034, 527] width 276 height 41
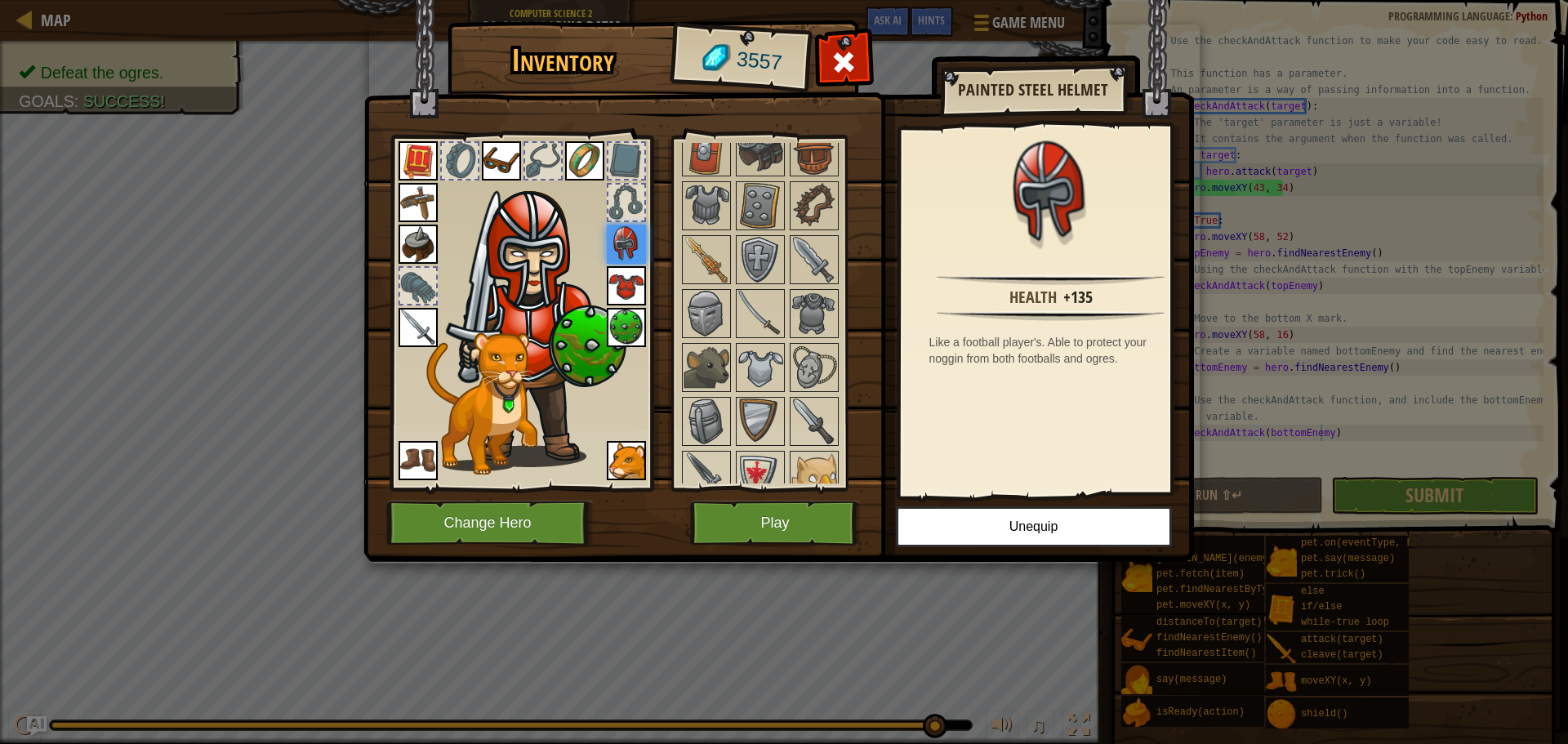
scroll to position [667, 0]
click at [759, 462] on img at bounding box center [760, 474] width 46 height 46
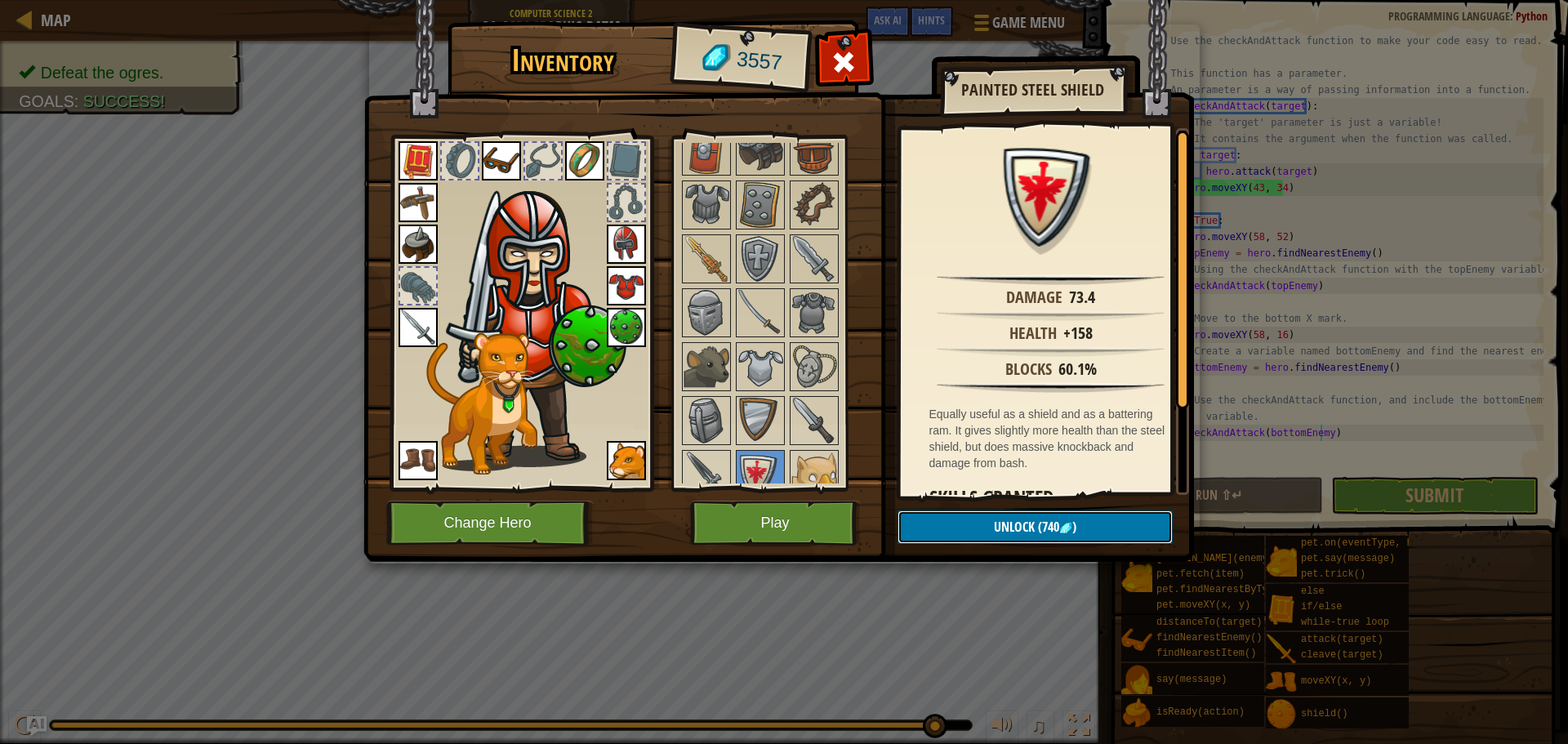
click at [956, 523] on button "Unlock (740 )" at bounding box center [1035, 527] width 275 height 33
click at [956, 523] on button "Confirm" at bounding box center [1035, 527] width 275 height 33
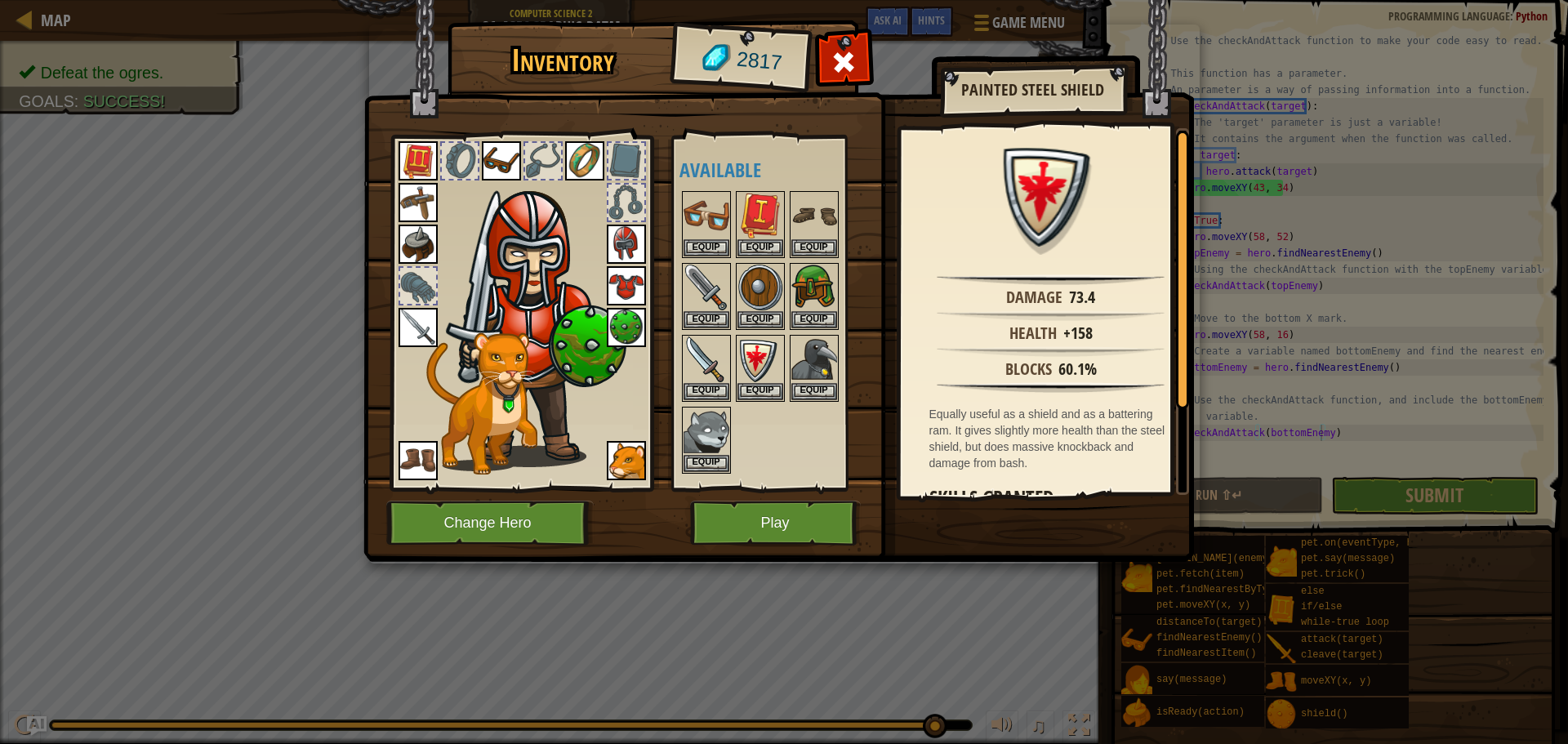
click at [751, 349] on img at bounding box center [760, 359] width 46 height 46
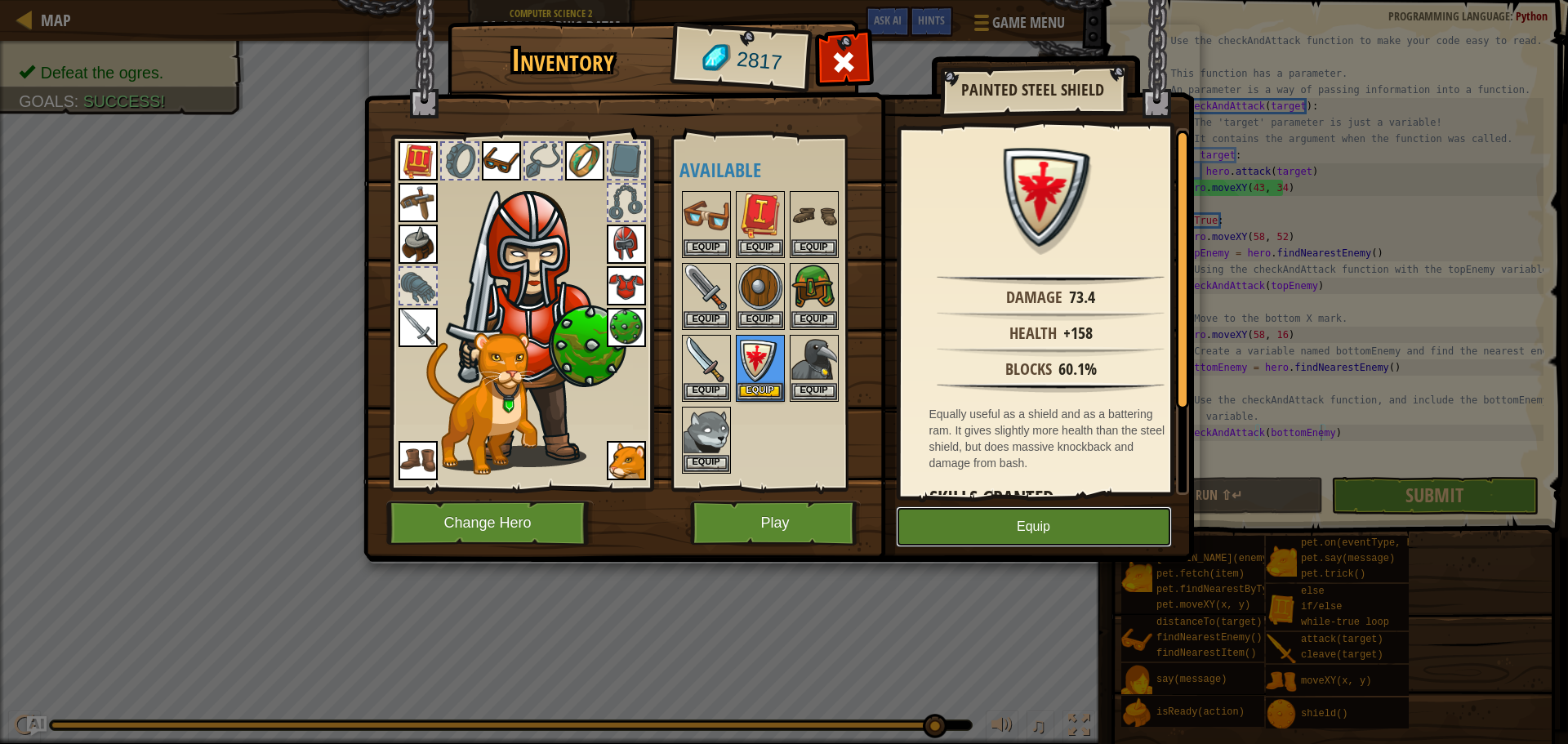
click at [930, 520] on button "Equip" at bounding box center [1034, 527] width 276 height 41
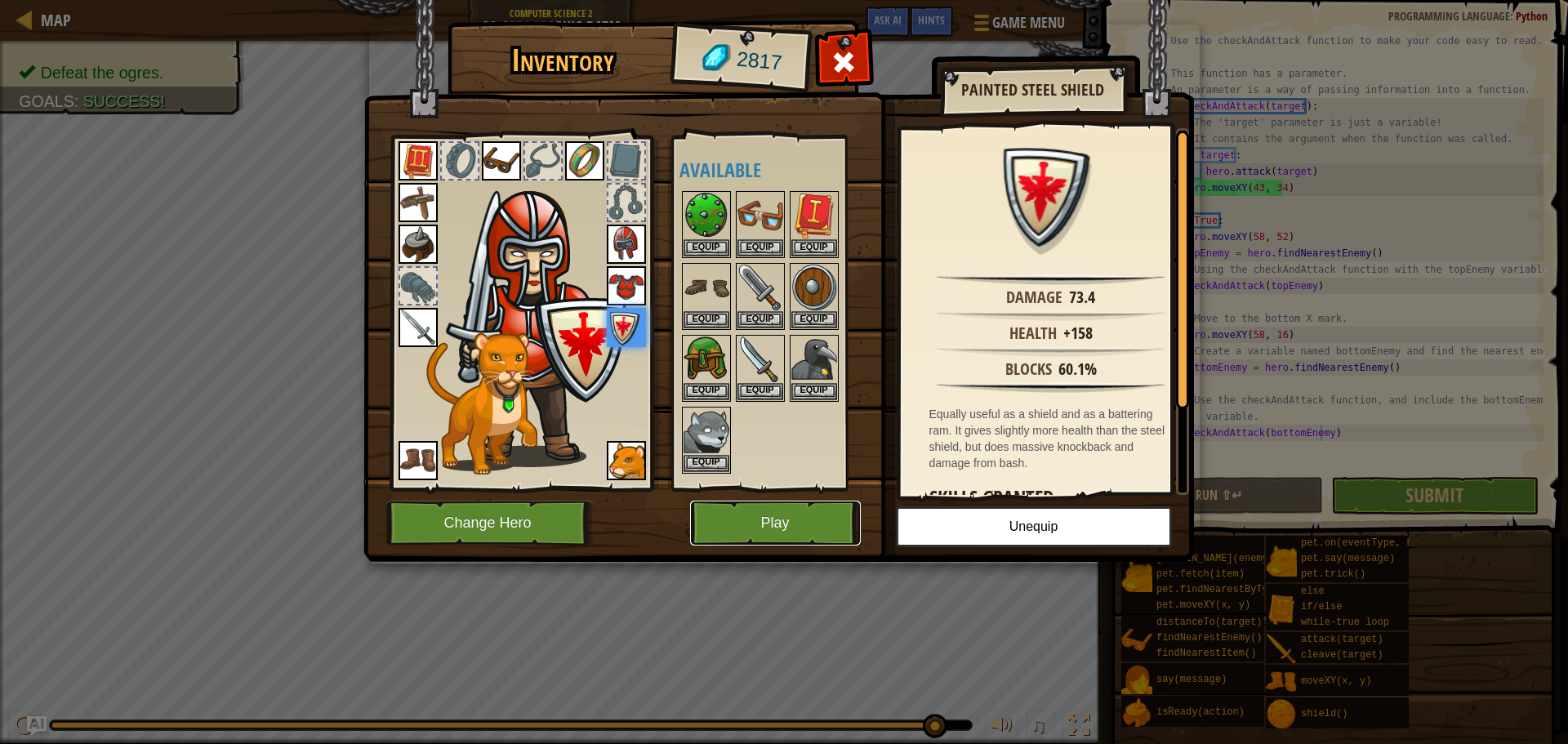
click at [759, 510] on button "Play" at bounding box center [775, 523] width 170 height 45
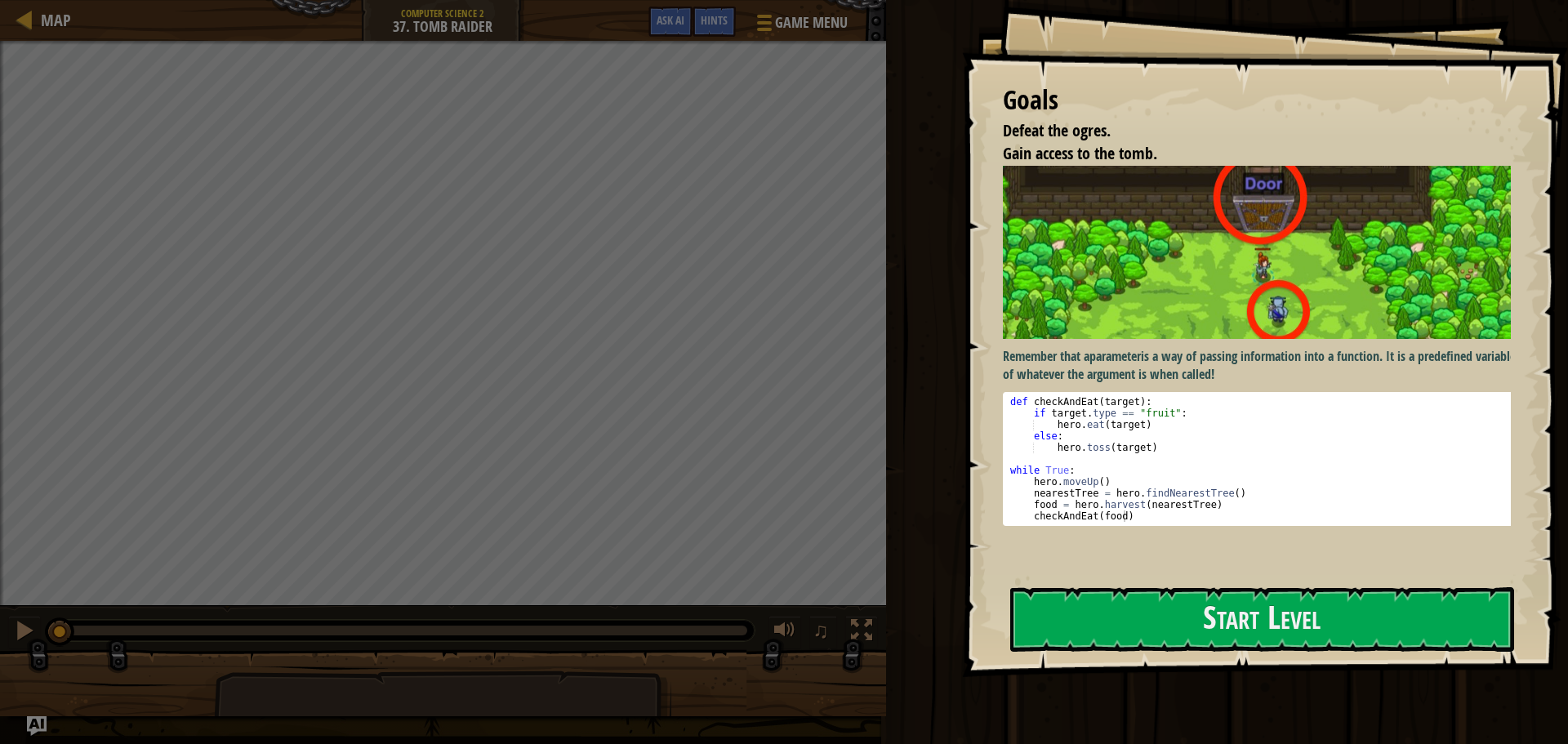
click at [1044, 559] on button "Start Level" at bounding box center [1262, 620] width 504 height 65
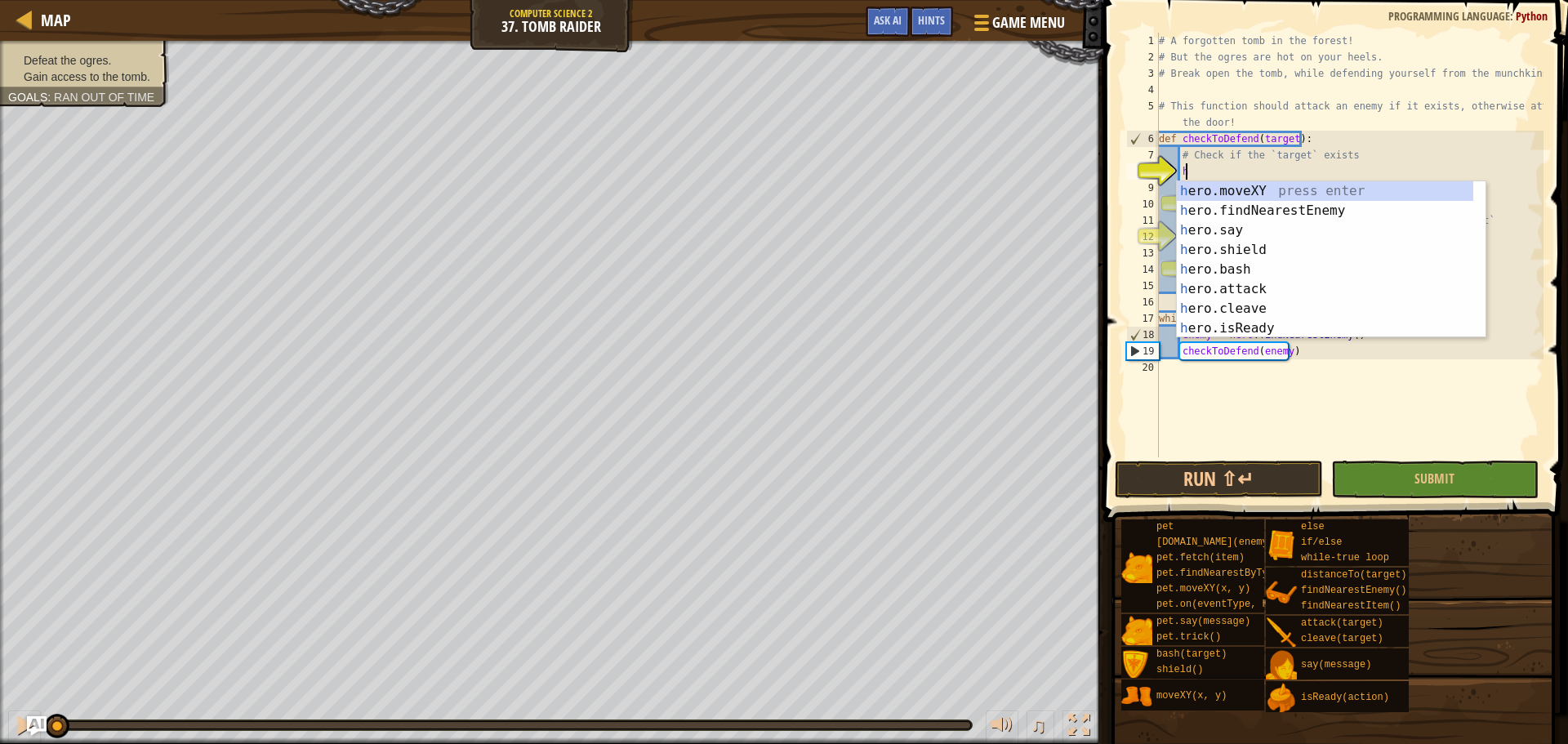
scroll to position [8, 2]
type textarea "her"
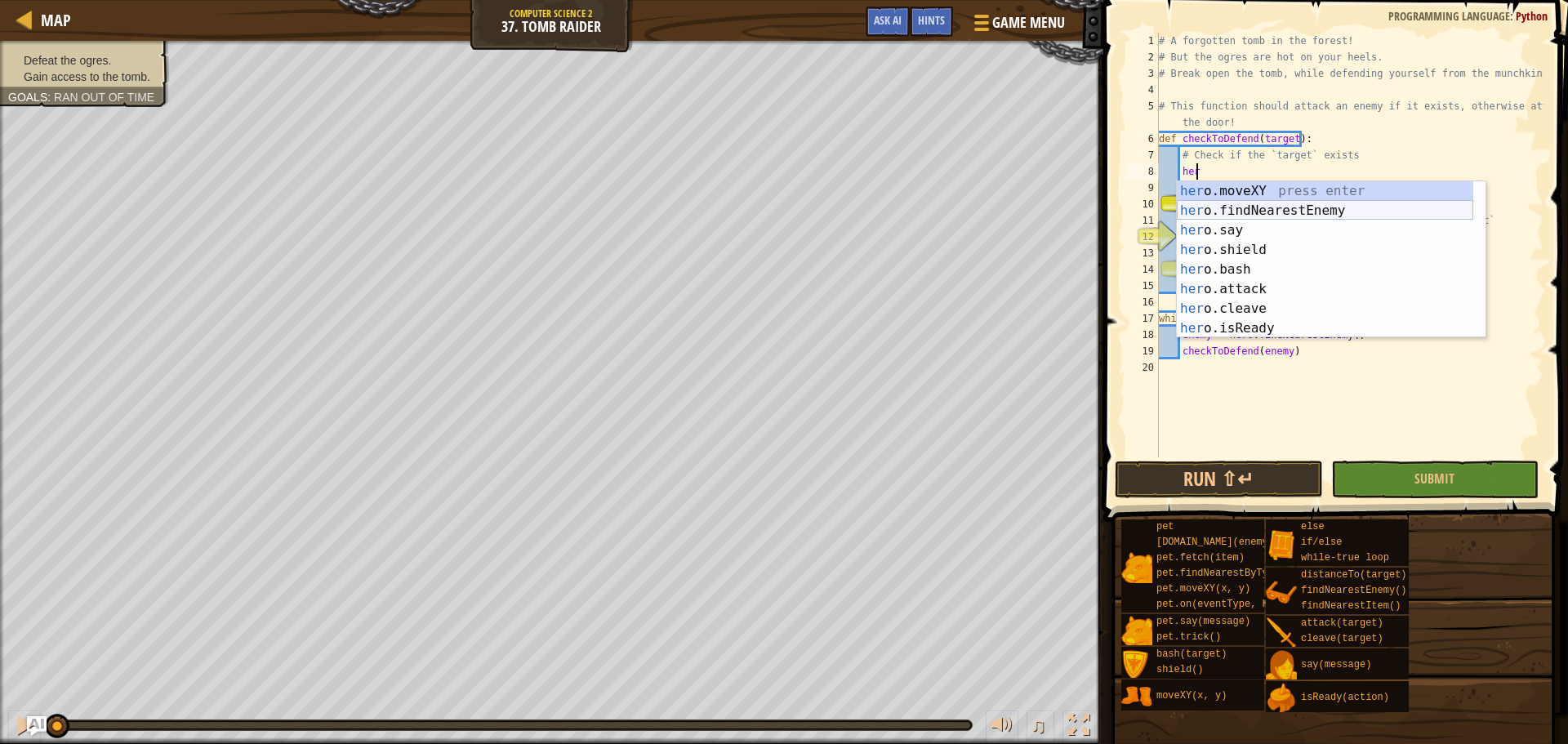
click at [1044, 211] on div "her o.moveXY press enter her o.findNearestEnemy press enter her o.say press ent…" at bounding box center [1324, 279] width 297 height 196
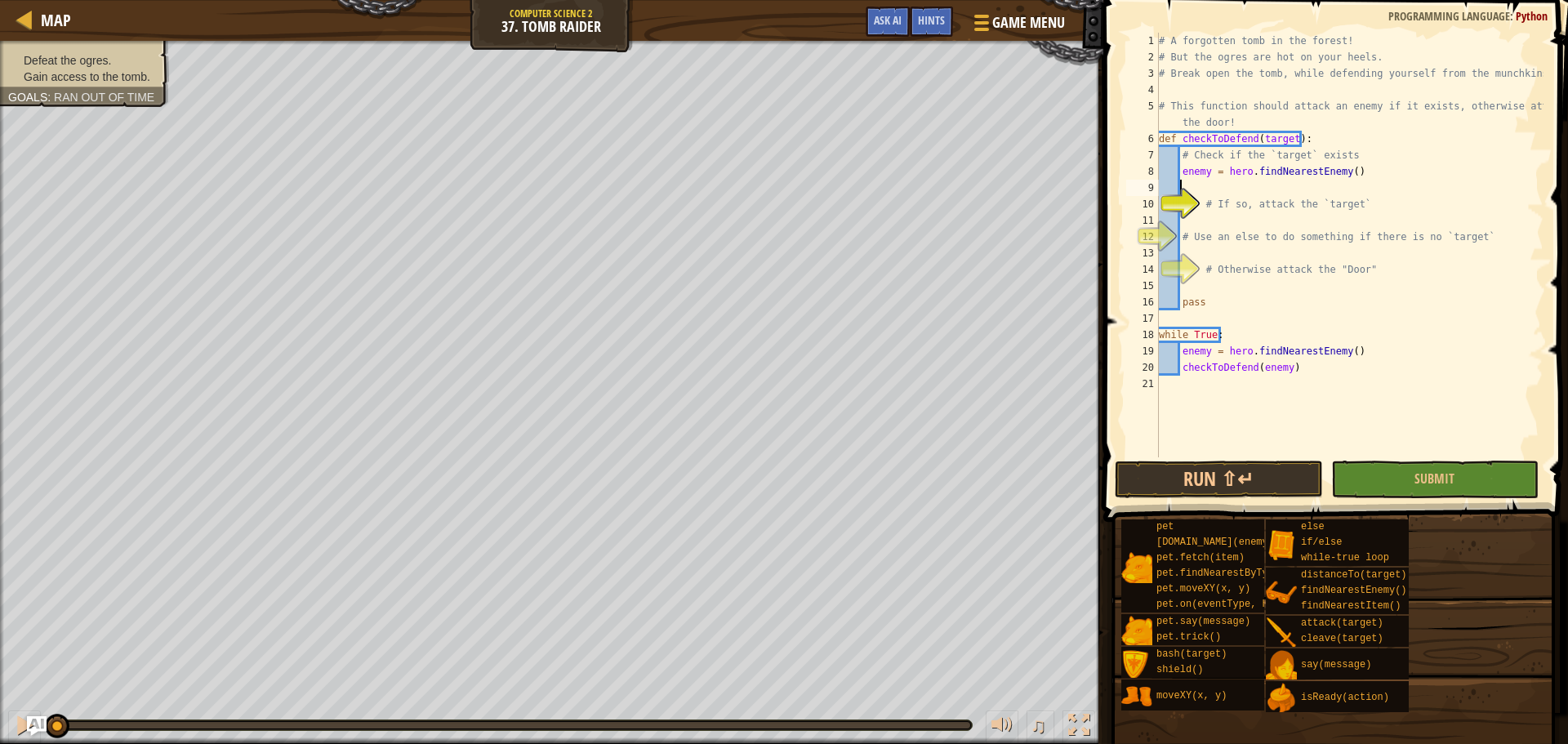
scroll to position [8, 1]
click at [1044, 174] on div "# A forgotten tomb in the forest! # But the ogres are hot on your heels. # Brea…" at bounding box center [1349, 260] width 388 height 457
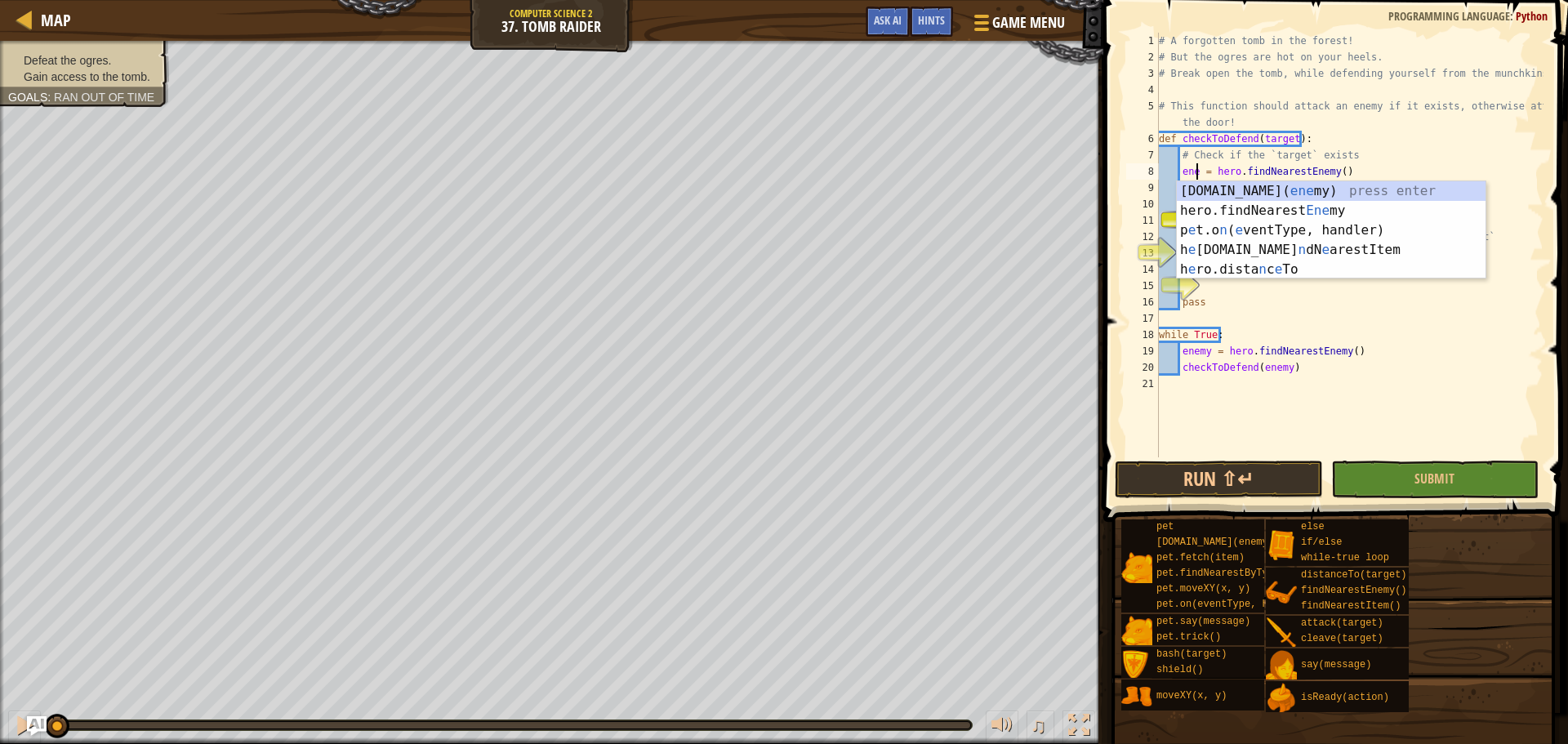
scroll to position [8, 3]
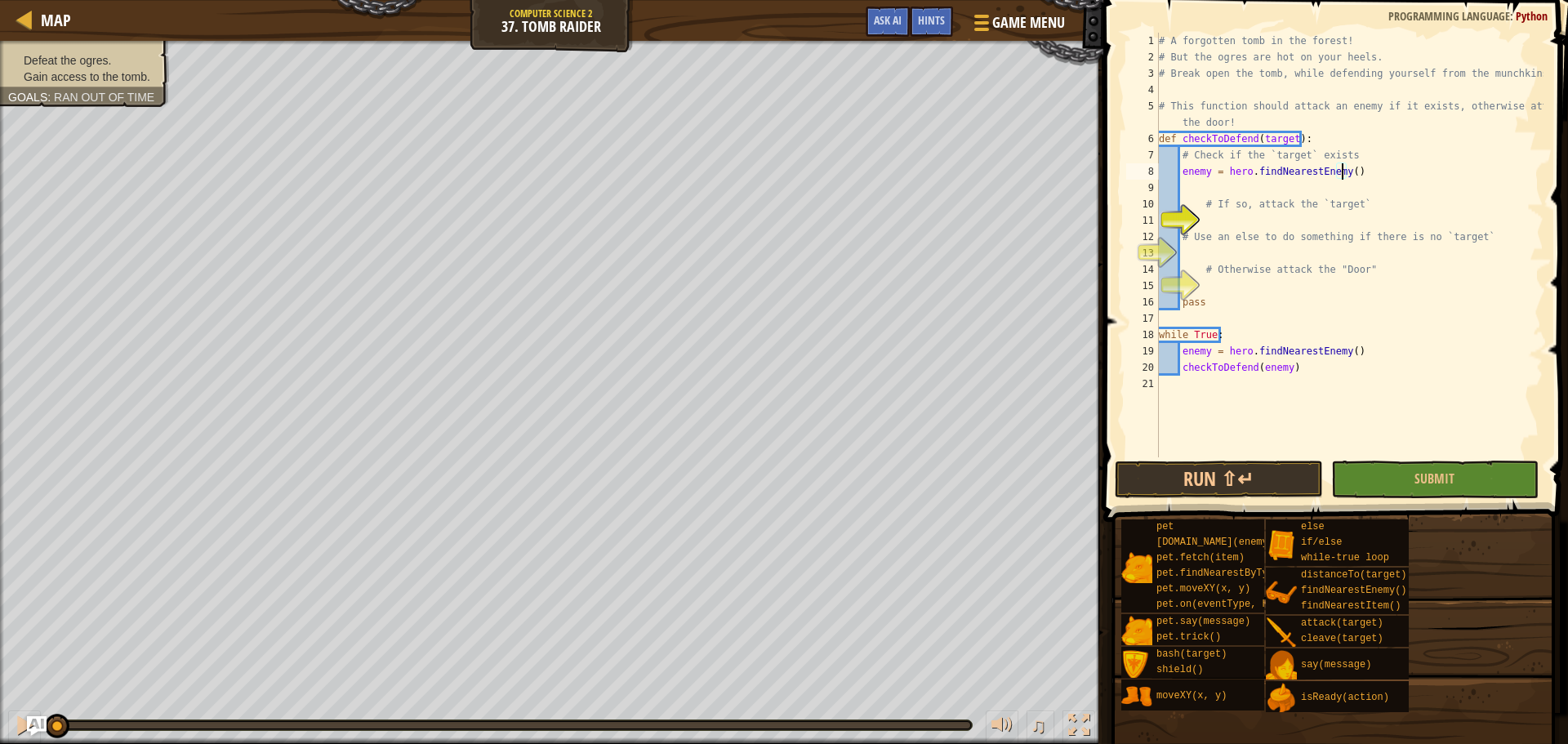
click at [1044, 175] on div "# A forgotten tomb in the forest! # But the ogres are hot on your heels. # Brea…" at bounding box center [1349, 260] width 388 height 457
type textarea "enemy = hero.findNearestEnemy(target)"
click at [1044, 220] on div "# A forgotten tomb in the forest! # But the ogres are hot on your heels. # Brea…" at bounding box center [1349, 260] width 388 height 457
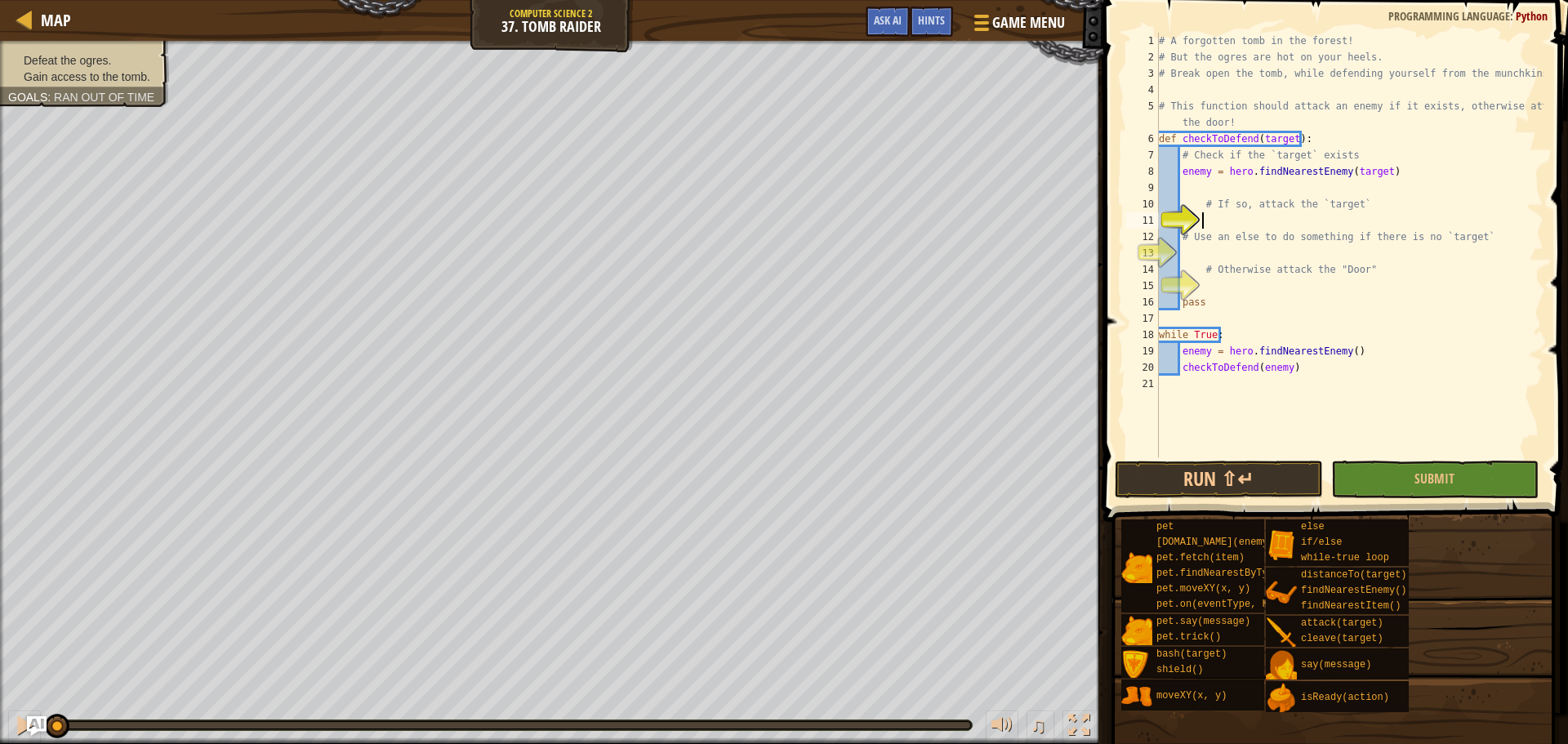
type textarea "i"
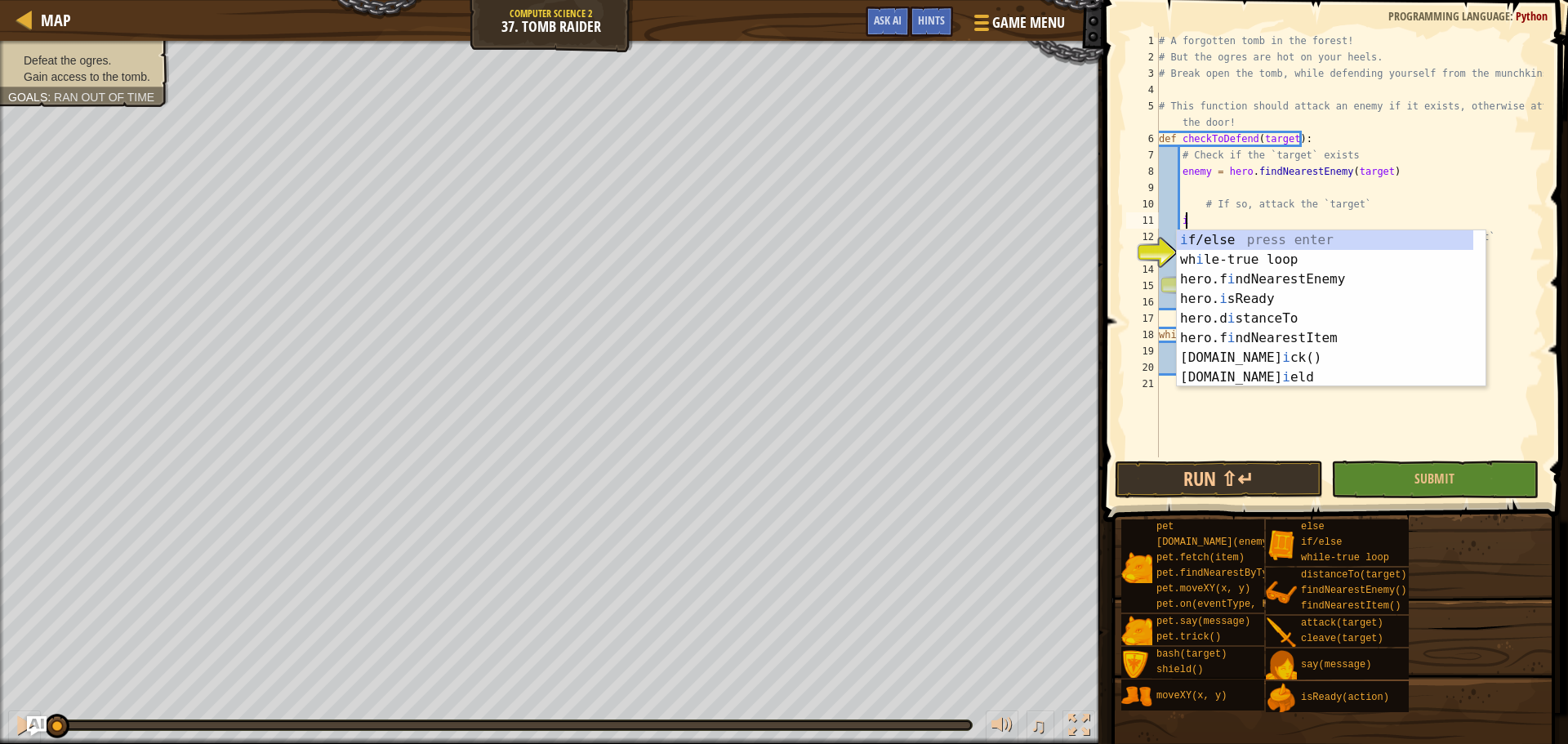
scroll to position [8, 2]
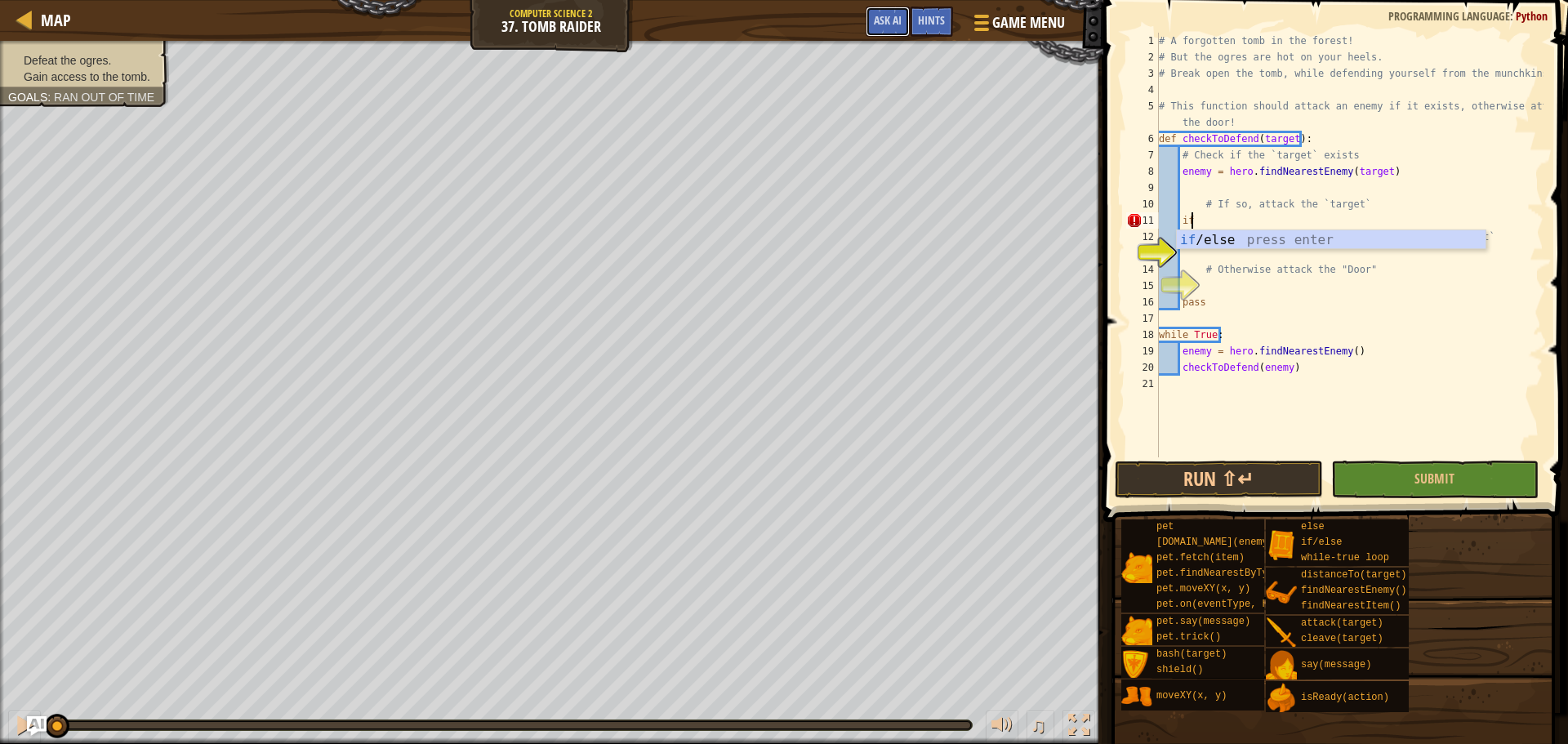
click at [885, 26] on span "Ask AI" at bounding box center [888, 21] width 27 height 16
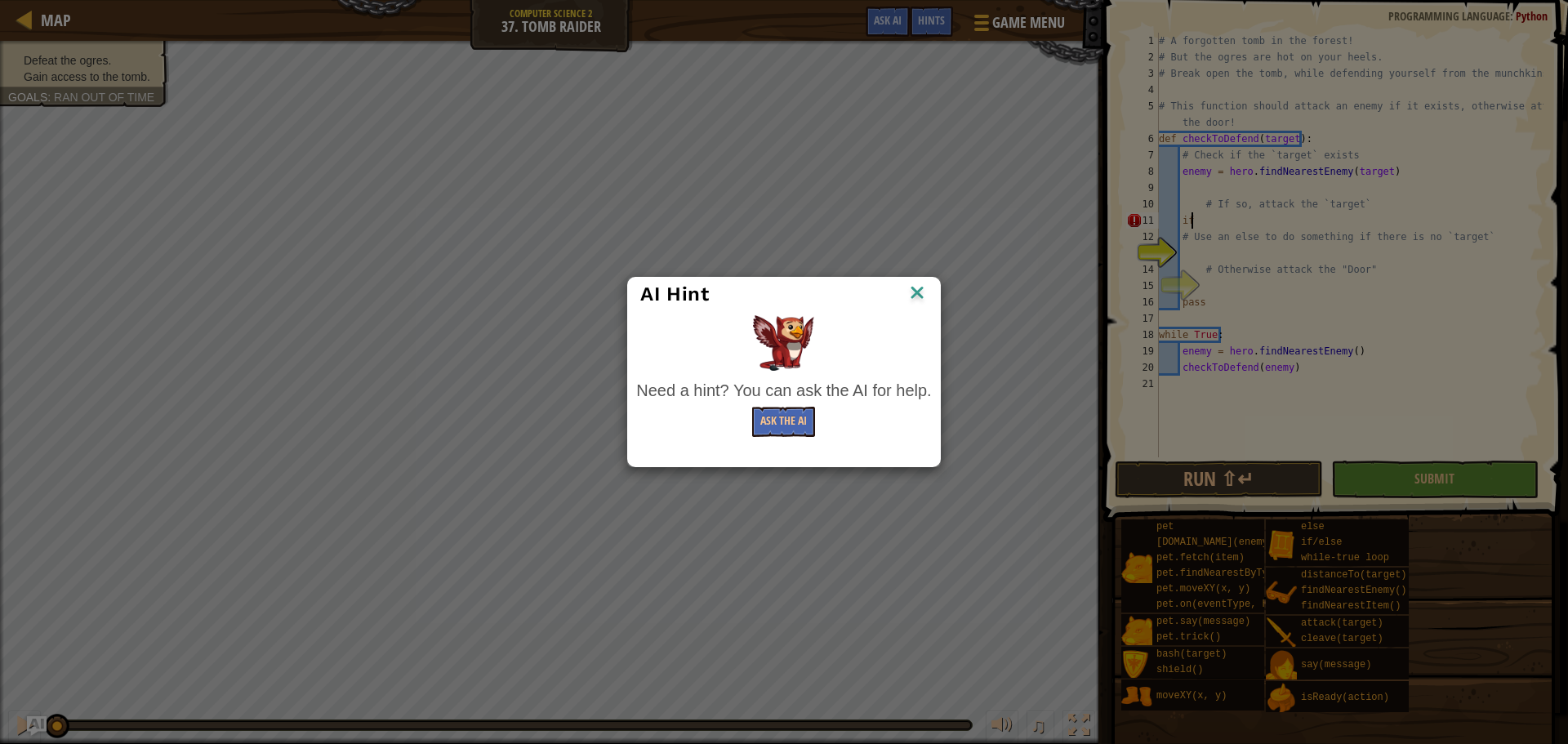
click at [915, 23] on div "AI Hint Need a hint? You can ask the AI for help. Ask the AI" at bounding box center [784, 372] width 1568 height 744
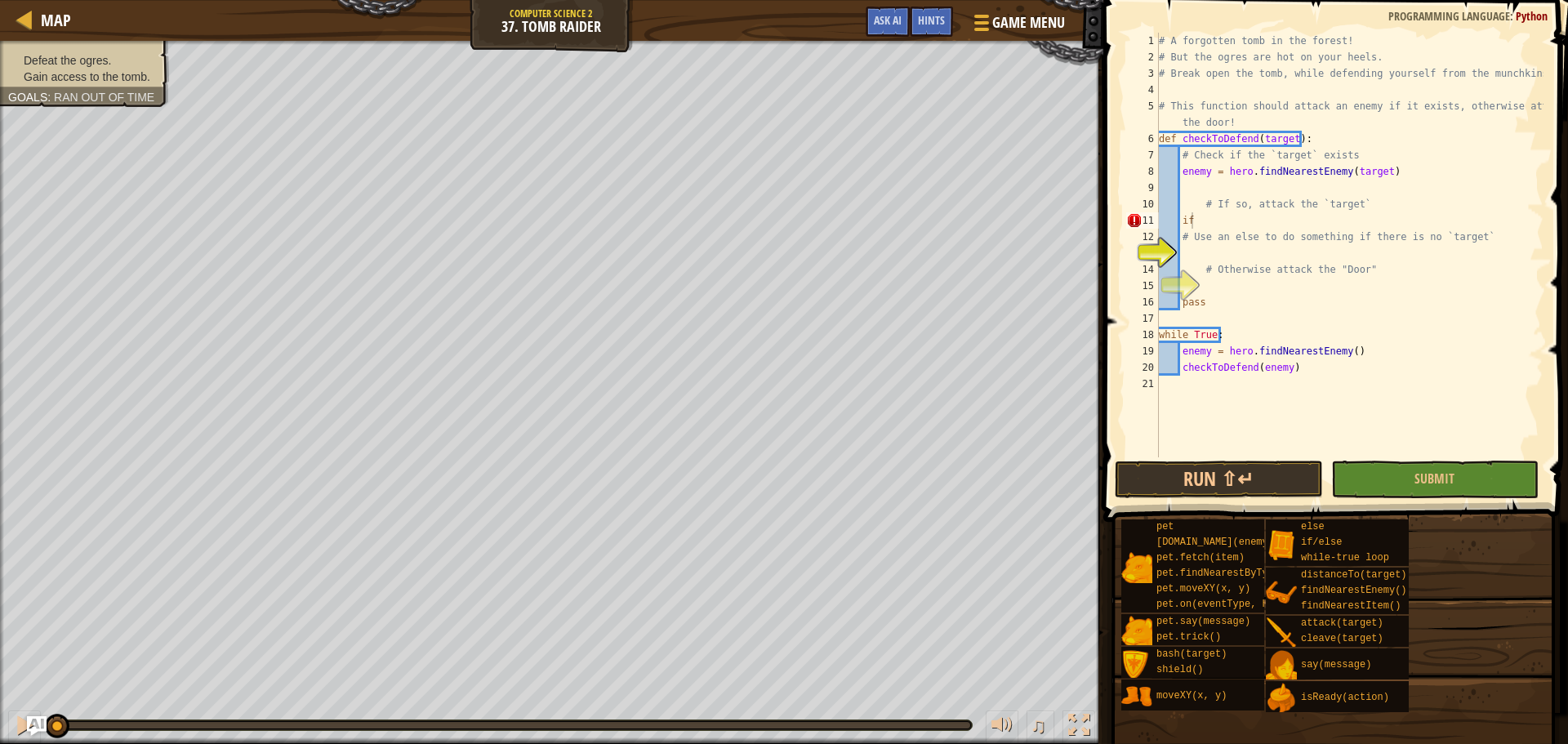
click at [921, 22] on span "Hints" at bounding box center [932, 21] width 27 height 16
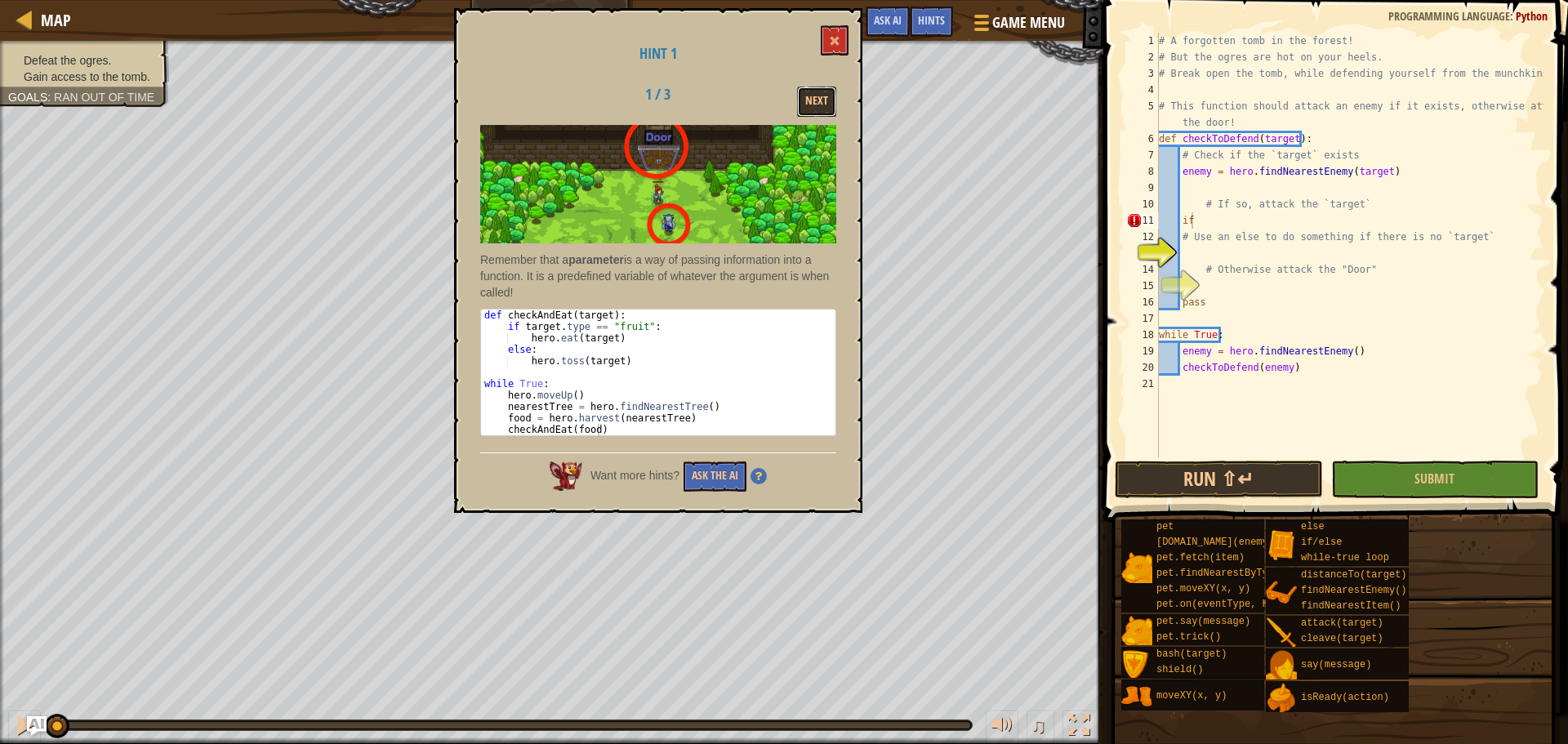
click at [812, 107] on button "Next" at bounding box center [816, 101] width 39 height 30
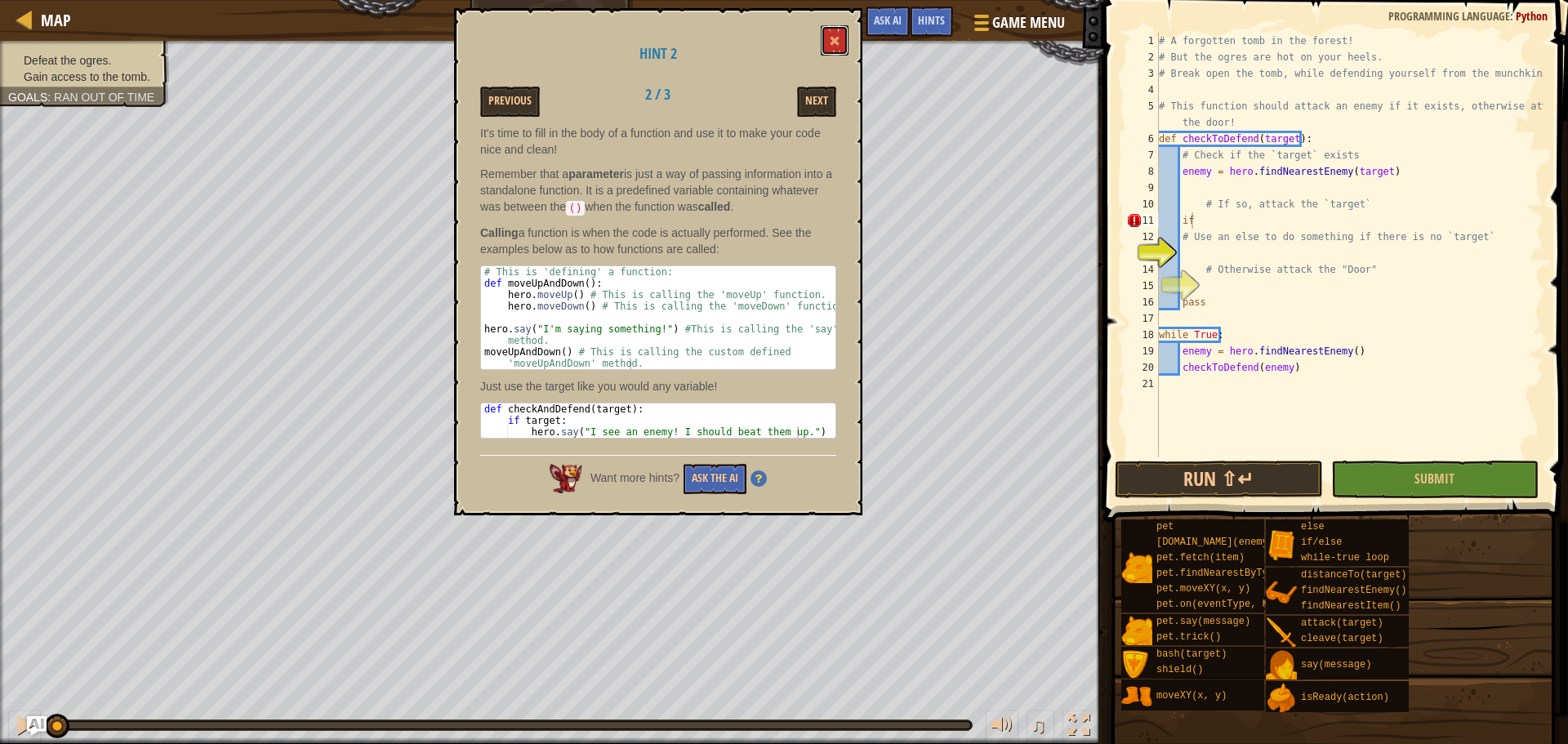
click at [827, 25] on button at bounding box center [834, 40] width 27 height 30
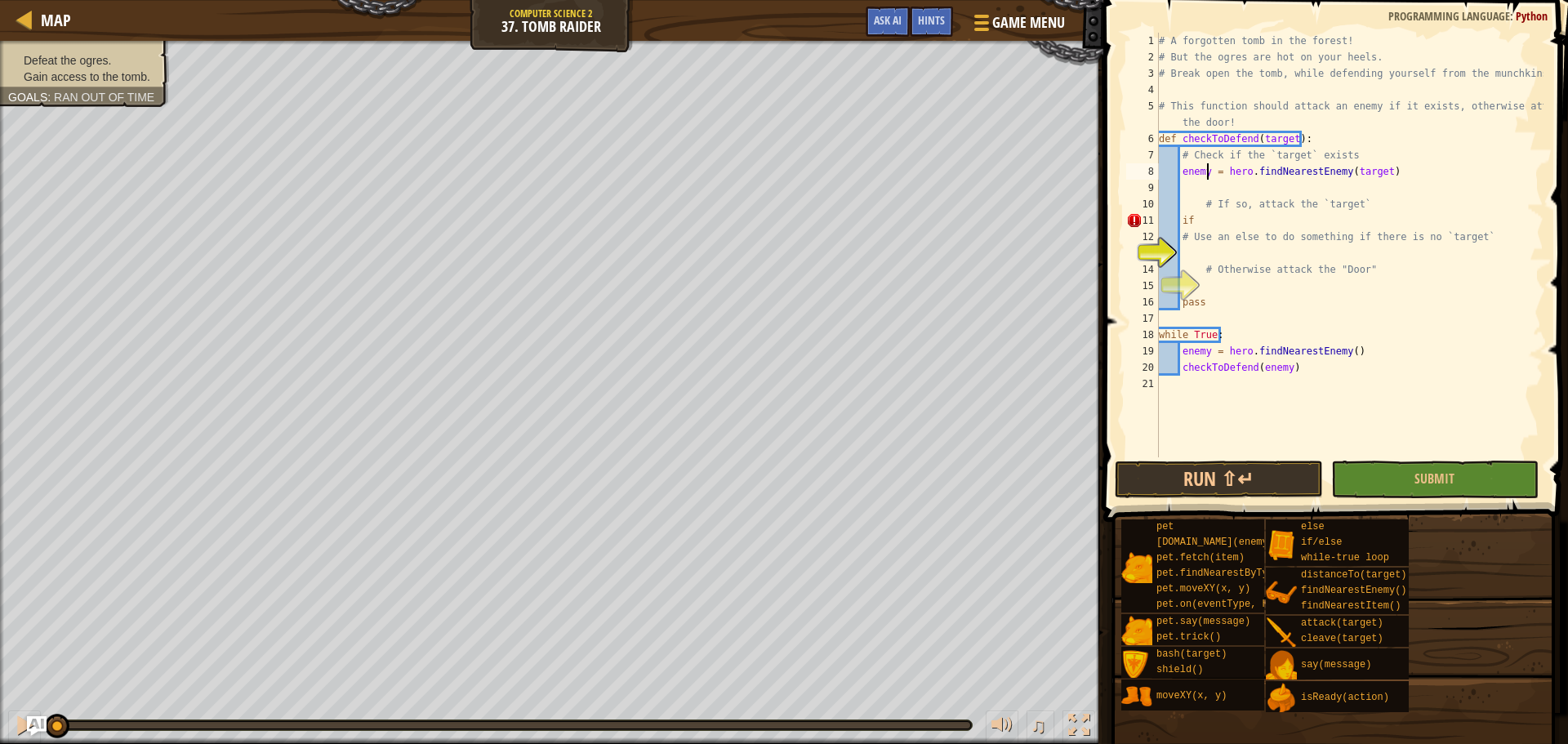
click at [1044, 175] on div "# A forgotten tomb in the forest! # But the ogres are hot on your heels. # Brea…" at bounding box center [1349, 260] width 388 height 457
click at [1044, 222] on div "# A forgotten tomb in the forest! # But the ogres are hot on your heels. # Brea…" at bounding box center [1349, 260] width 388 height 457
type textarea "if:"
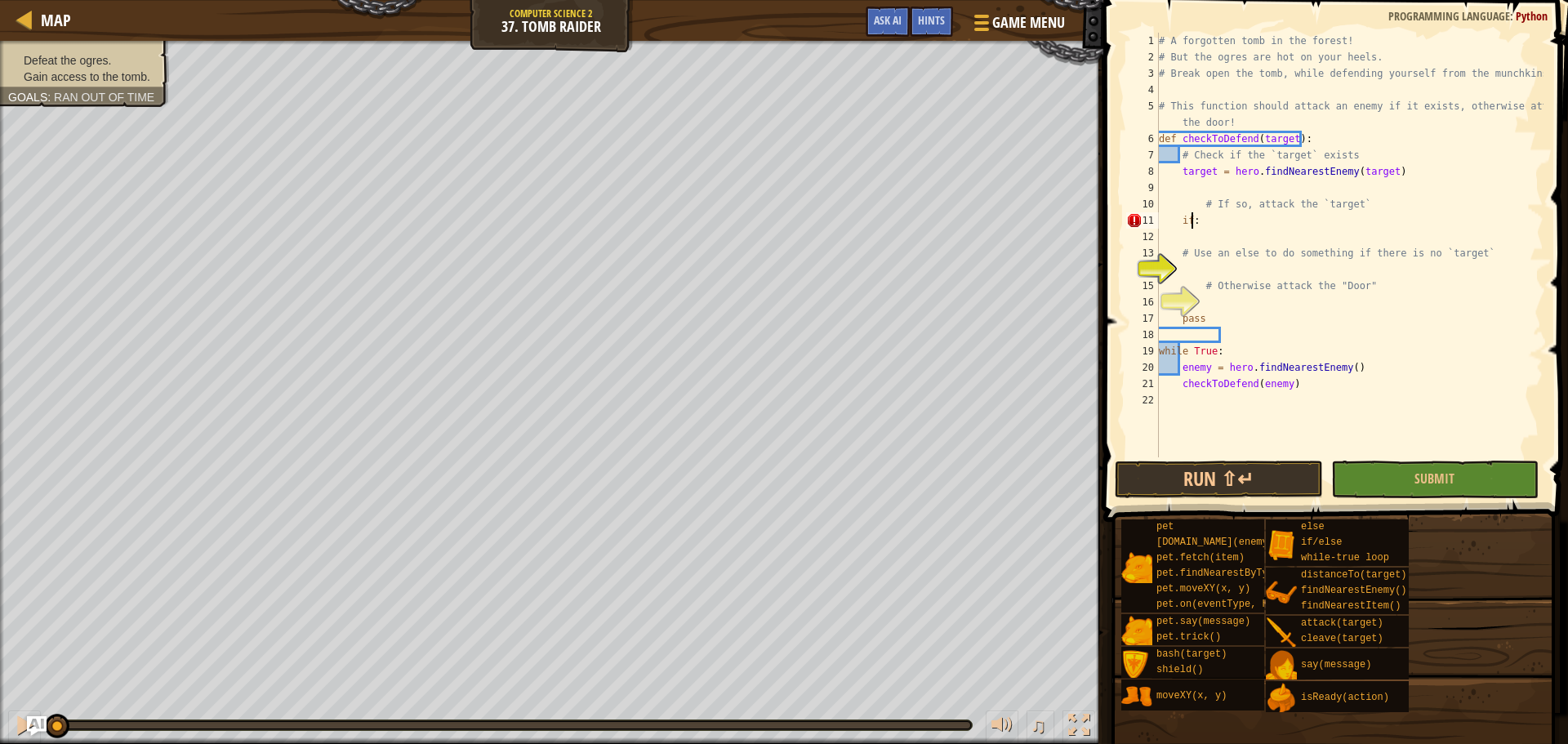
click at [1044, 214] on div "# A forgotten tomb in the forest! # But the ogres are hot on your heels. # Brea…" at bounding box center [1349, 260] width 388 height 457
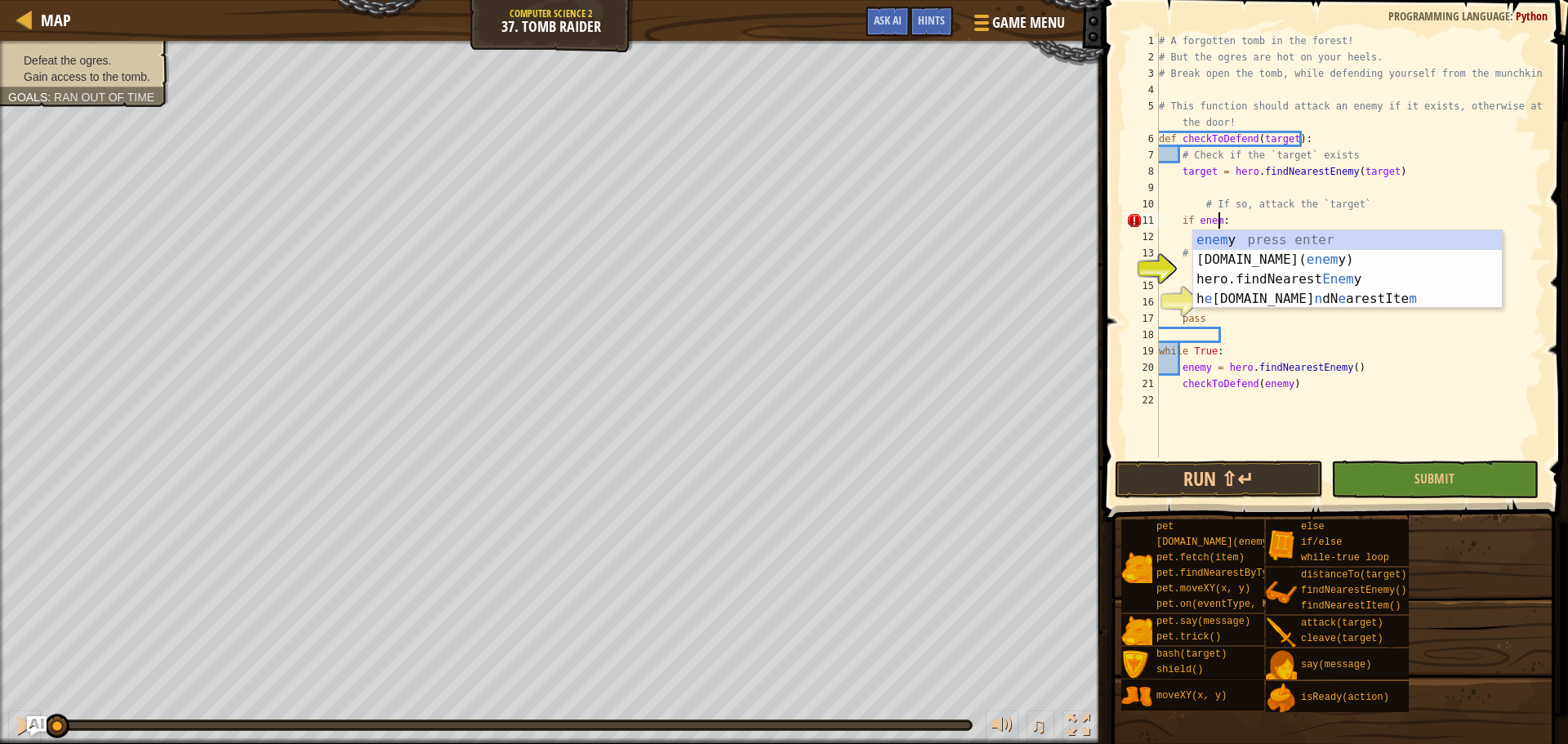
scroll to position [8, 5]
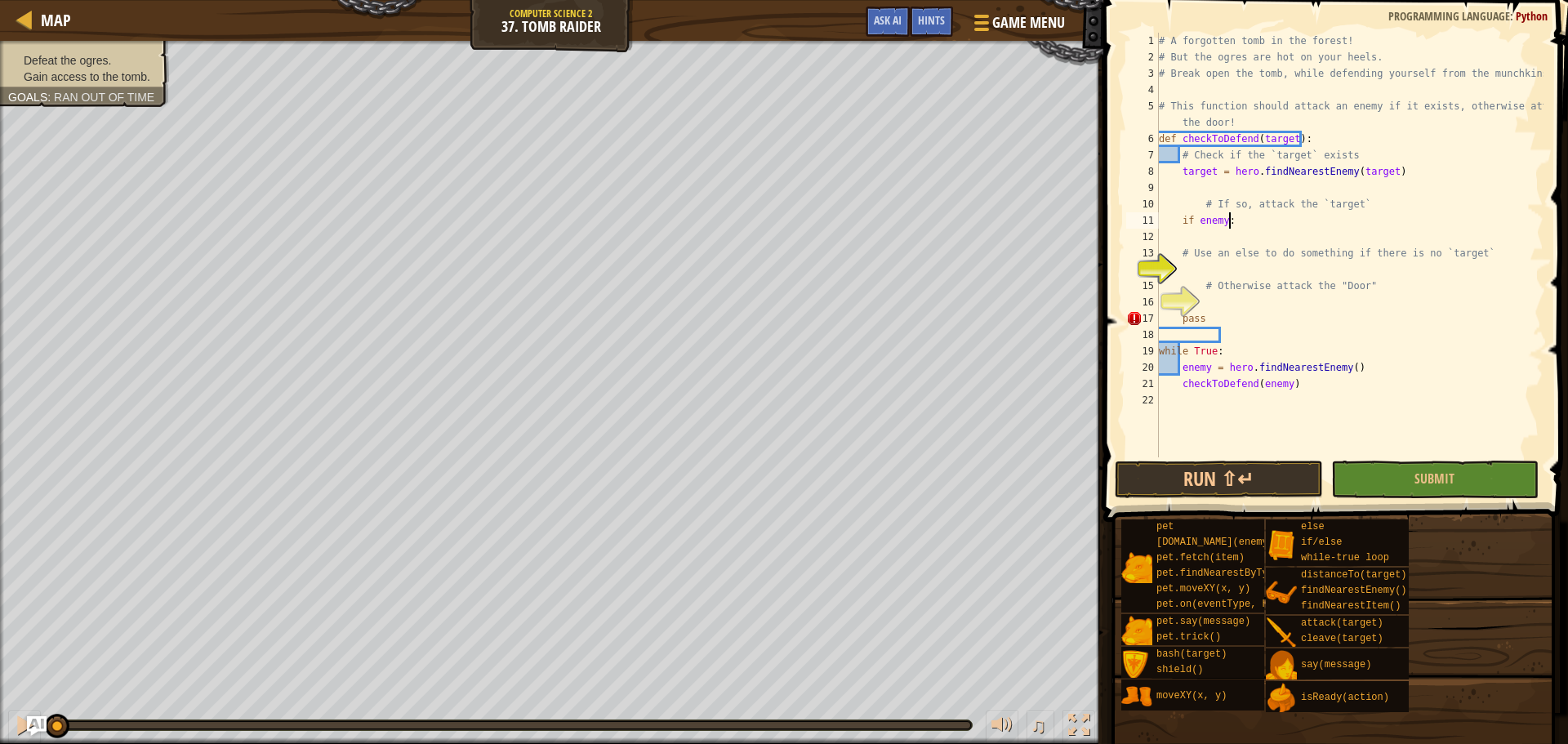
click at [1044, 212] on div "# A forgotten tomb in the forest! # But the ogres are hot on your heels. # Brea…" at bounding box center [1349, 260] width 388 height 457
click at [1044, 221] on div "# A forgotten tomb in the forest! # But the ogres are hot on your heels. # Brea…" at bounding box center [1349, 260] width 388 height 457
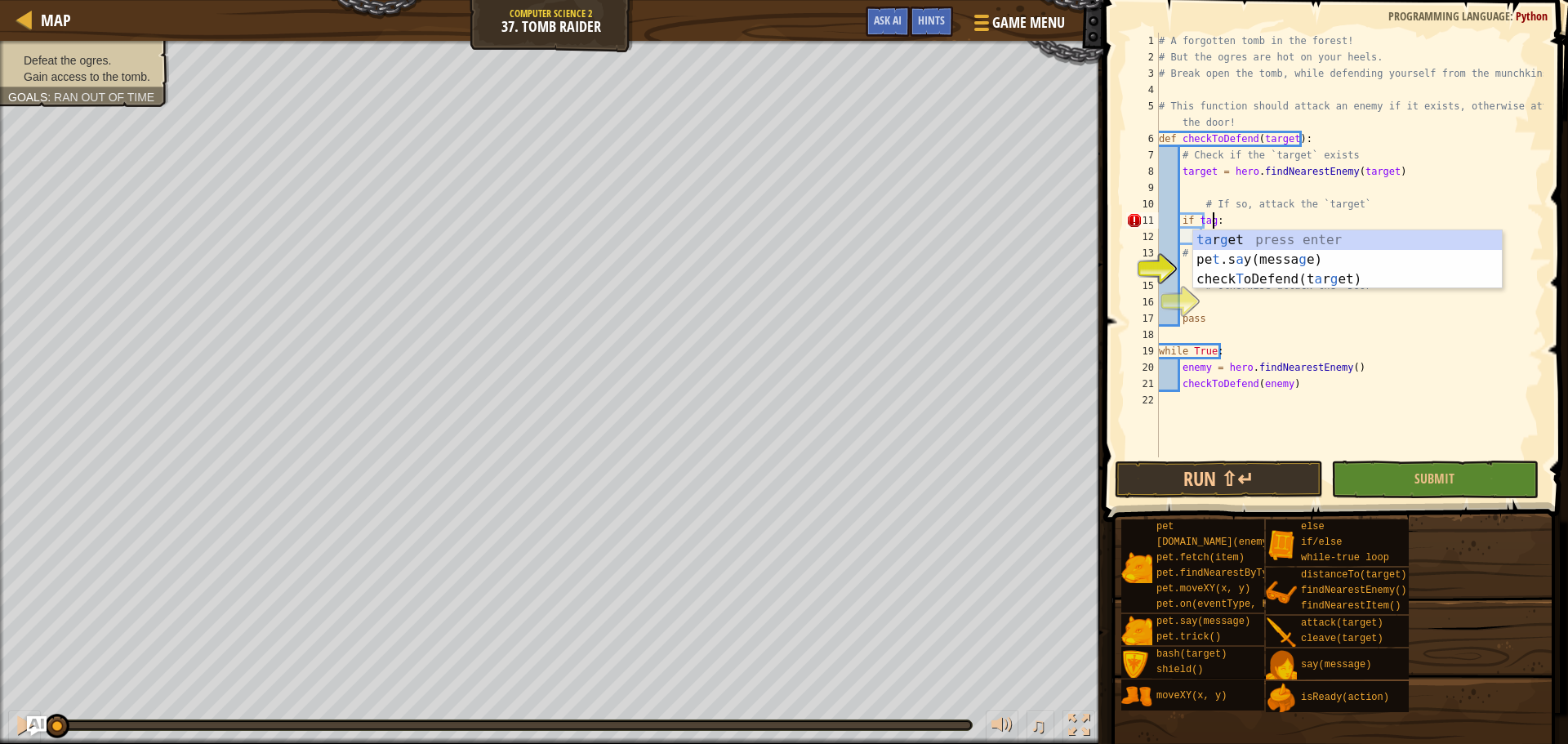
scroll to position [8, 4]
click at [1044, 241] on div "ta r g et press enter pe t .s a y([PERSON_NAME]) press enter check T oDefend(t …" at bounding box center [1347, 279] width 308 height 98
type textarea "if target:"
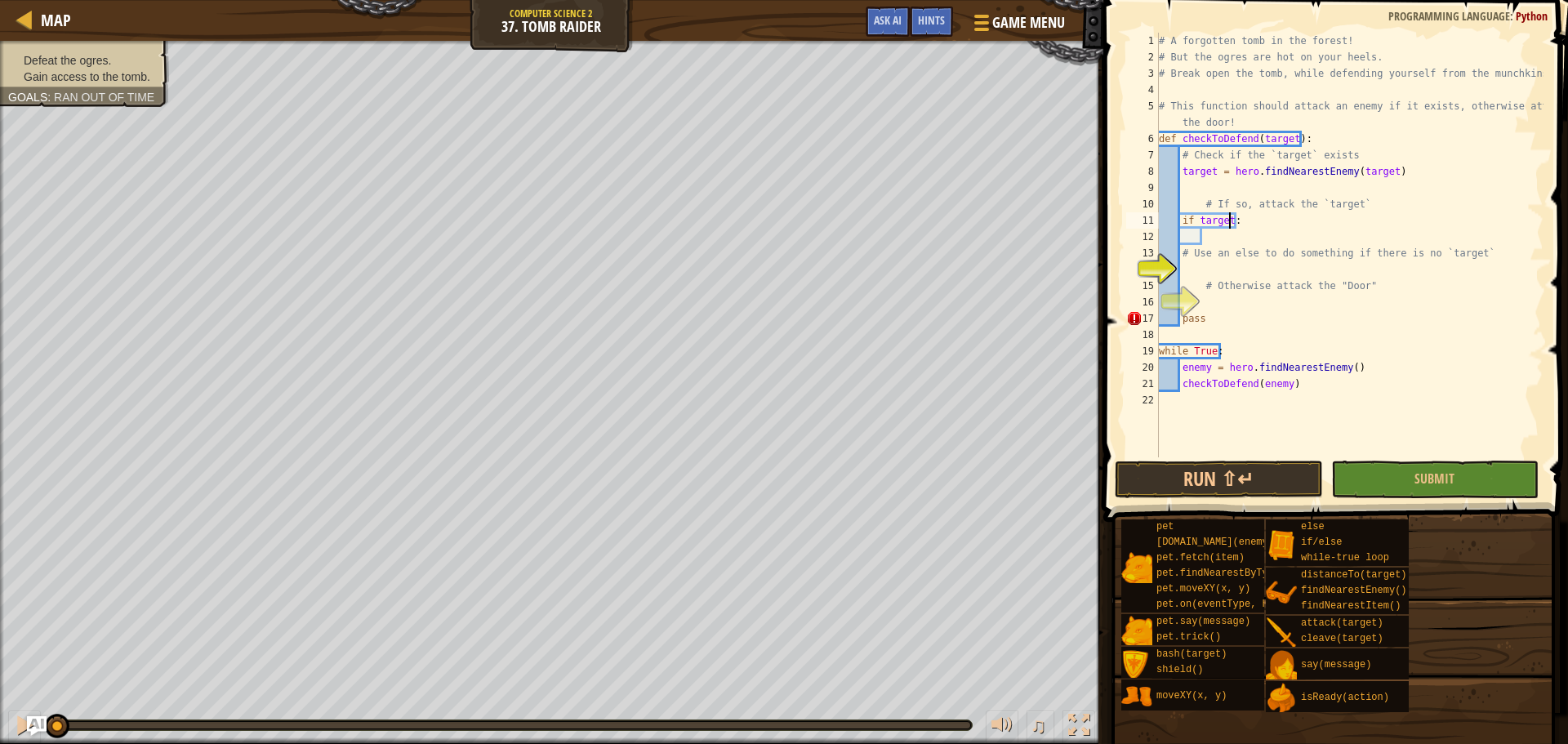
click at [1044, 239] on div "# A forgotten tomb in the forest! # But the ogres are hot on your heels. # Brea…" at bounding box center [1349, 260] width 388 height 457
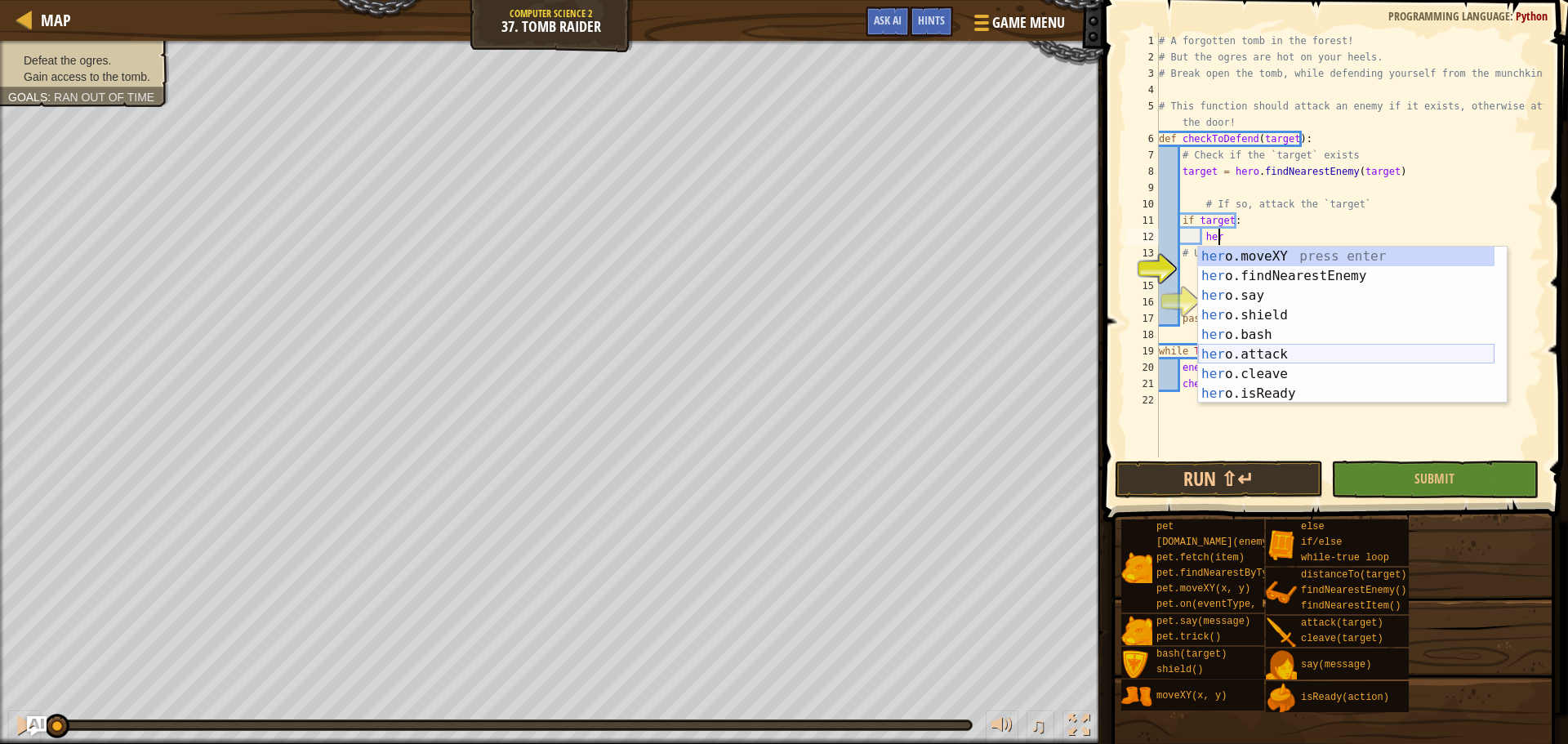
click at [1044, 355] on div "her o.moveXY press enter her o.findNearestEnemy press enter her o.say press ent…" at bounding box center [1346, 345] width 297 height 196
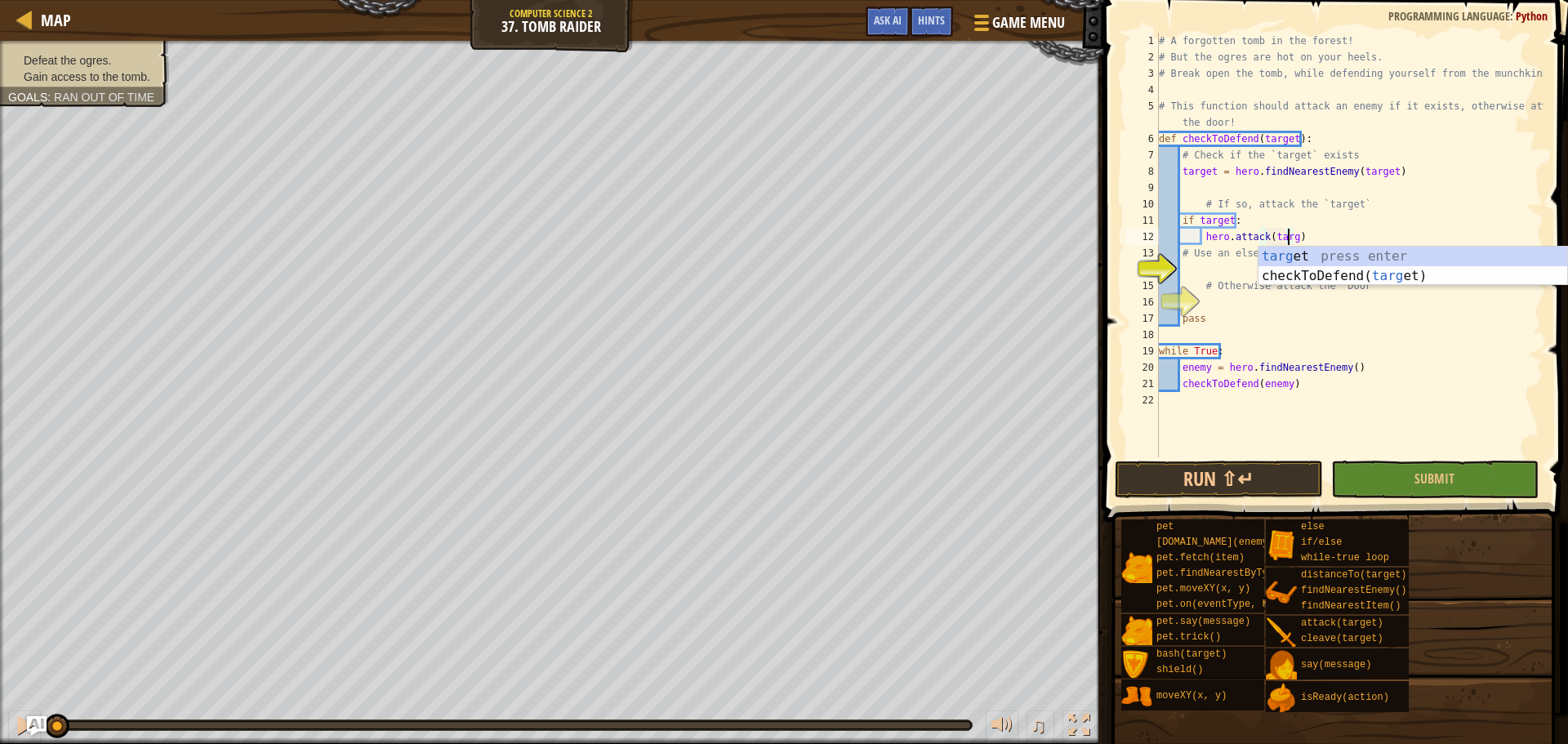
scroll to position [8, 11]
type textarea "hero.attack(target)"
click at [1044, 269] on div "# A forgotten tomb in the forest! # But the ogres are hot on your heels. # Brea…" at bounding box center [1349, 260] width 388 height 457
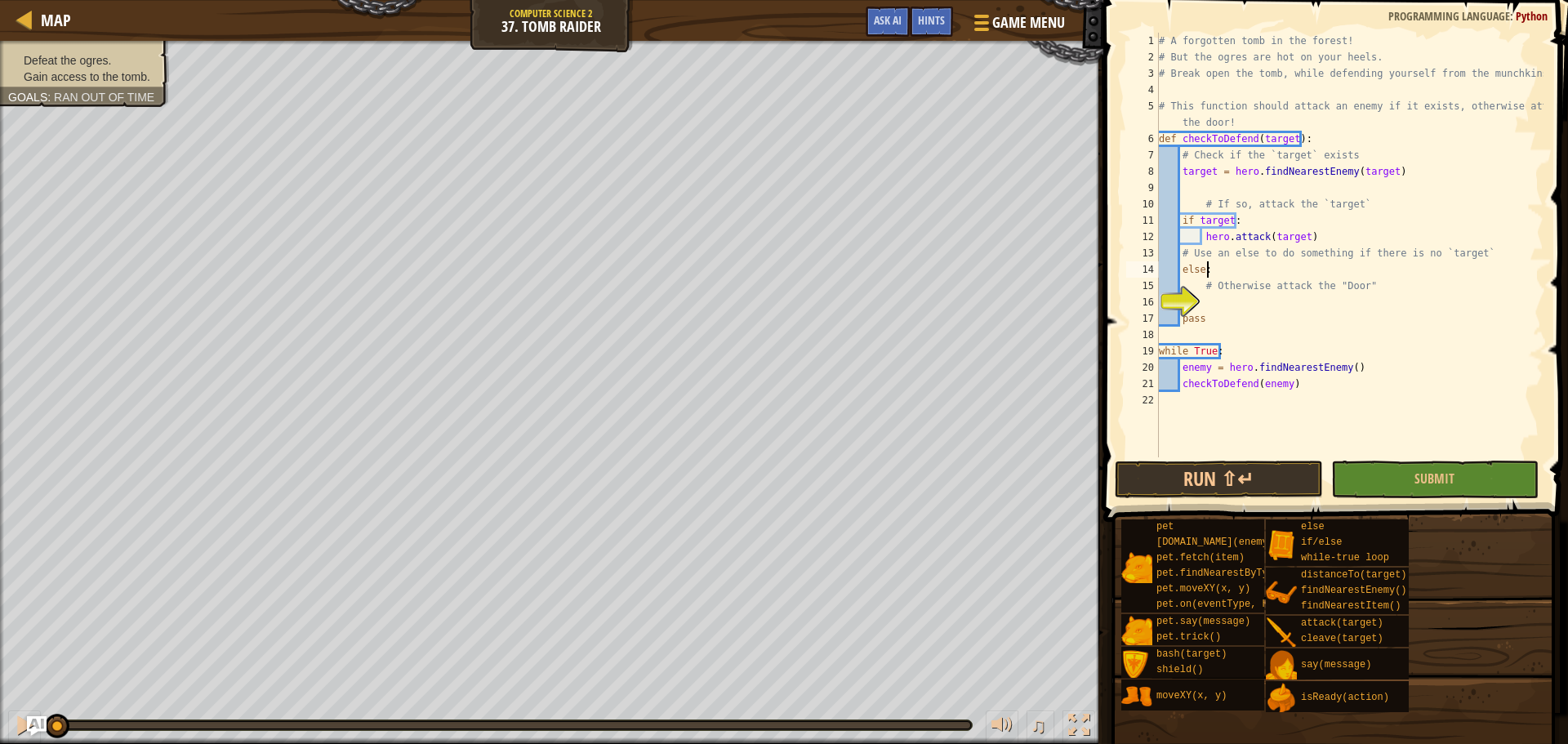
scroll to position [8, 3]
type textarea "else:"
click at [1044, 300] on div "# A forgotten tomb in the forest! # But the ogres are hot on your heels. # Brea…" at bounding box center [1349, 260] width 388 height 457
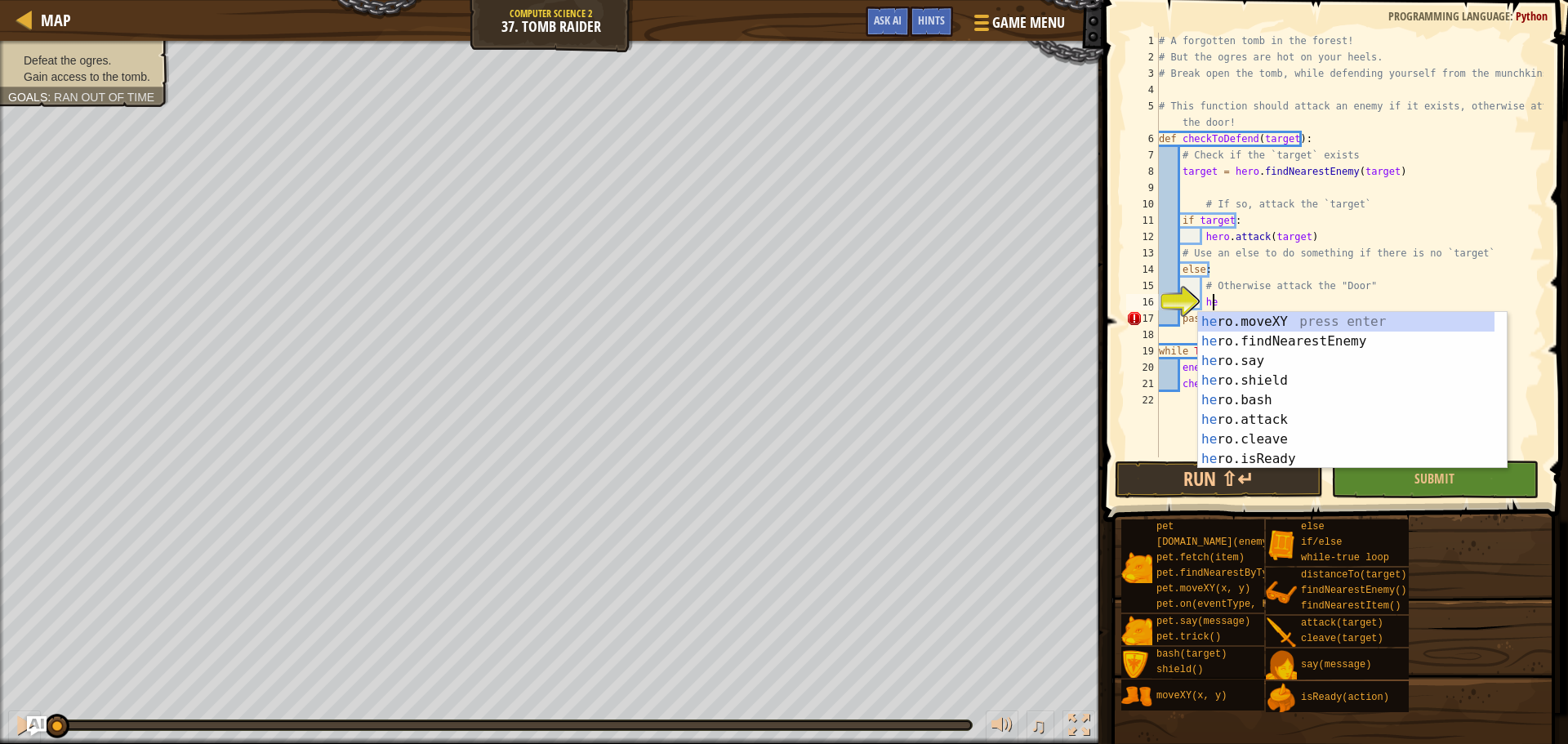
scroll to position [8, 4]
click at [1044, 426] on div "her o.moveXY press enter her o.findNearestEnemy press enter her o.say press ent…" at bounding box center [1346, 410] width 297 height 196
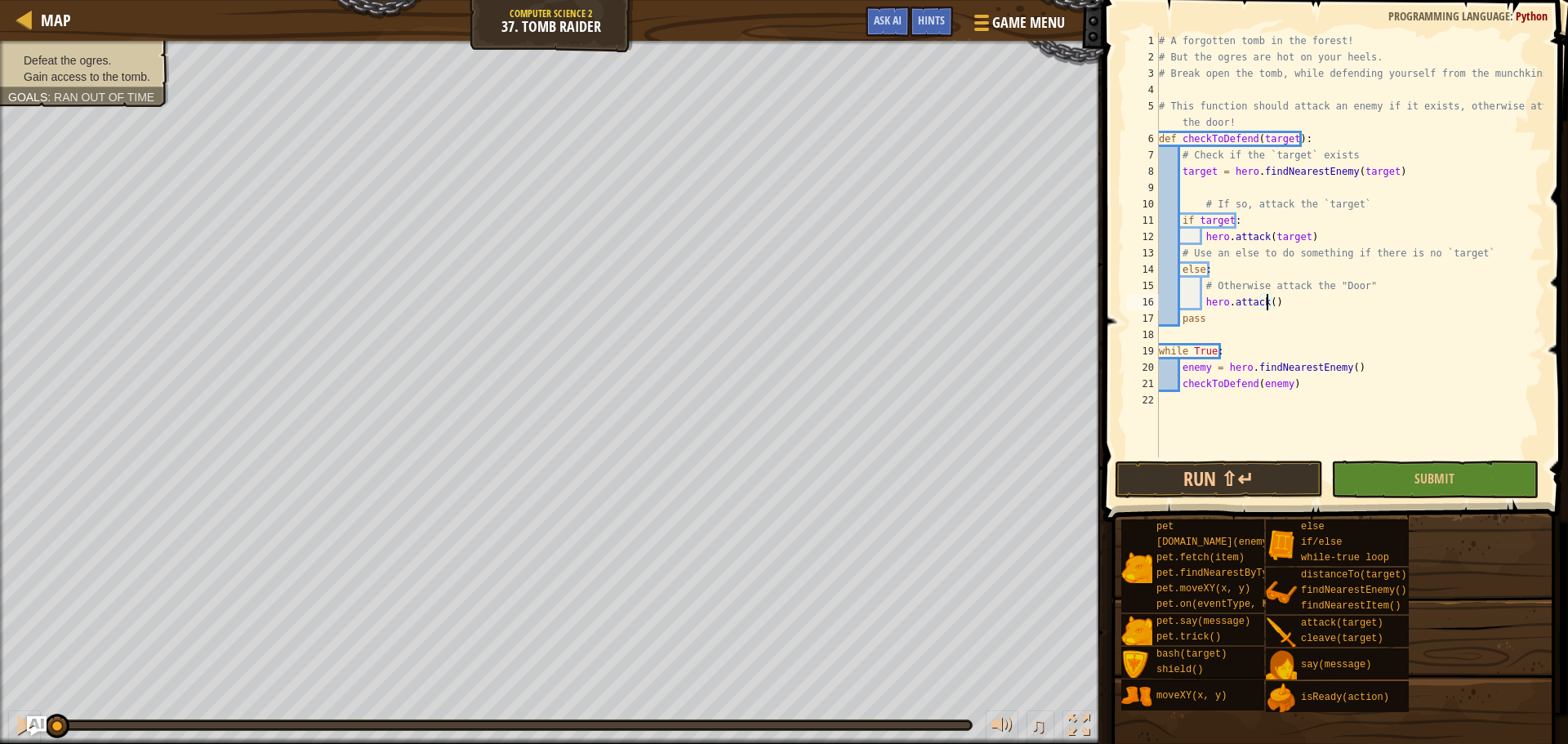
scroll to position [8, 9]
click at [1044, 301] on div "# A forgotten tomb in the forest! # But the ogres are hot on your heels. # Brea…" at bounding box center [1349, 260] width 388 height 457
click at [1044, 299] on div "# A forgotten tomb in the forest! # But the ogres are hot on your heels. # Brea…" at bounding box center [1349, 260] width 388 height 457
click at [1044, 474] on button "Submit" at bounding box center [1435, 479] width 208 height 37
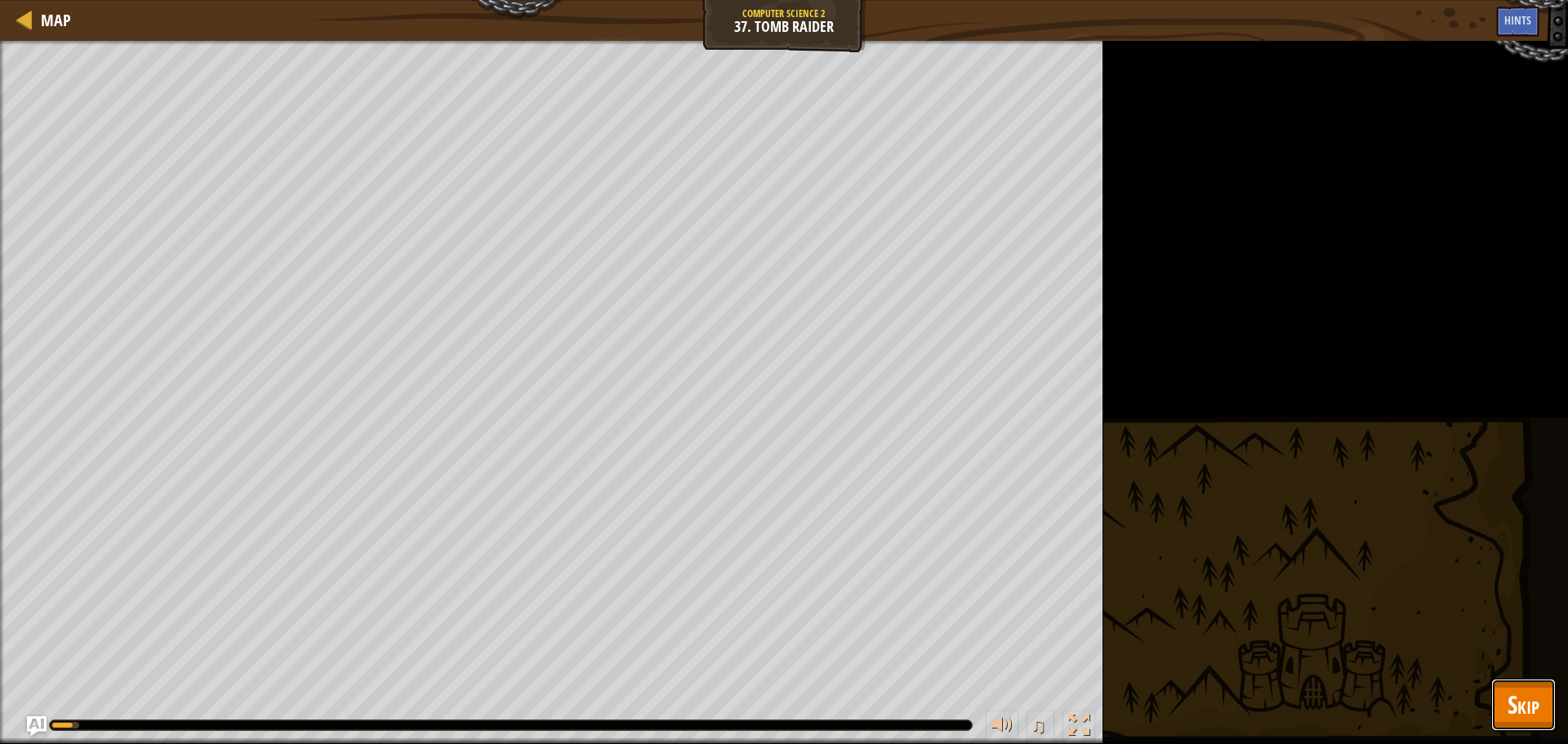
click at [1044, 559] on button "Skip" at bounding box center [1523, 704] width 65 height 52
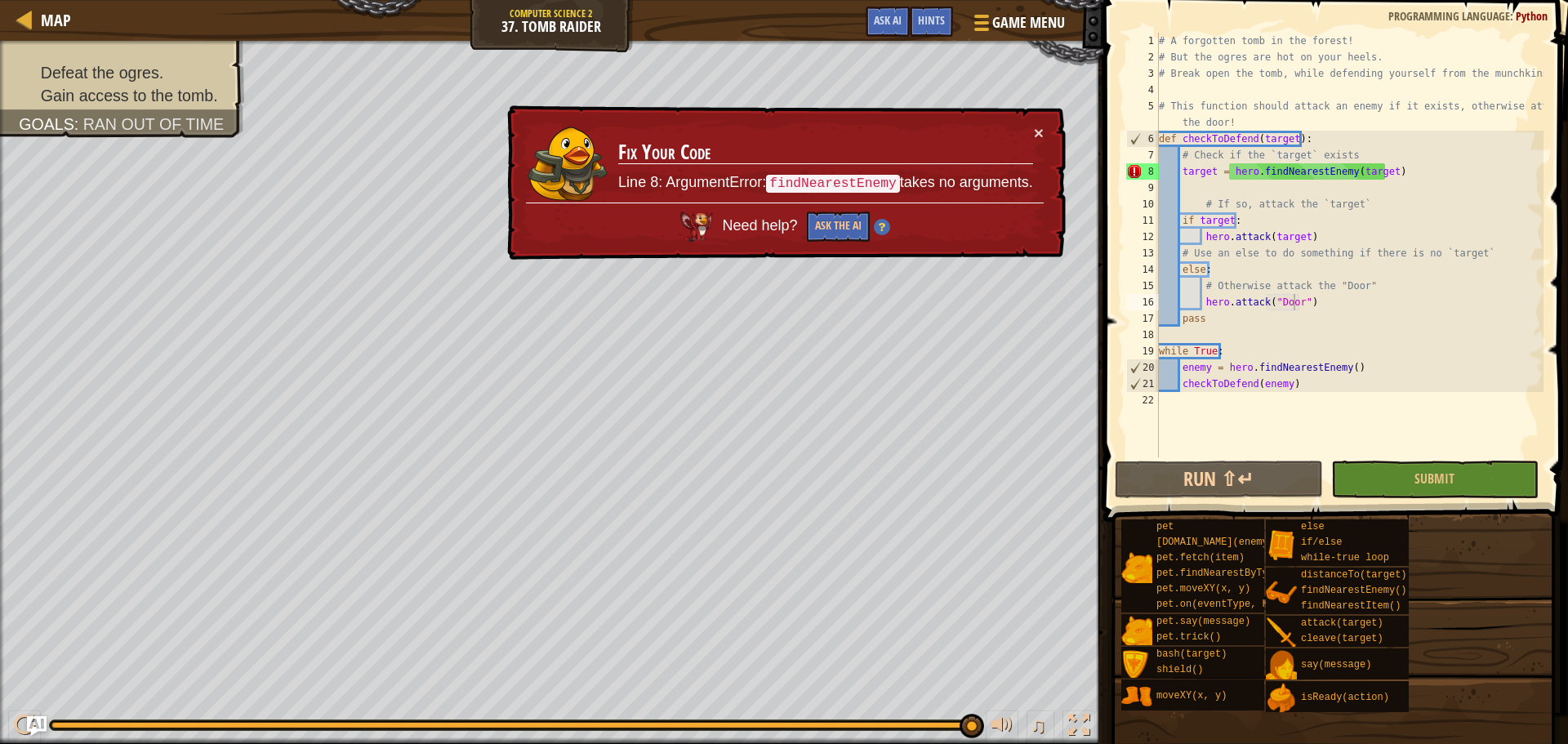
click at [1044, 170] on div "# A forgotten tomb in the forest! # But the ogres are hot on your heels. # Brea…" at bounding box center [1349, 260] width 388 height 457
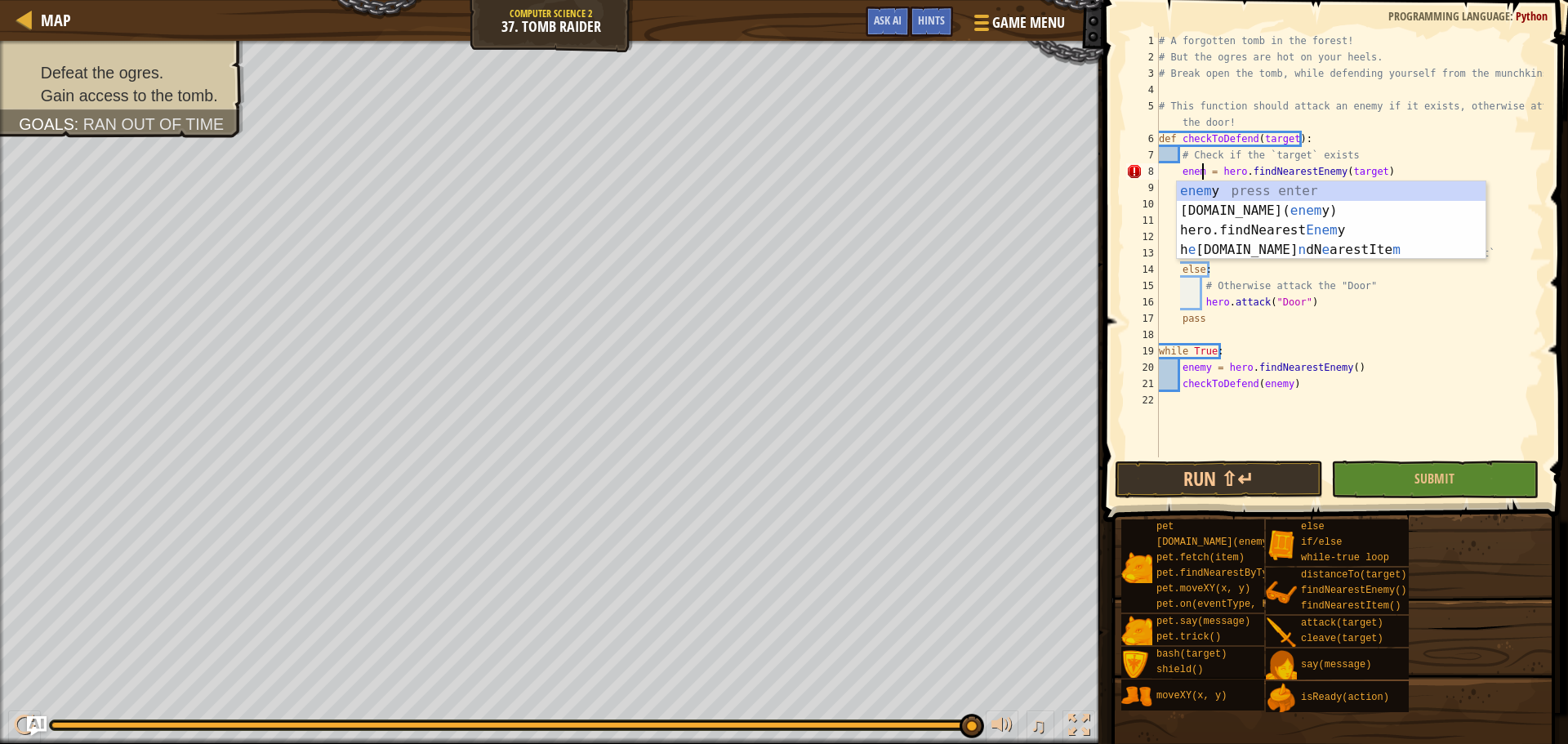
scroll to position [8, 3]
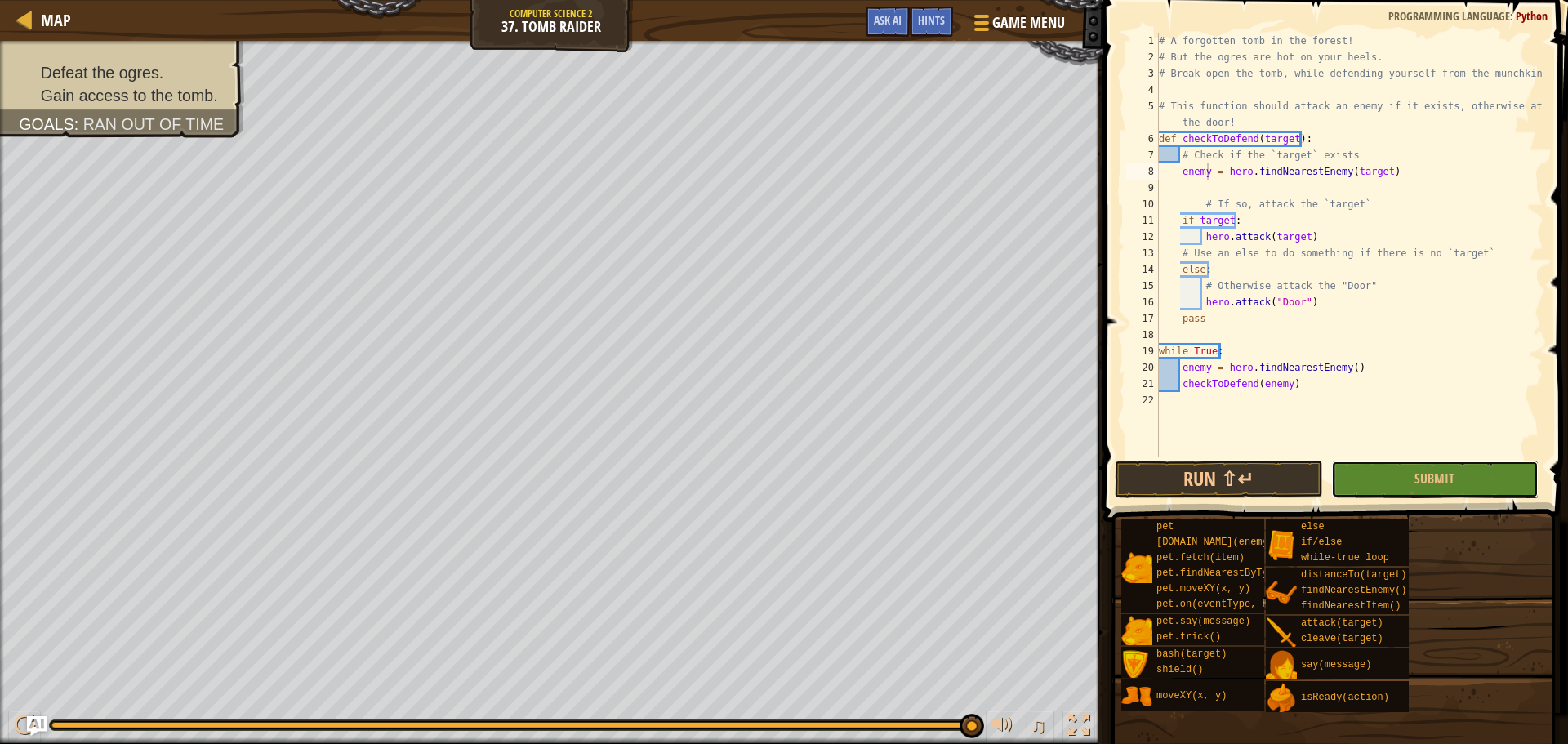
click at [1044, 471] on button "Submit" at bounding box center [1435, 479] width 208 height 37
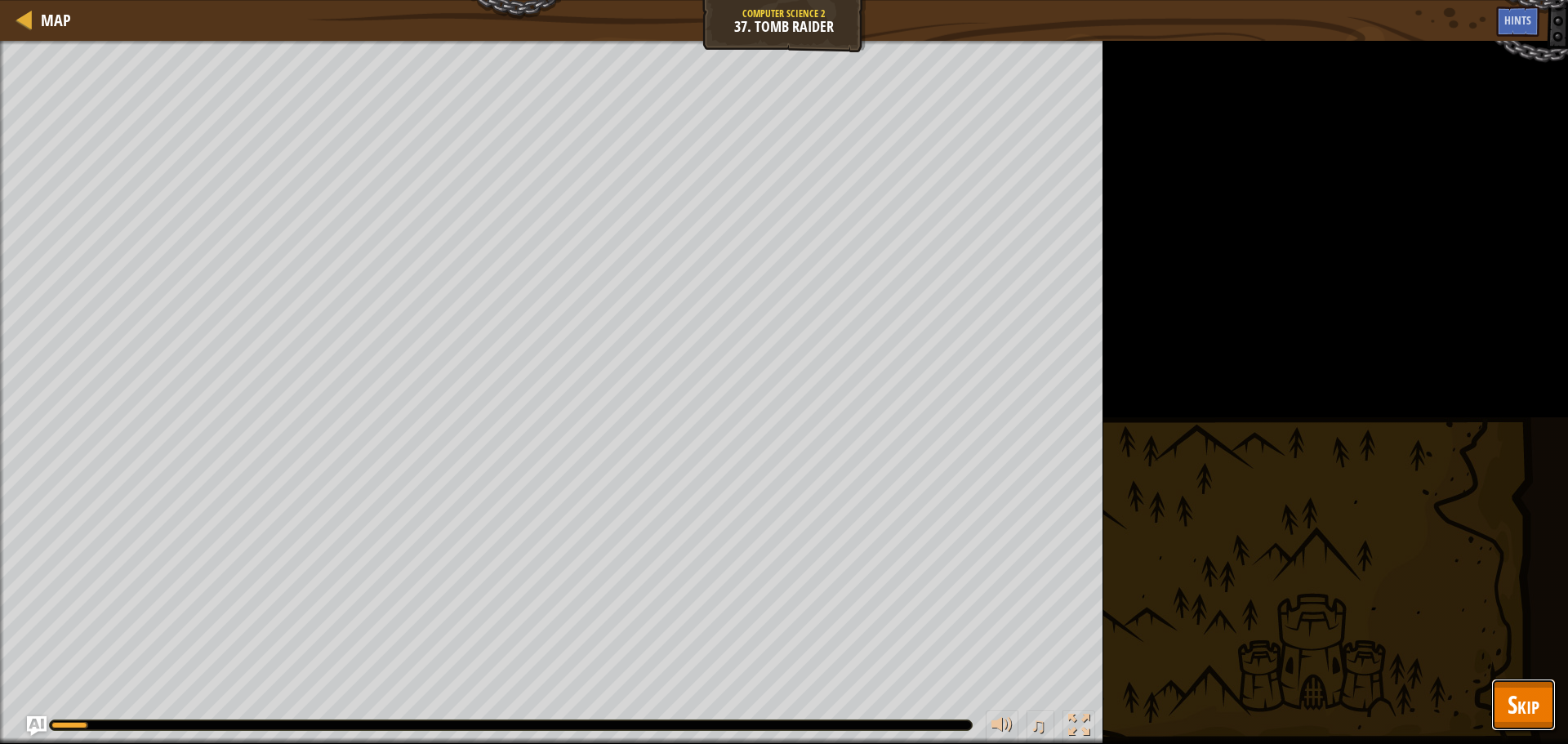
click at [1044, 559] on button "Skip" at bounding box center [1523, 704] width 65 height 52
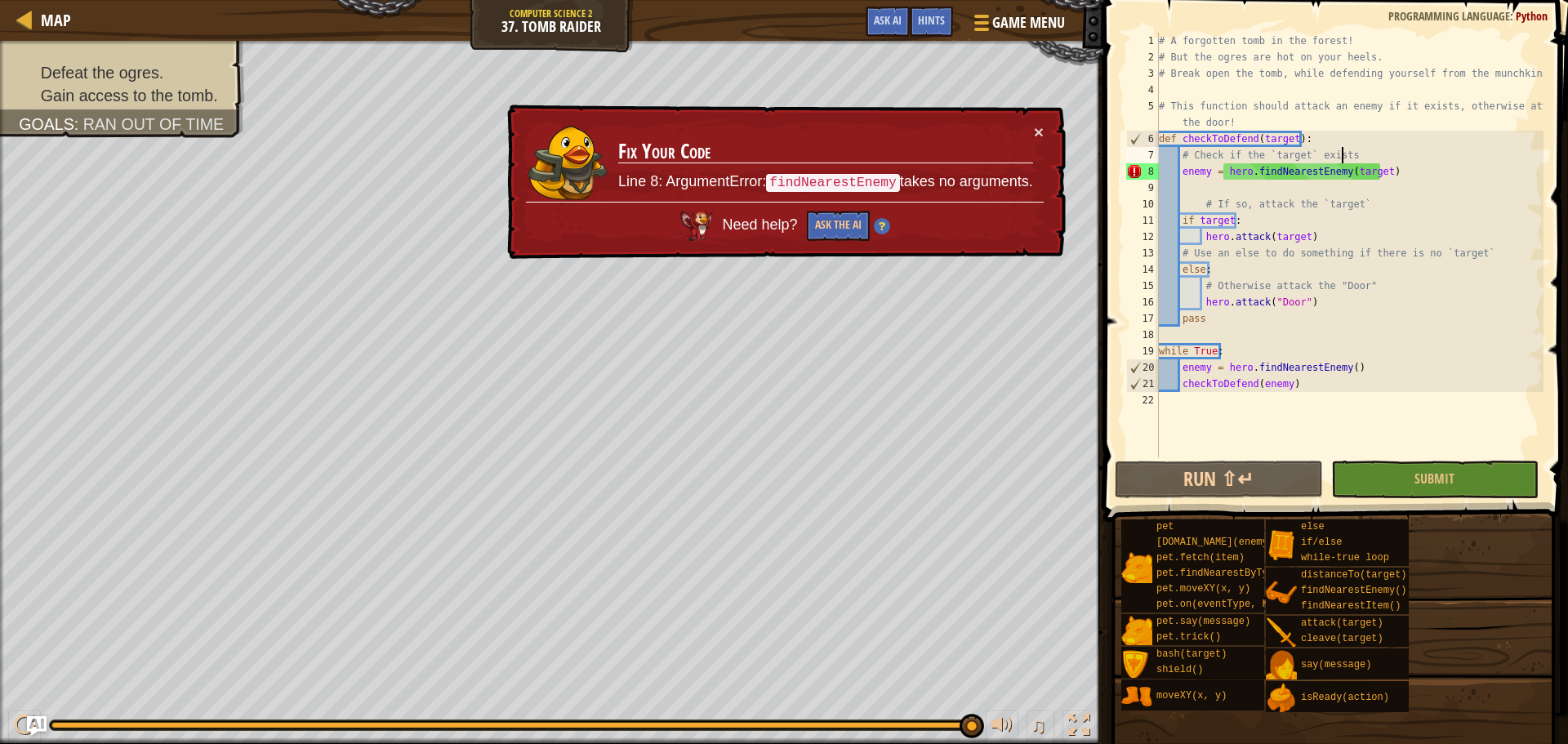
click at [1044, 161] on div "# A forgotten tomb in the forest! # But the ogres are hot on your heels. # Brea…" at bounding box center [1349, 260] width 388 height 457
drag, startPoint x: 1382, startPoint y: 169, endPoint x: 1187, endPoint y: 172, distance: 195.0
click at [1044, 172] on div "# A forgotten tomb in the forest! # But the ogres are hot on your heels. # Brea…" at bounding box center [1349, 260] width 388 height 457
type textarea "e"
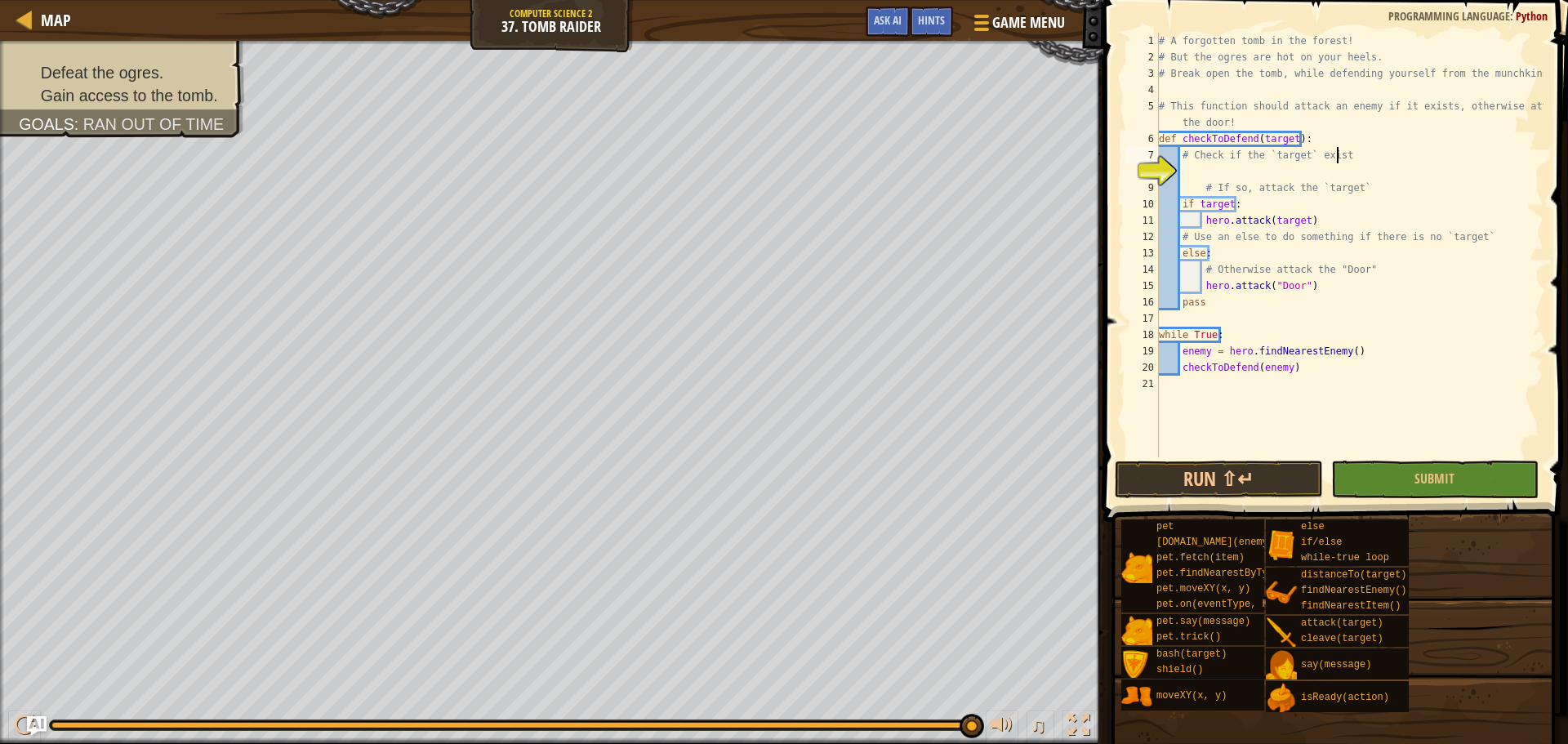
scroll to position [8, 14]
type textarea "# Check if the `target` exists"
click at [933, 10] on div "Hints" at bounding box center [931, 22] width 43 height 30
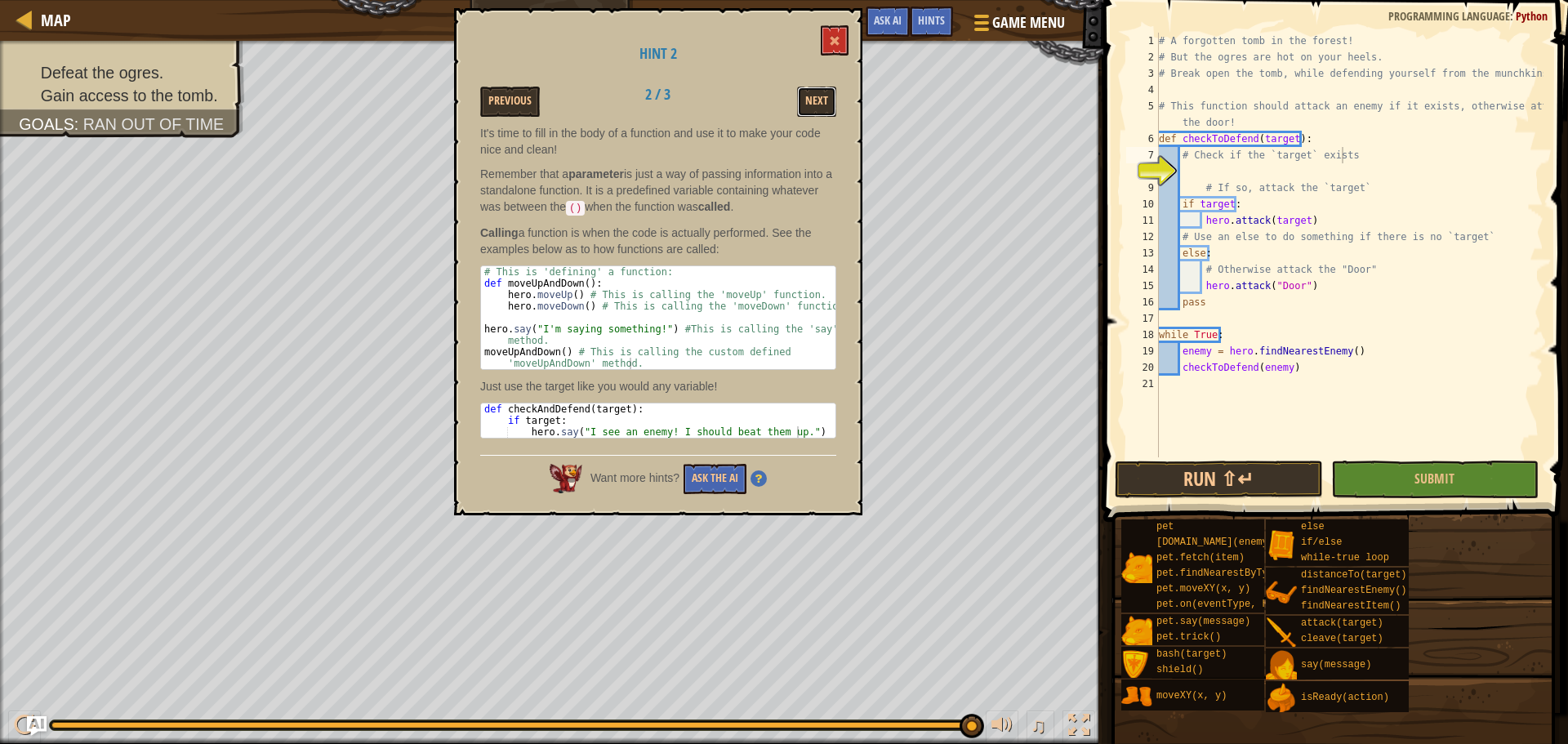
click at [812, 106] on button "Next" at bounding box center [816, 101] width 39 height 30
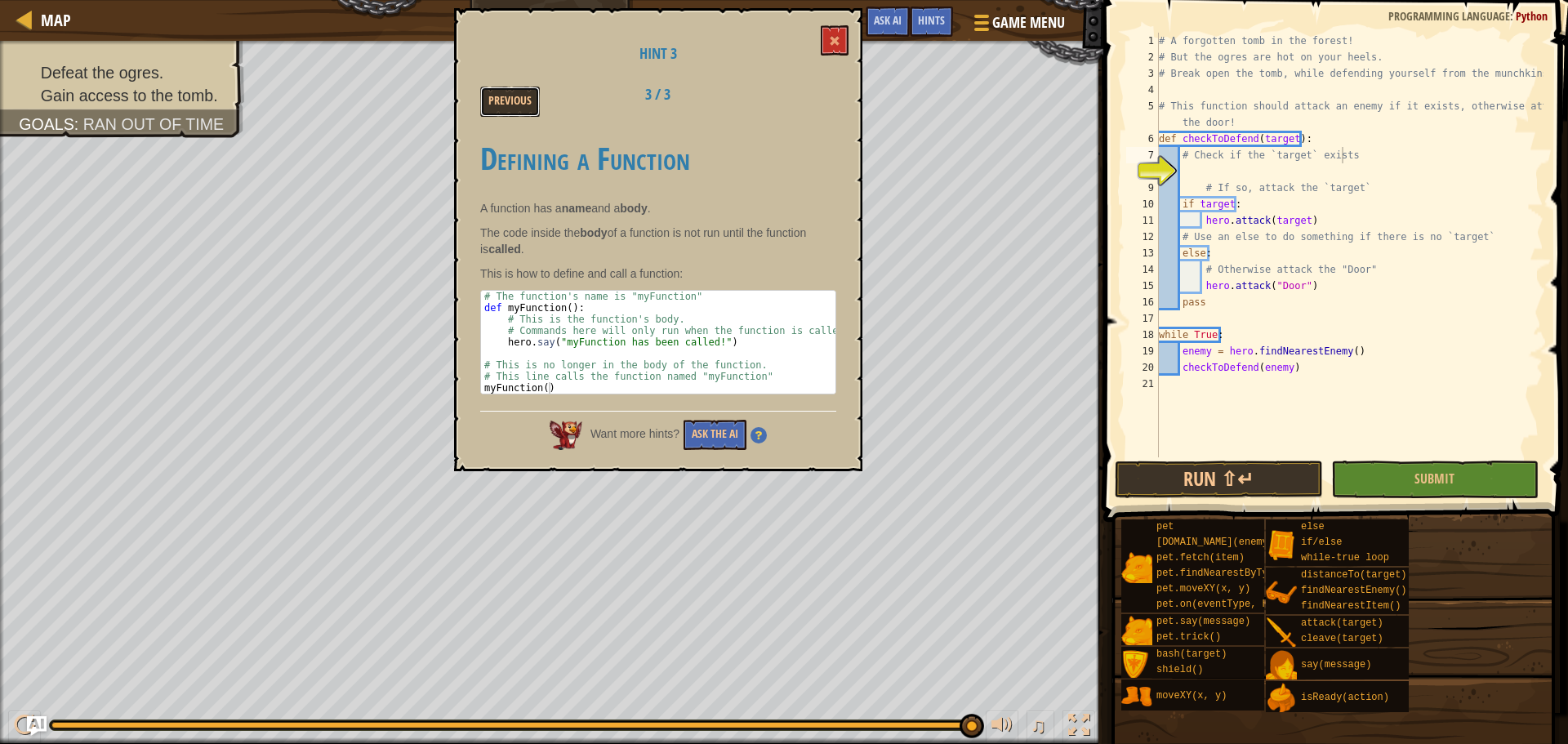
click at [520, 92] on button "Previous" at bounding box center [509, 101] width 60 height 30
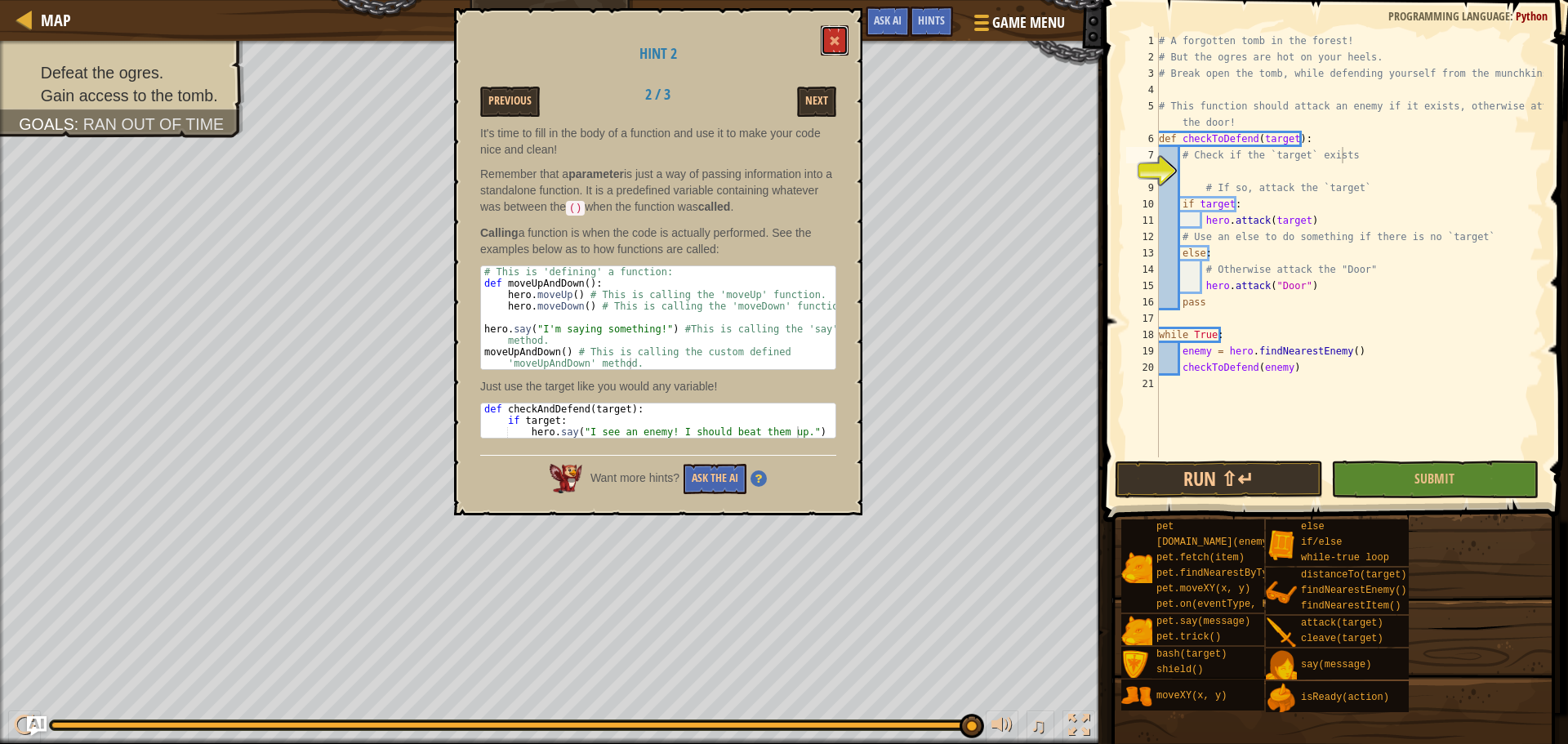
click at [829, 42] on button at bounding box center [834, 40] width 27 height 30
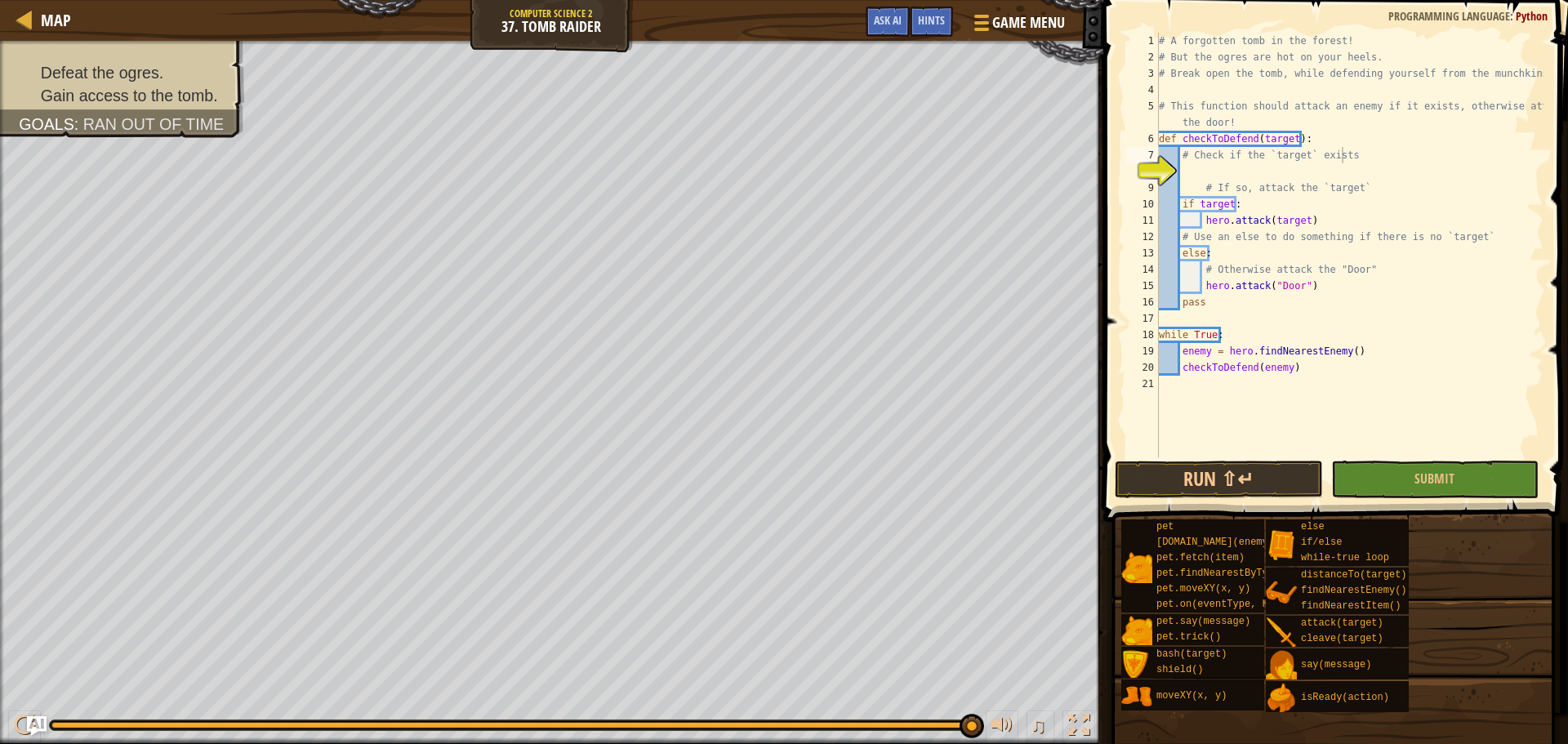
scroll to position [8, 1]
click at [1044, 174] on div "# A forgotten tomb in the forest! # But the ogres are hot on your heels. # Brea…" at bounding box center [1349, 260] width 388 height 457
type textarea "t"
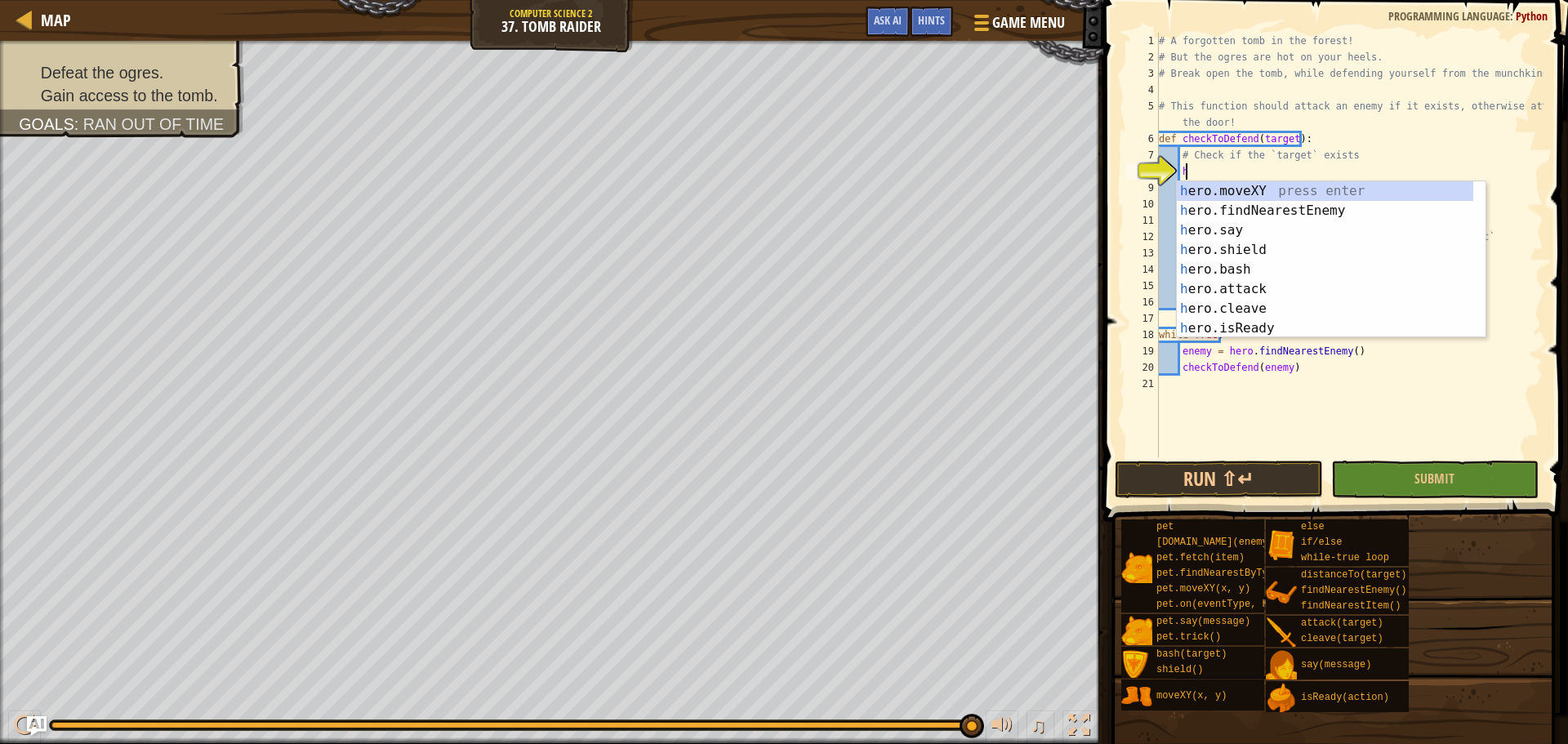
type textarea "he"
click at [1044, 209] on div "he ro.moveXY press enter he ro.findNearestEnemy press enter he ro.say press ent…" at bounding box center [1324, 279] width 297 height 196
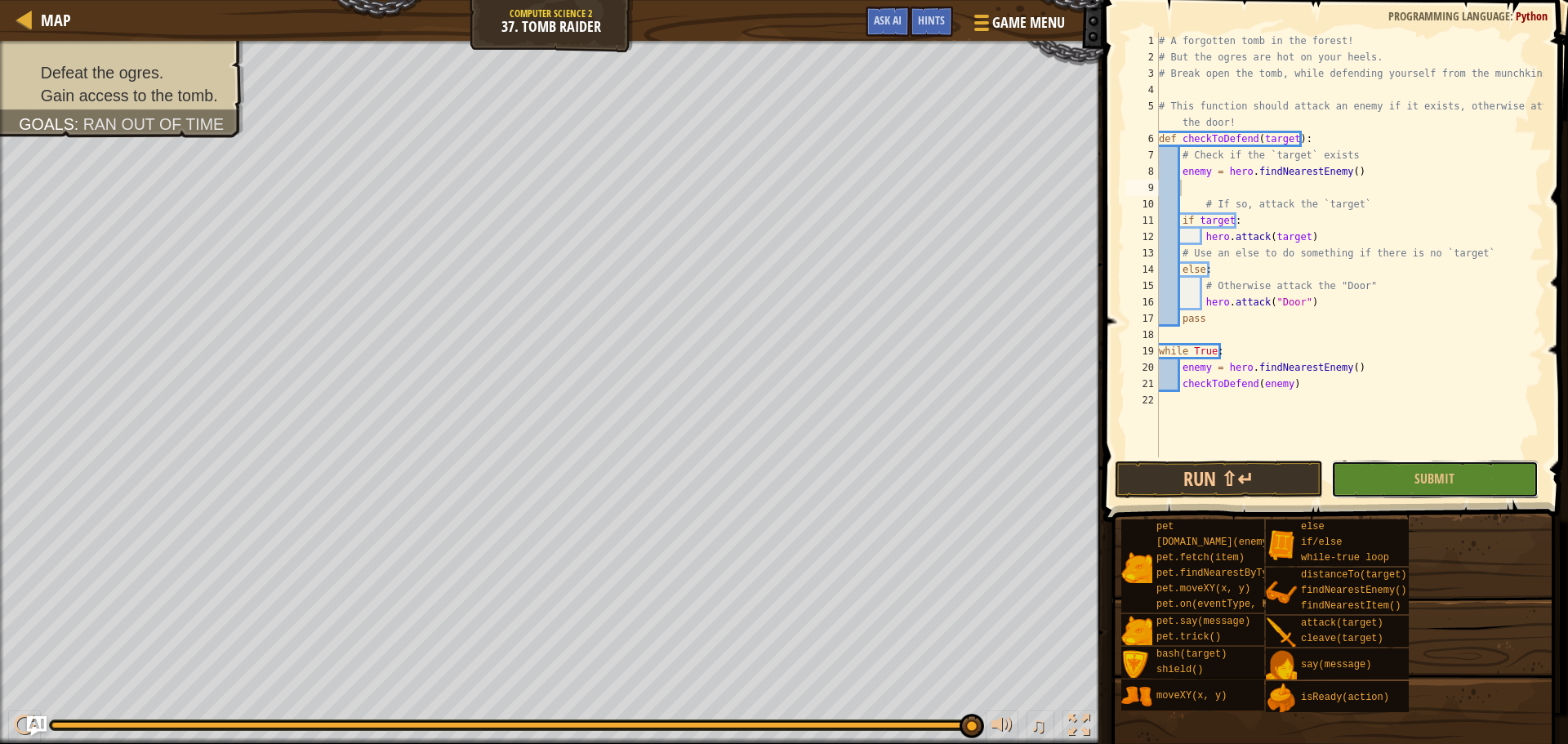
click at [1044, 476] on button "Submit" at bounding box center [1435, 479] width 208 height 37
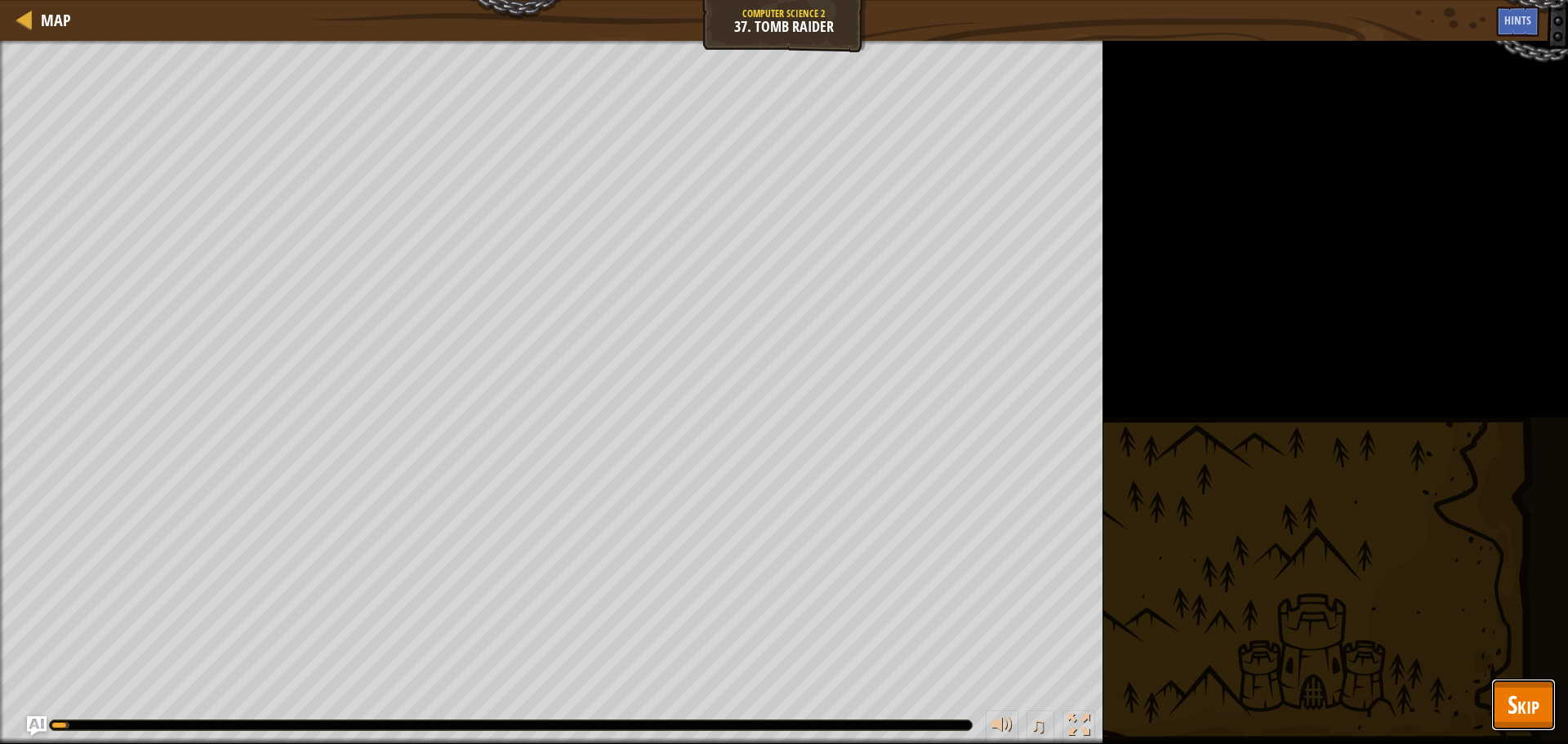
click at [1044, 559] on button "Skip" at bounding box center [1523, 704] width 65 height 52
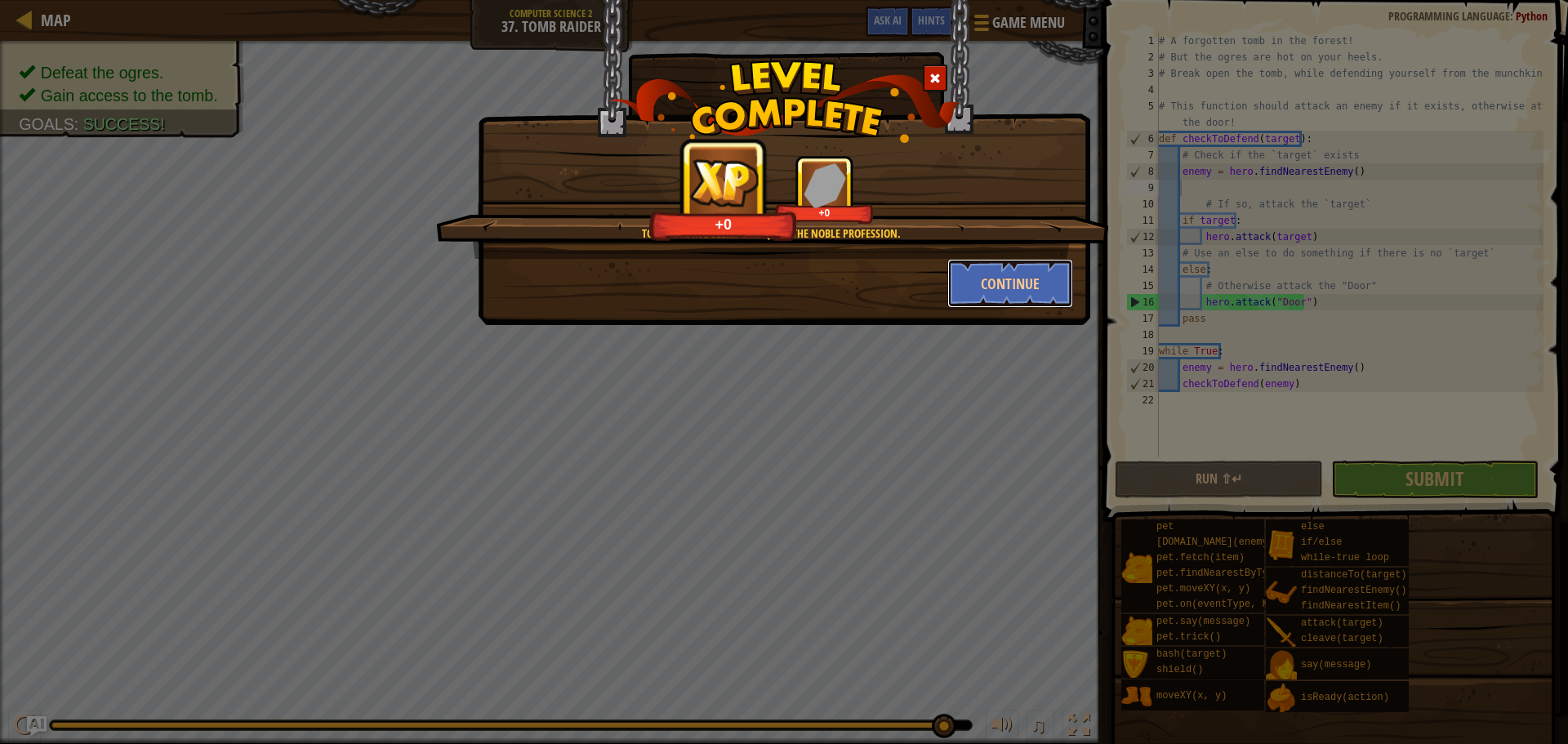
click at [983, 275] on button "Continue" at bounding box center [1010, 283] width 126 height 49
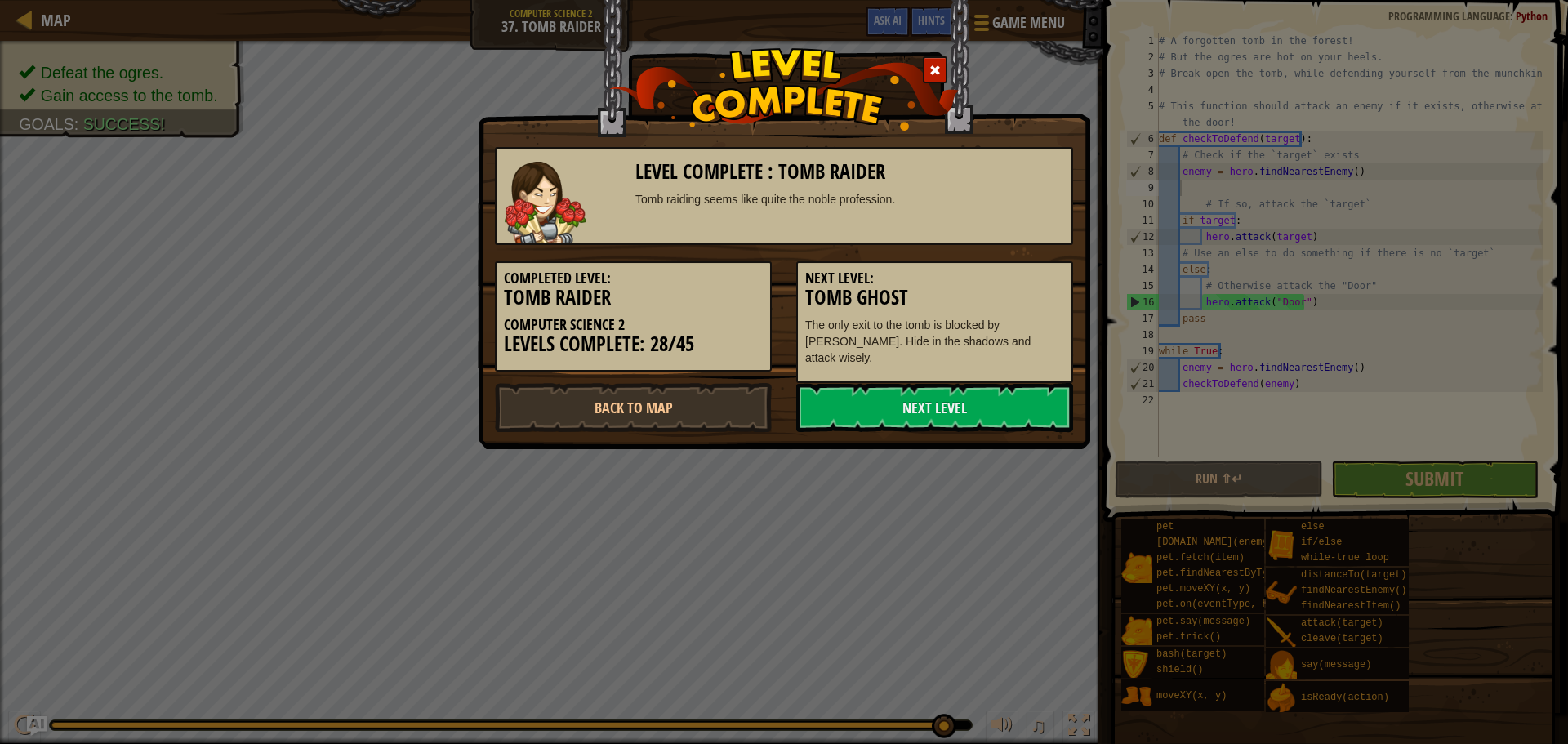
click at [824, 404] on link "Next Level" at bounding box center [934, 407] width 277 height 49
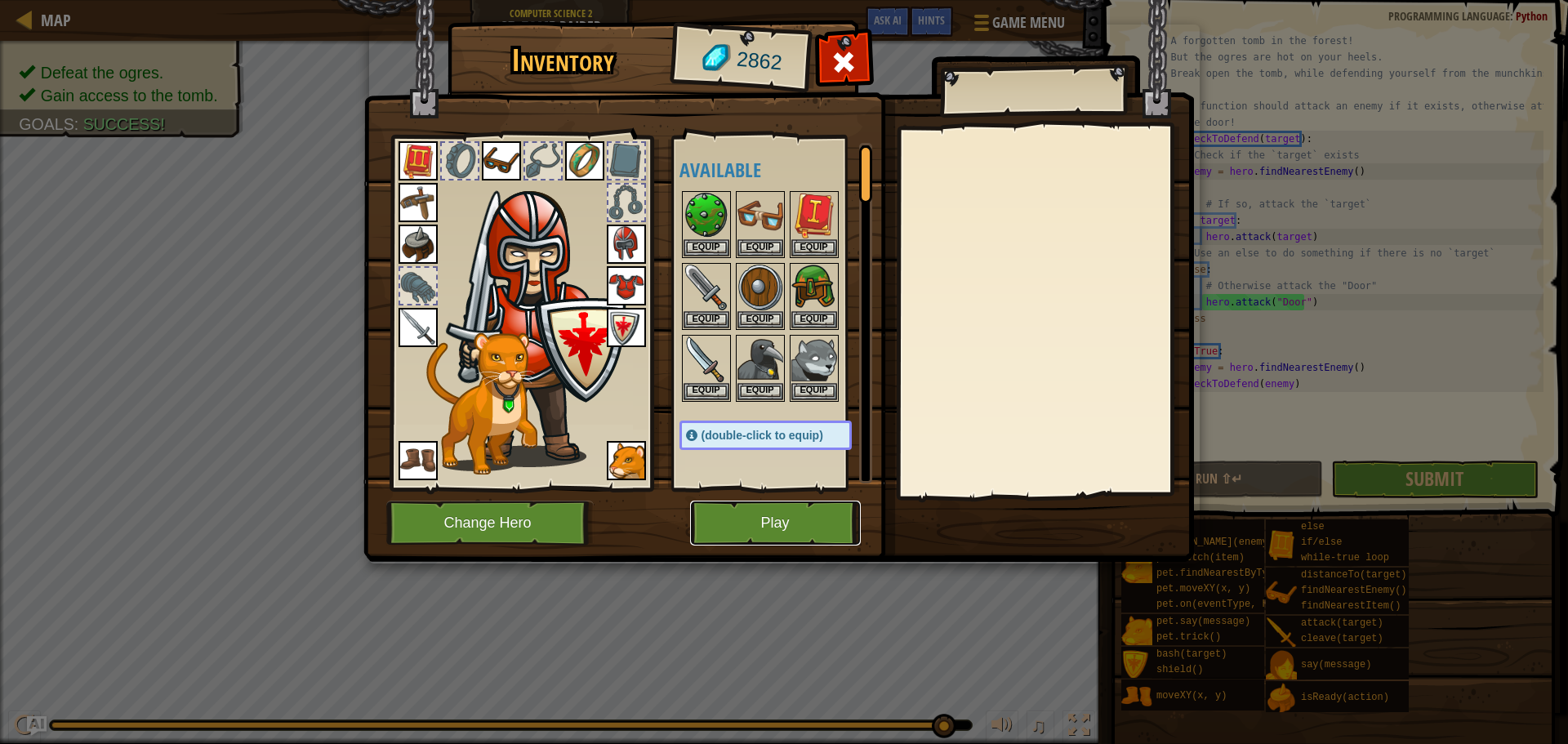
click at [751, 501] on button "Play" at bounding box center [775, 523] width 170 height 45
